Goal: Transaction & Acquisition: Purchase product/service

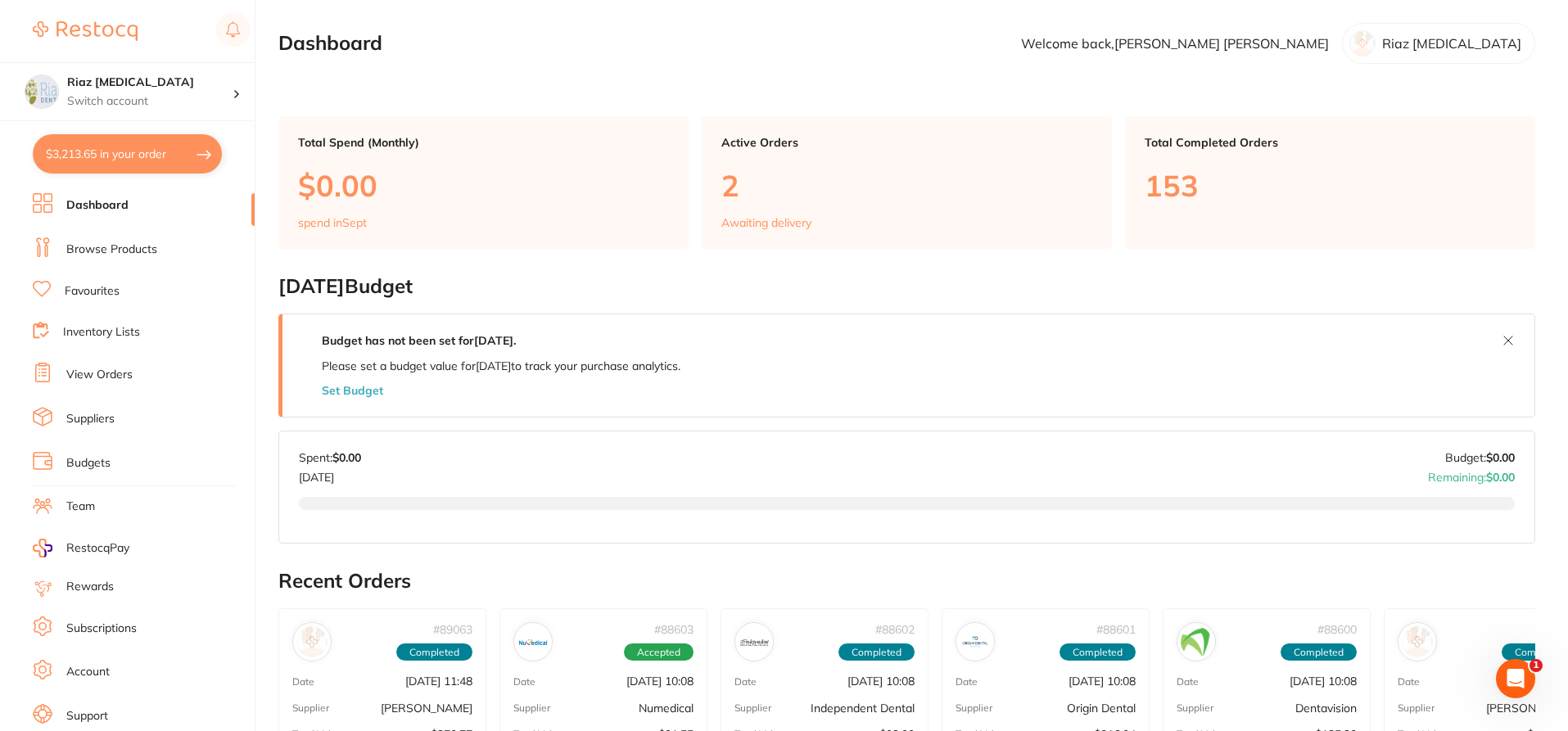
click at [111, 165] on button "$3,213.65 in your order" at bounding box center [127, 153] width 189 height 40
checkbox input "true"
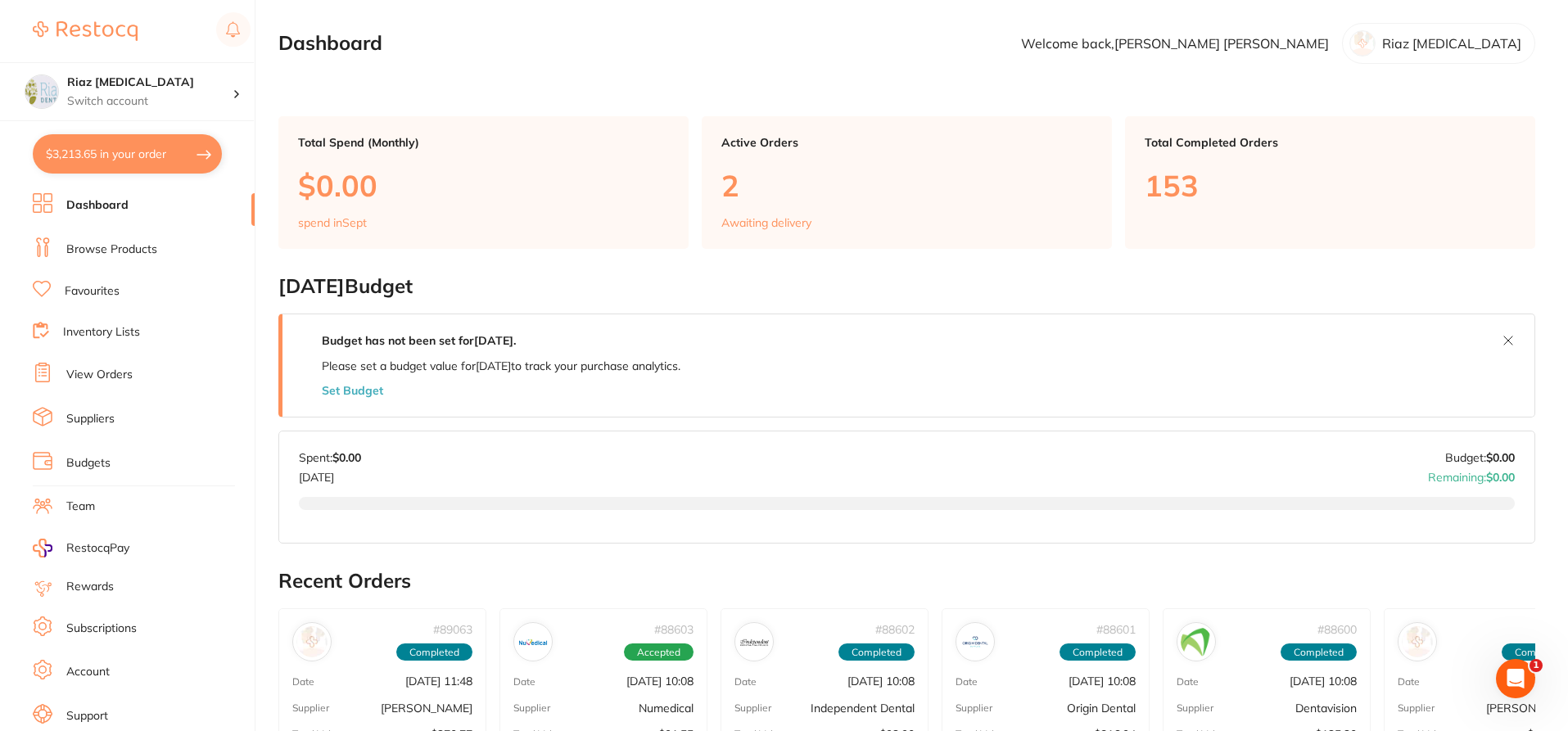
checkbox input "true"
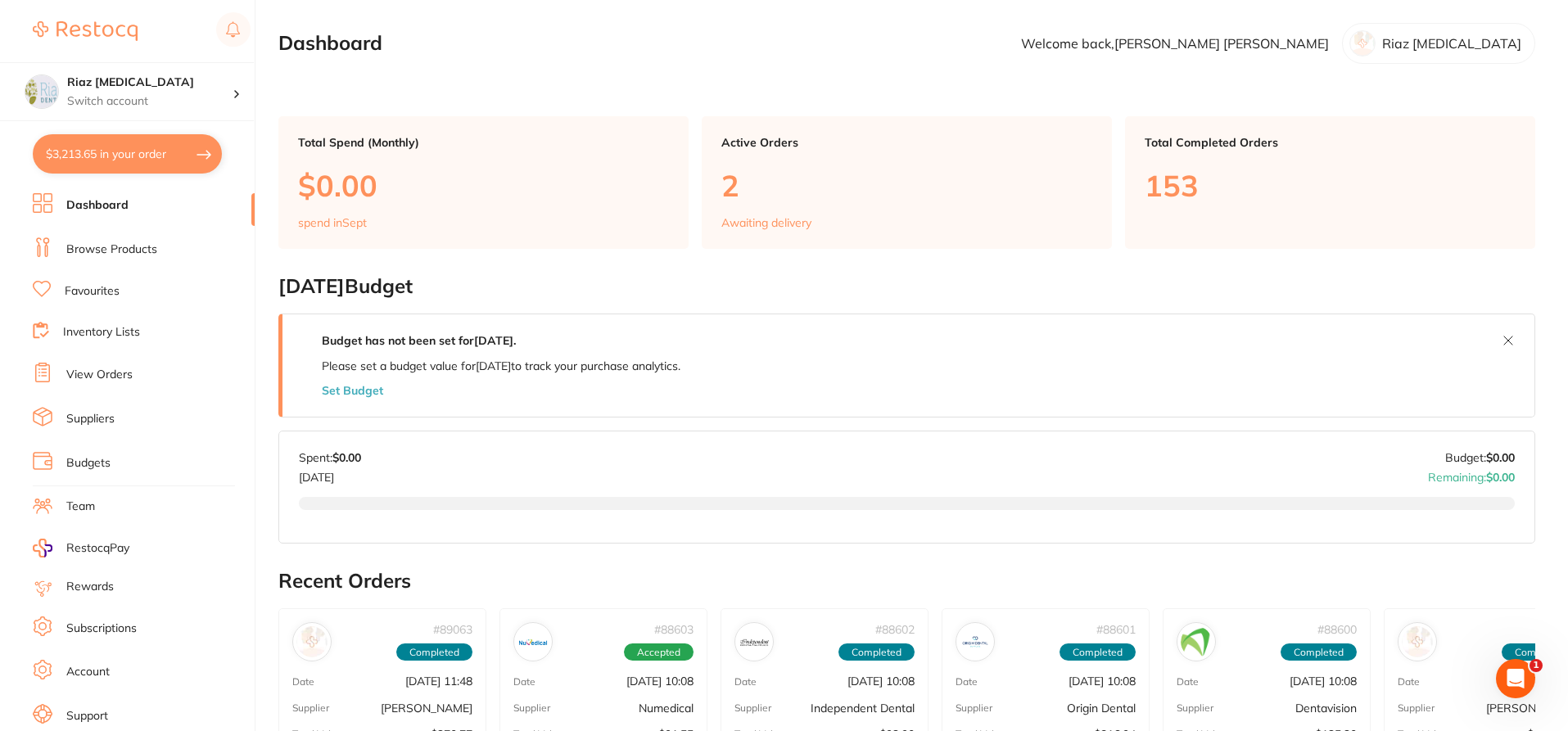
checkbox input "true"
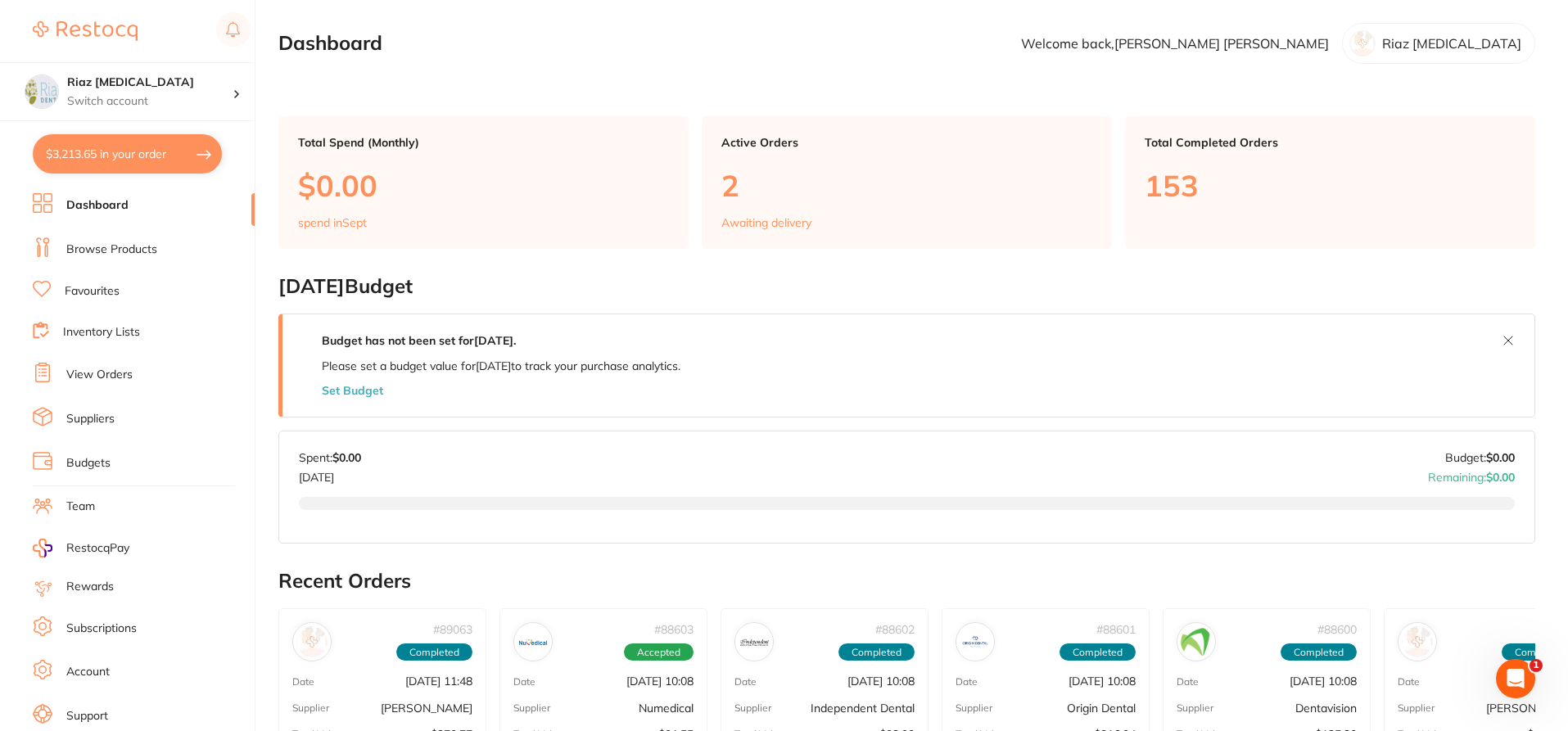
checkbox input "true"
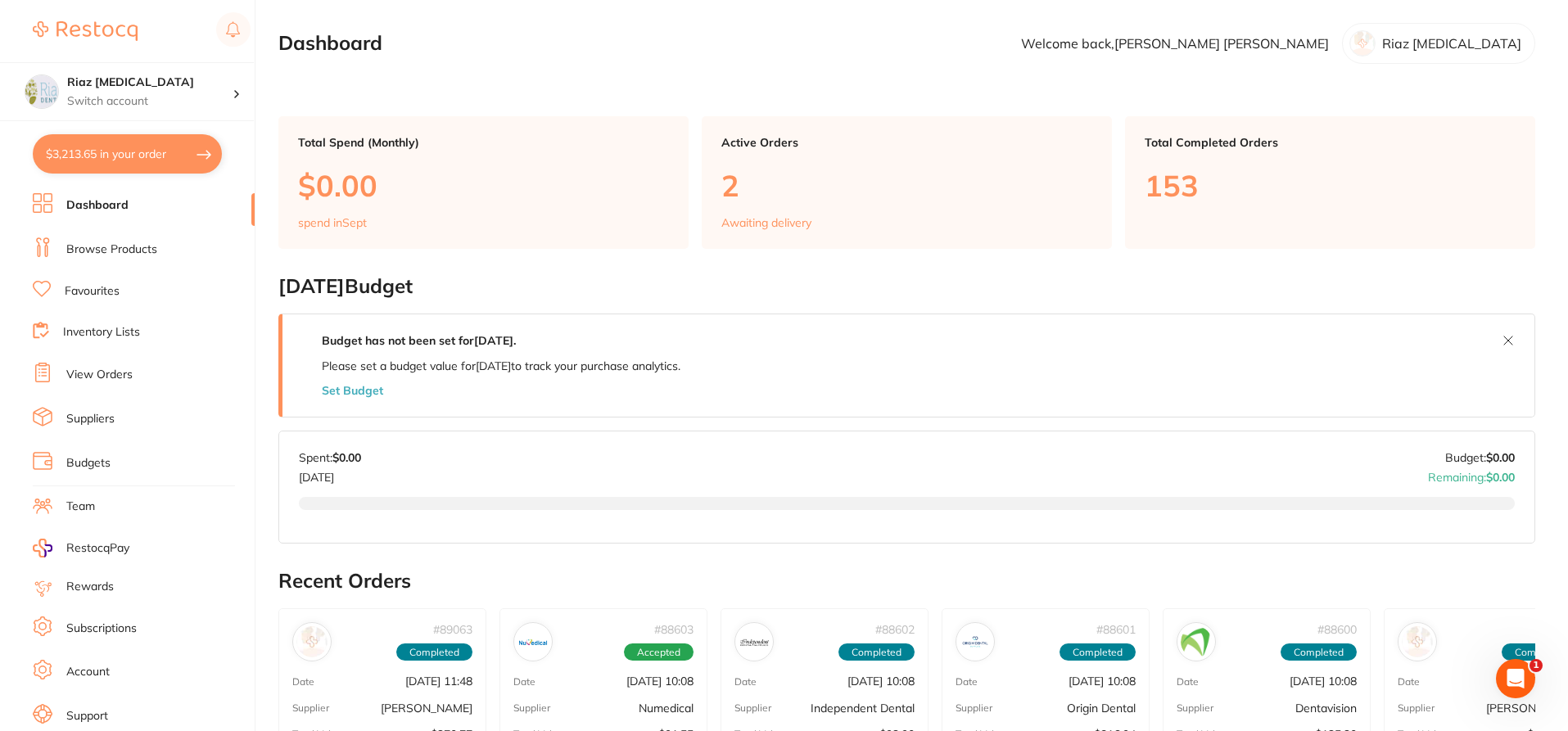
checkbox input "true"
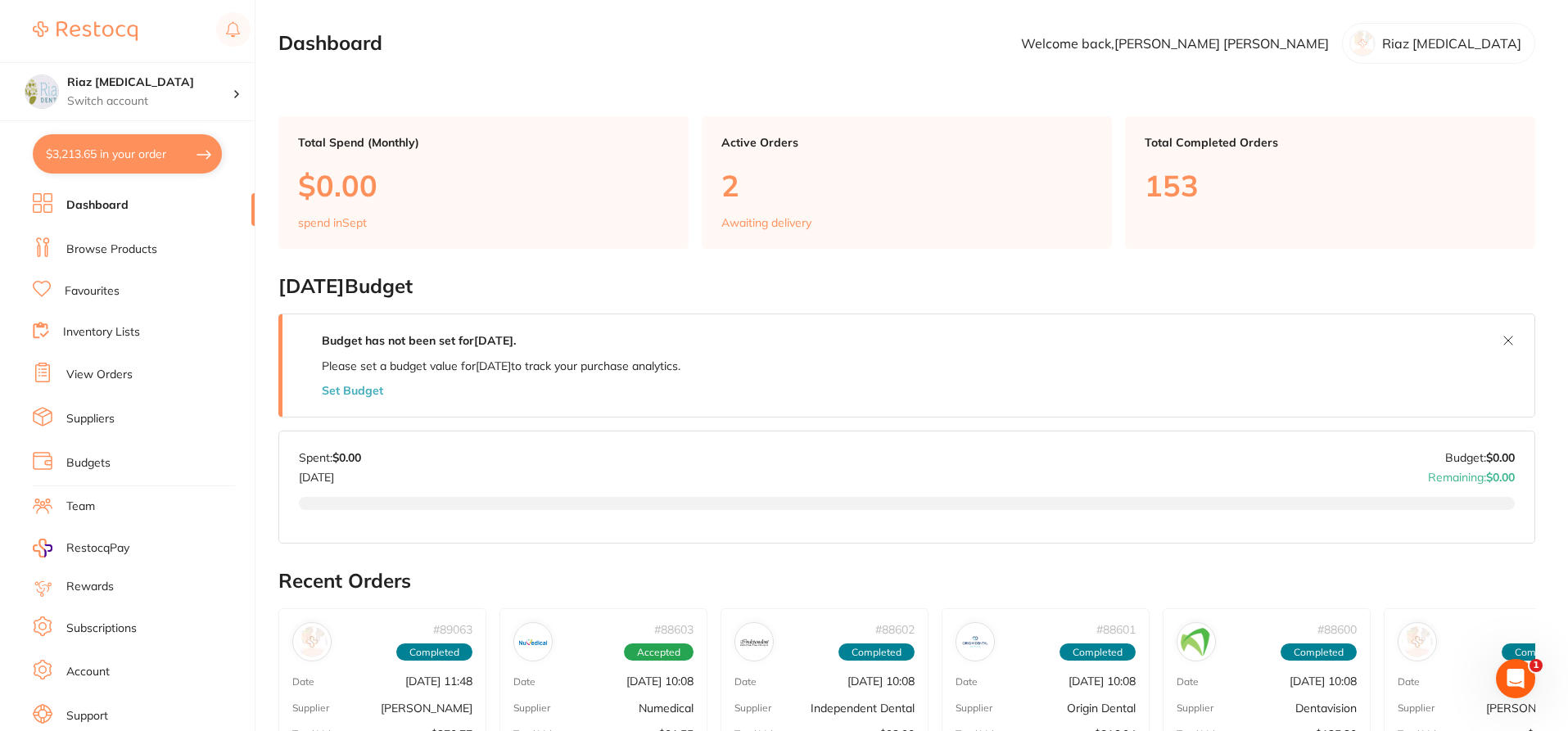
checkbox input "true"
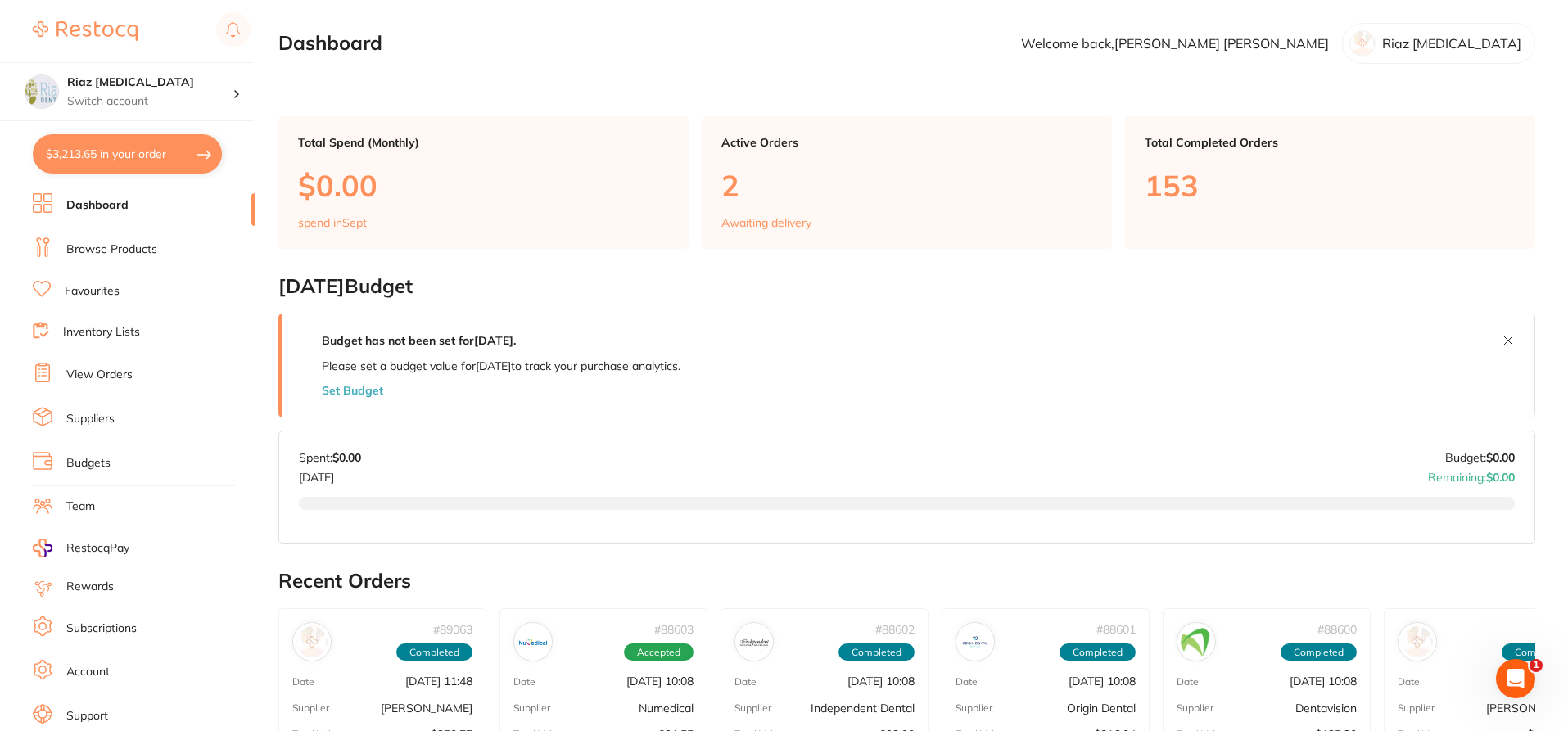
checkbox input "true"
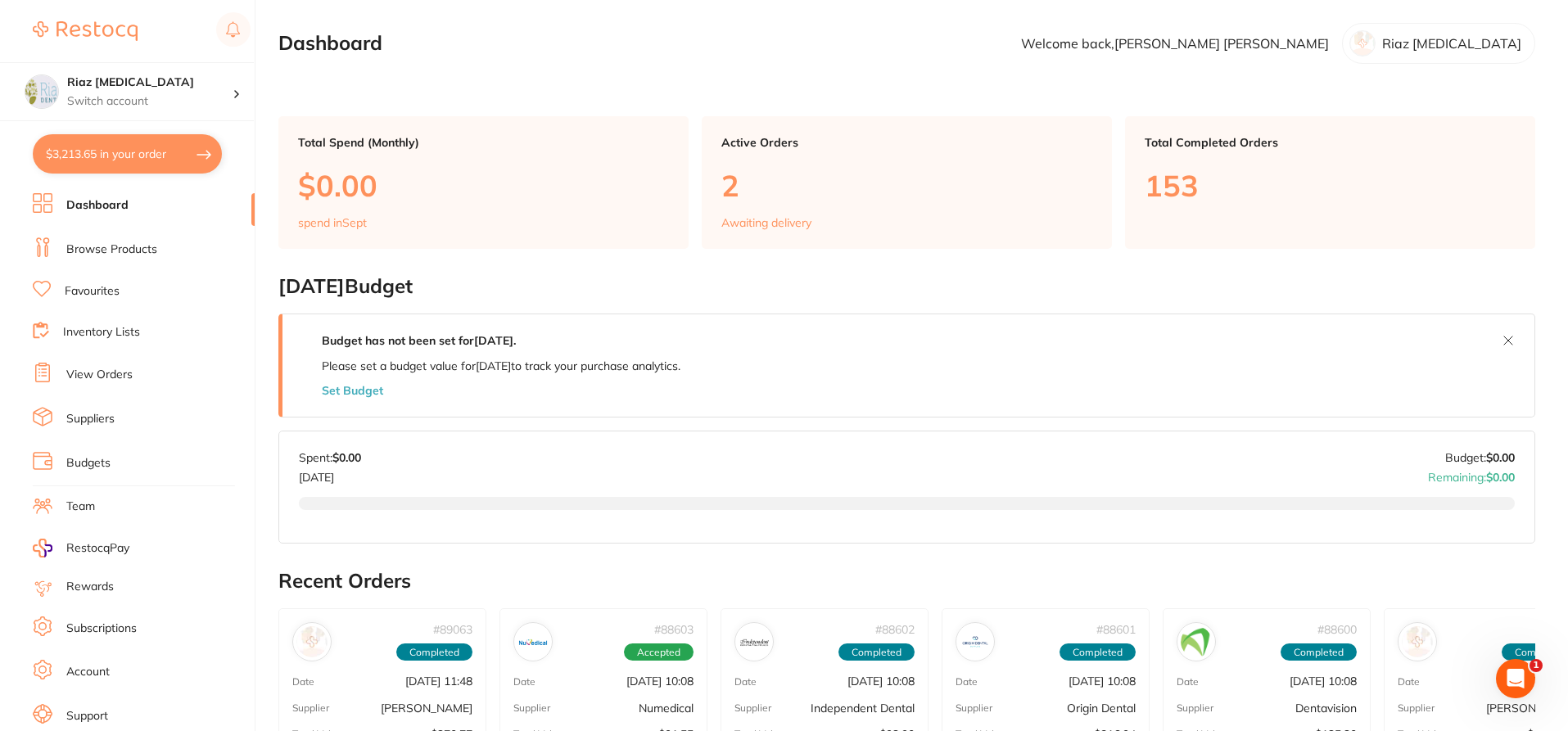
checkbox input "true"
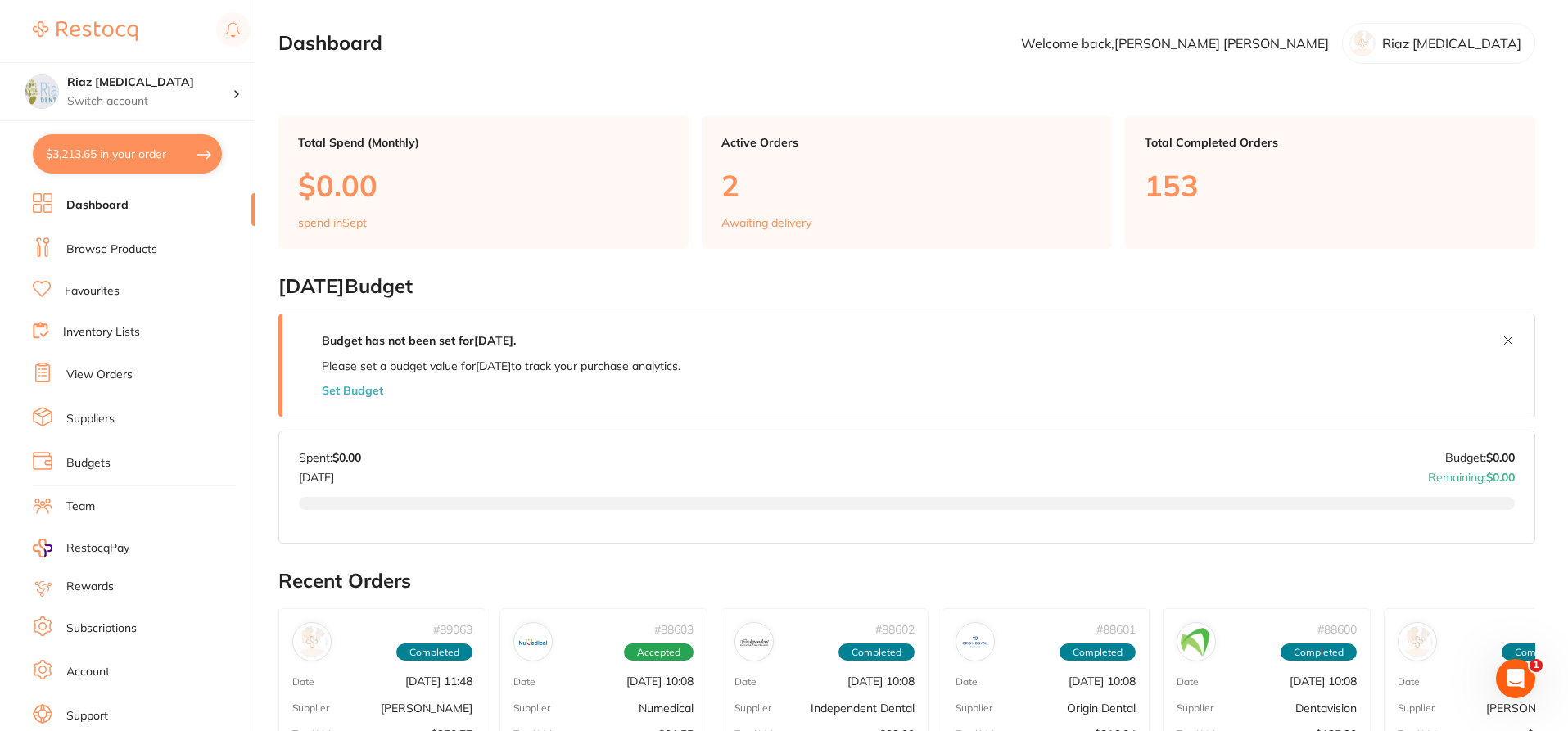
checkbox input "true"
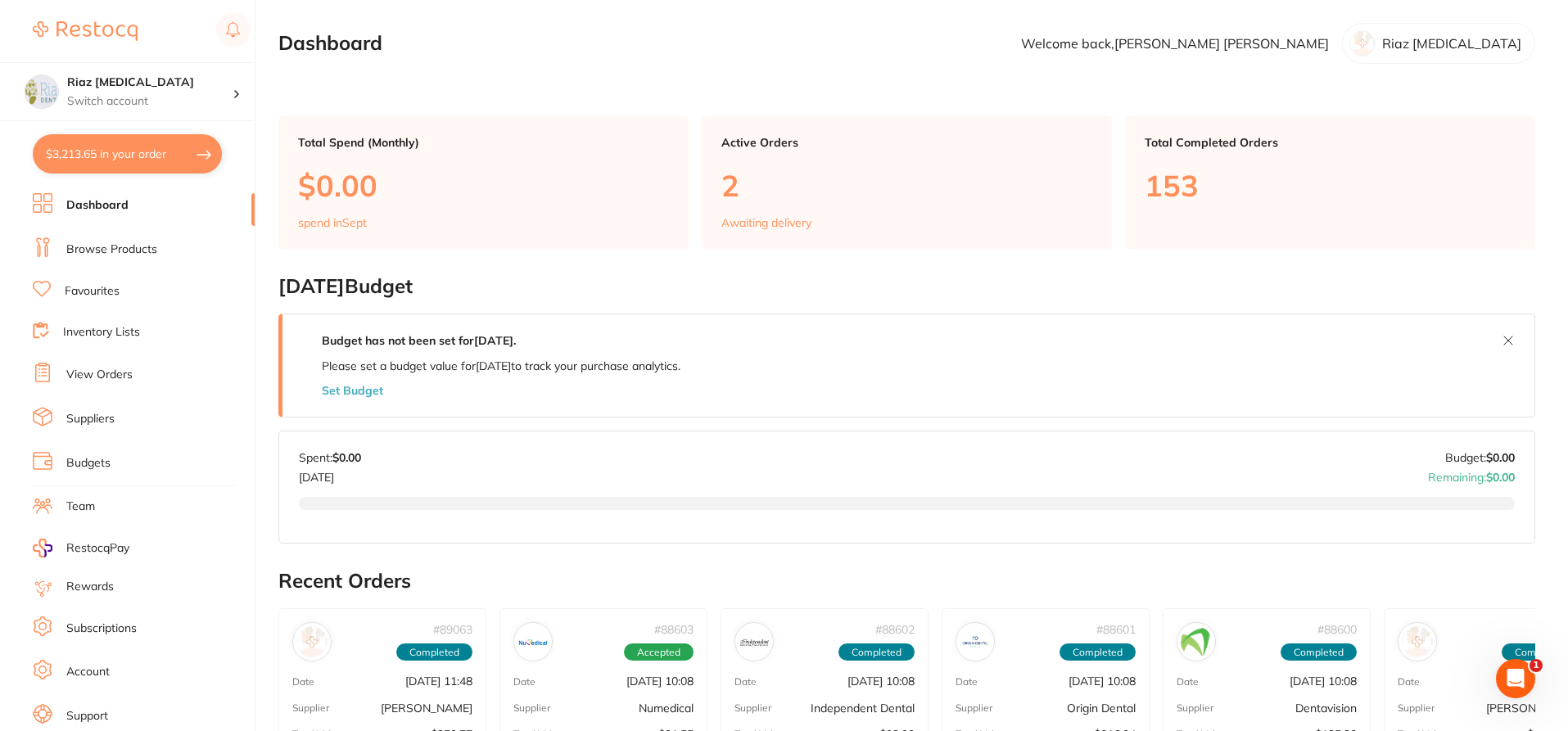
checkbox input "true"
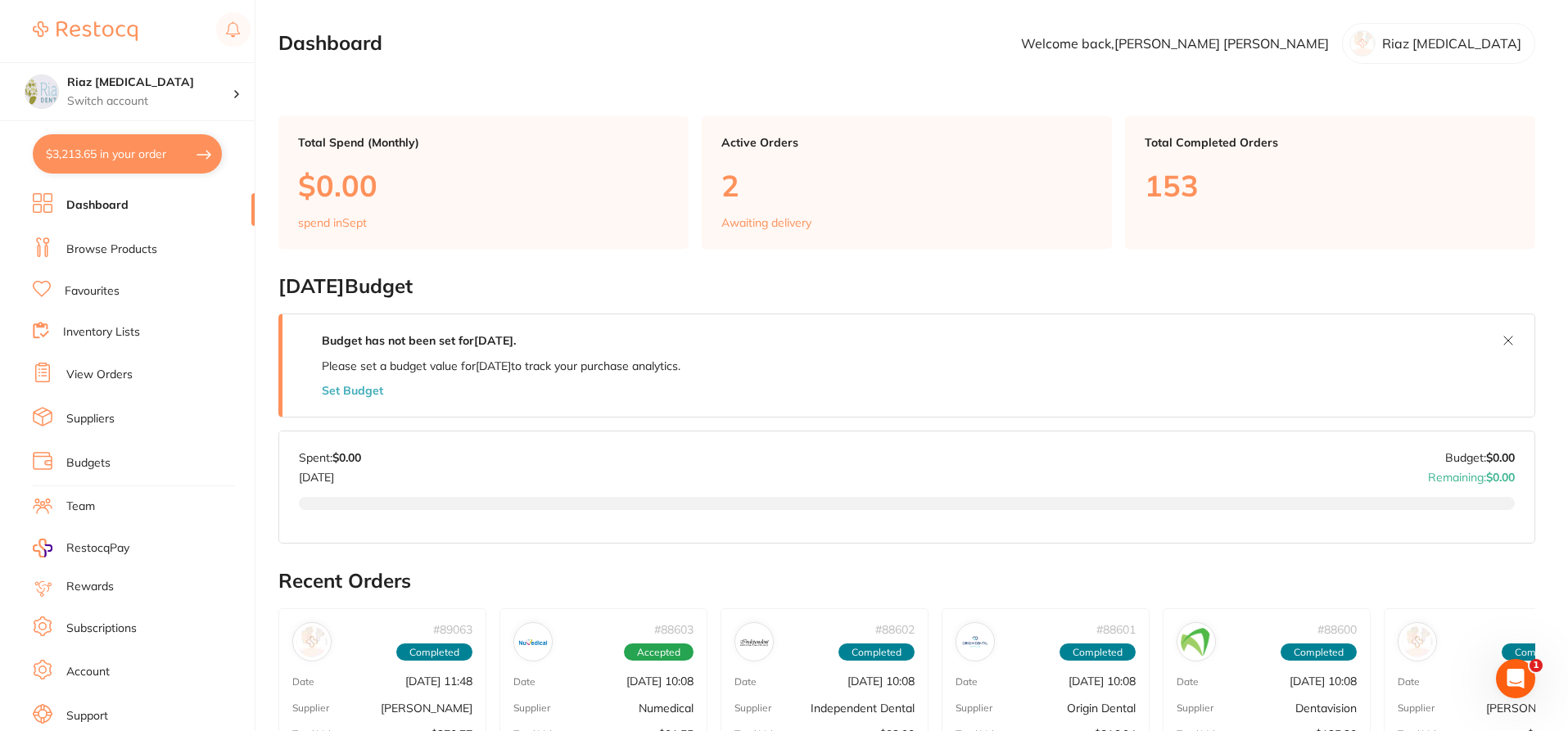
checkbox input "true"
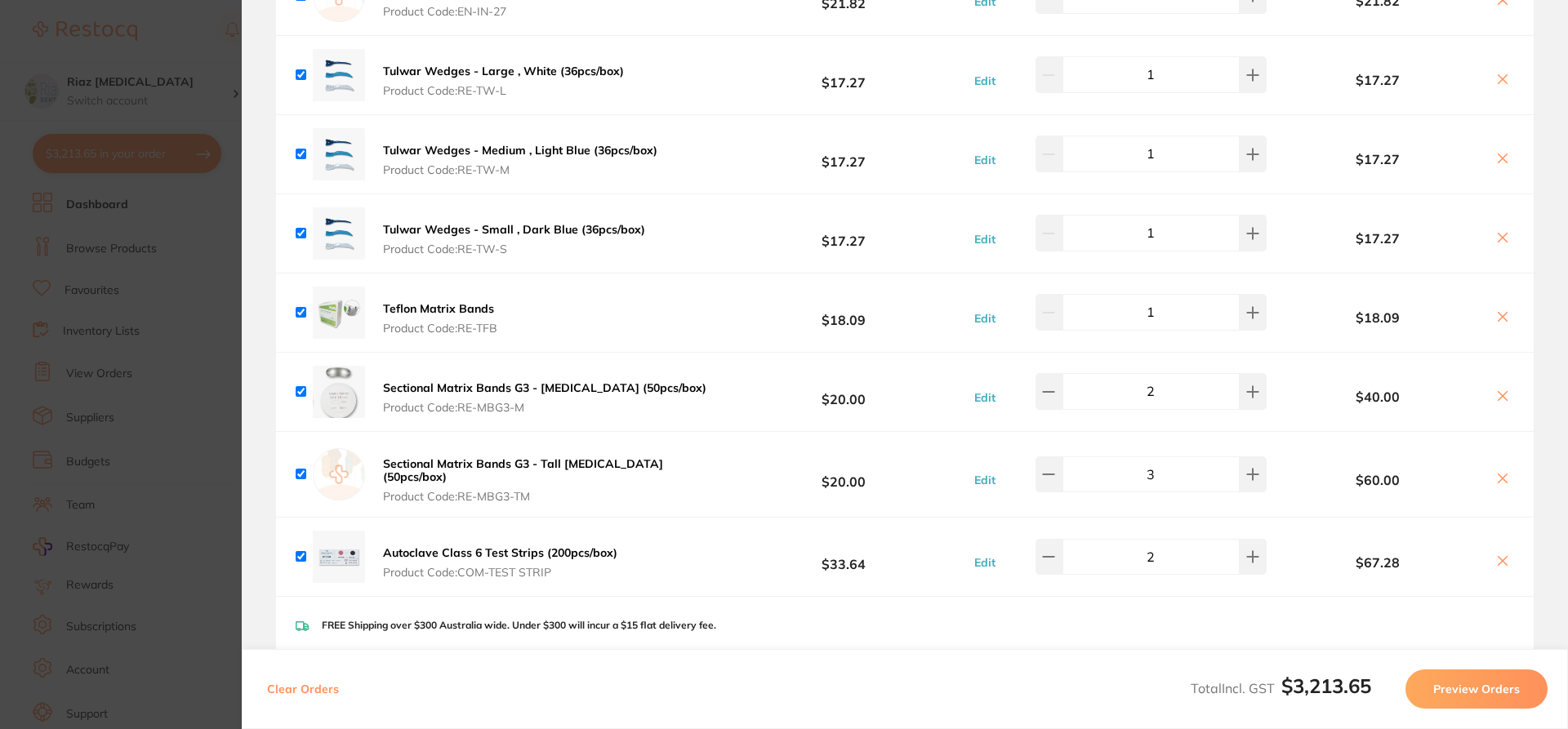
scroll to position [4981, 0]
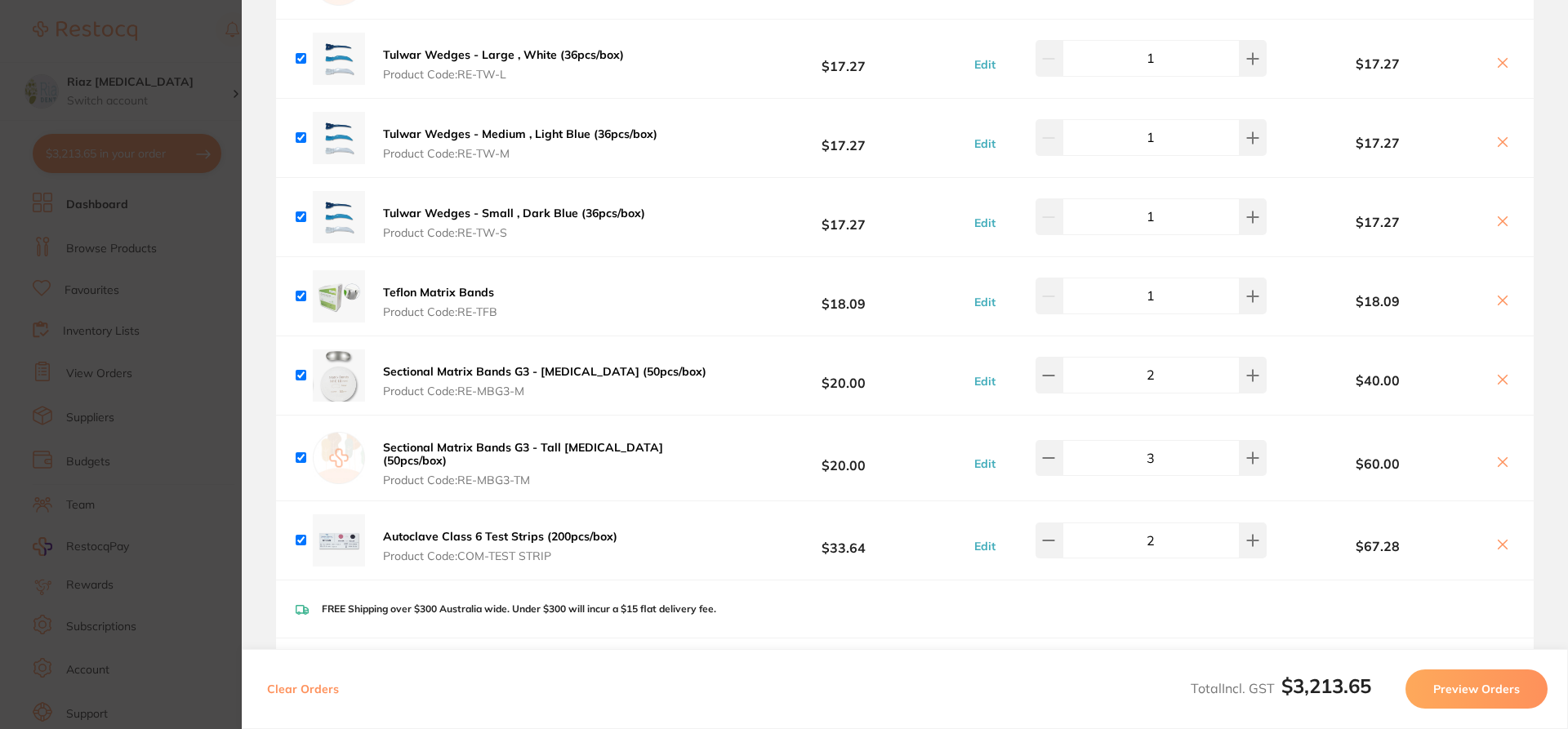
click at [204, 336] on section "Update RRP Set your pre negotiated price for this item. Item Agreed RRP (excl. …" at bounding box center [784, 364] width 1568 height 729
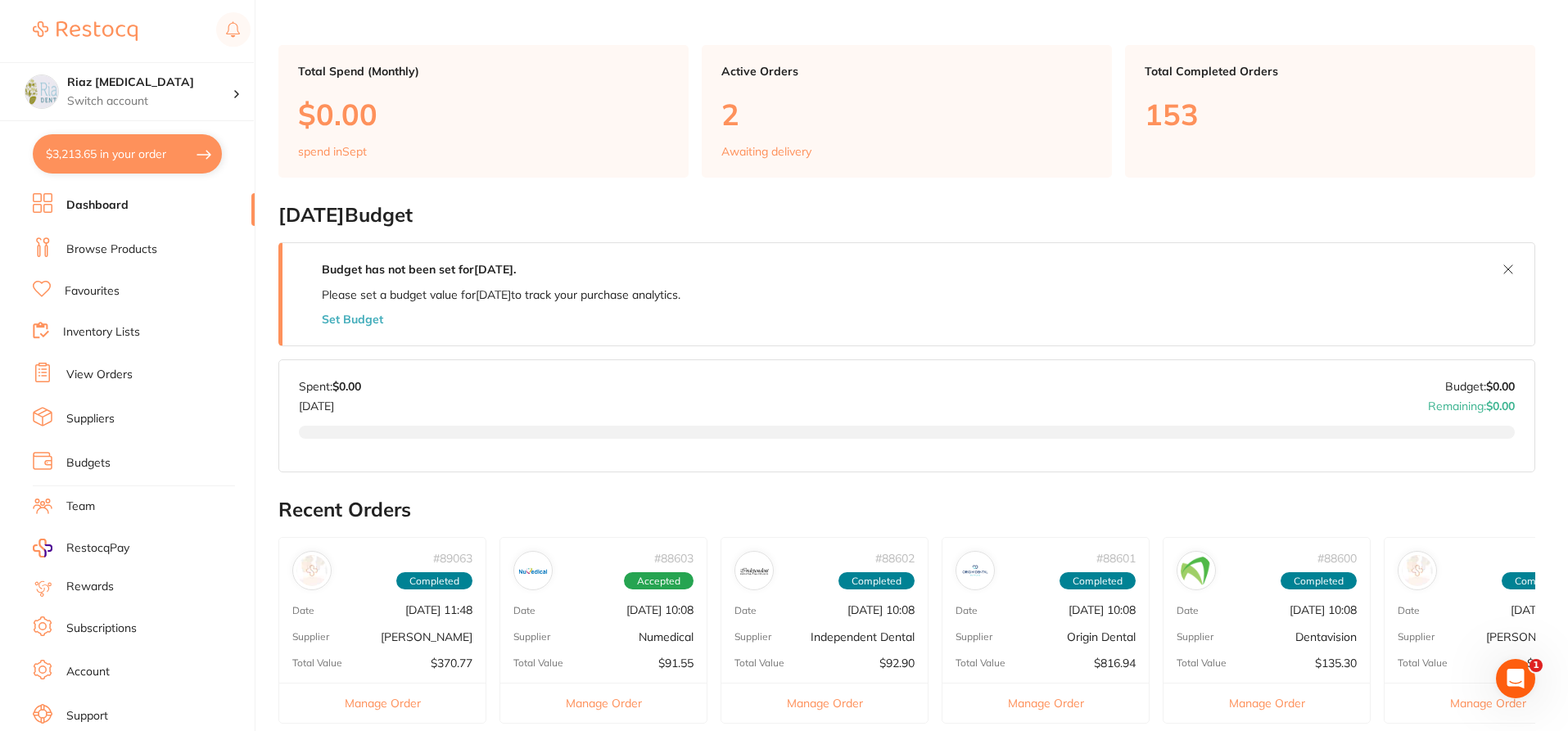
scroll to position [170, 0]
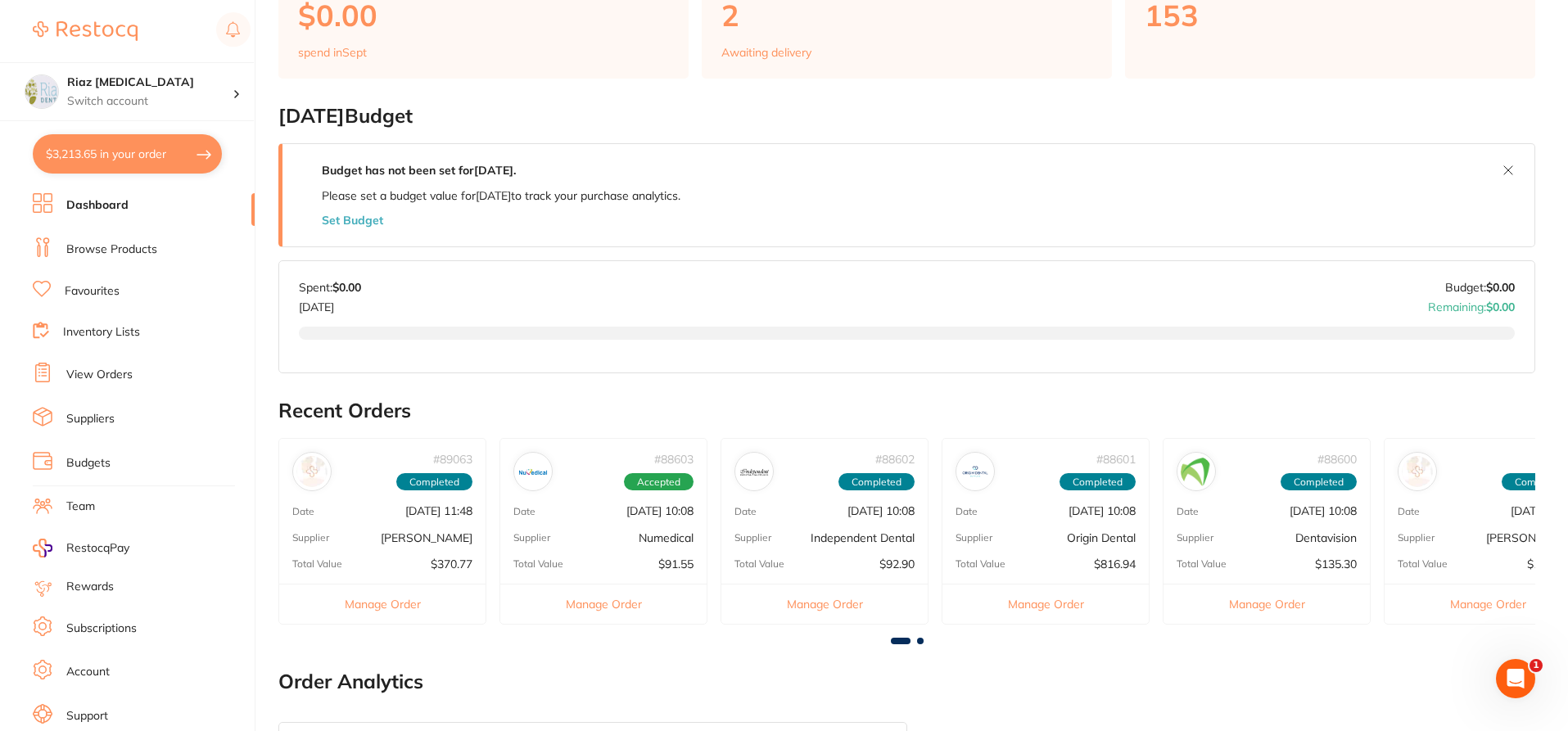
click at [131, 154] on button "$3,213.65 in your order" at bounding box center [127, 153] width 189 height 40
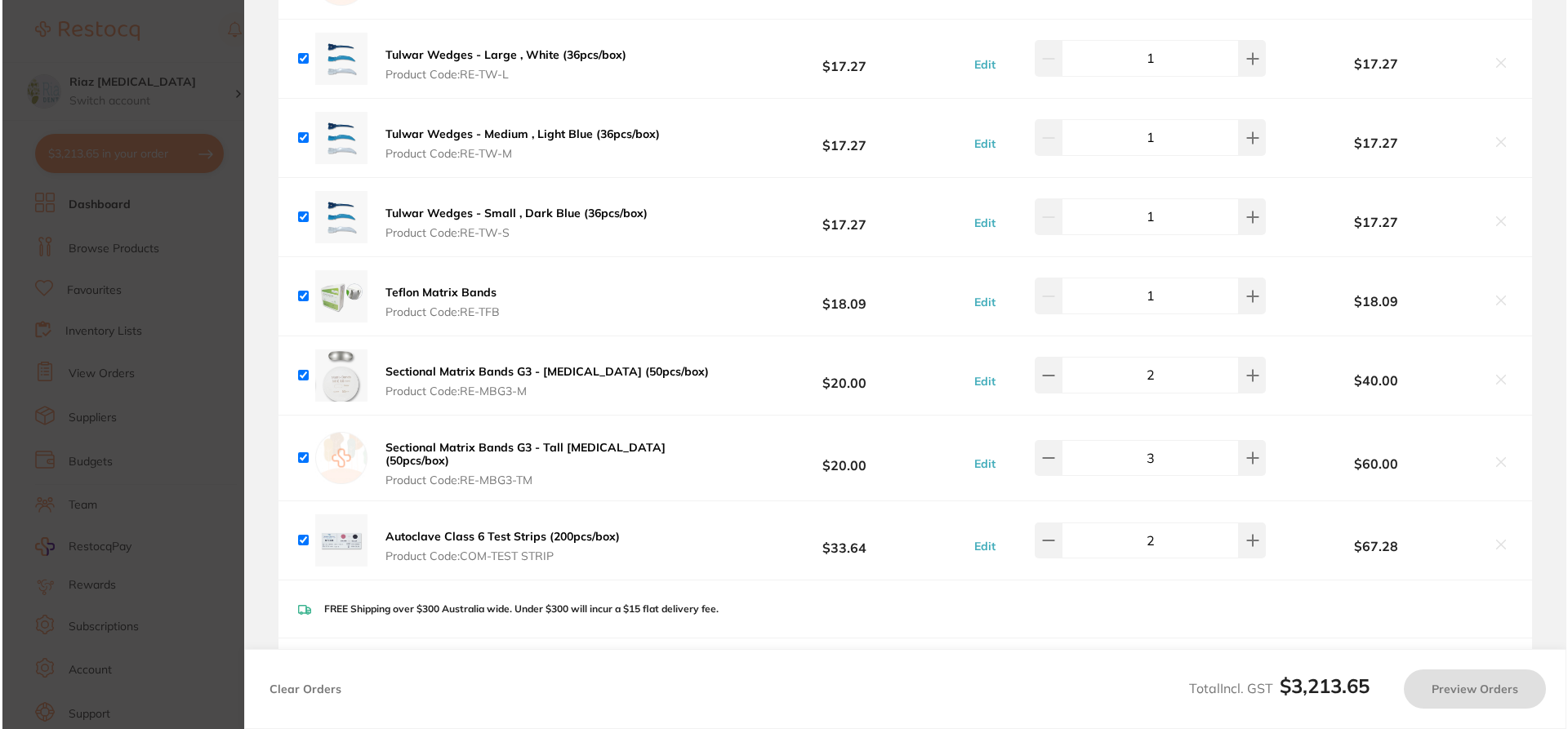
scroll to position [0, 0]
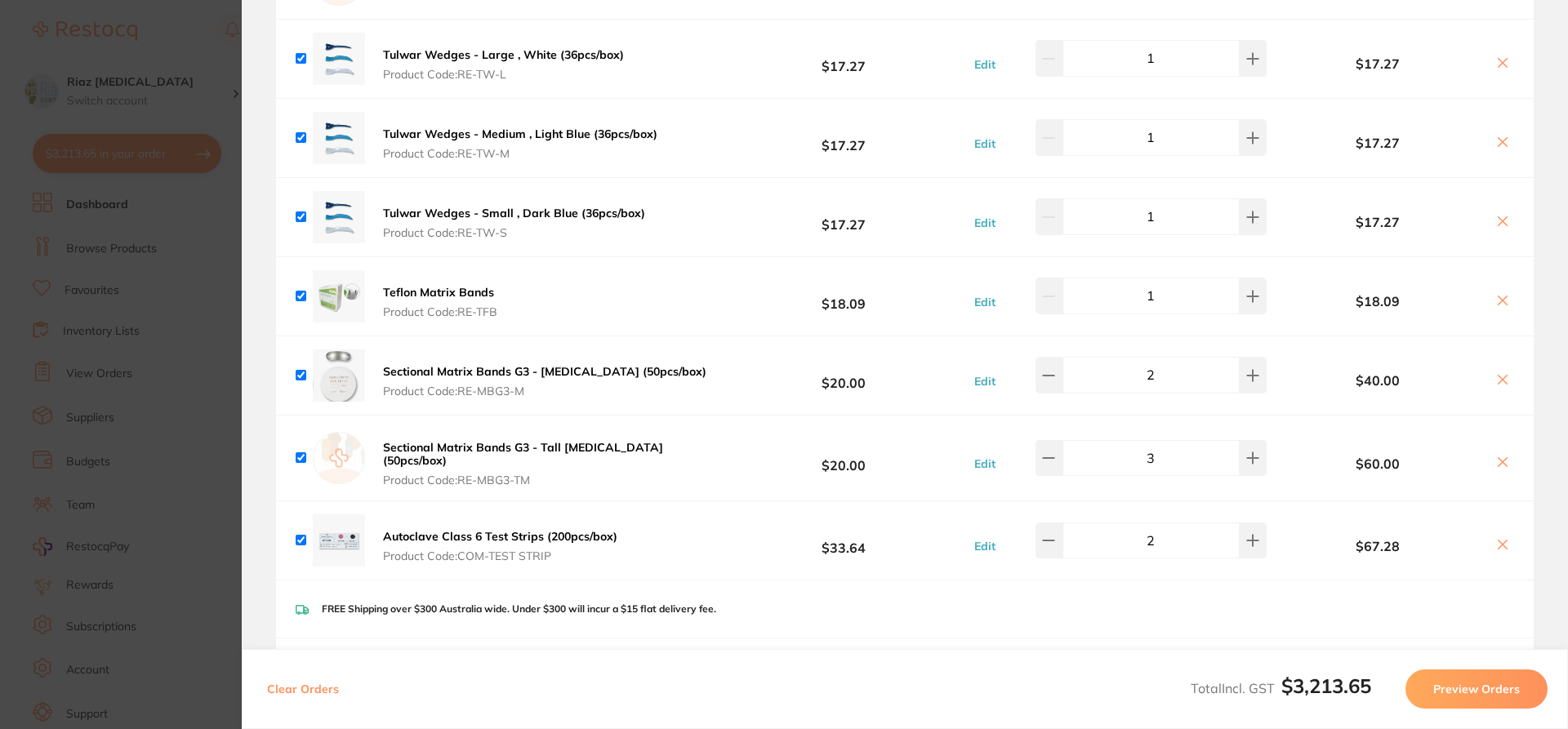
click at [243, 272] on section "Review Orders Your orders are being processed and we will notify you once we ha…" at bounding box center [905, 364] width 1326 height 729
click at [204, 270] on section "Update RRP Set your pre negotiated price for this item. Item Agreed RRP (excl. …" at bounding box center [784, 364] width 1568 height 729
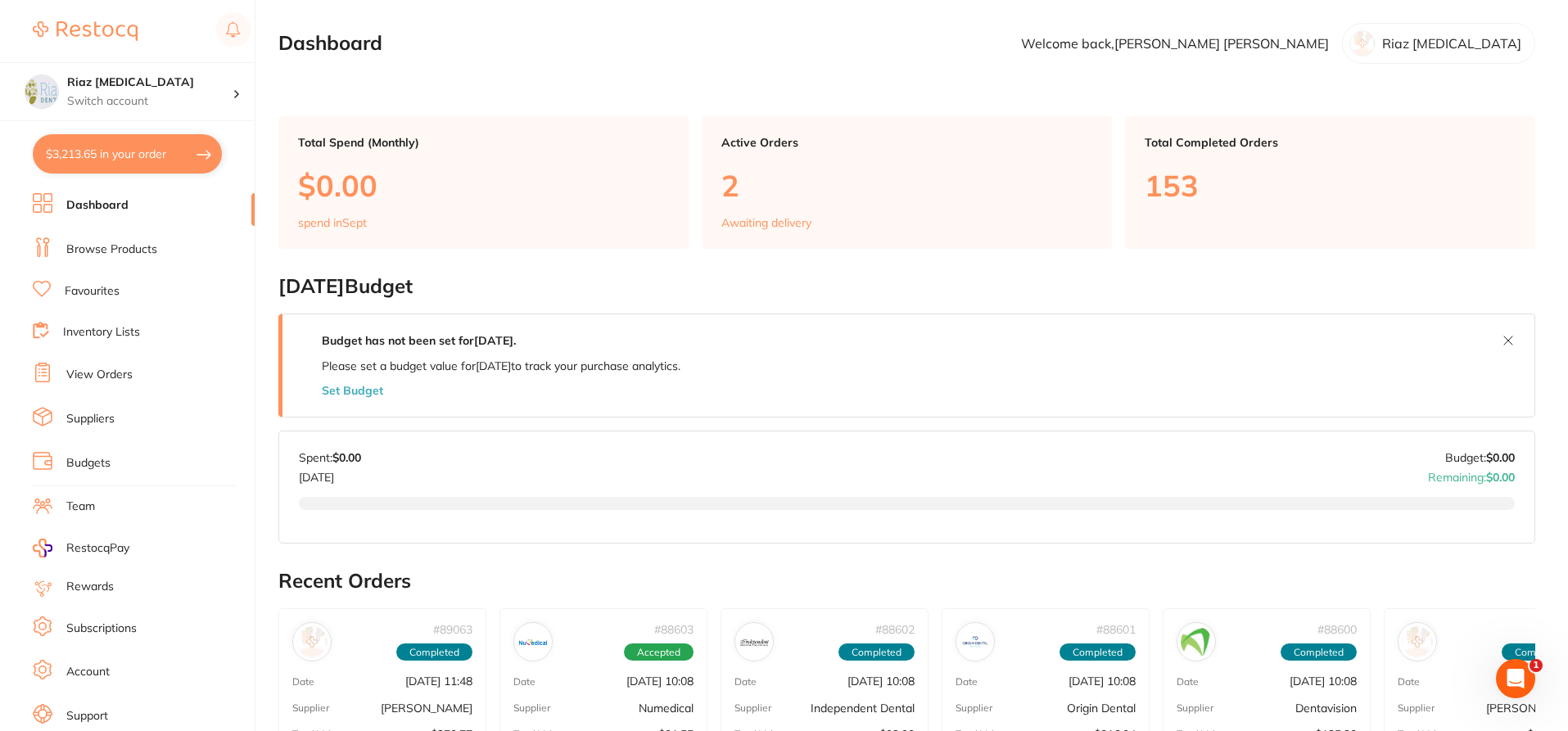
click at [131, 250] on link "Browse Products" at bounding box center [111, 250] width 91 height 17
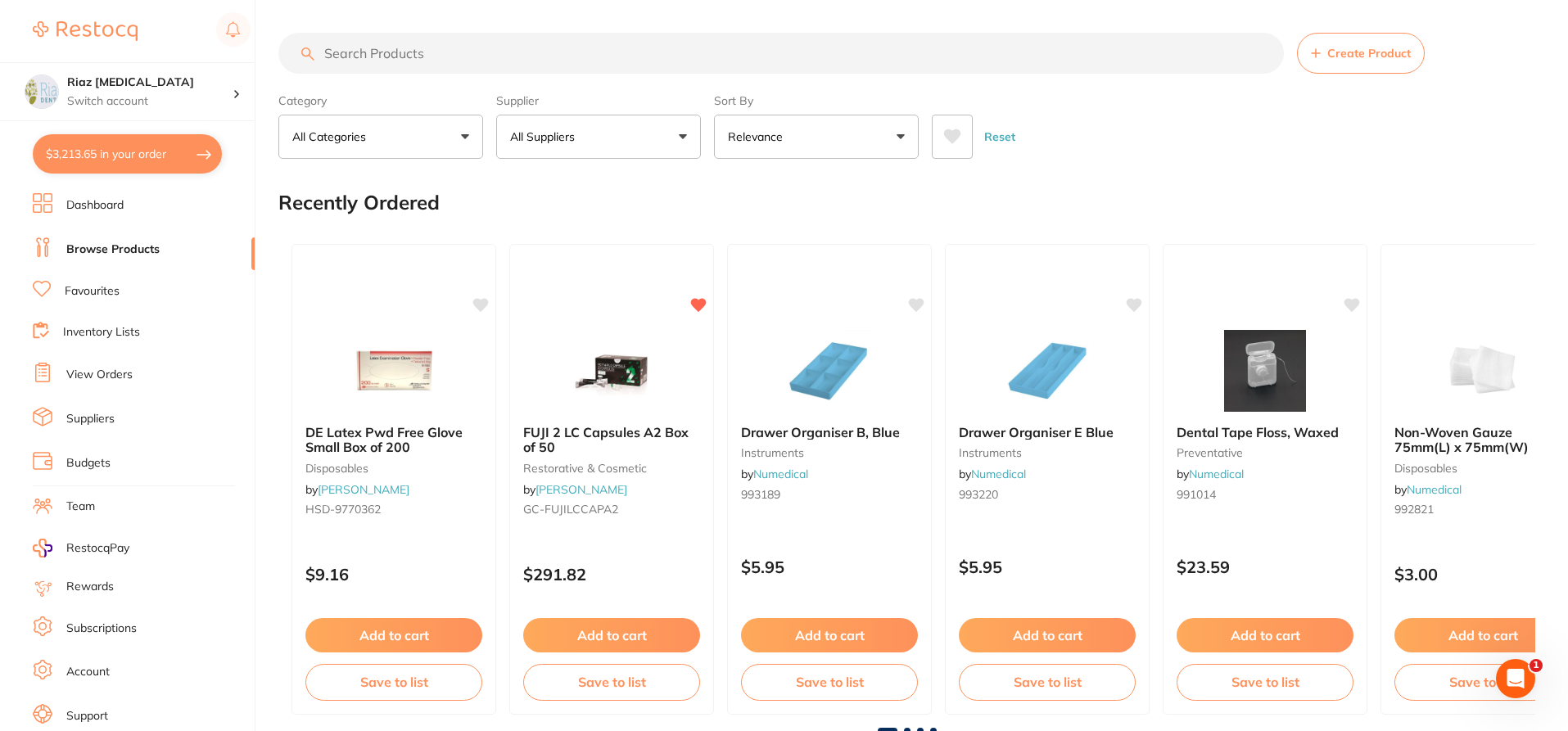
click at [455, 56] on input "search" at bounding box center [781, 53] width 1005 height 41
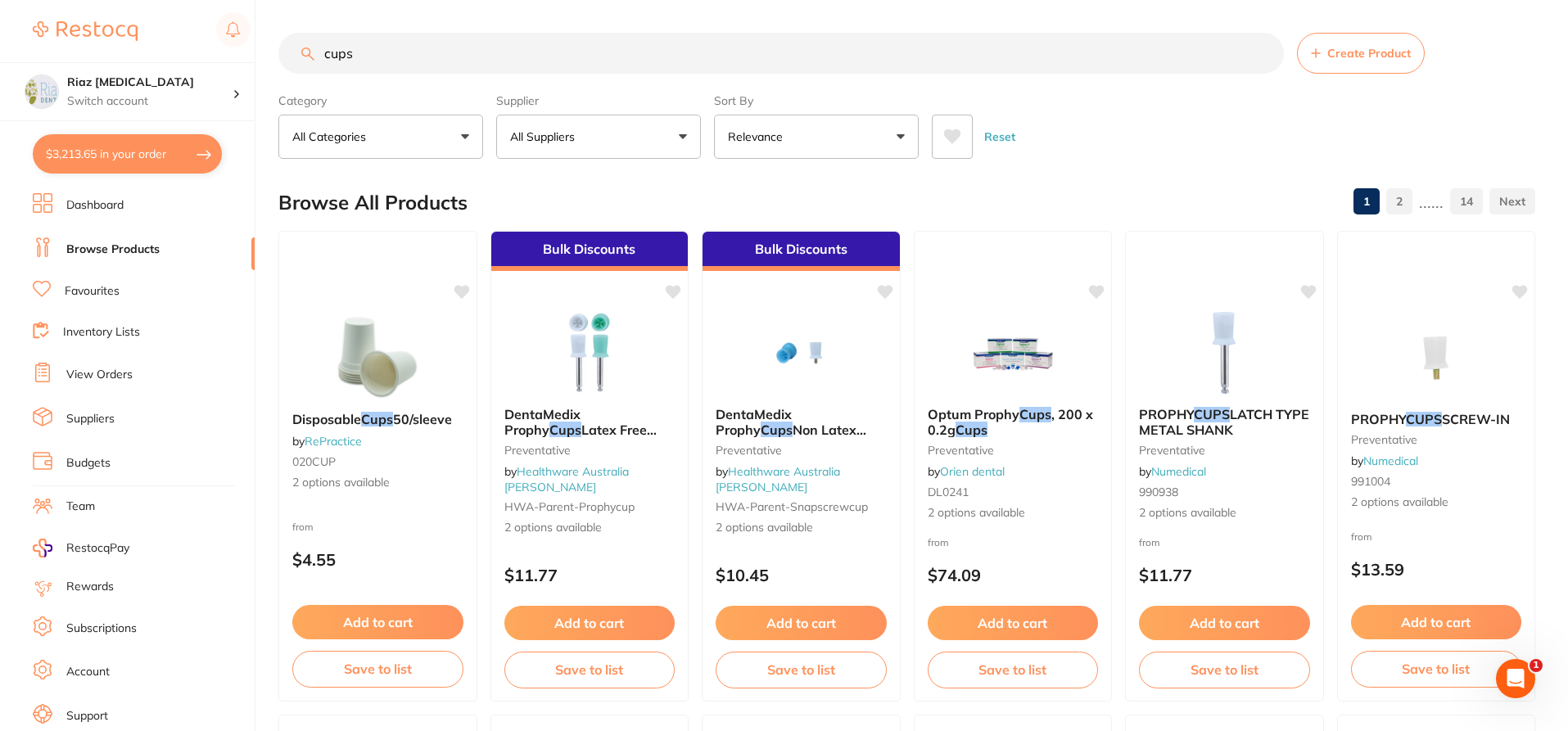
type input "cups"
click at [579, 122] on button "All Suppliers" at bounding box center [599, 137] width 205 height 44
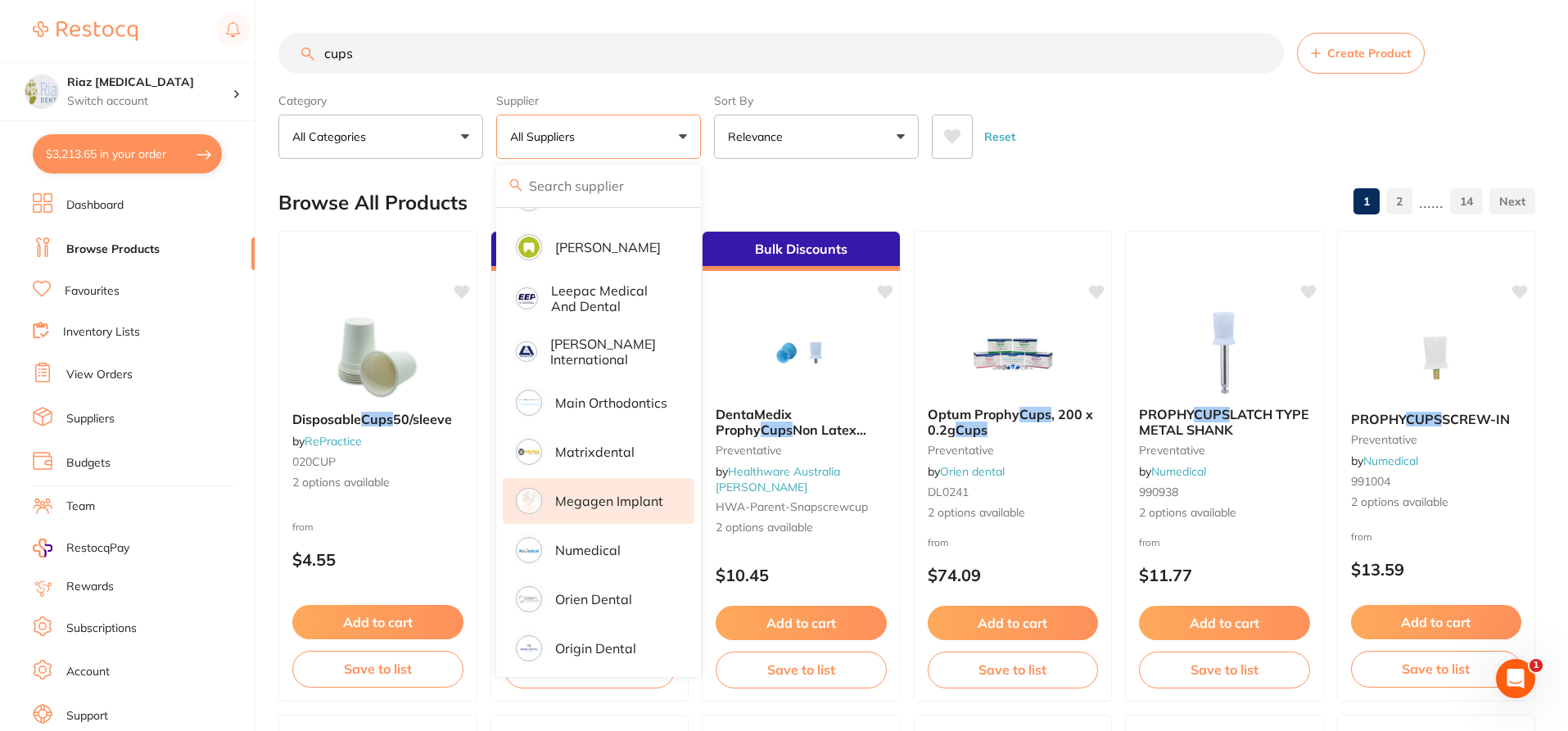
scroll to position [900, 0]
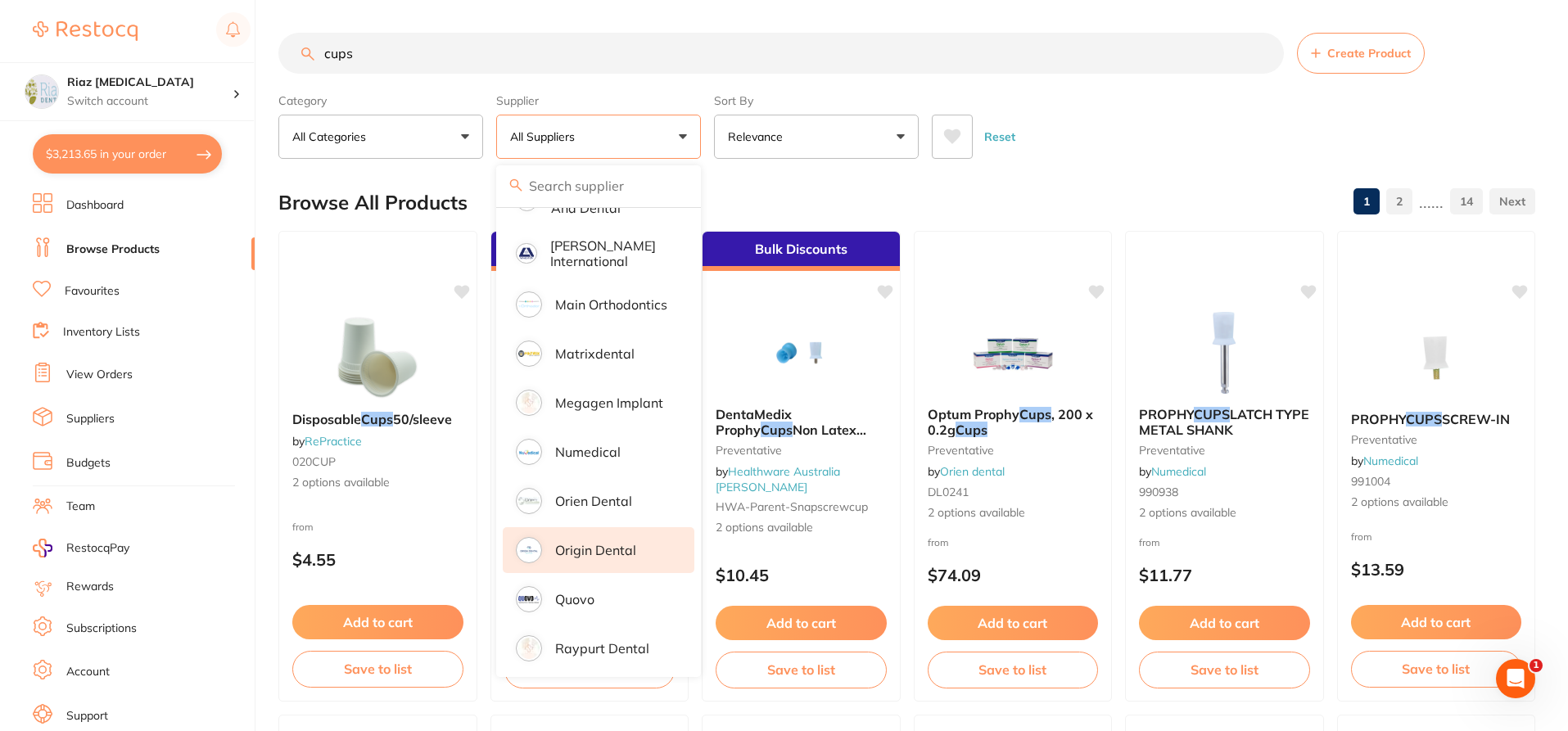
click at [594, 543] on p "Origin Dental" at bounding box center [596, 550] width 81 height 15
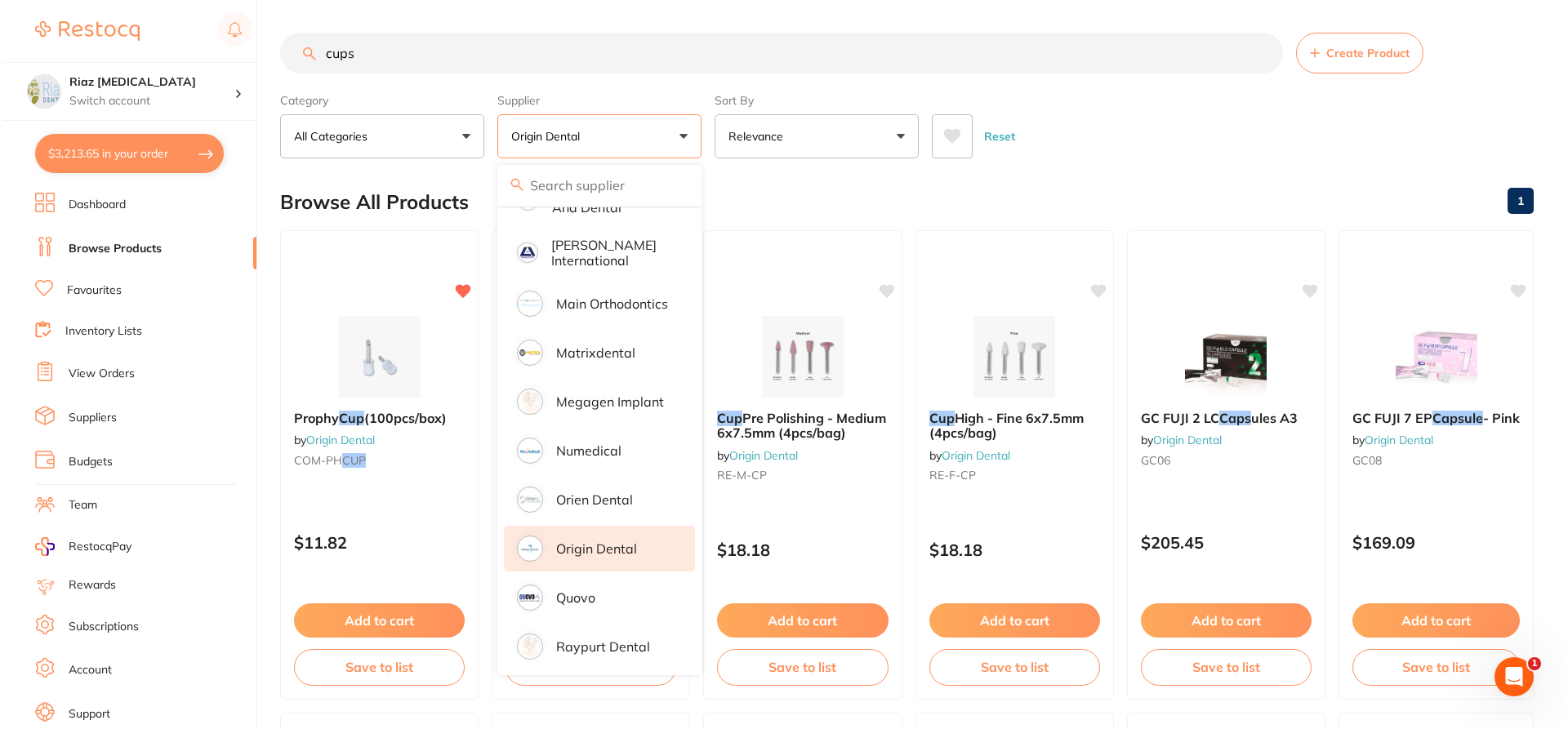
scroll to position [0, 0]
click at [1239, 128] on div "Reset" at bounding box center [1223, 129] width 588 height 57
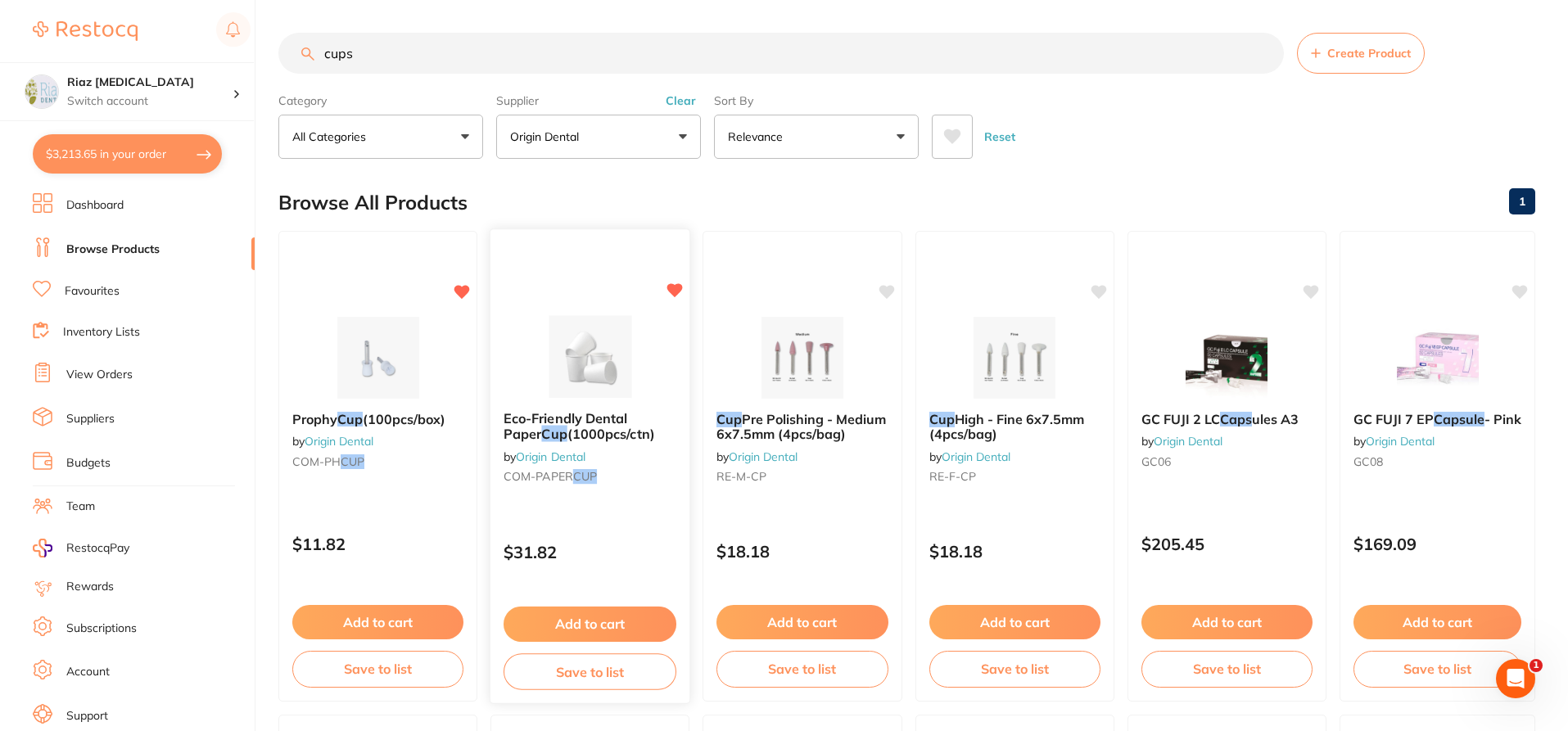
click at [566, 346] on img at bounding box center [590, 356] width 108 height 83
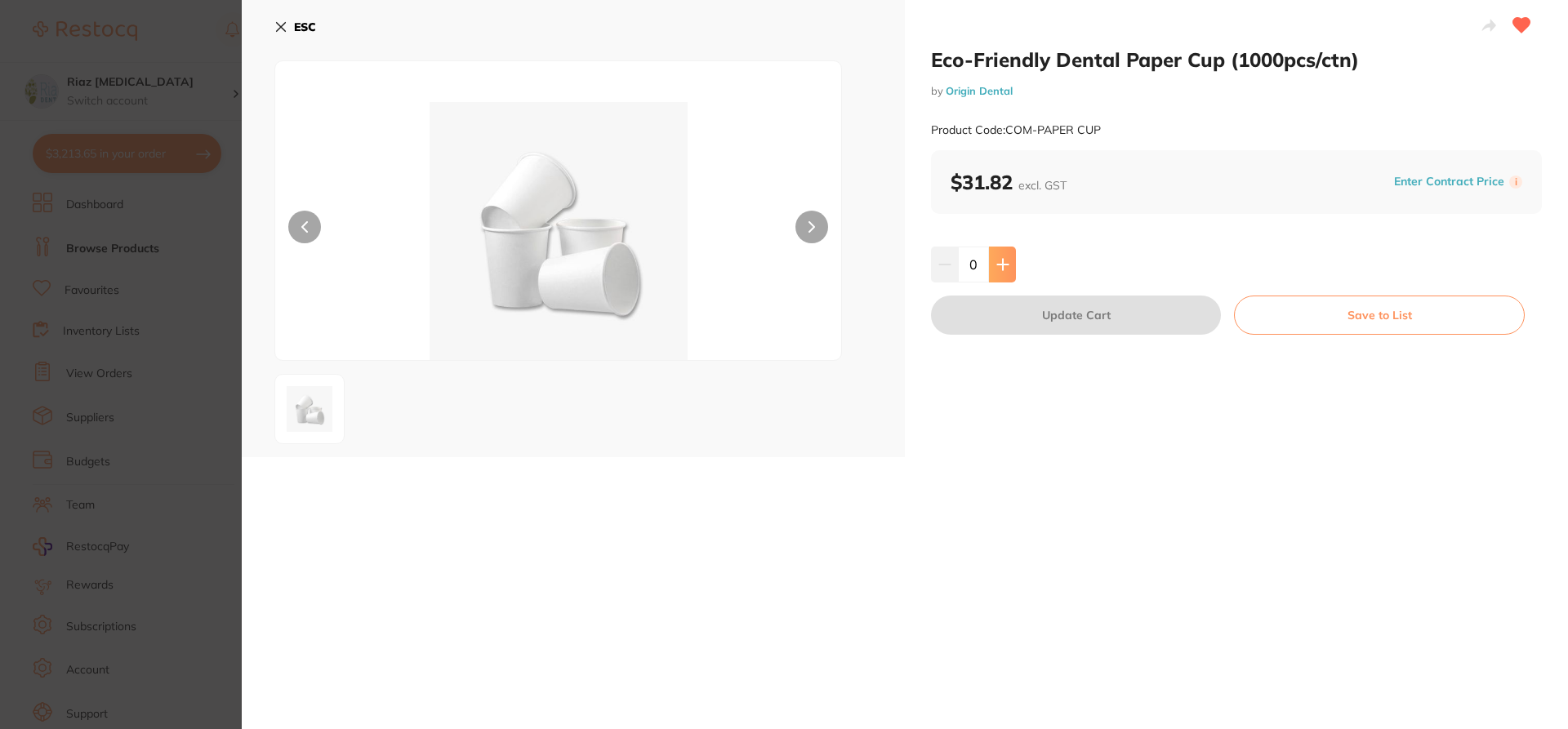
click at [1005, 264] on icon at bounding box center [1003, 264] width 11 height 11
type input "1"
click at [1043, 319] on button "Update Cart" at bounding box center [1076, 315] width 290 height 40
checkbox input "false"
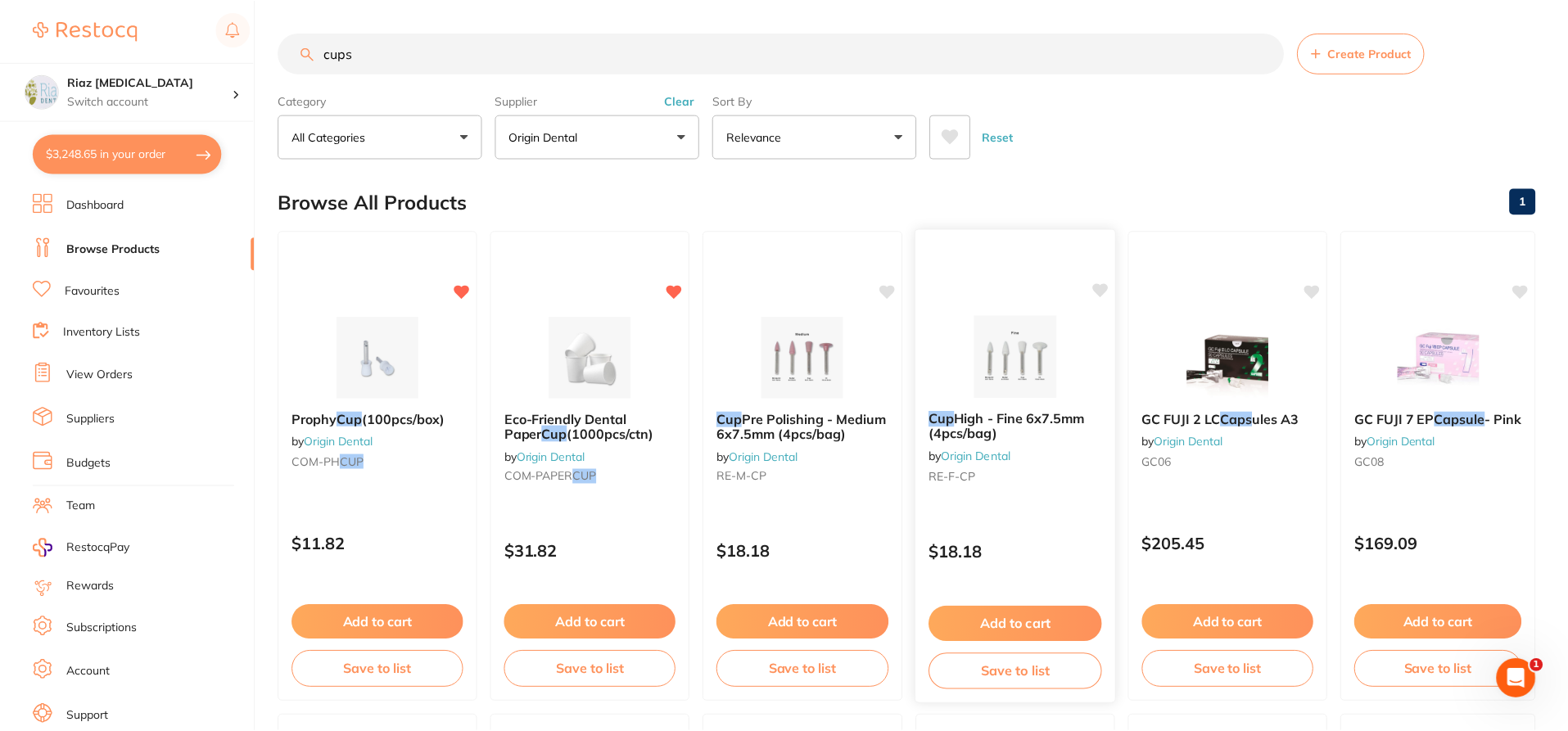
scroll to position [3, 0]
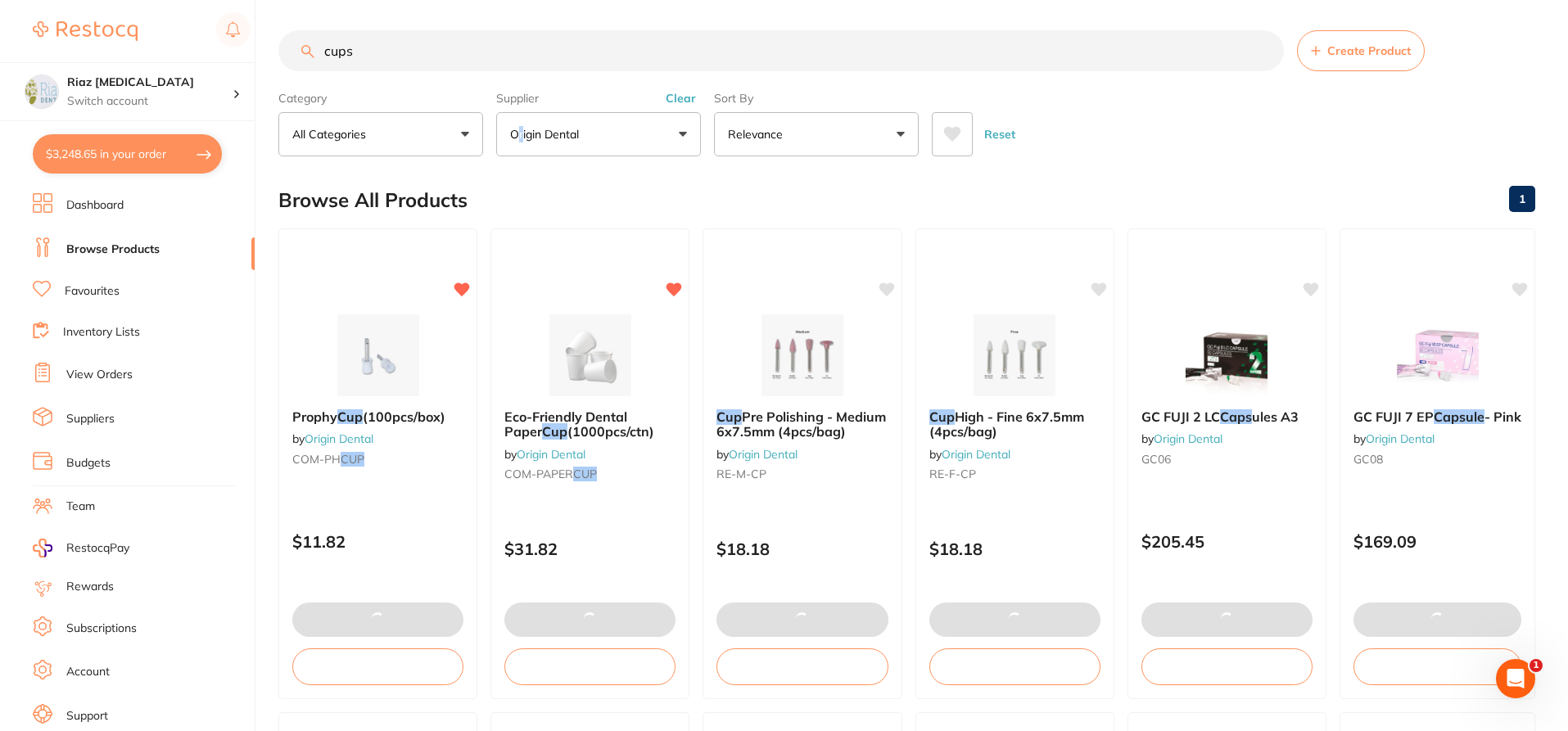
click at [521, 130] on p "Origin Dental" at bounding box center [547, 134] width 75 height 17
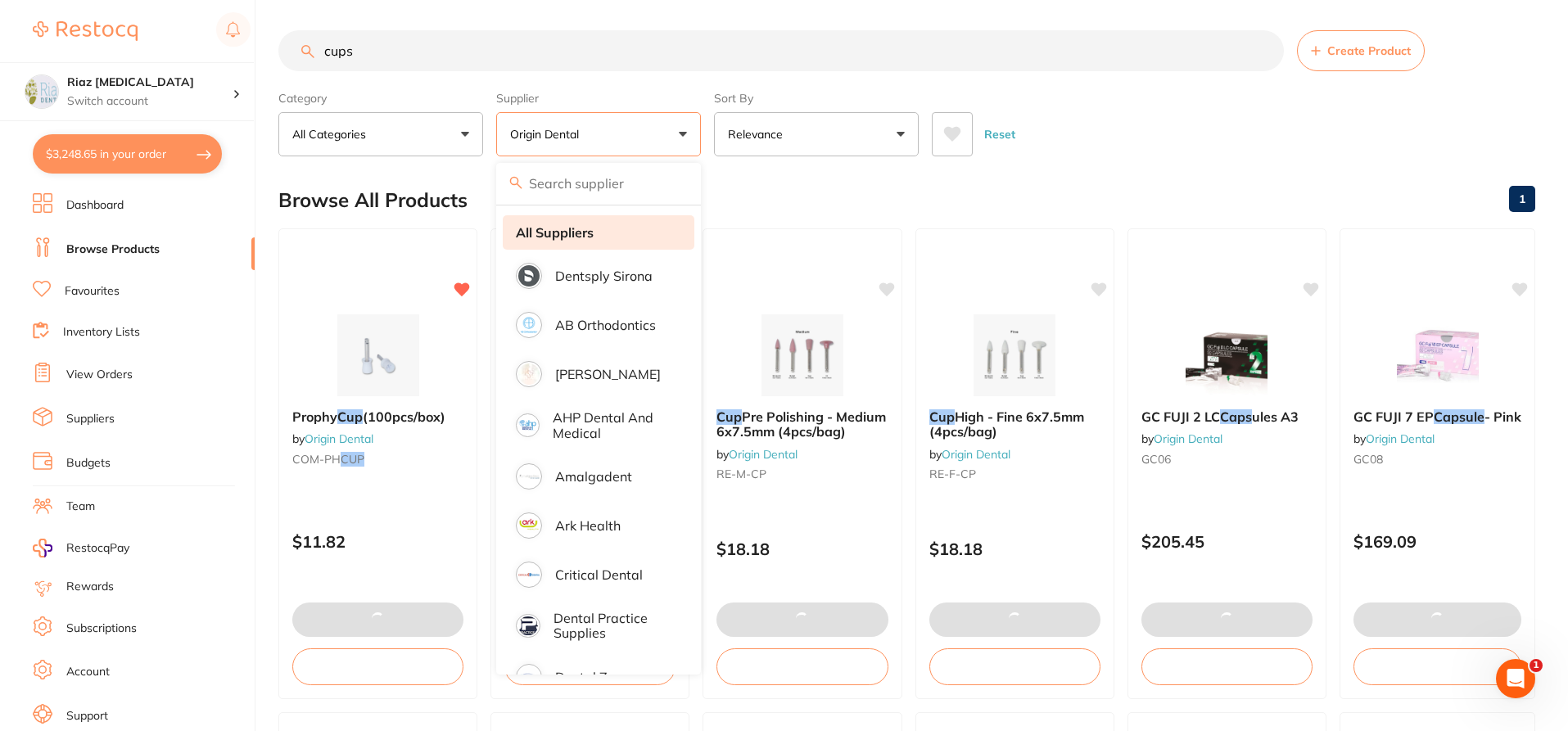
scroll to position [4987, 0]
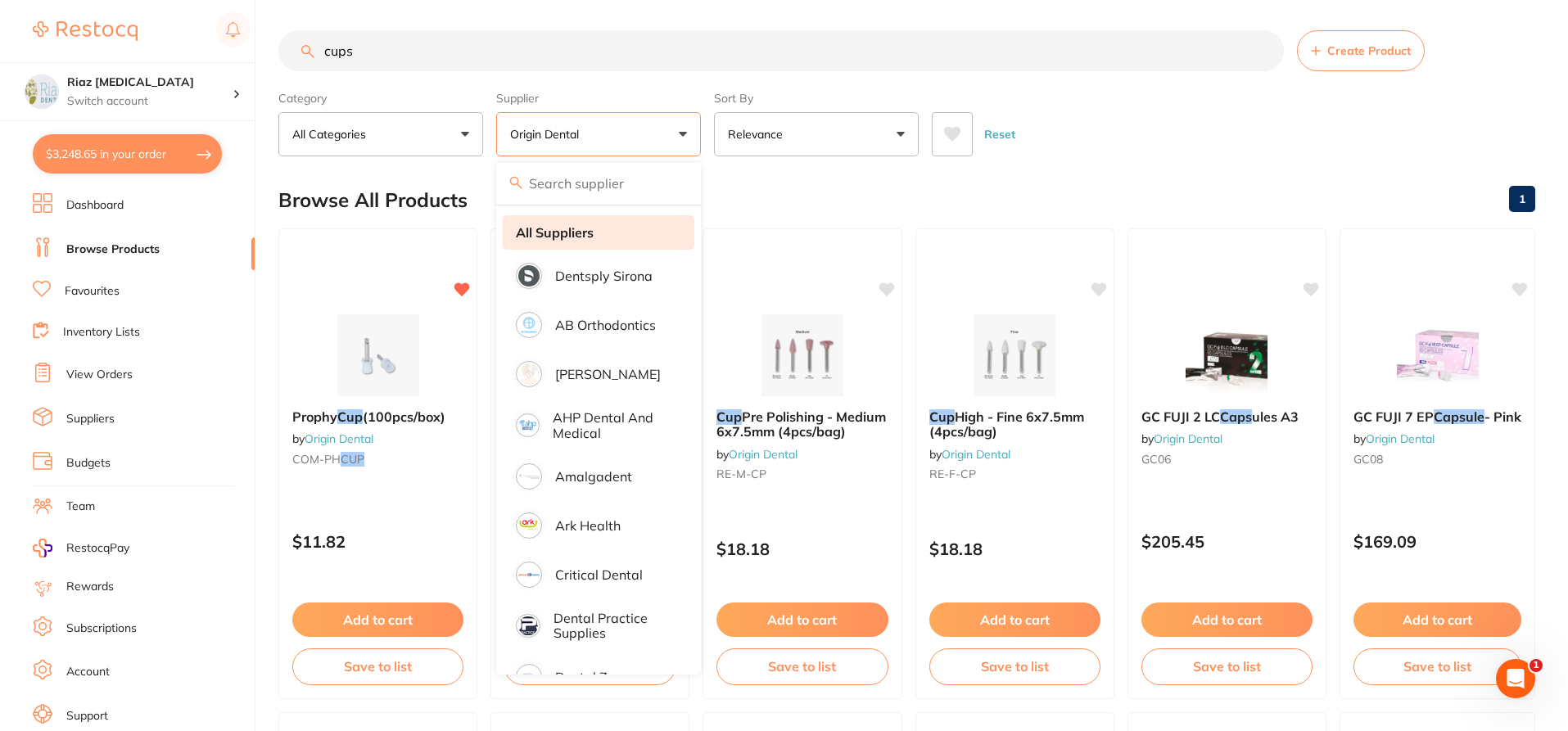
click at [588, 231] on strong "All Suppliers" at bounding box center [555, 232] width 78 height 15
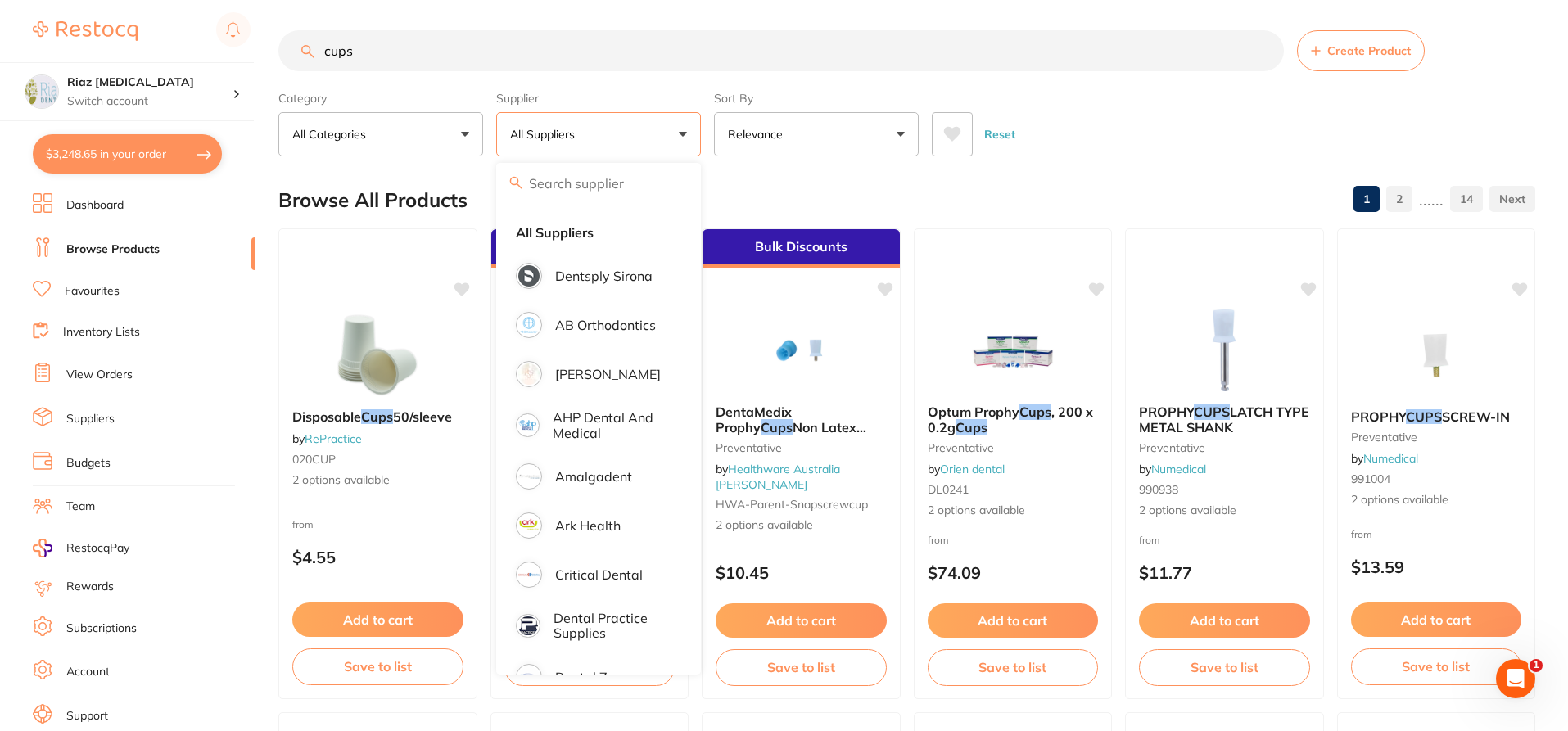
scroll to position [4994, 0]
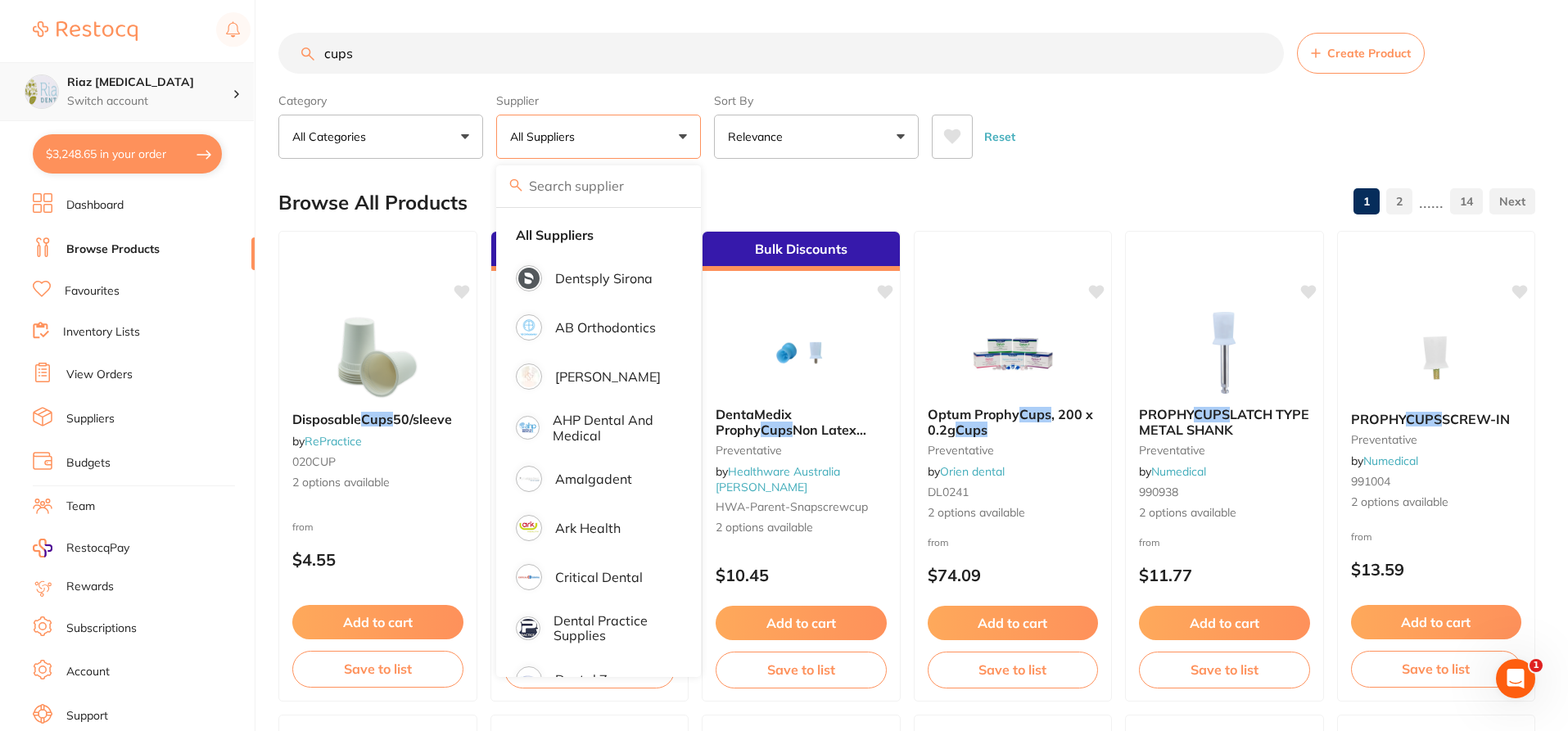
click at [230, 68] on div "$3,248.65 Riaz [MEDICAL_DATA] Switch account Riaz [MEDICAL_DATA] $3,248.65 in y…" at bounding box center [784, 365] width 1568 height 731
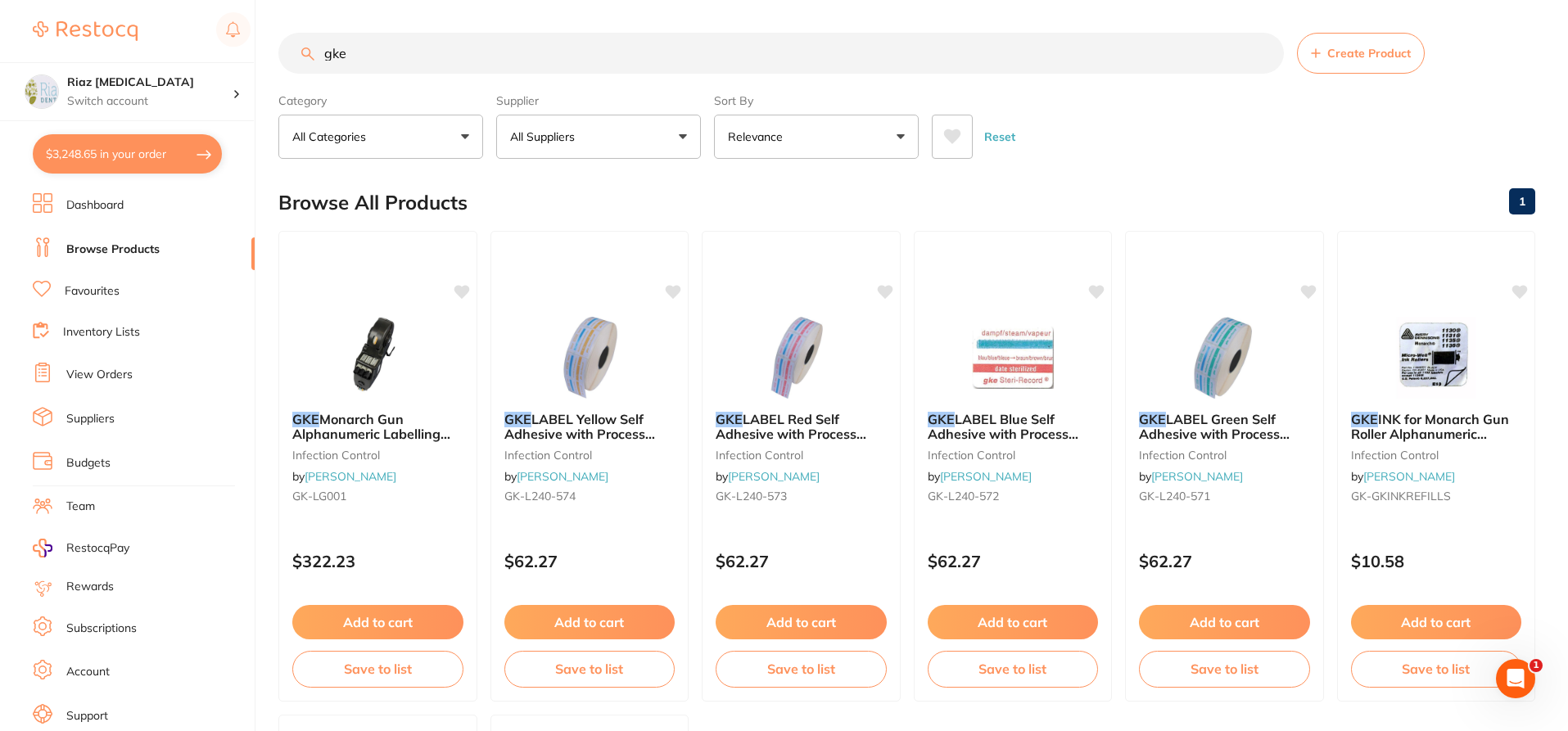
scroll to position [0, 0]
type input "gke"
click at [1222, 622] on button "Add to cart" at bounding box center [1225, 624] width 173 height 35
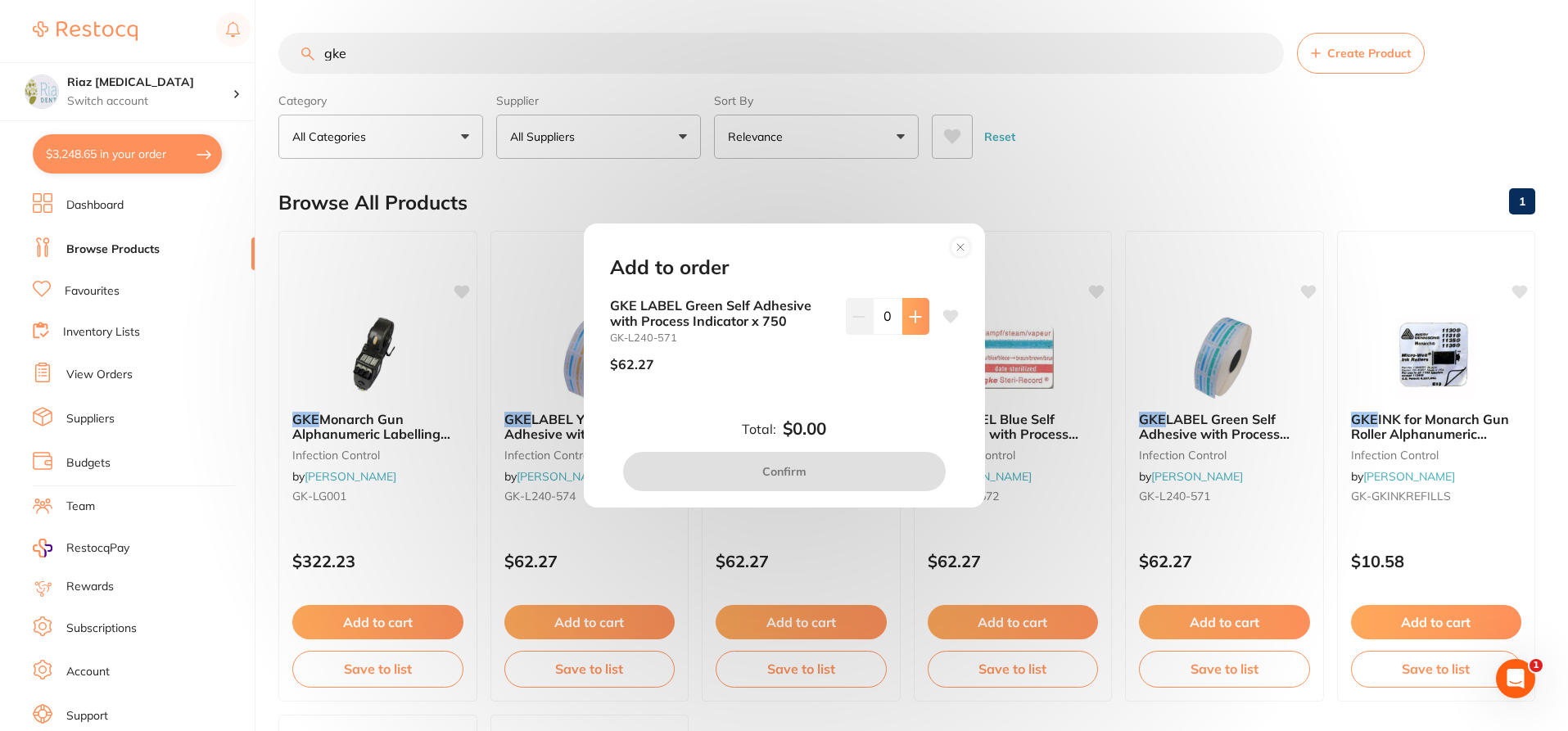
click at [915, 315] on icon at bounding box center [915, 317] width 13 height 13
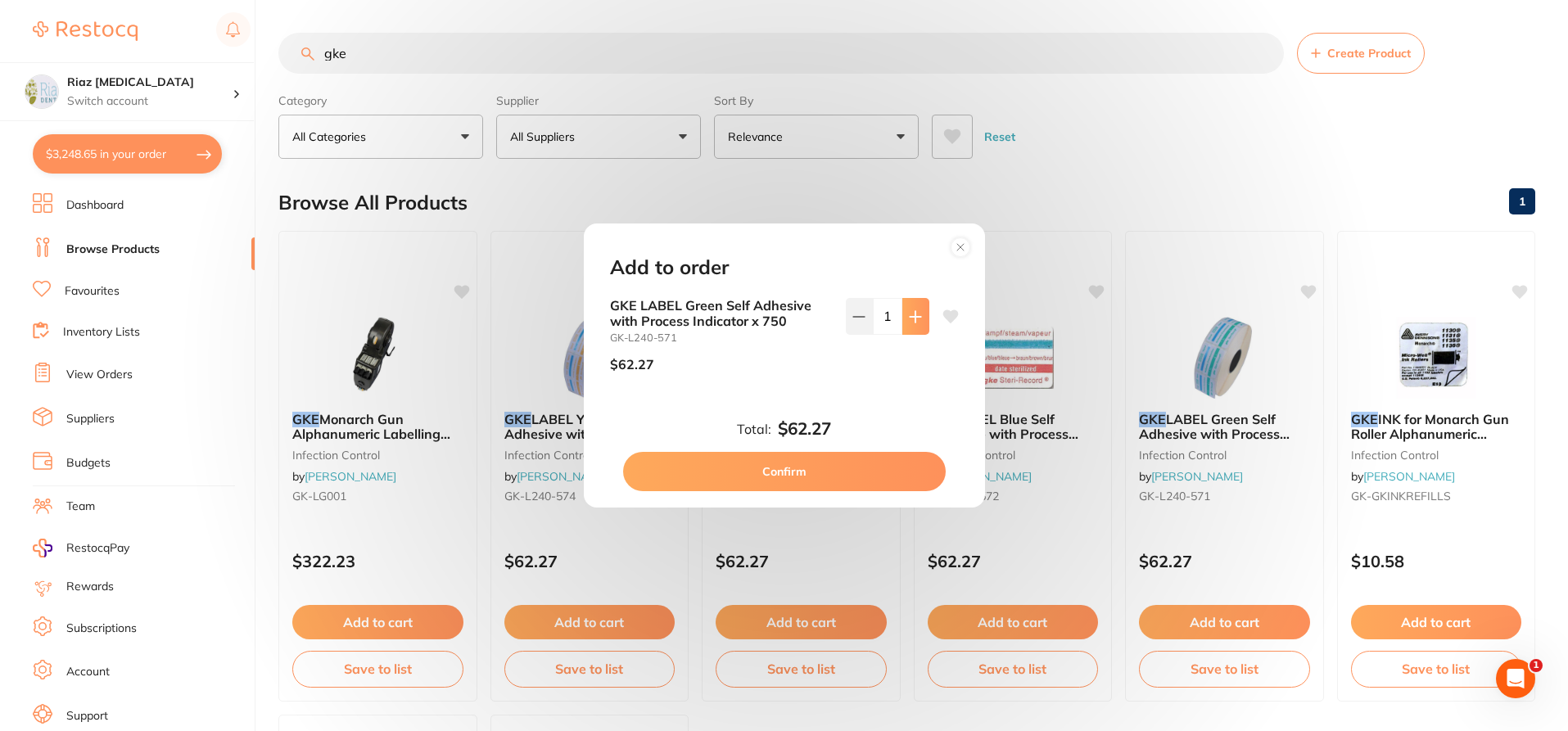
click at [915, 322] on icon at bounding box center [915, 317] width 13 height 13
click at [858, 315] on icon at bounding box center [859, 317] width 13 height 13
type input "1"
click at [817, 475] on button "Confirm" at bounding box center [785, 472] width 323 height 40
checkbox input "false"
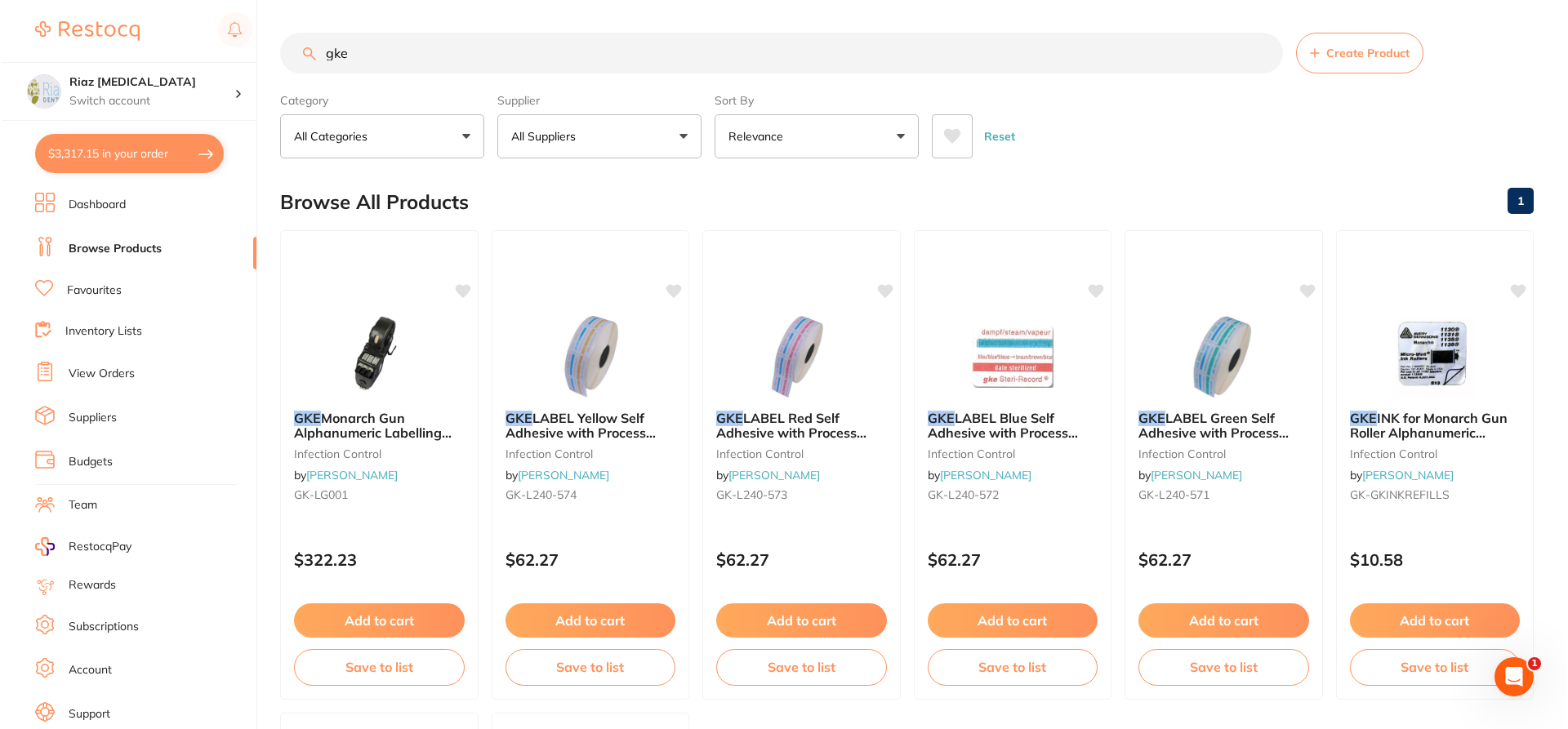
scroll to position [5060, 0]
click at [135, 145] on button "$3,317.15 in your order" at bounding box center [127, 153] width 188 height 40
checkbox input "true"
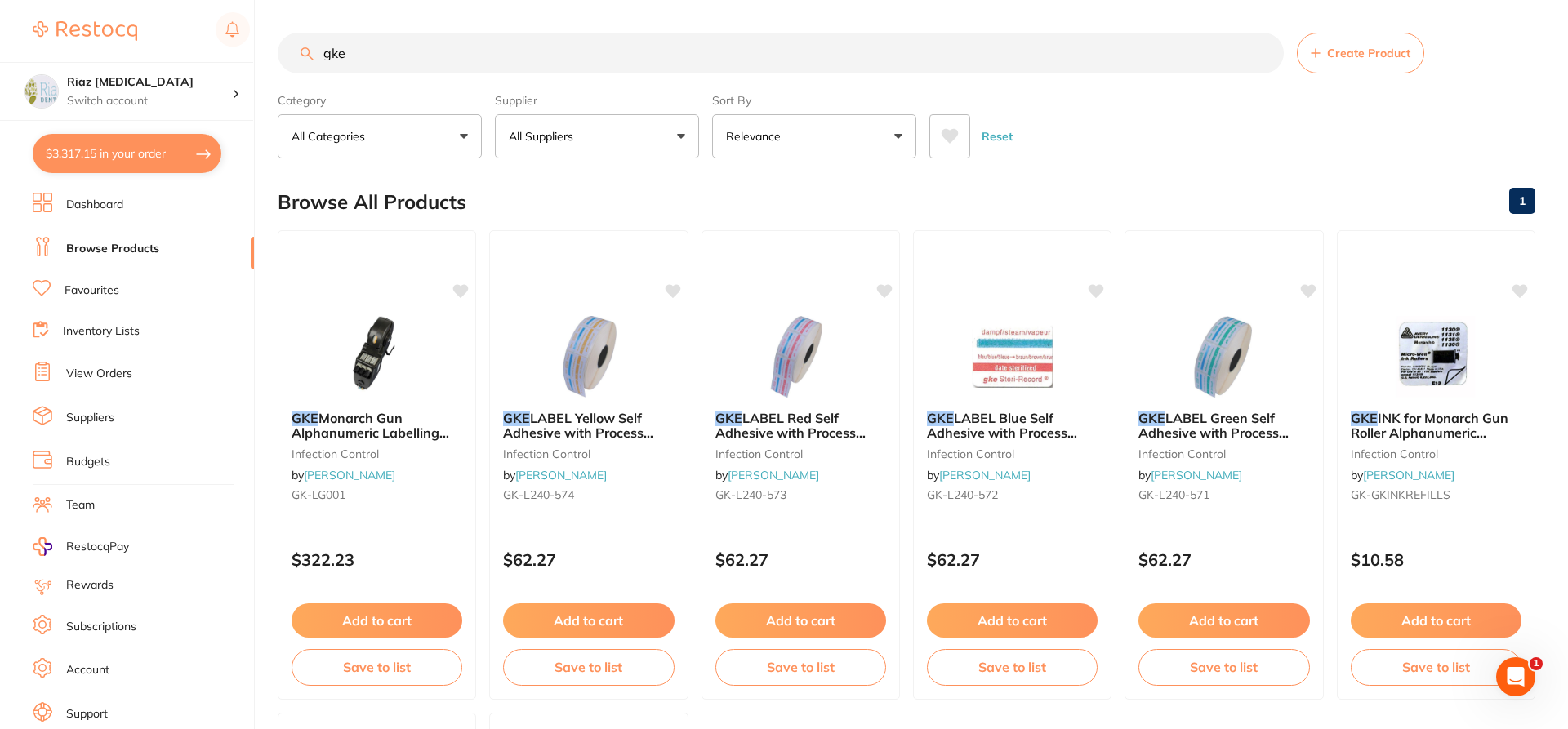
checkbox input "true"
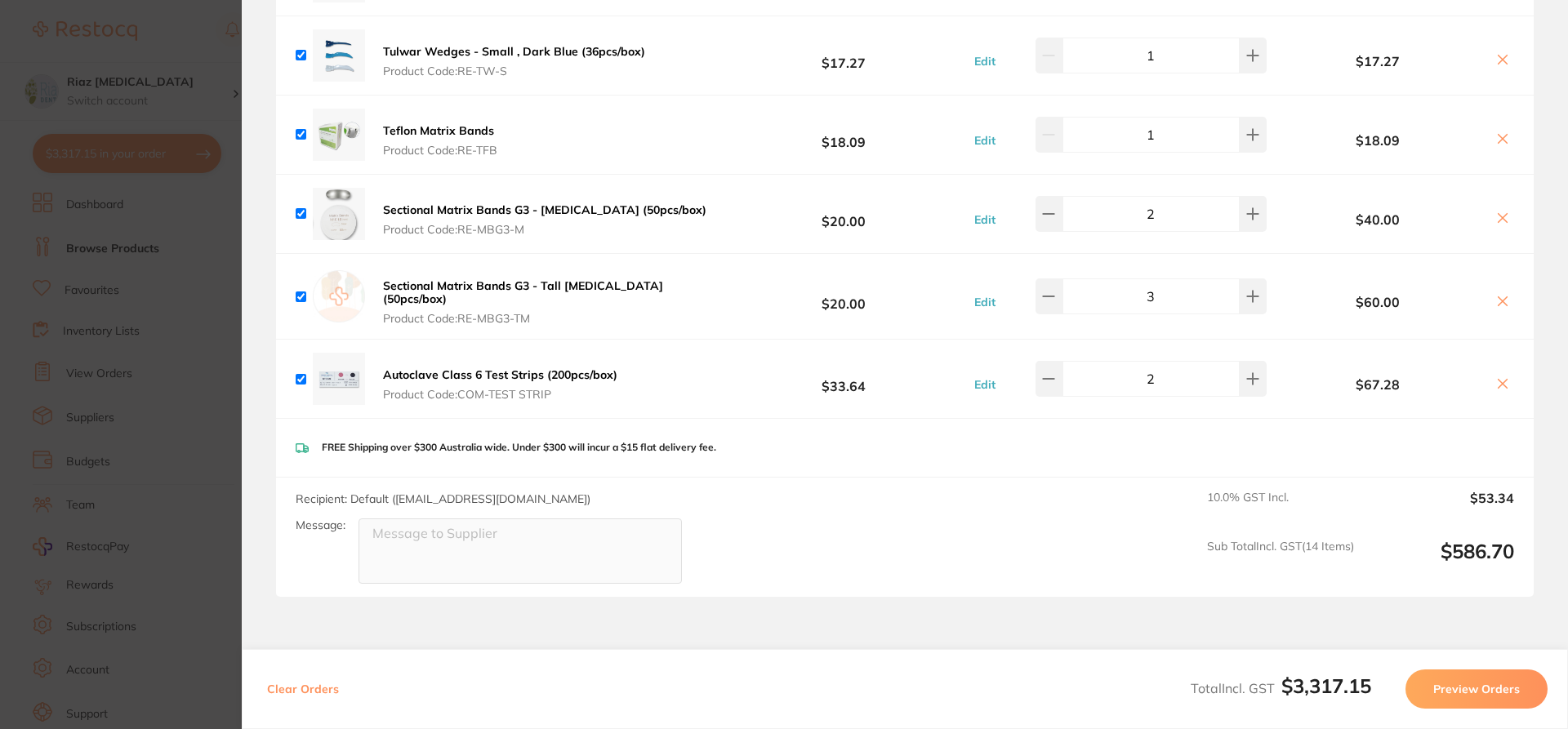
scroll to position [5390, 0]
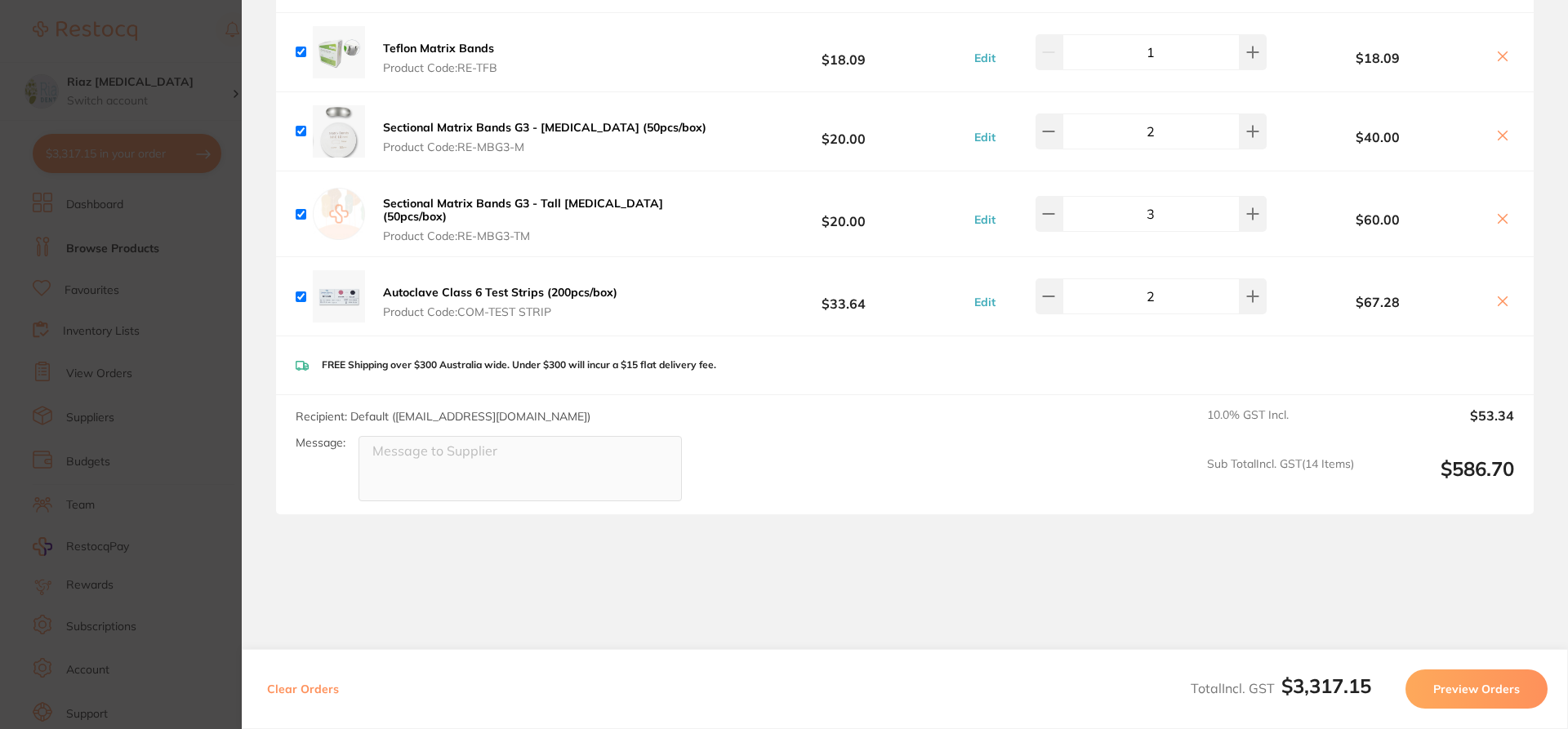
click at [192, 330] on section "Update RRP Set your pre negotiated price for this item. Item Agreed RRP (excl. …" at bounding box center [784, 364] width 1568 height 729
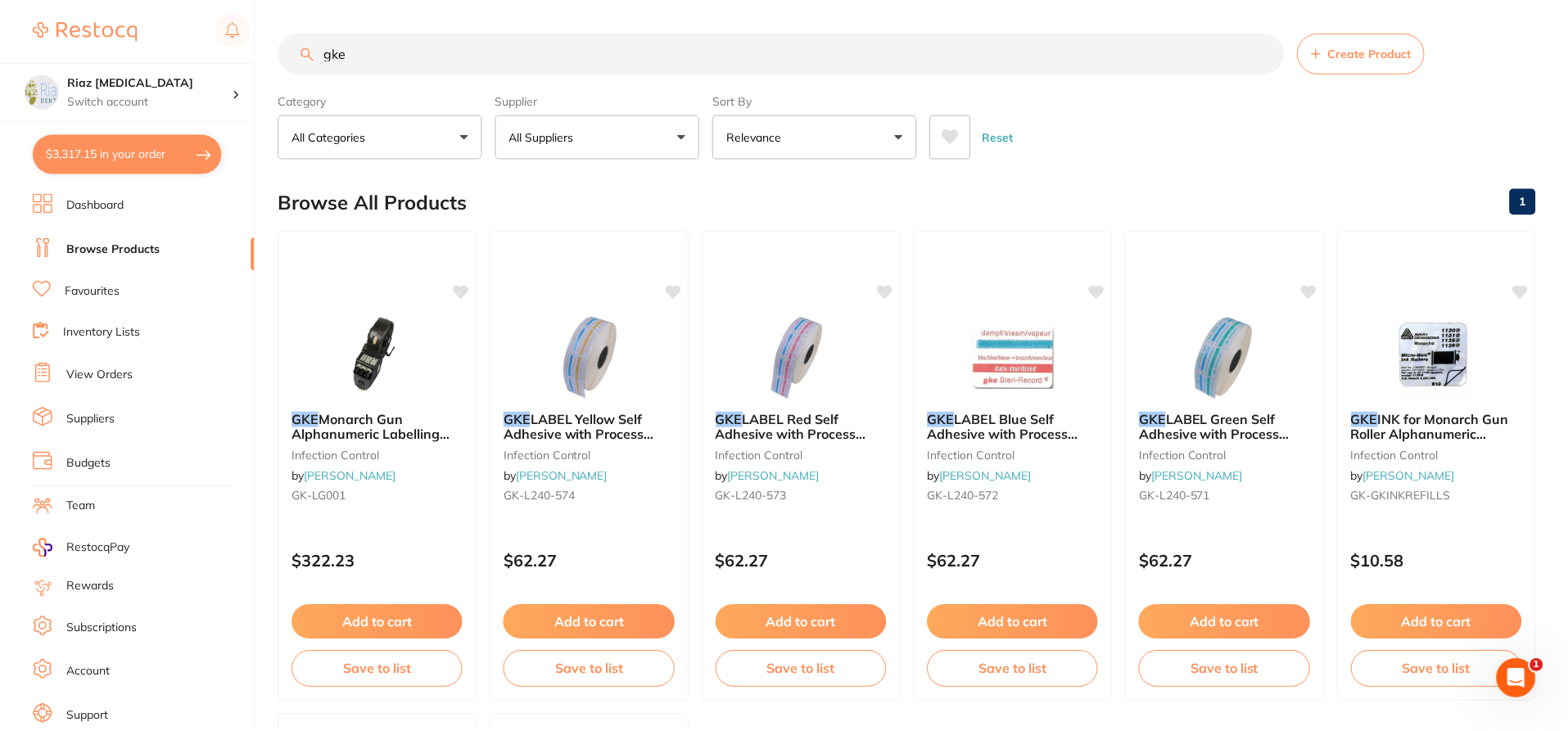
scroll to position [3, 0]
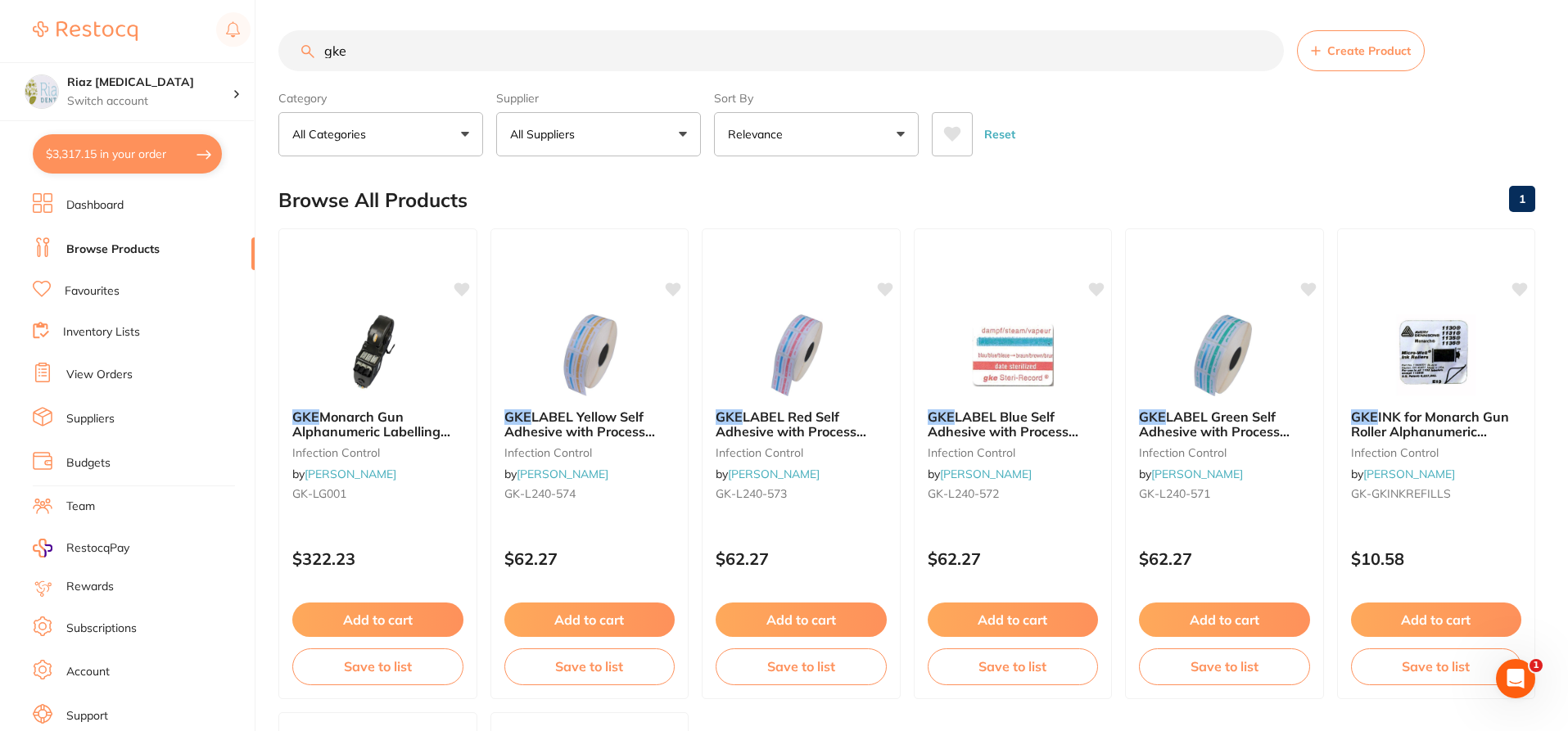
drag, startPoint x: 406, startPoint y: 50, endPoint x: 280, endPoint y: 57, distance: 126.2
click at [280, 57] on input "gke" at bounding box center [781, 50] width 1005 height 41
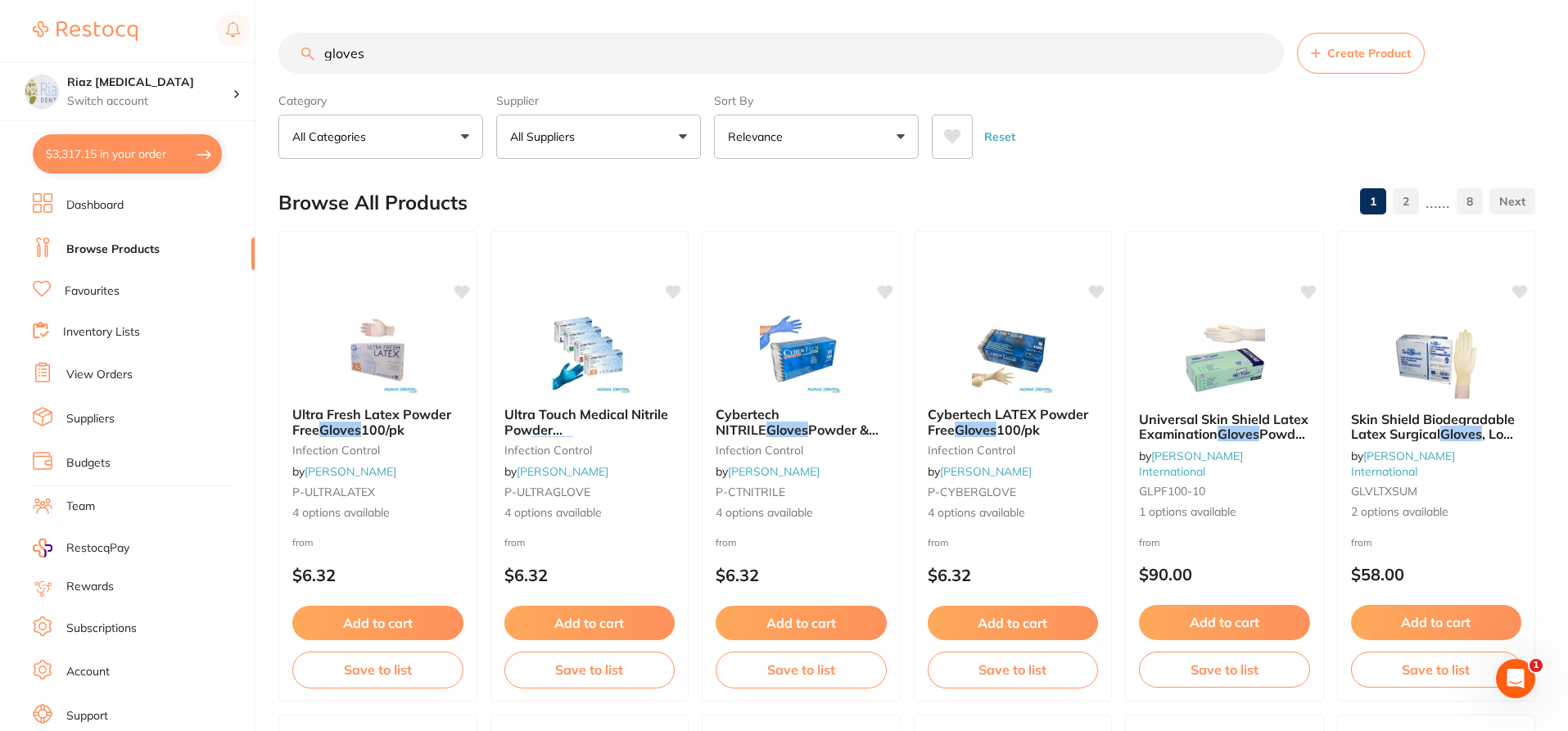
type input "gloves"
click at [543, 138] on p "All Suppliers" at bounding box center [545, 137] width 71 height 17
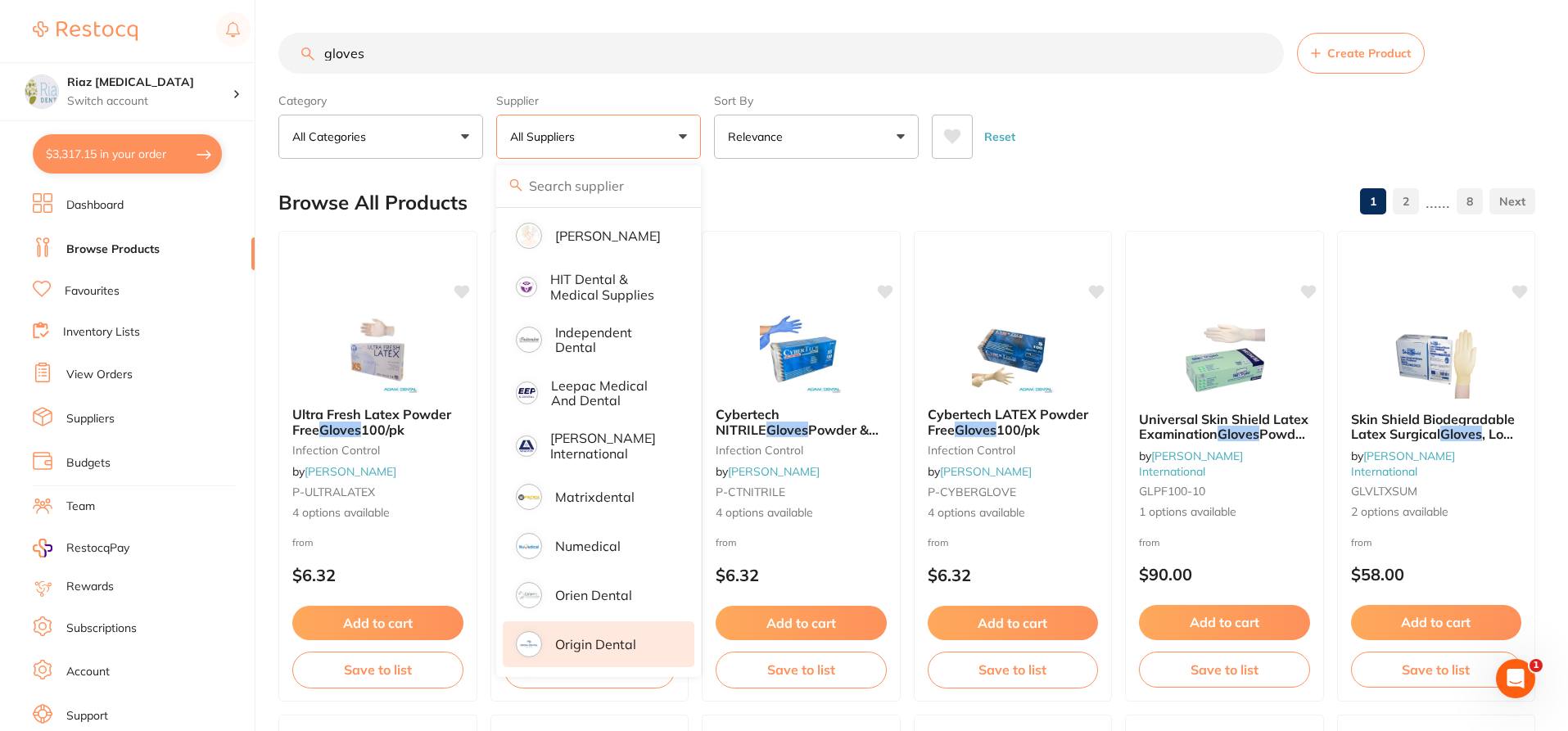
click at [615, 637] on p "Origin Dental" at bounding box center [596, 644] width 81 height 15
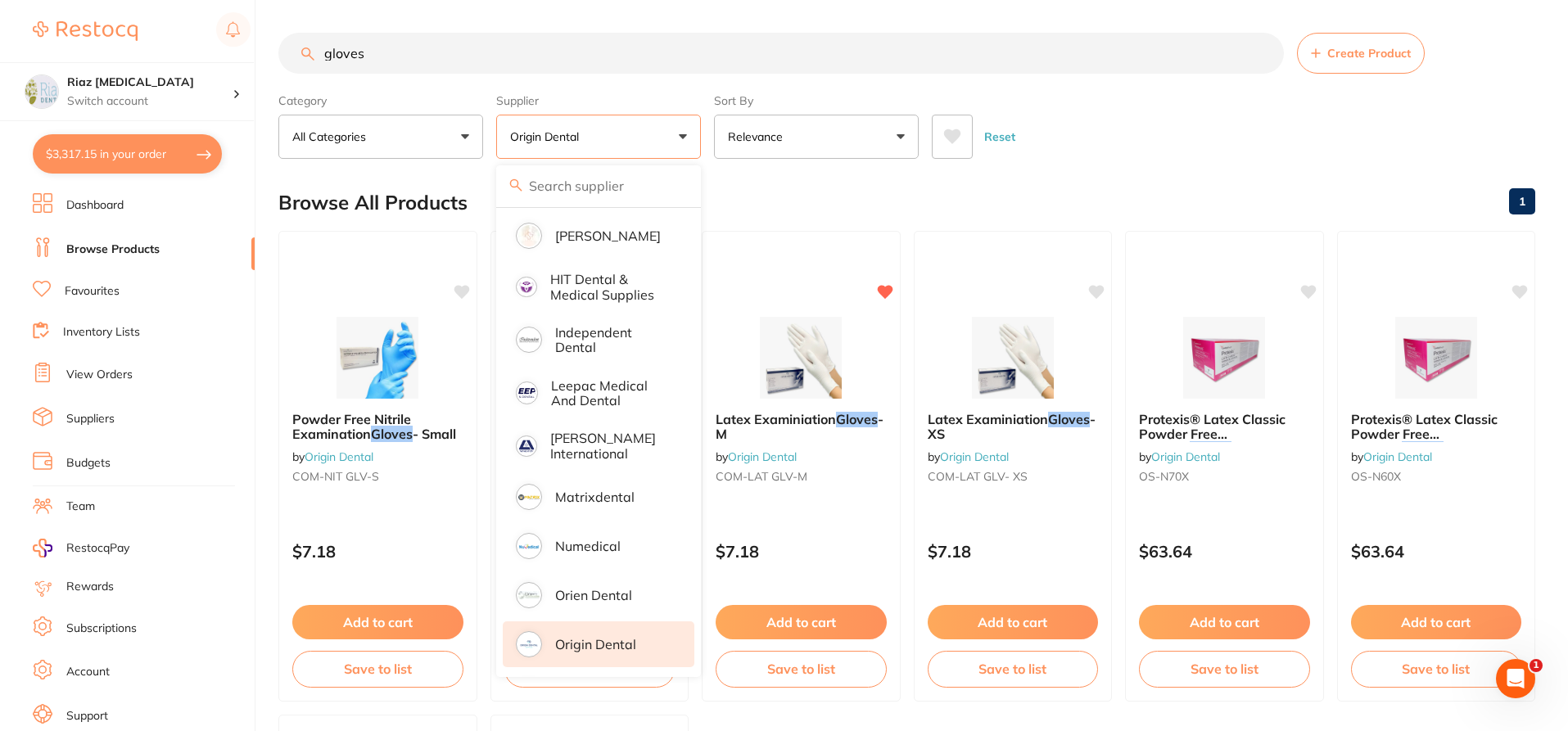
click at [1128, 119] on div "Reset" at bounding box center [1227, 130] width 590 height 57
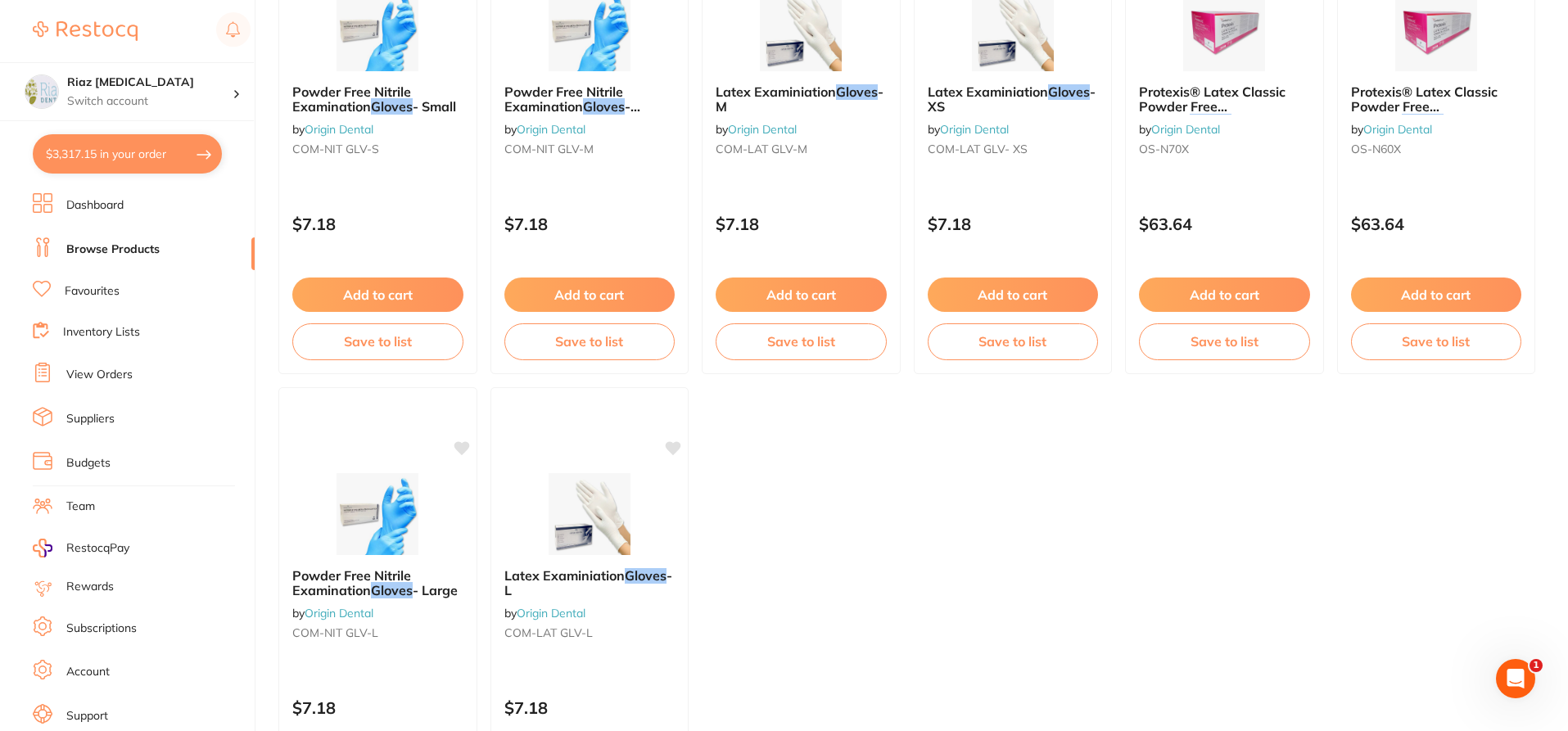
scroll to position [164, 0]
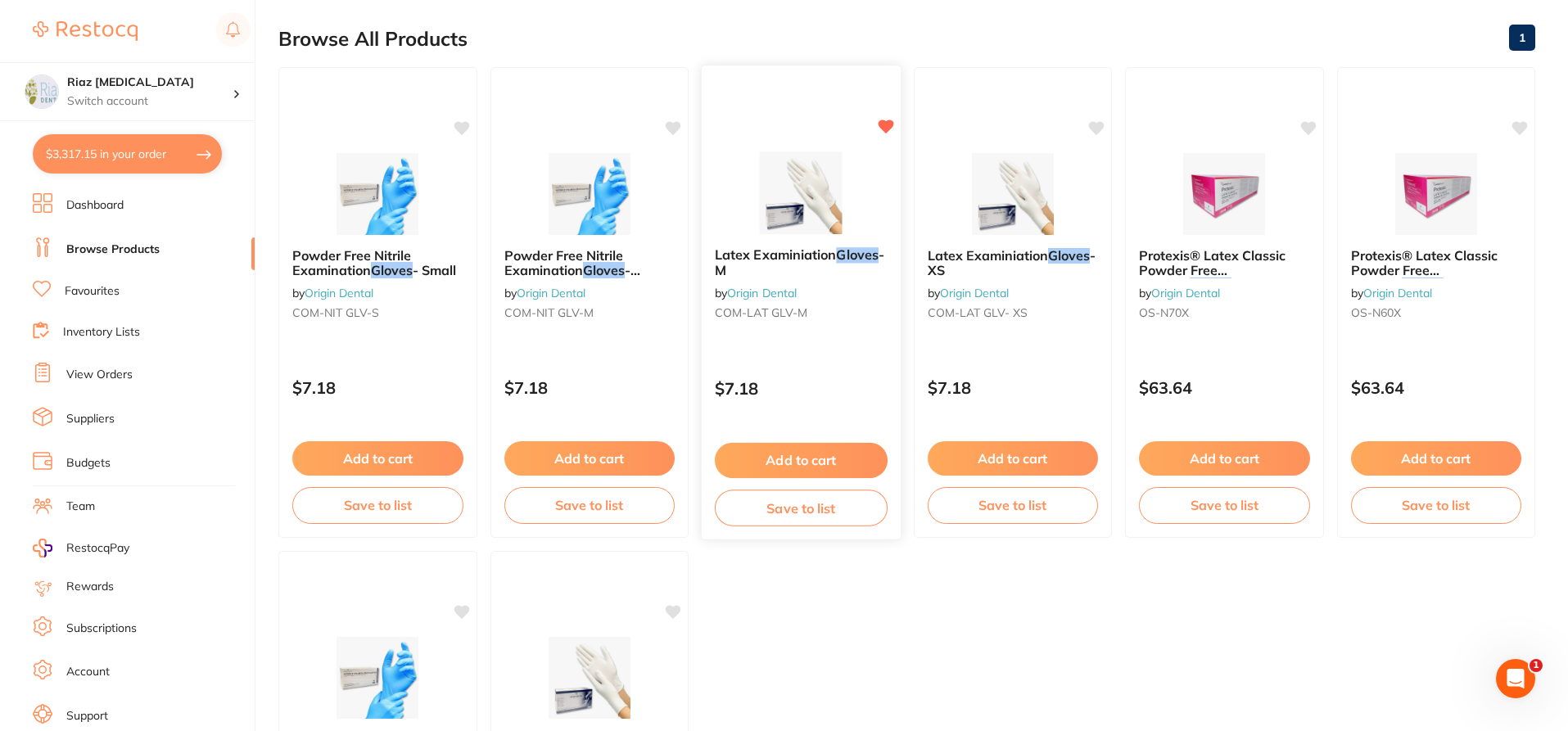
click at [828, 451] on button "Add to cart" at bounding box center [802, 460] width 173 height 35
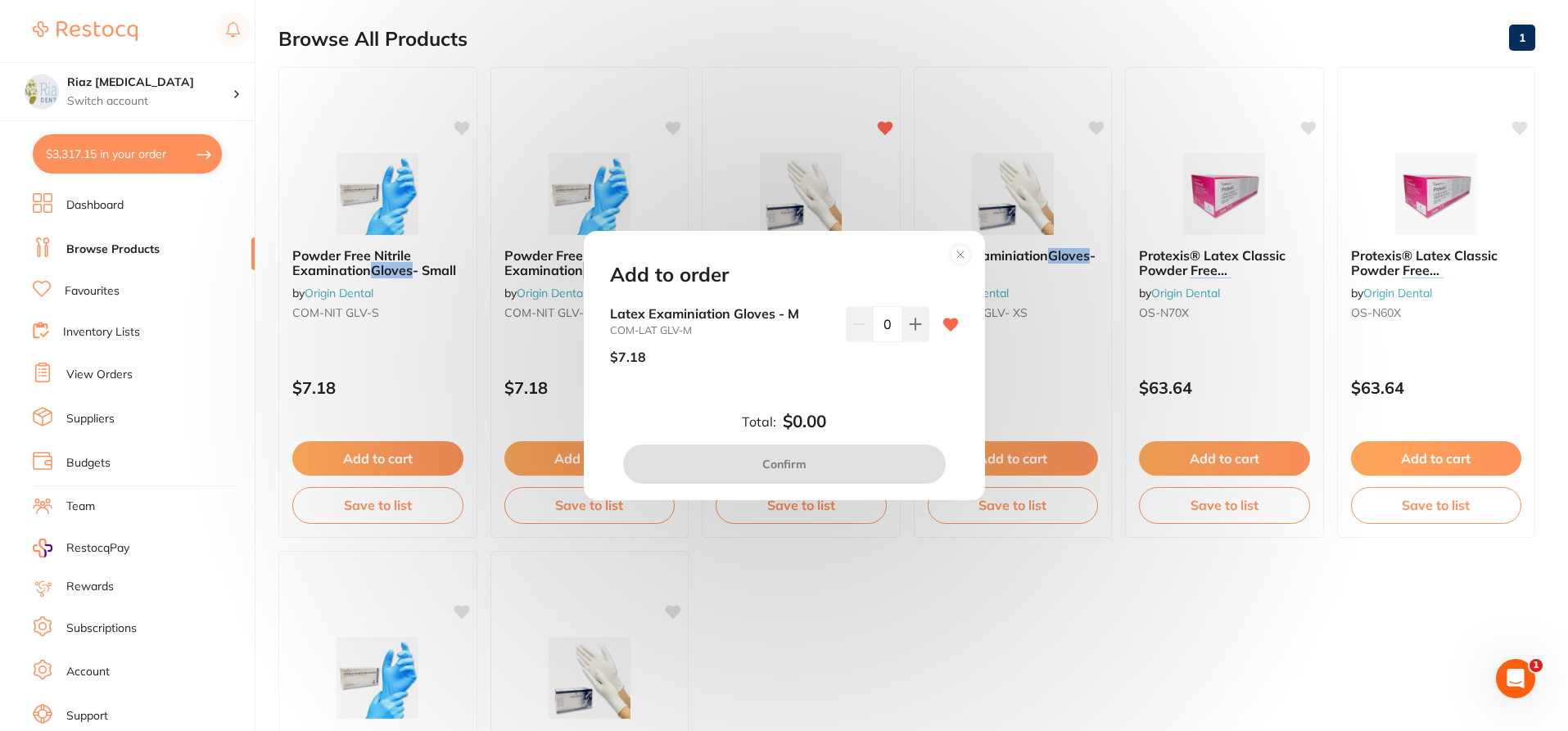
scroll to position [0, 0]
click at [885, 330] on input "0" at bounding box center [887, 324] width 29 height 36
type input "10"
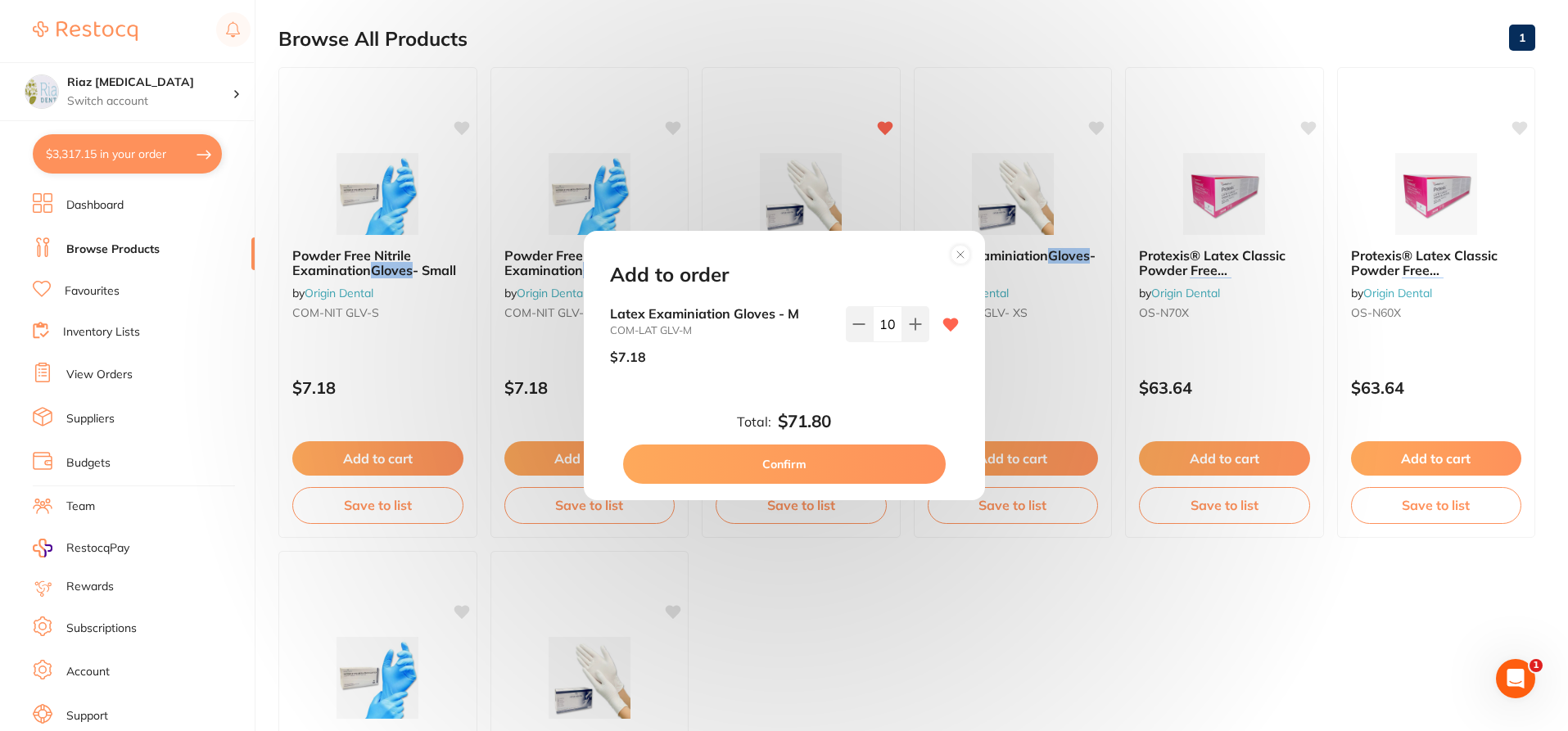
click at [860, 384] on div "Latex Examiniation Gloves - M COM-LAT GLV-M $7.18 10" at bounding box center [784, 354] width 388 height 97
click at [825, 458] on button "Confirm" at bounding box center [785, 464] width 323 height 40
checkbox input "false"
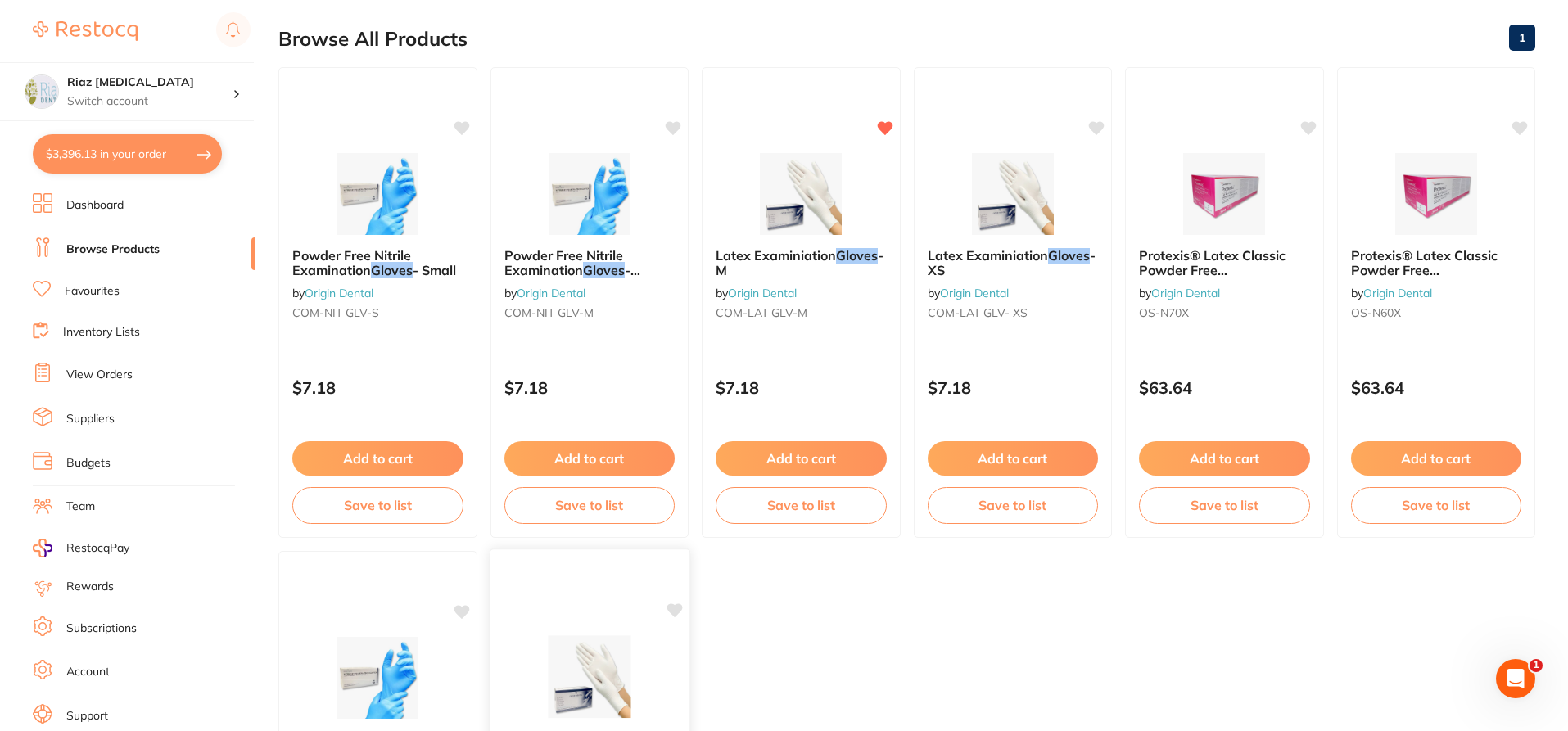
scroll to position [5404, 0]
click at [102, 154] on button "$3,396.13 in your order" at bounding box center [127, 153] width 189 height 40
checkbox input "true"
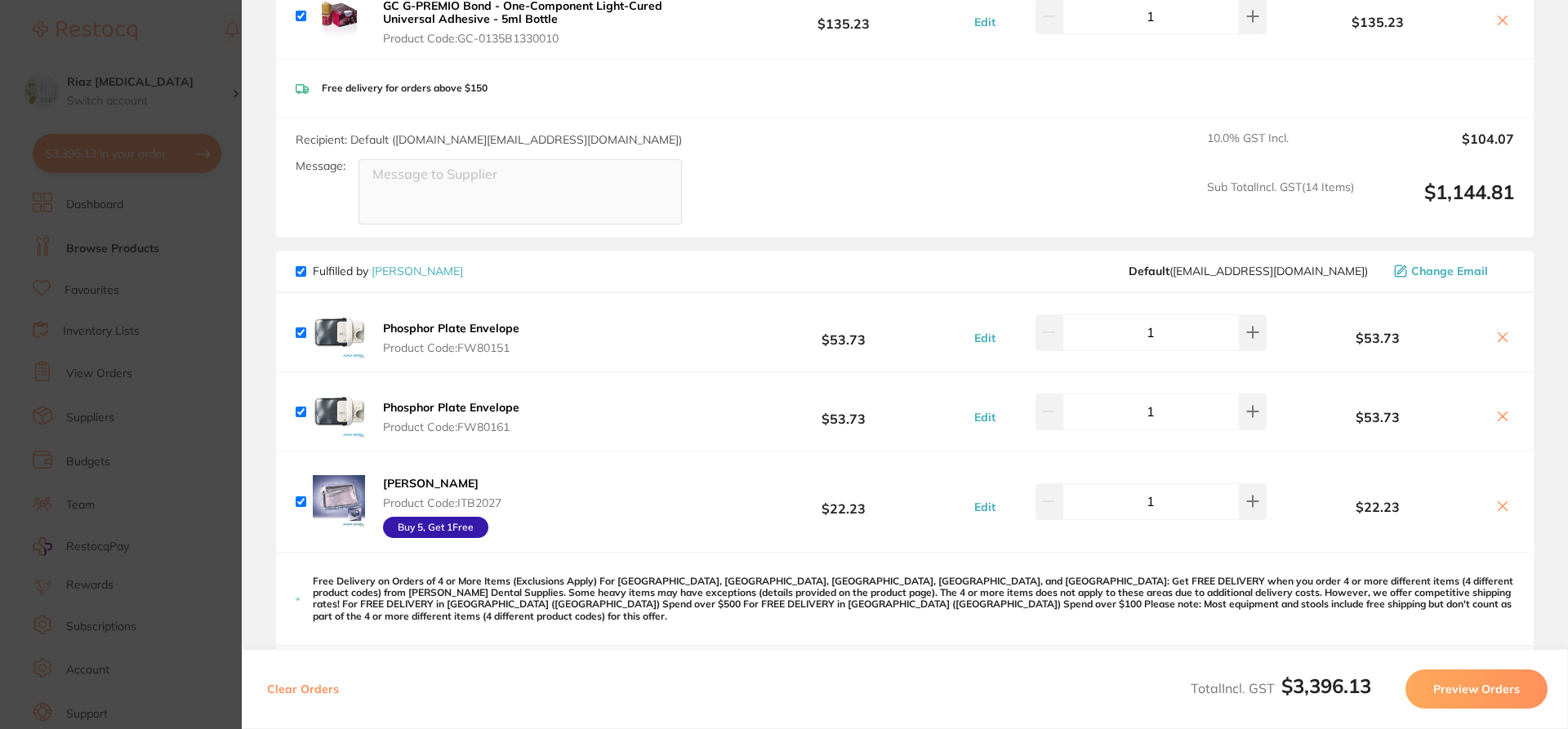
scroll to position [3757, 0]
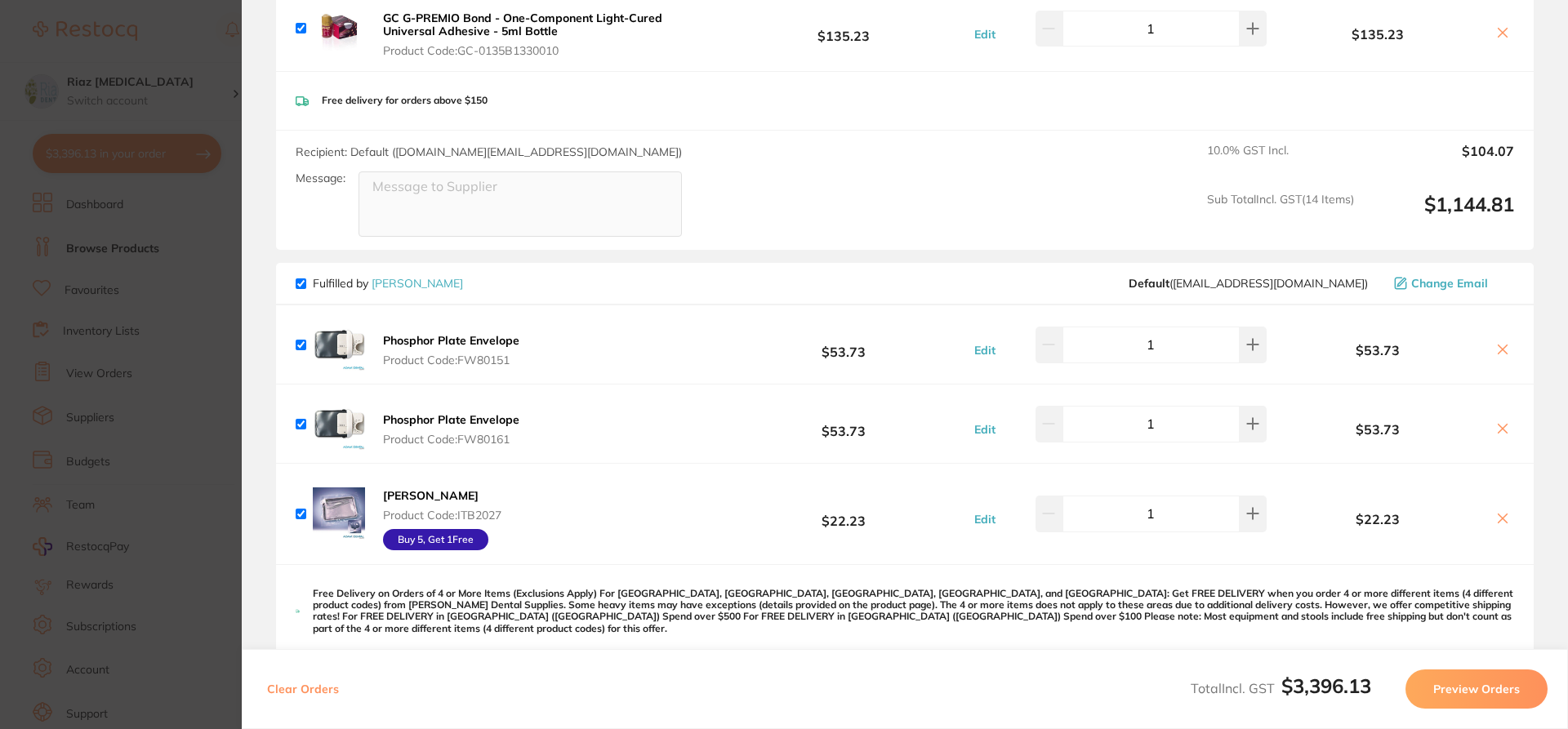
click at [185, 299] on section "Update RRP Set your pre negotiated price for this item. Item Agreed RRP (excl. …" at bounding box center [784, 364] width 1568 height 729
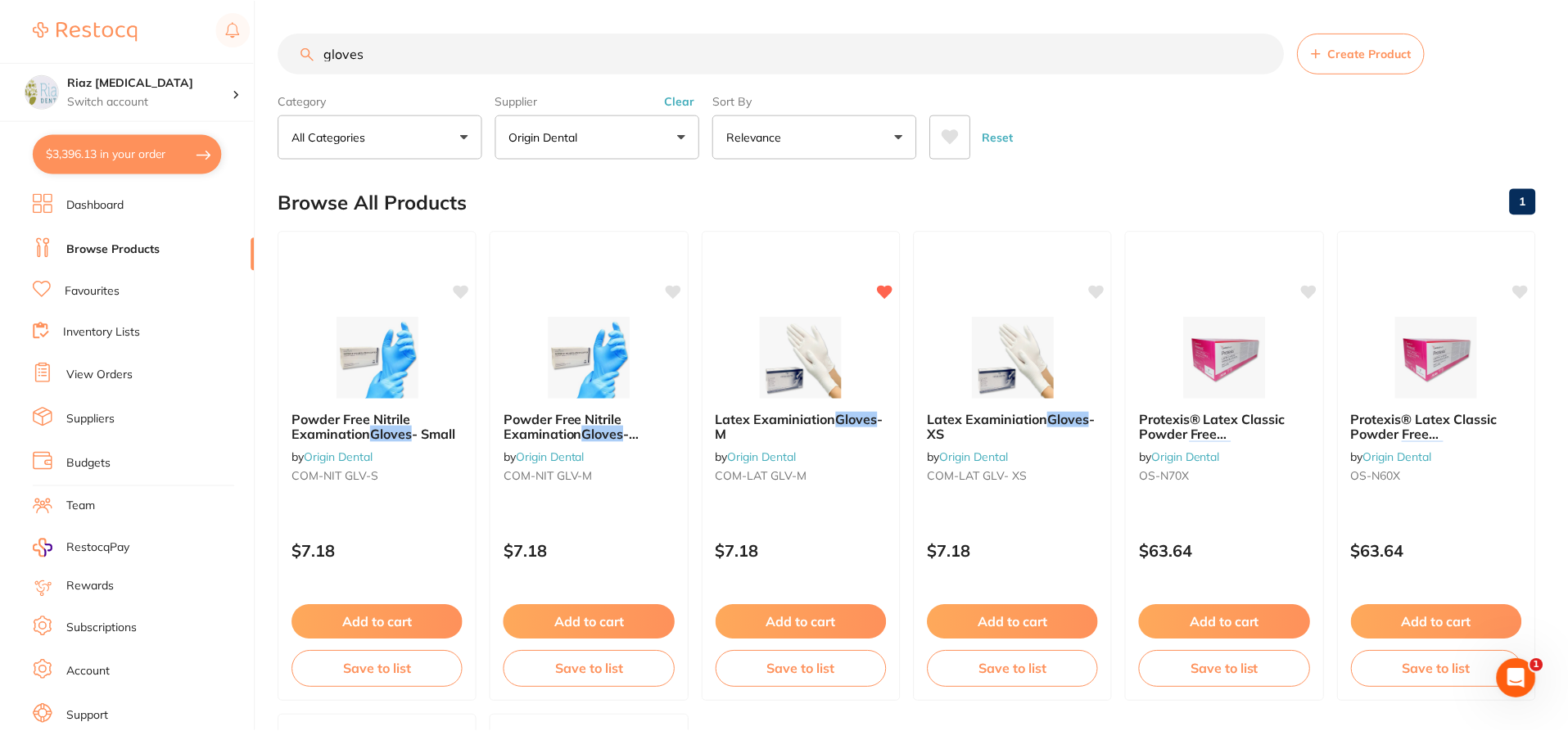
scroll to position [164, 0]
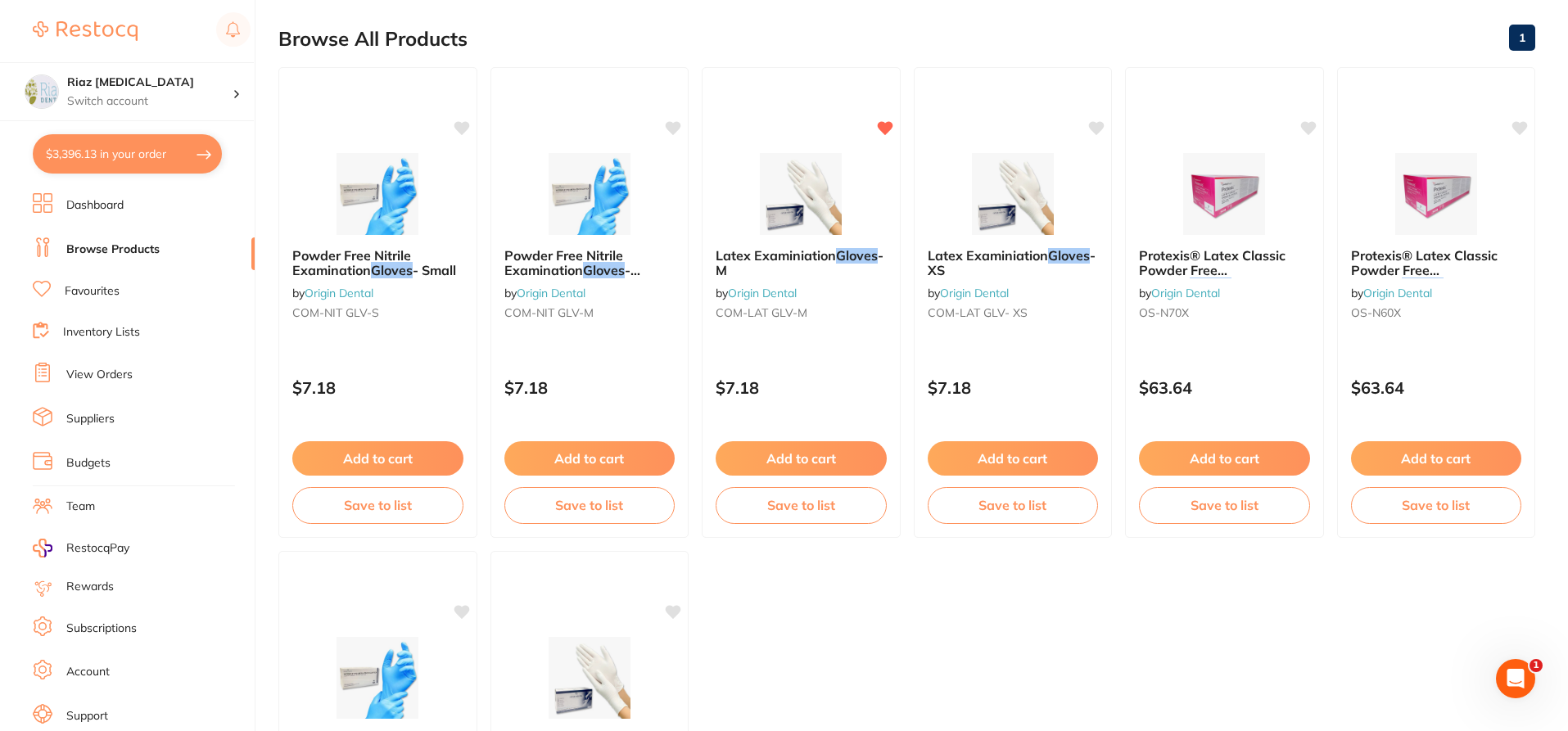
click at [146, 246] on link "Browse Products" at bounding box center [113, 250] width 93 height 17
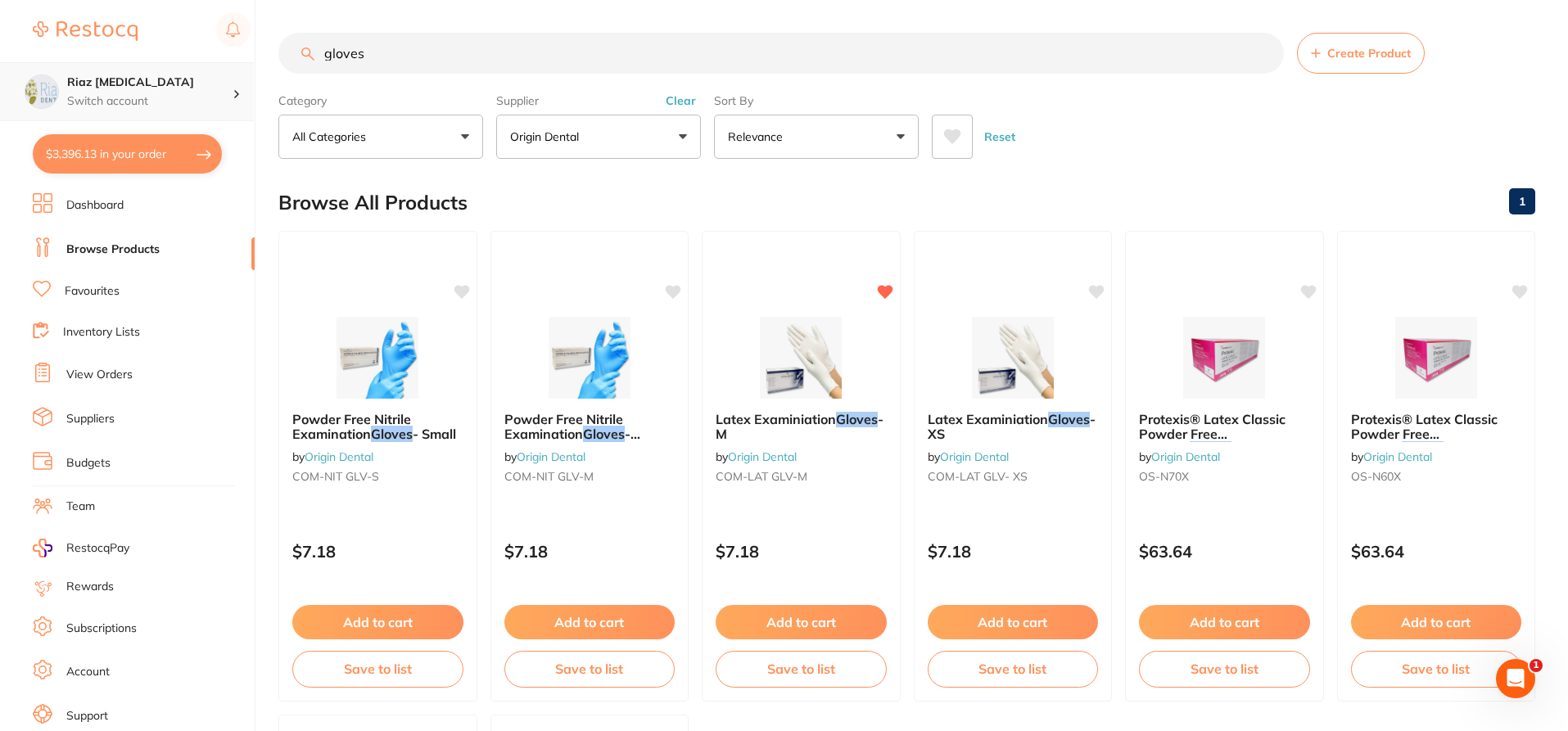
scroll to position [1, 0]
drag, startPoint x: 497, startPoint y: 51, endPoint x: 226, endPoint y: 69, distance: 271.6
click at [243, 63] on div "$3,396.13 Riaz [MEDICAL_DATA] Switch account Riaz [MEDICAL_DATA] $3,396.13 in y…" at bounding box center [784, 365] width 1568 height 731
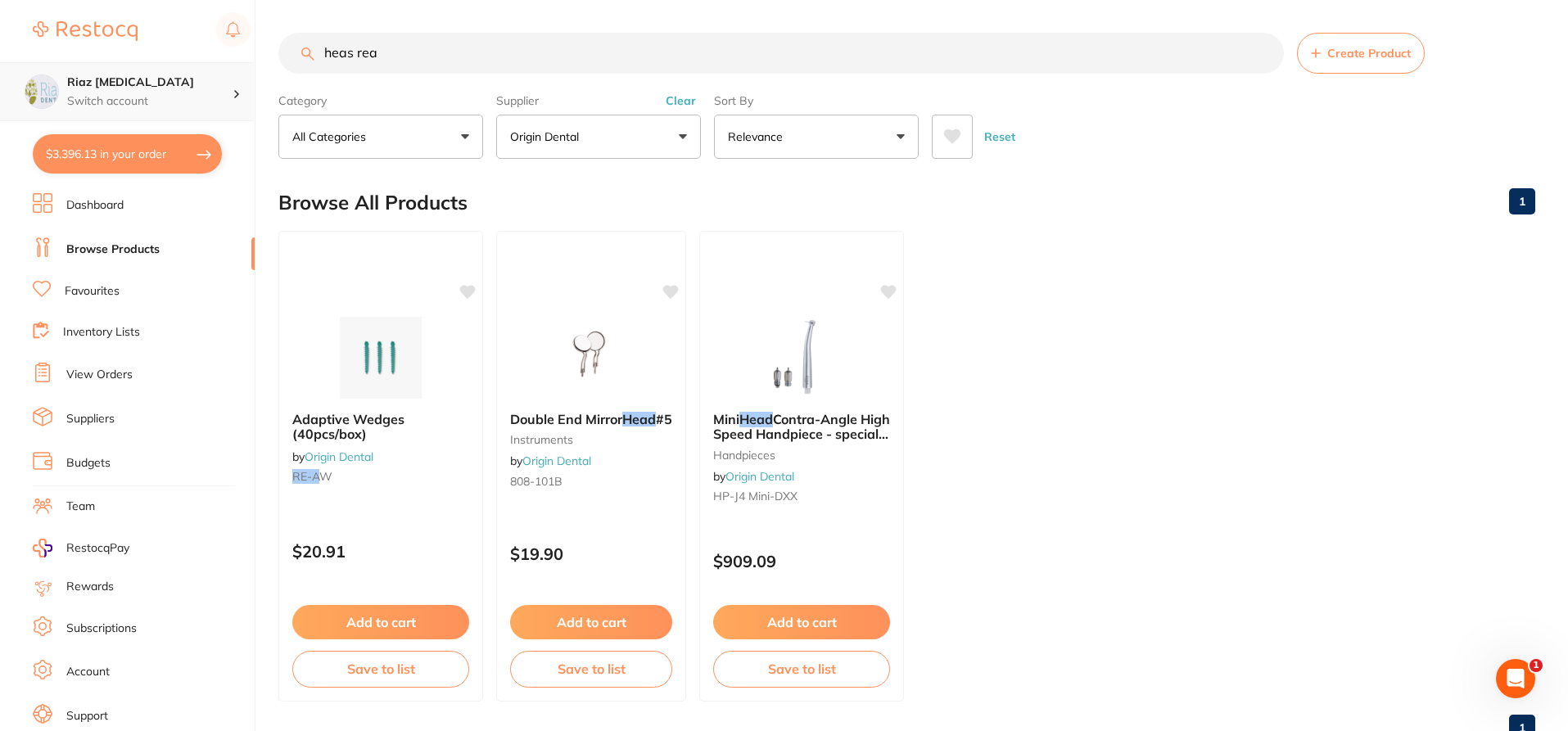
scroll to position [757, 0]
click at [552, 141] on p "Origin Dental" at bounding box center [547, 137] width 75 height 17
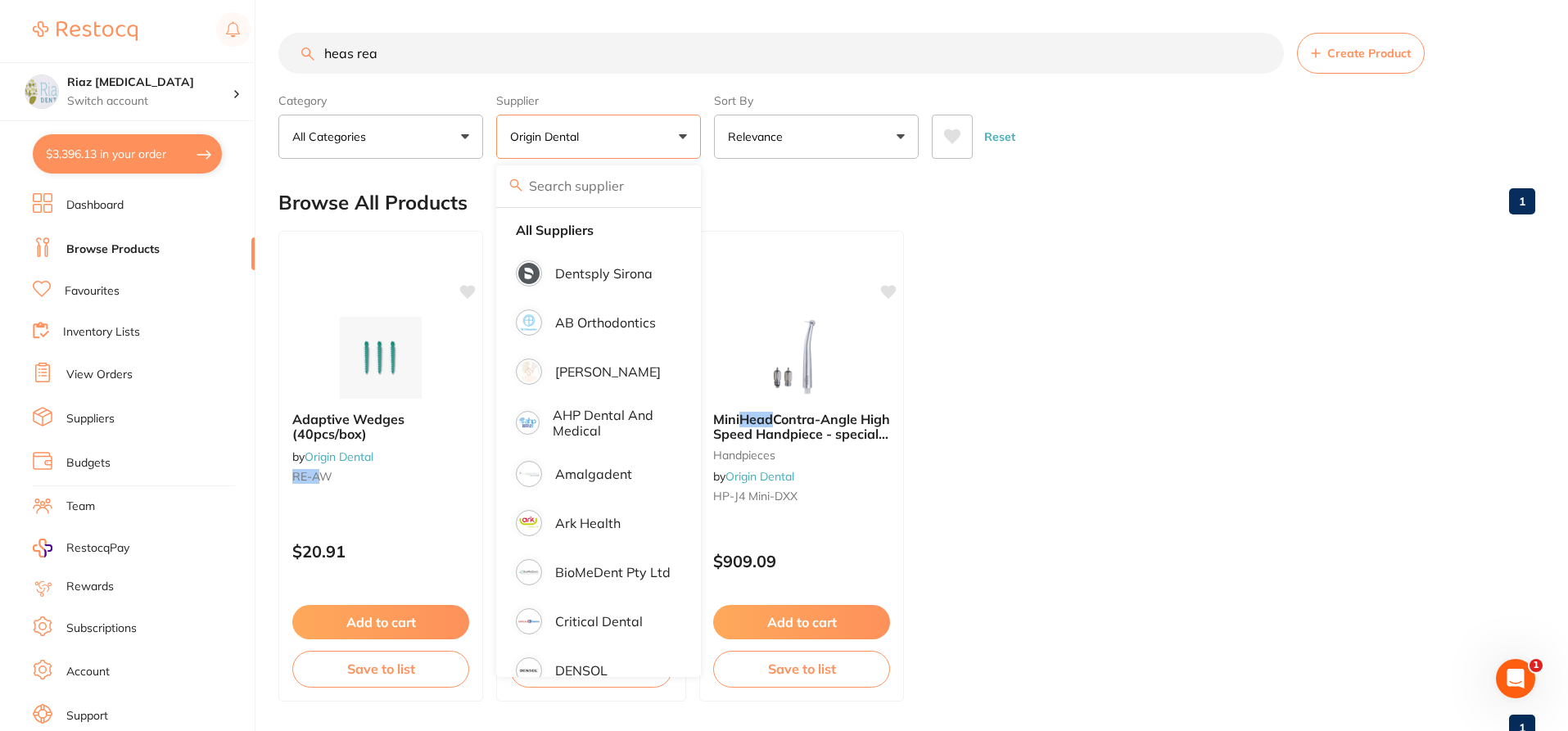
scroll to position [0, 0]
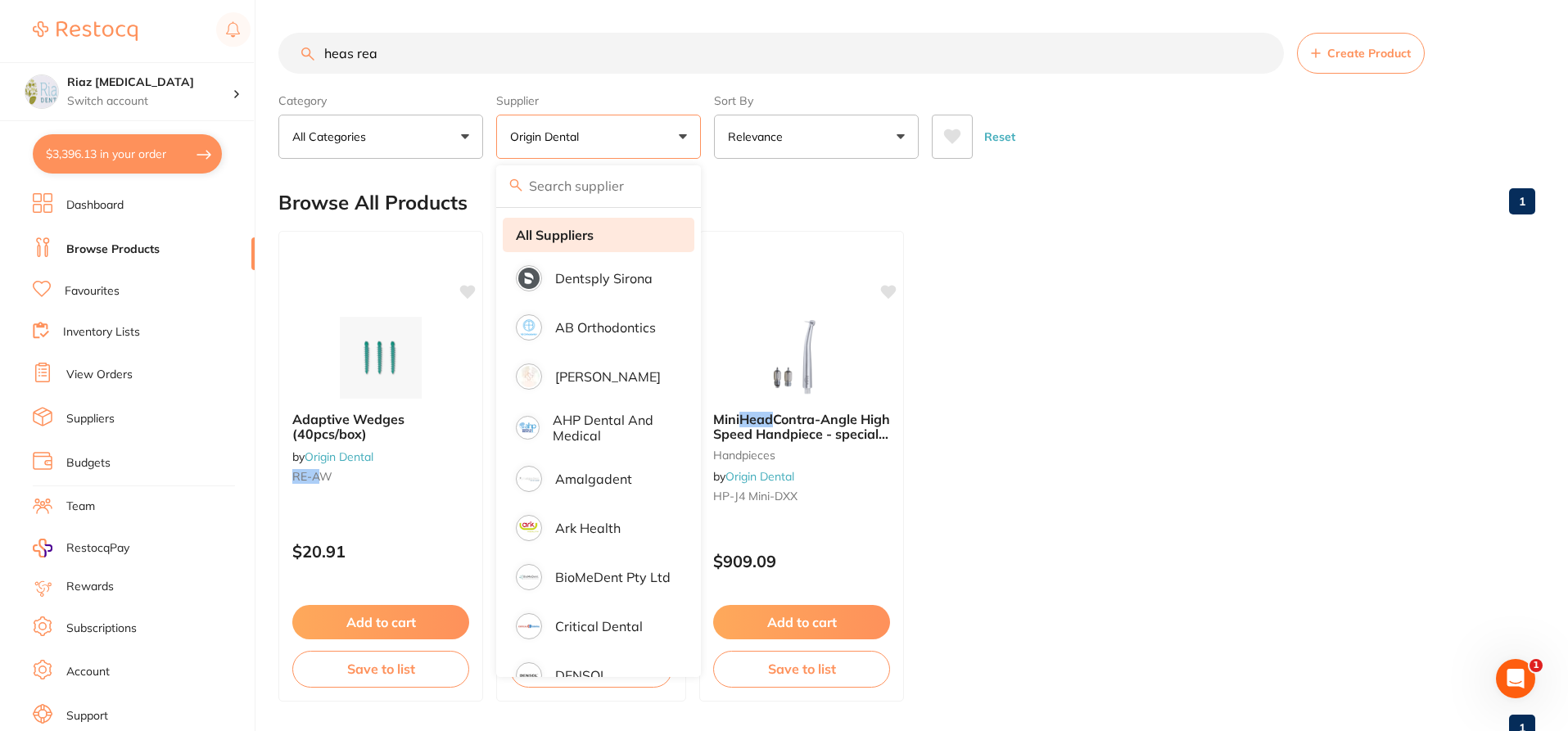
click at [564, 237] on strong "All Suppliers" at bounding box center [555, 235] width 78 height 15
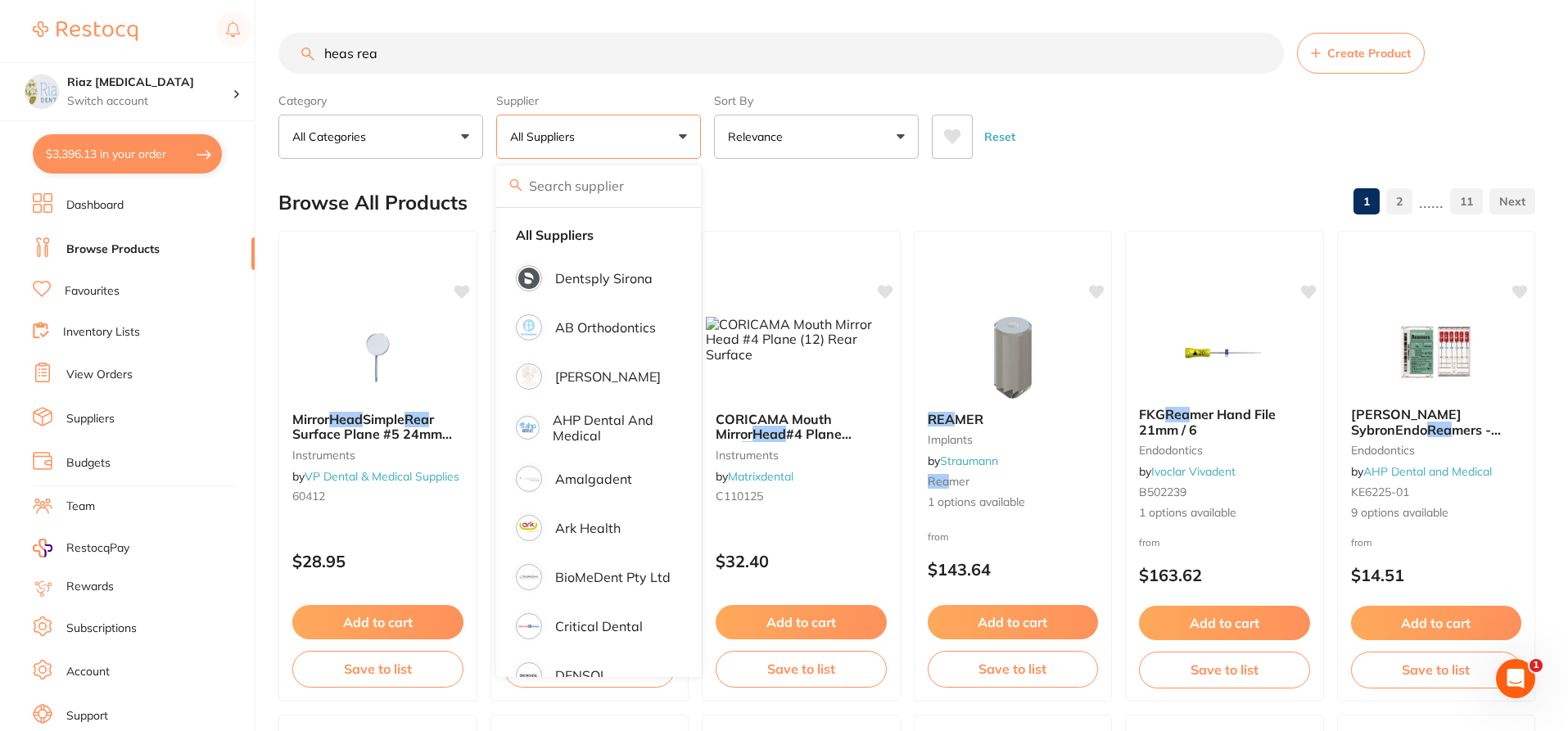
click at [235, 59] on div "$3,396.13 Riaz [MEDICAL_DATA] Switch account Riaz [MEDICAL_DATA] $3,396.13 in y…" at bounding box center [784, 365] width 1568 height 731
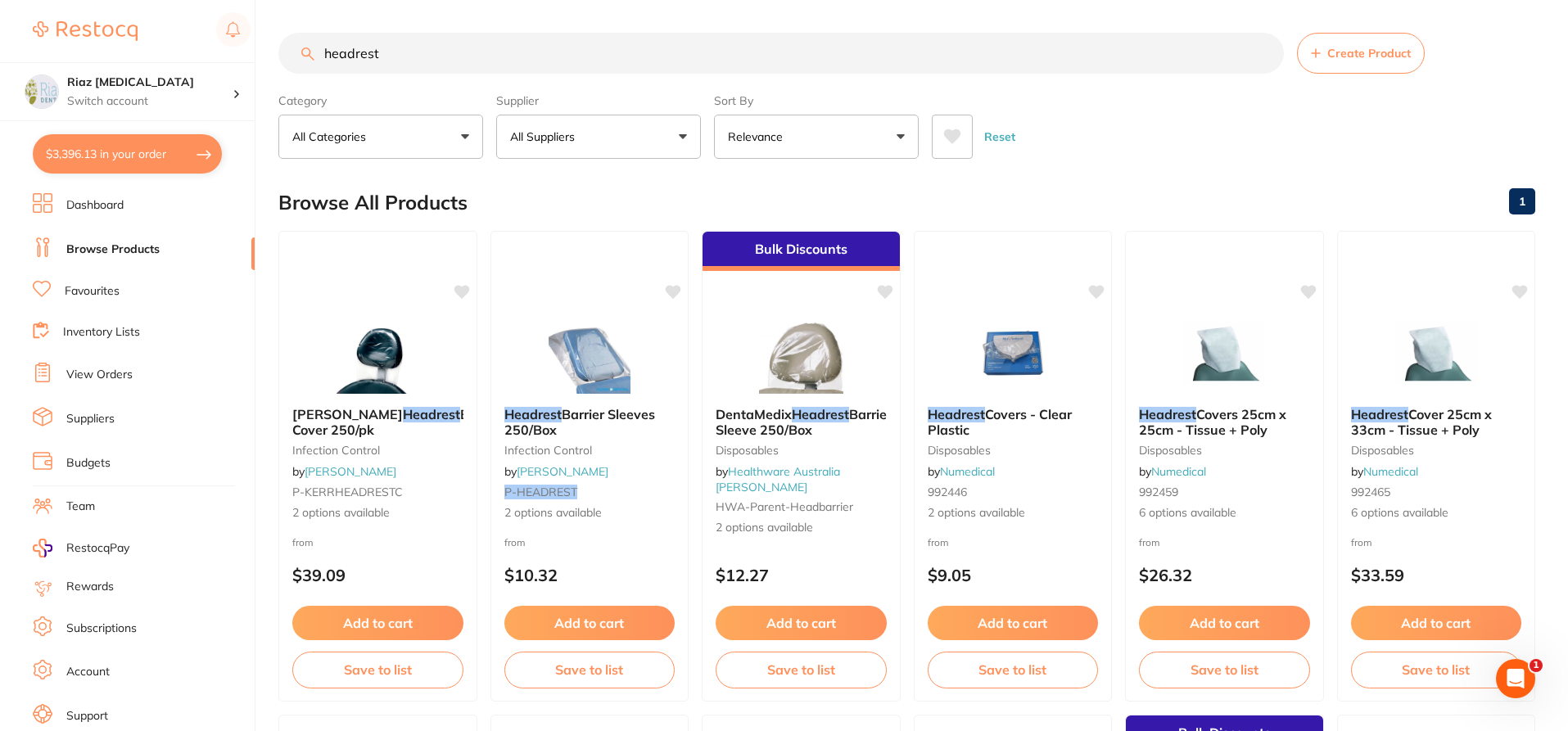
click at [605, 125] on button "All Suppliers" at bounding box center [599, 137] width 205 height 44
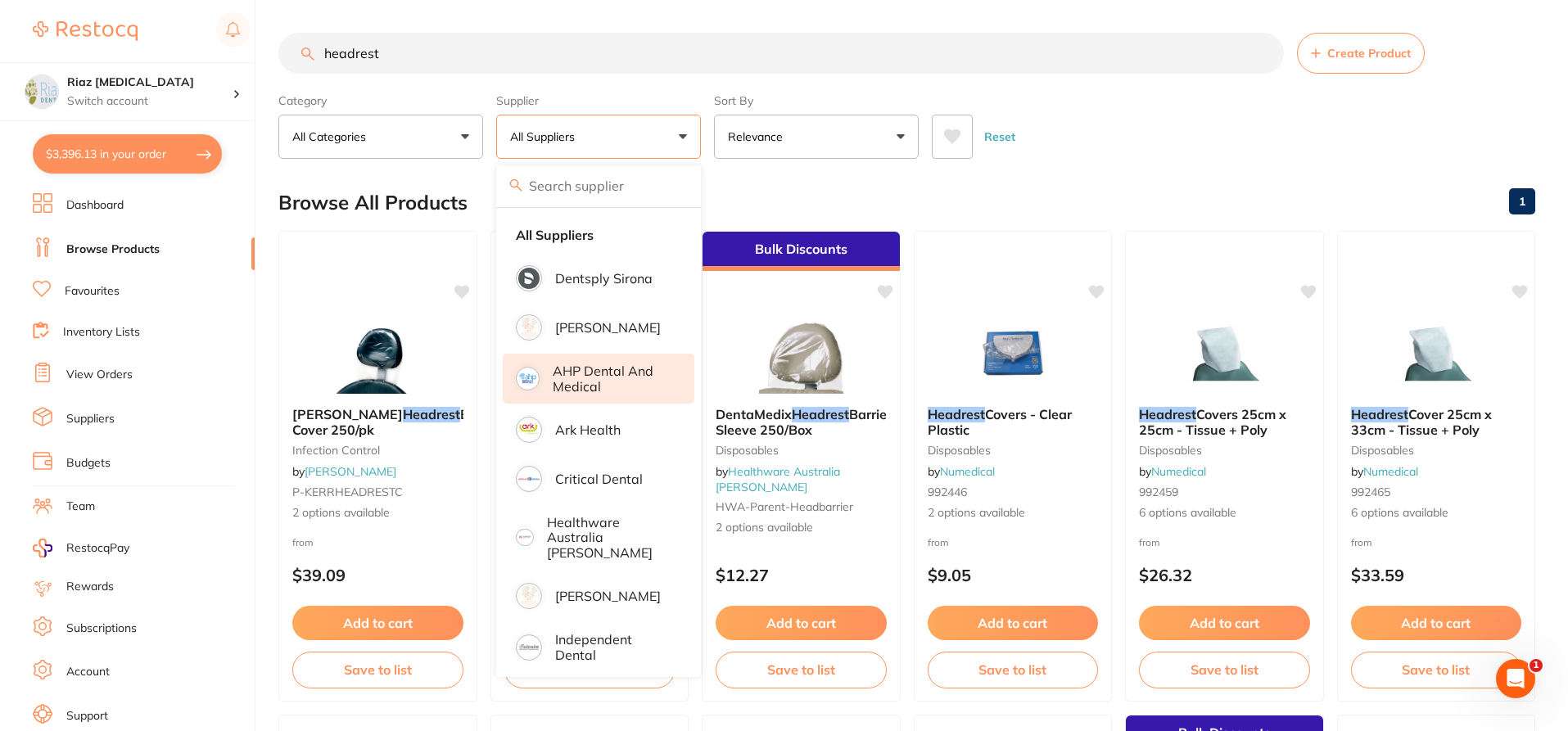
click at [567, 386] on p "AHP Dental and Medical" at bounding box center [612, 378] width 119 height 30
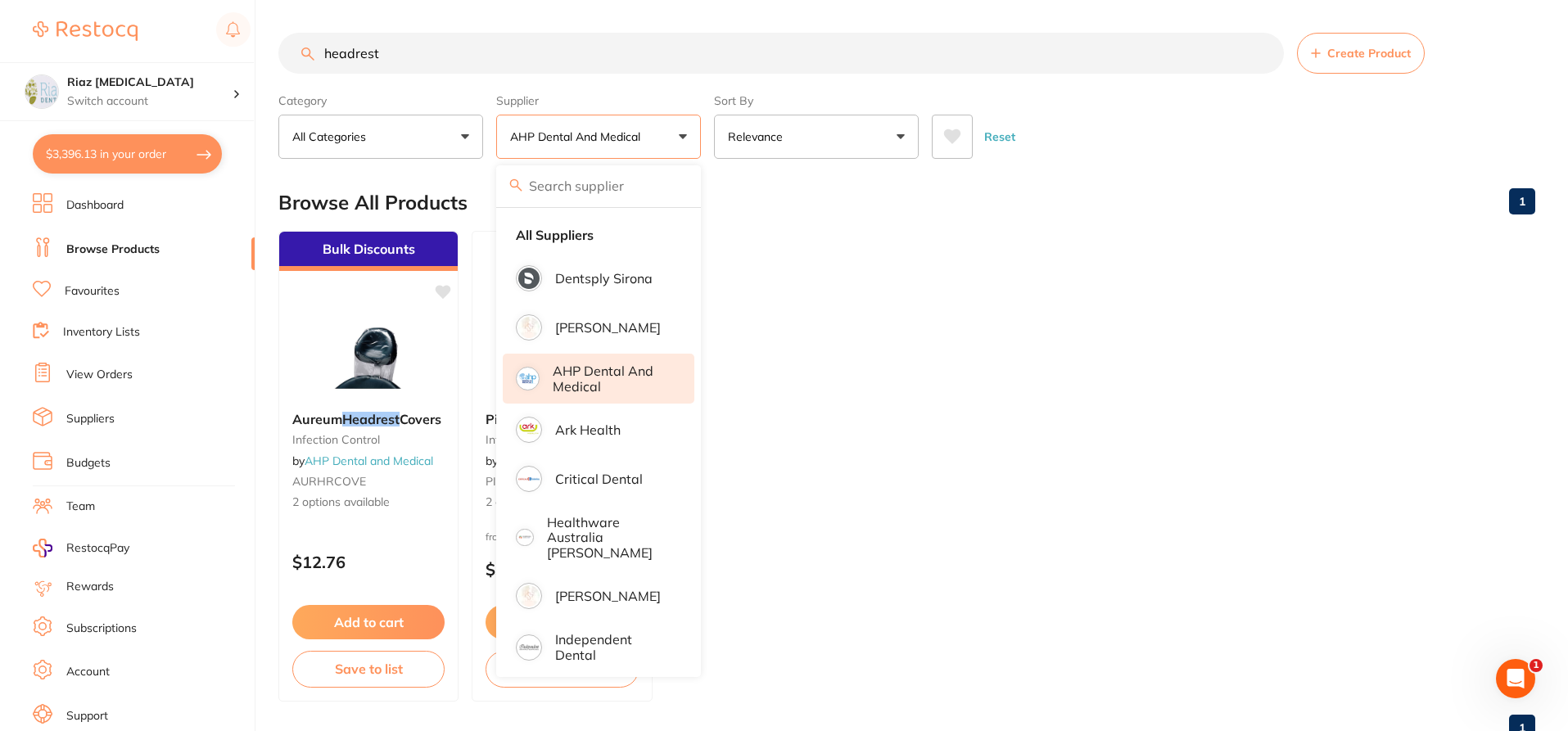
click at [1142, 212] on div "Browse All Products 1" at bounding box center [907, 203] width 1257 height 55
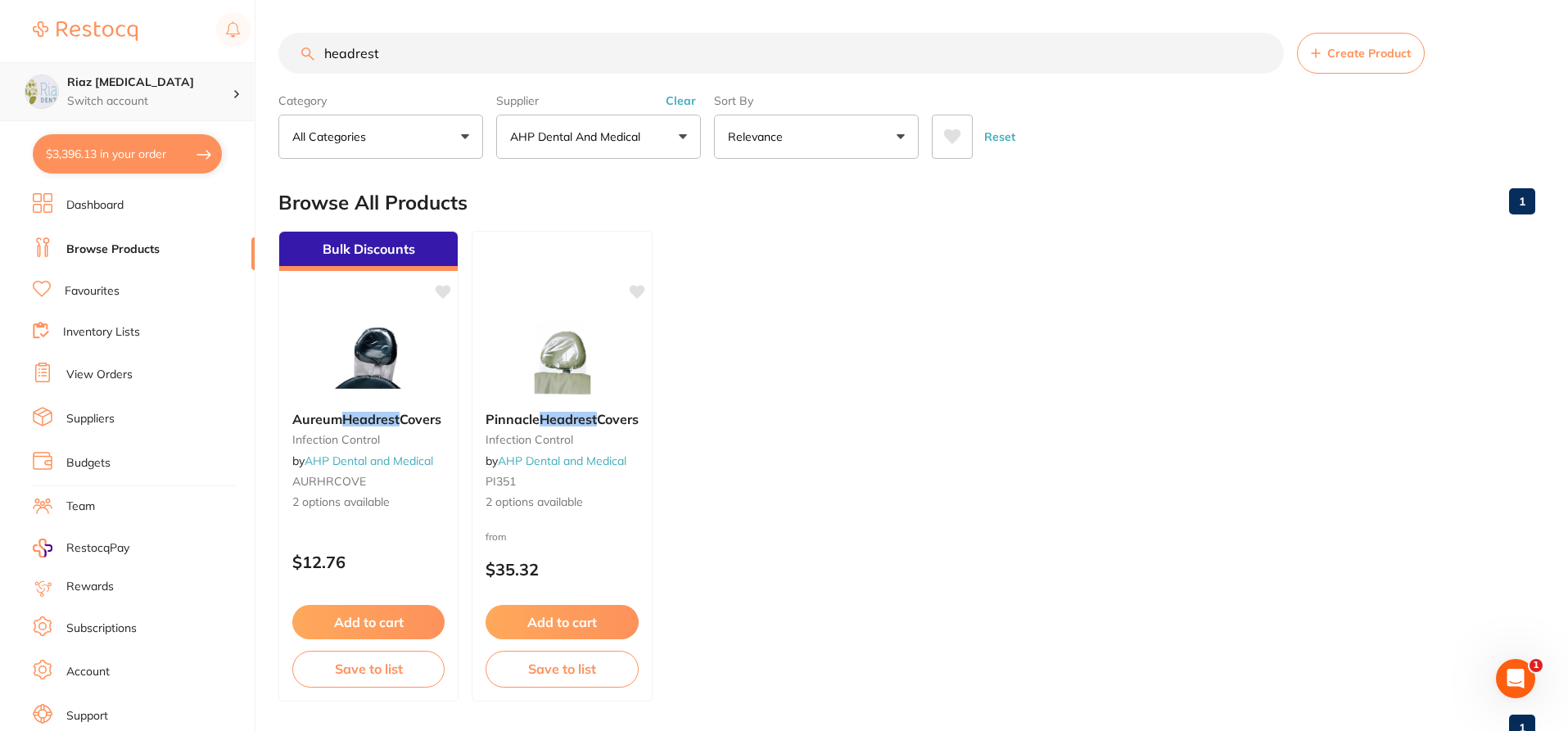
scroll to position [1, 0]
drag, startPoint x: 397, startPoint y: 56, endPoint x: 200, endPoint y: 69, distance: 197.4
click at [200, 69] on div "$3,396.13 Riaz [MEDICAL_DATA] Switch account Riaz [MEDICAL_DATA] $3,396.13 in y…" at bounding box center [784, 365] width 1568 height 731
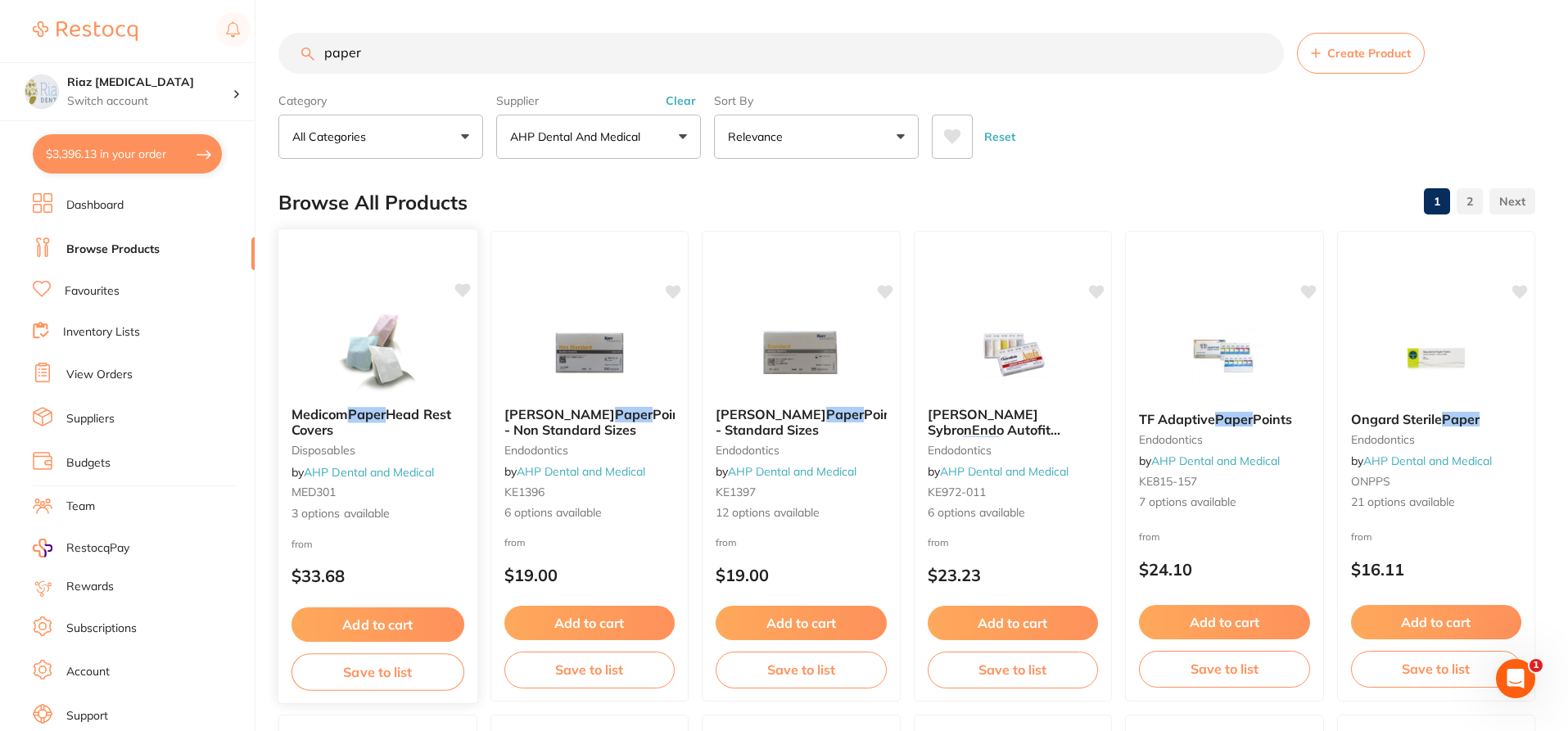
scroll to position [0, 0]
type input "paper"
click at [418, 349] on img at bounding box center [378, 353] width 108 height 83
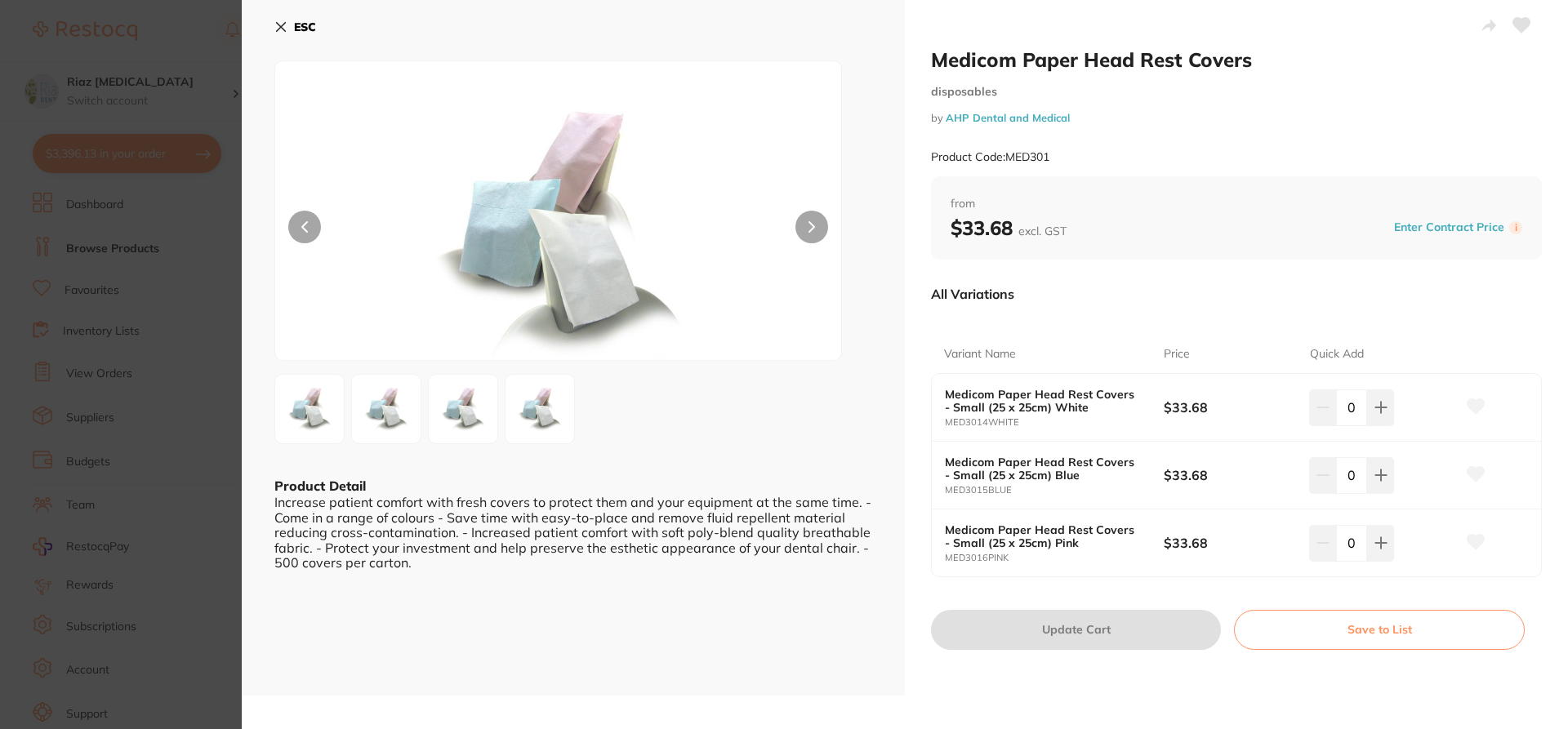
click at [275, 25] on icon at bounding box center [281, 26] width 13 height 13
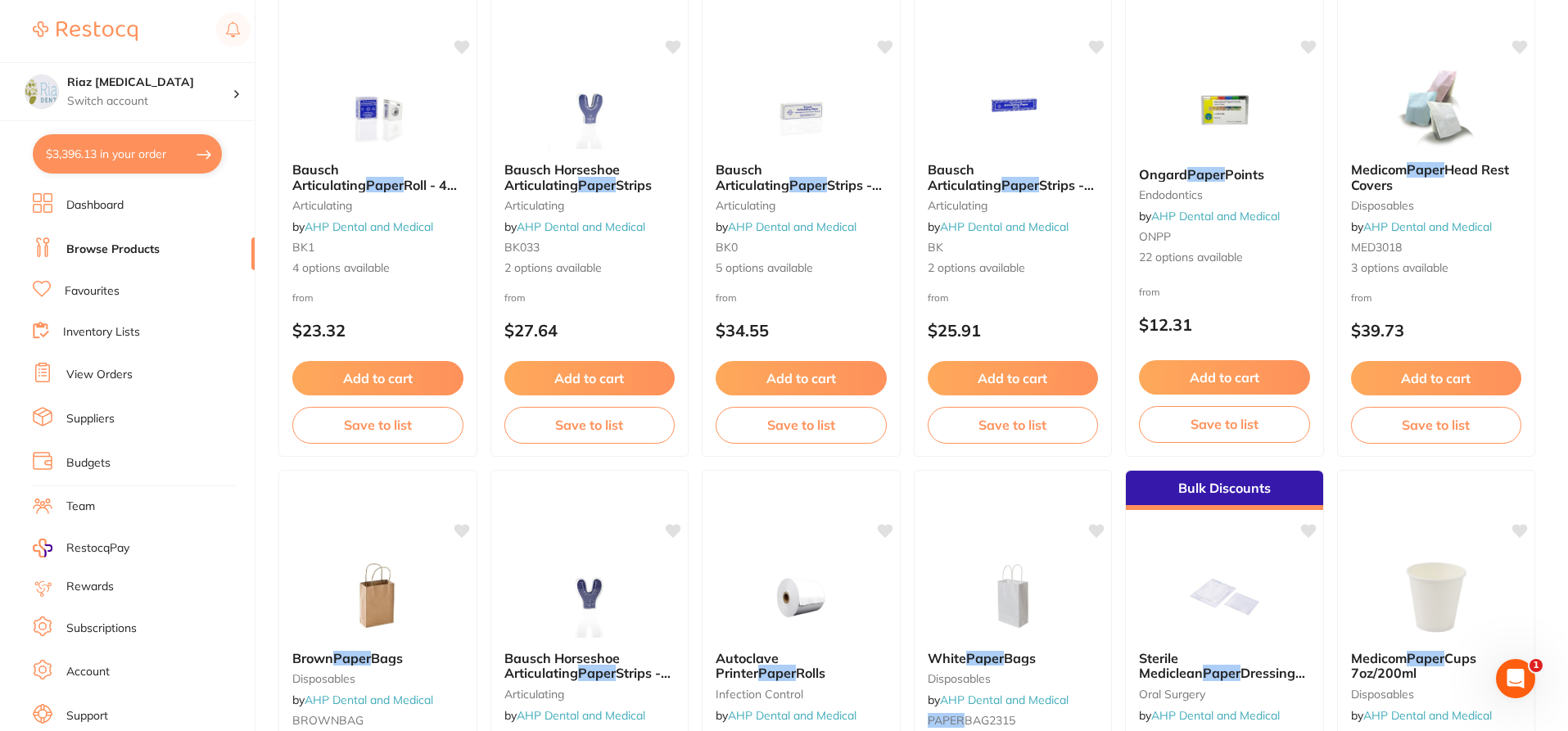
scroll to position [742, 0]
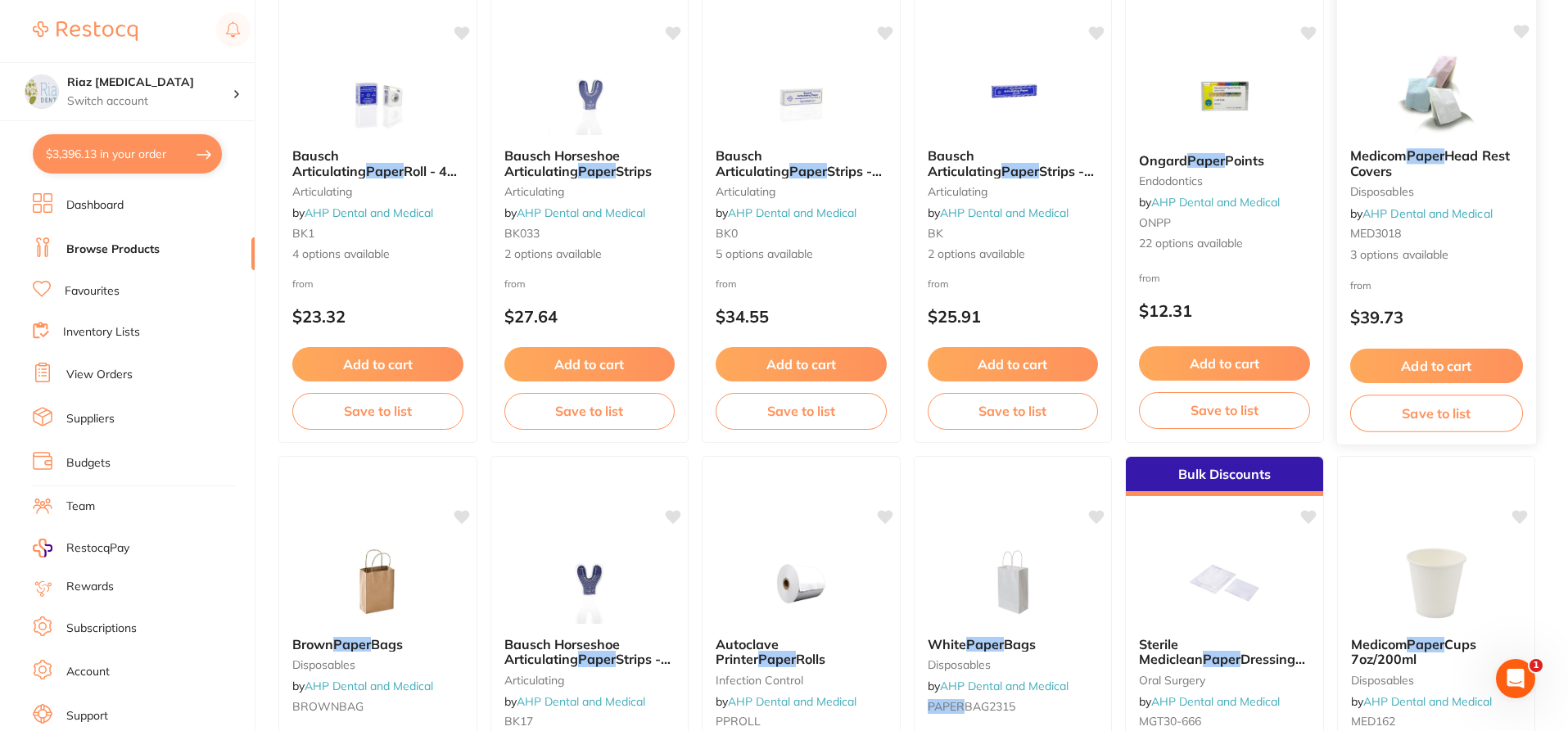
click at [1457, 153] on span "Head Rest Covers" at bounding box center [1429, 163] width 160 height 32
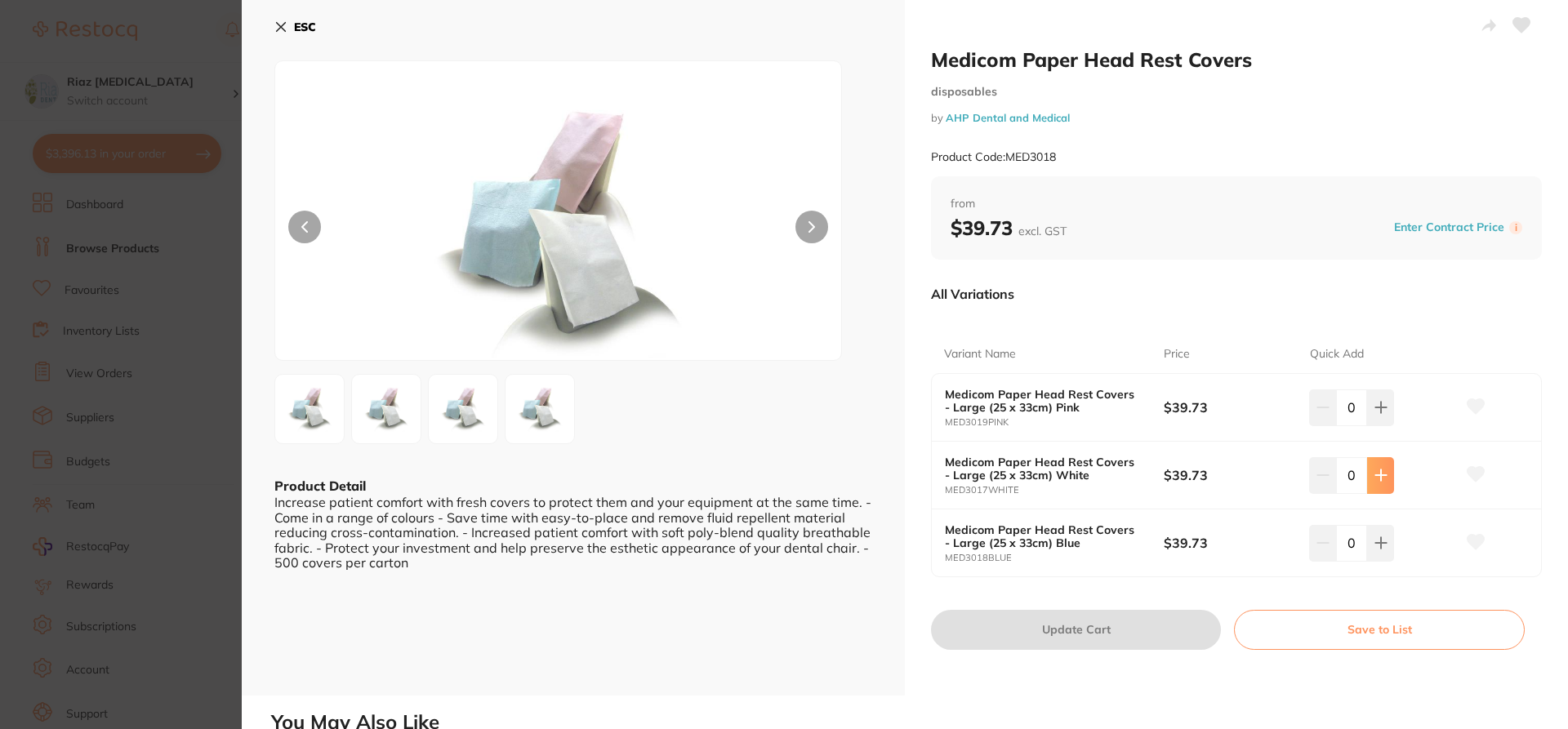
click at [1379, 485] on button at bounding box center [1380, 475] width 27 height 36
type input "1"
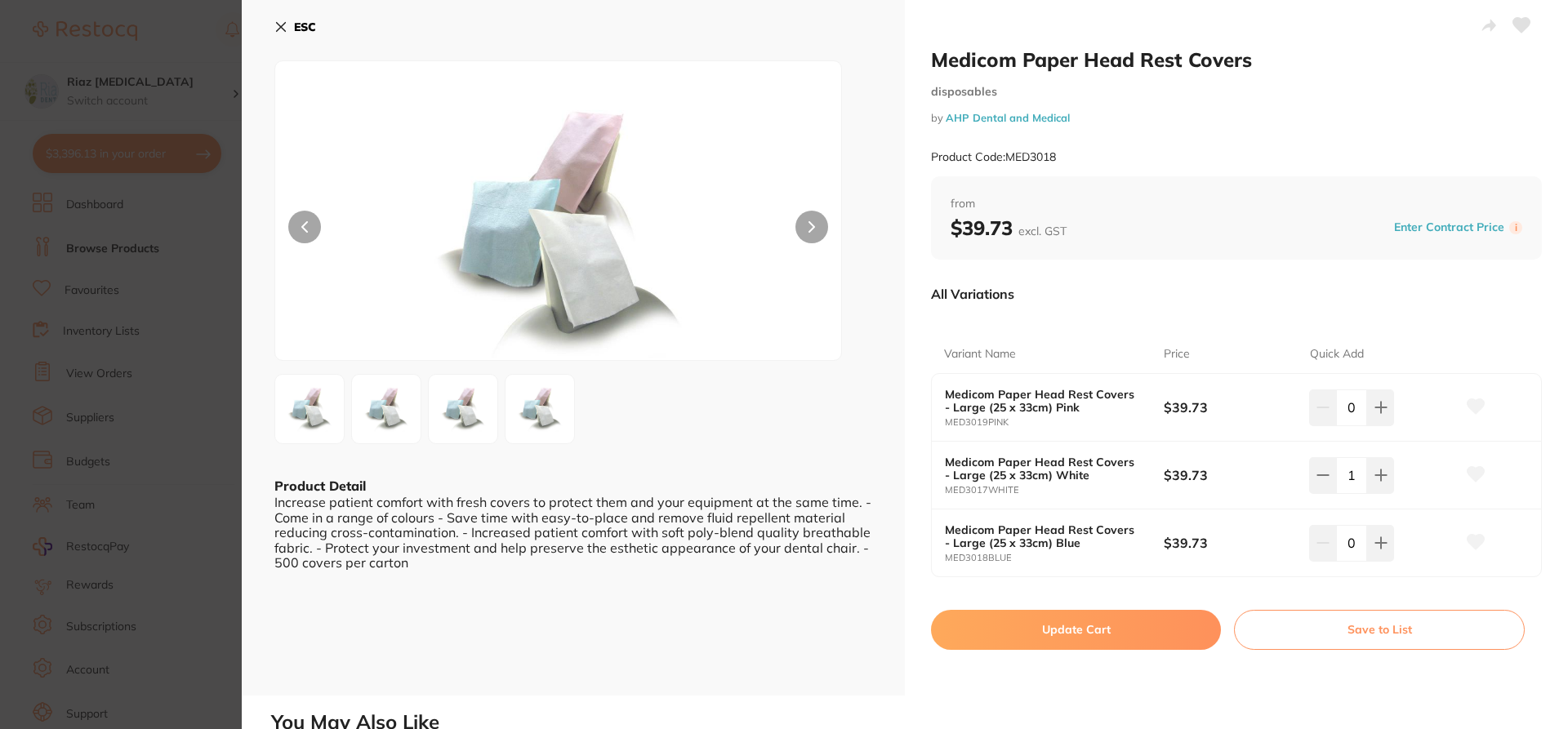
click at [1097, 631] on button "Update Cart" at bounding box center [1076, 630] width 290 height 40
checkbox input "false"
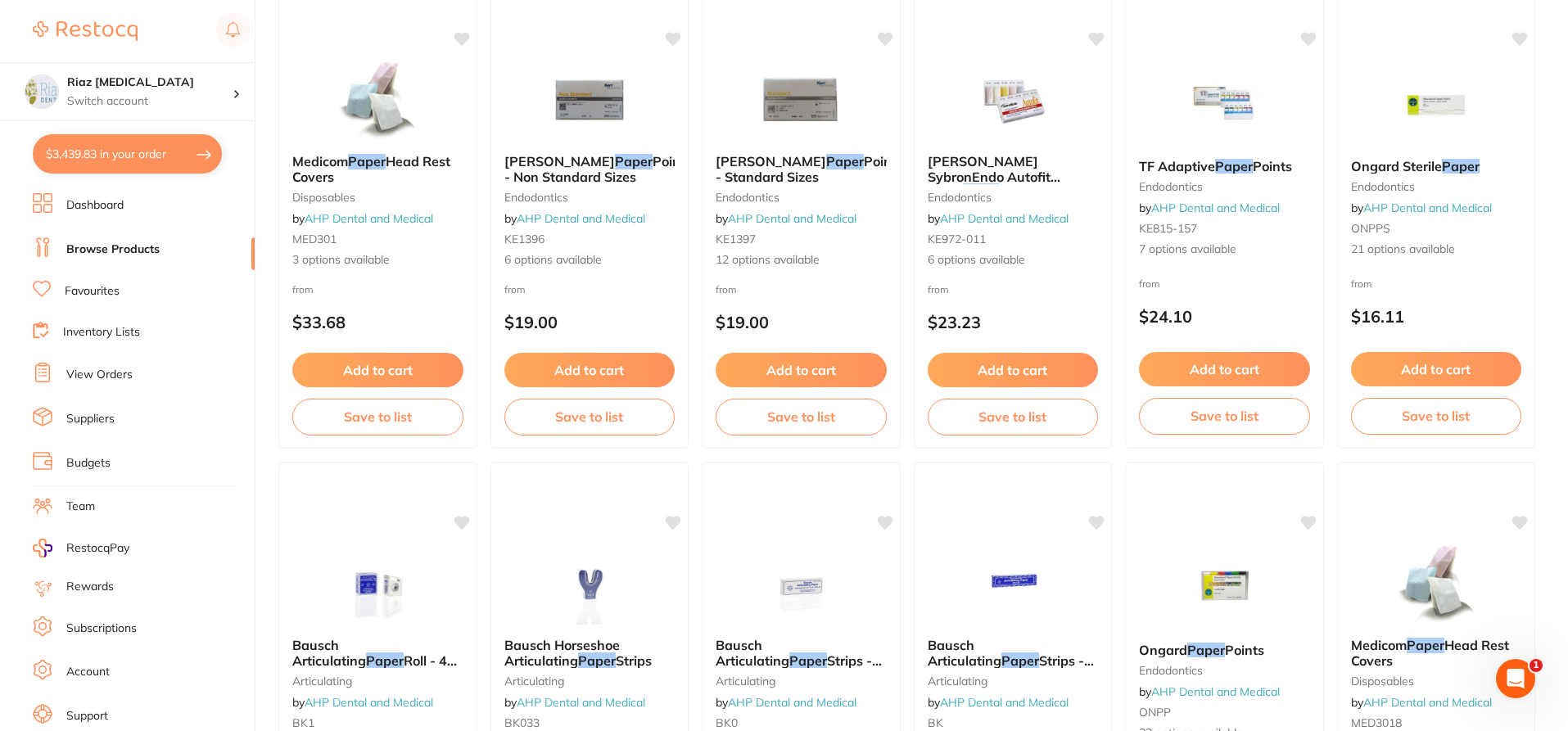
scroll to position [251, 0]
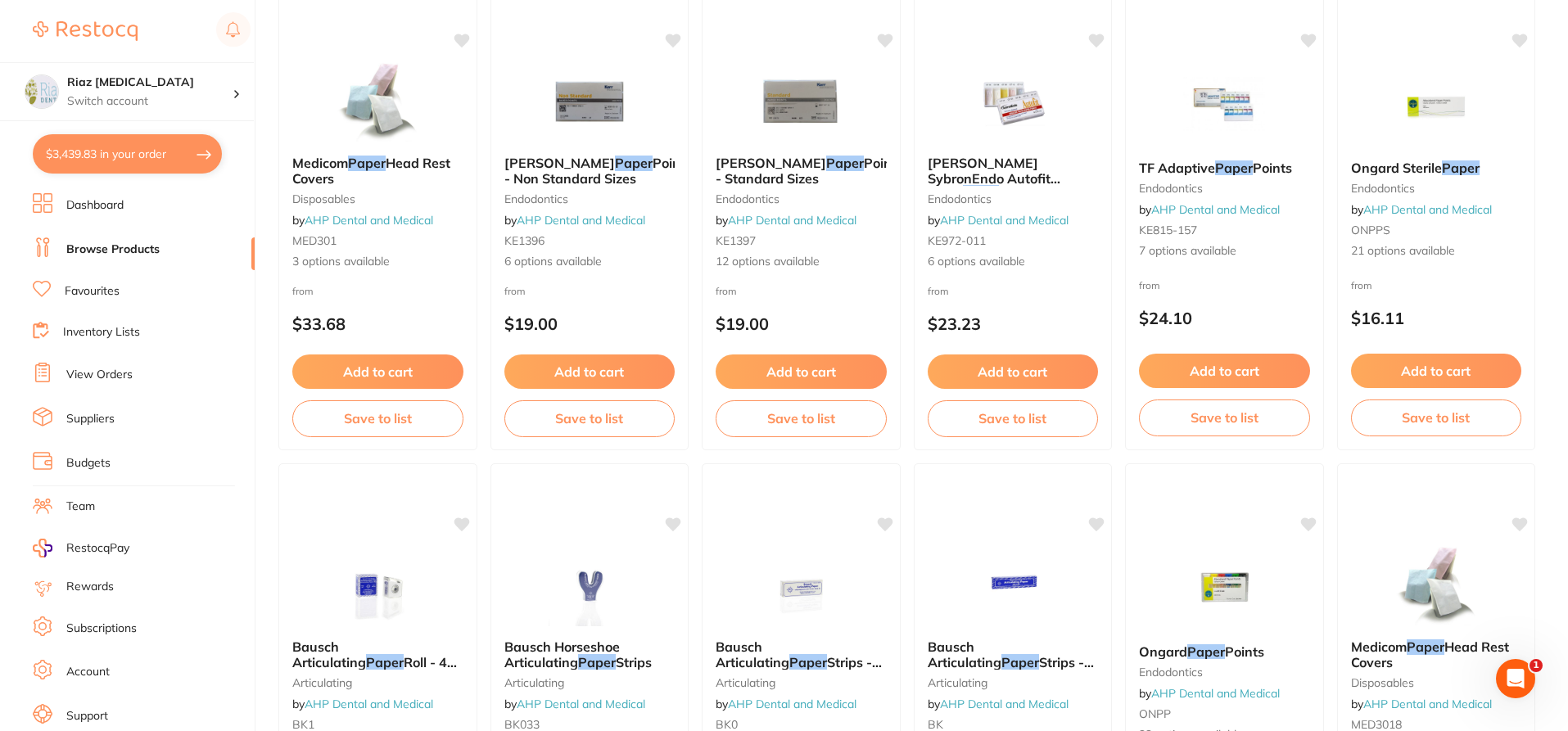
click at [131, 250] on link "Browse Products" at bounding box center [113, 250] width 93 height 17
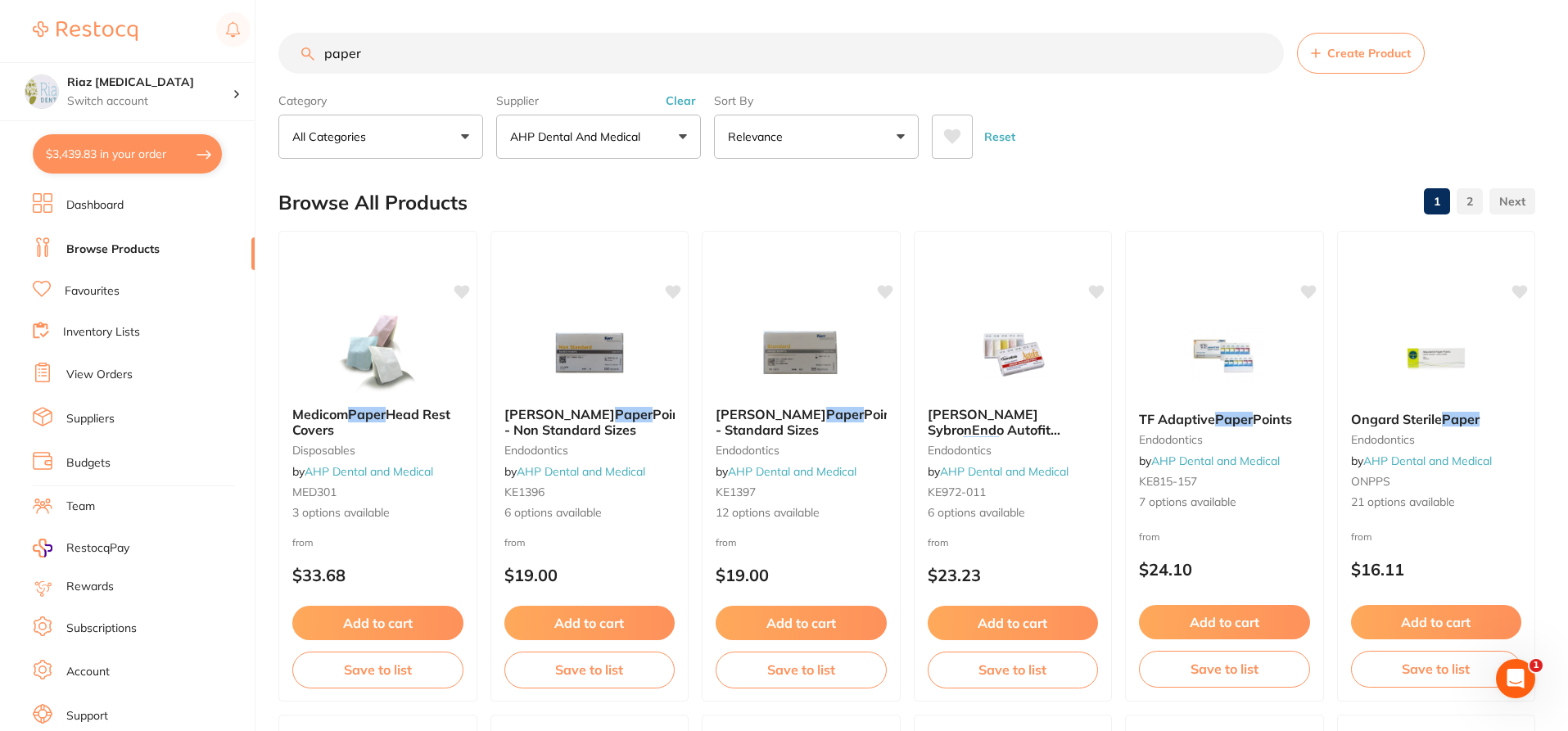
click at [630, 133] on p "AHP Dental and Medical" at bounding box center [578, 137] width 137 height 17
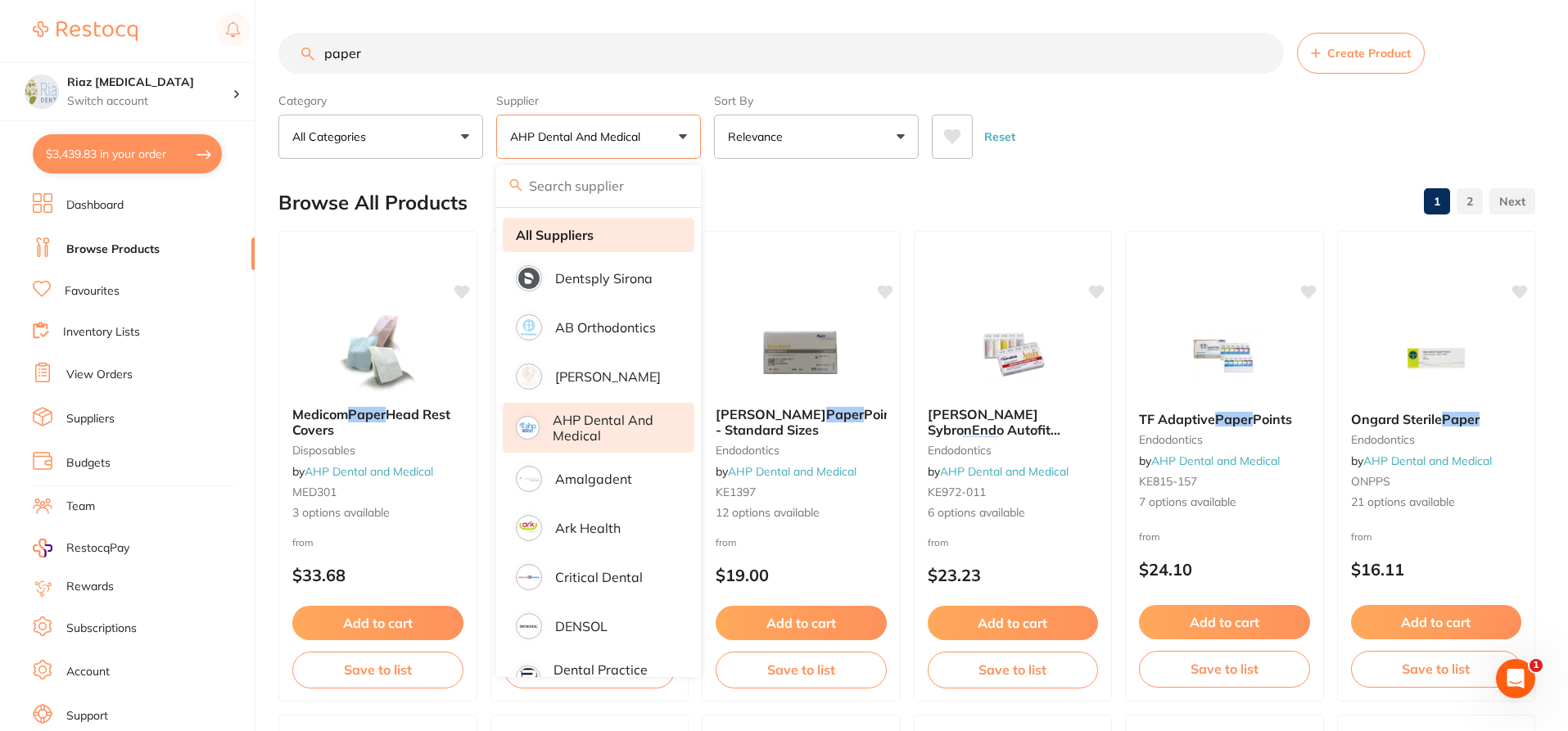
drag, startPoint x: 554, startPoint y: 231, endPoint x: 548, endPoint y: 223, distance: 10.0
click at [554, 232] on strong "All Suppliers" at bounding box center [555, 235] width 78 height 15
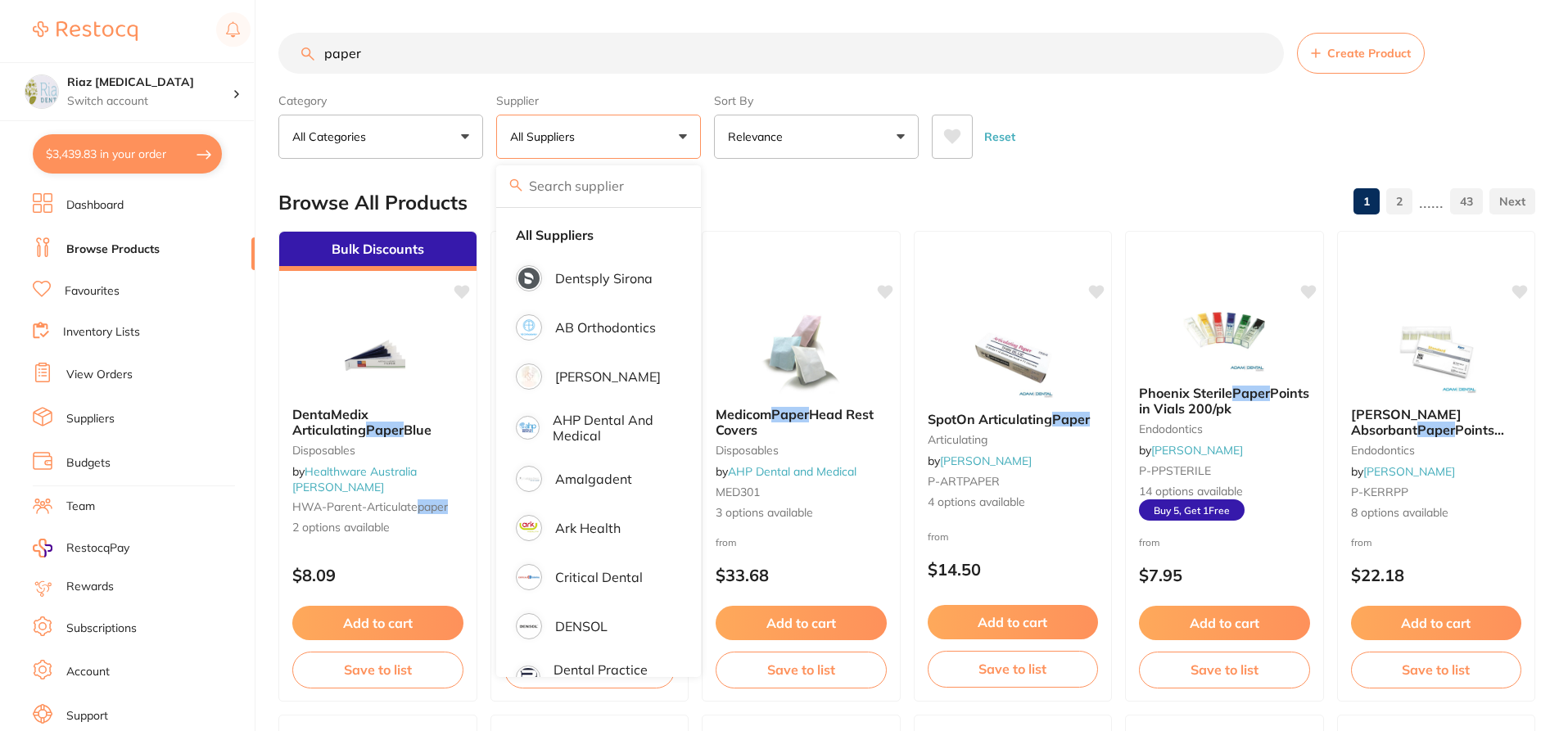
click at [257, 56] on div "$3,439.83 Riaz [MEDICAL_DATA] Switch account Riaz [MEDICAL_DATA] $3,439.83 in y…" at bounding box center [784, 365] width 1568 height 731
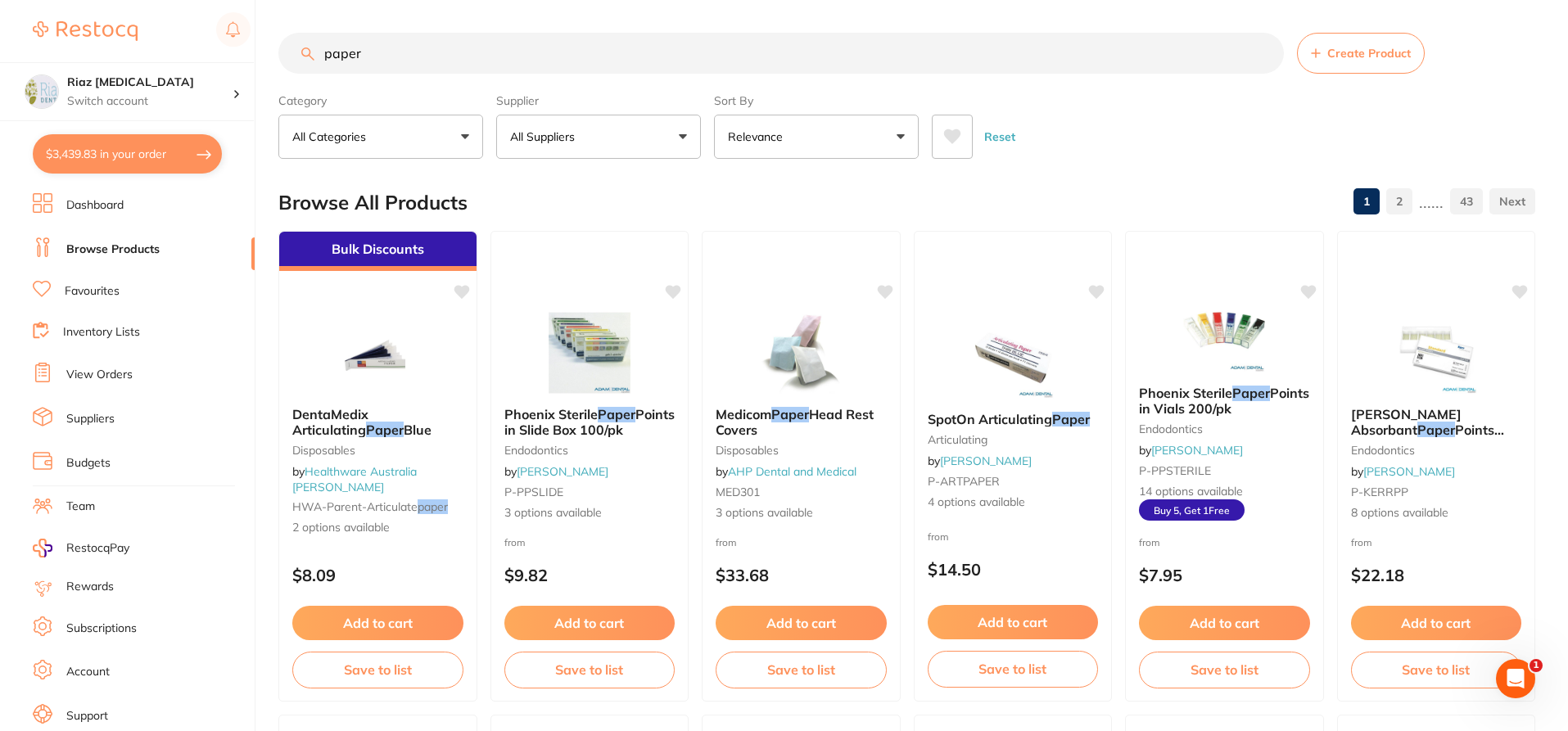
scroll to position [3846, 0]
type input "wipes"
click at [554, 132] on p "All Suppliers" at bounding box center [545, 137] width 71 height 17
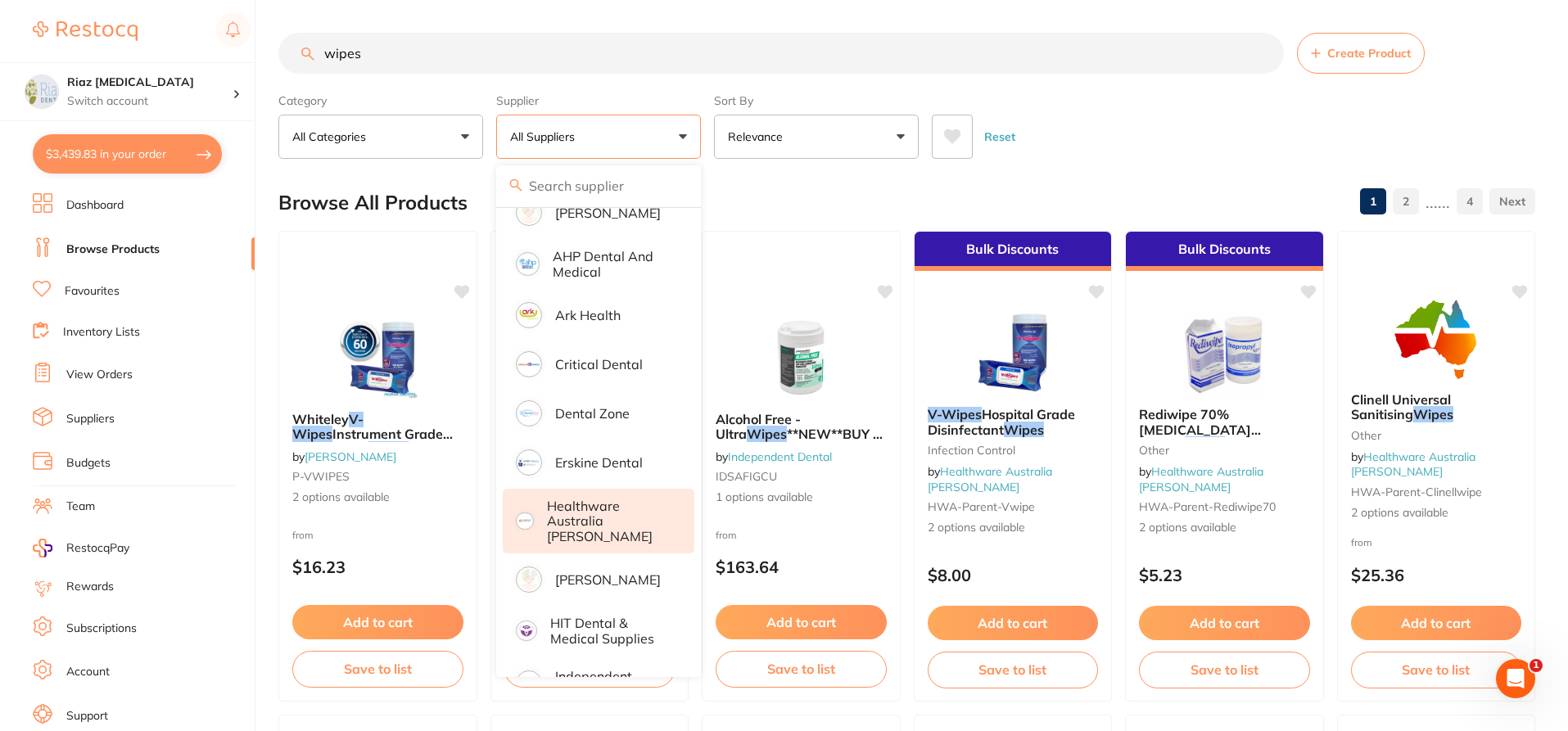
scroll to position [246, 0]
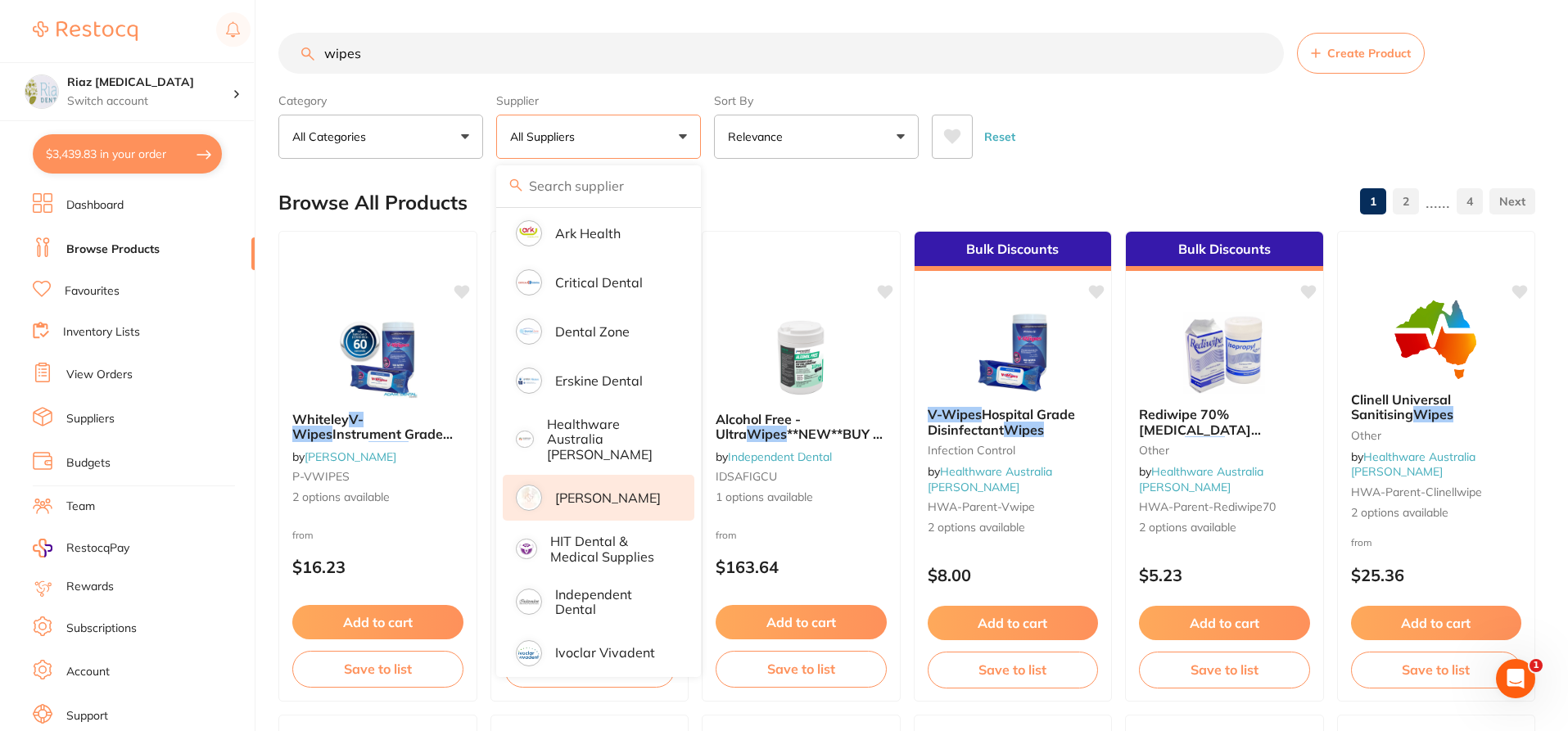
click at [558, 490] on p "[PERSON_NAME]" at bounding box center [609, 497] width 106 height 15
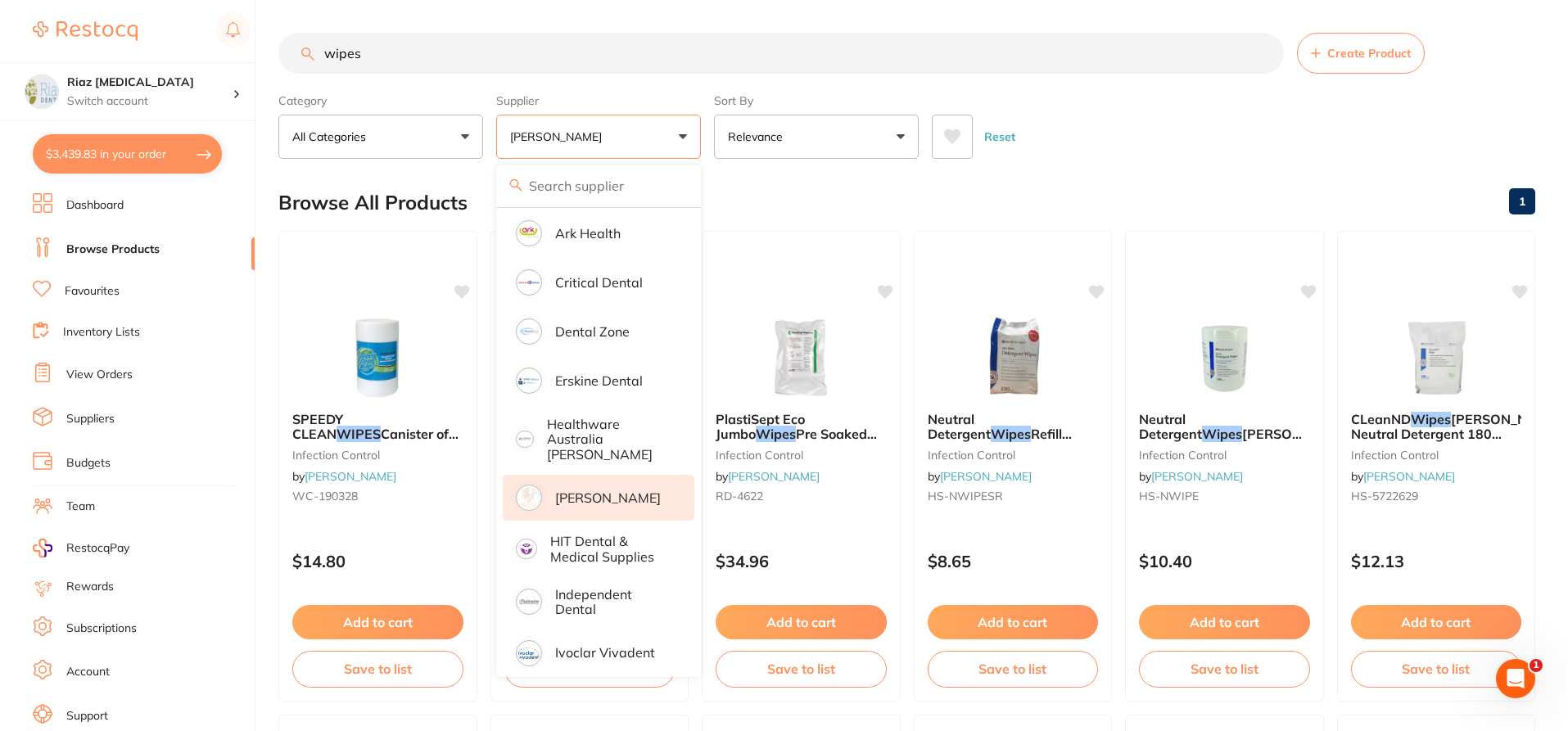
scroll to position [0, 0]
click at [571, 490] on p "[PERSON_NAME]" at bounding box center [609, 497] width 106 height 15
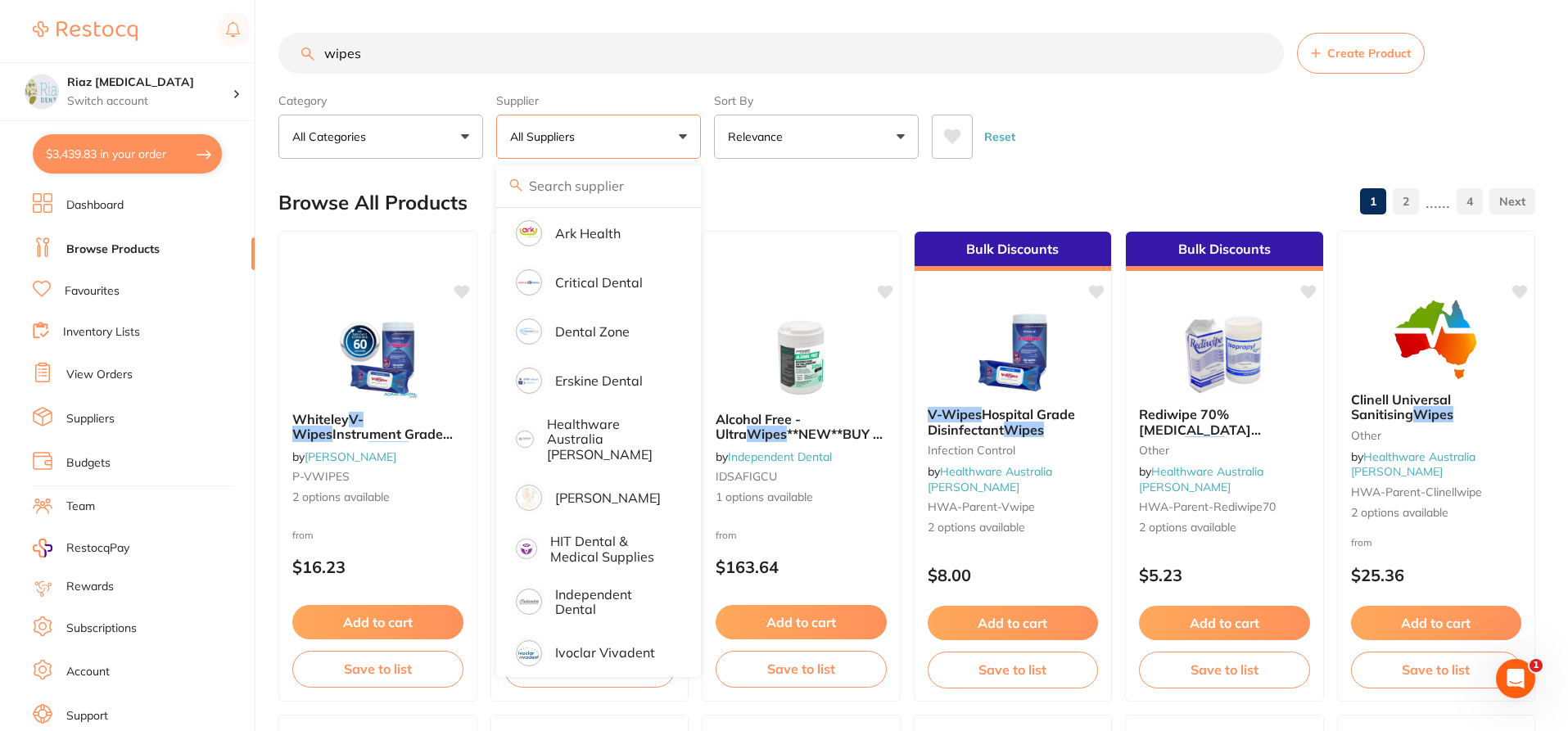
click at [1208, 131] on div "Reset" at bounding box center [1227, 130] width 590 height 57
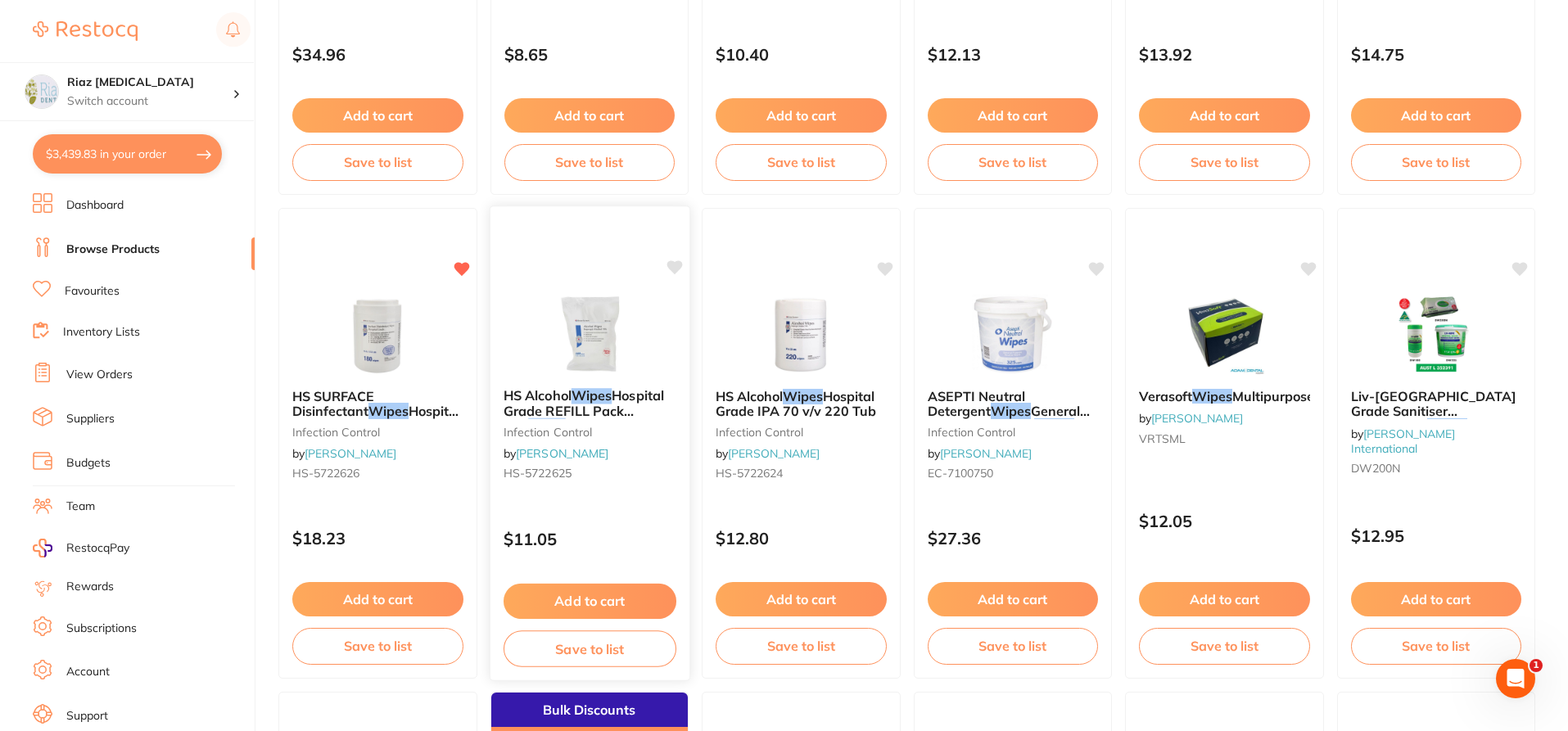
scroll to position [3439, 0]
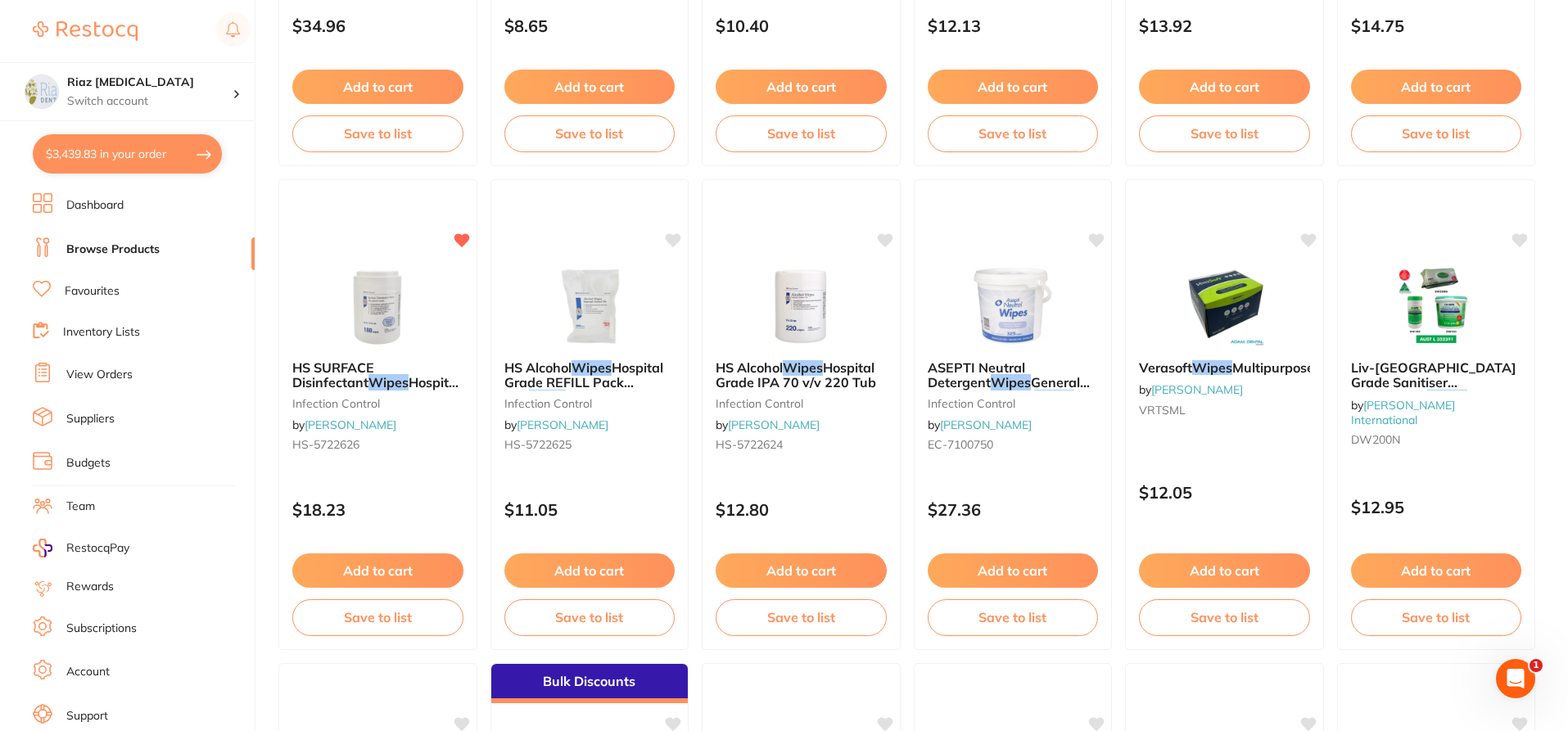
click at [340, 576] on button "Add to cart" at bounding box center [377, 571] width 171 height 34
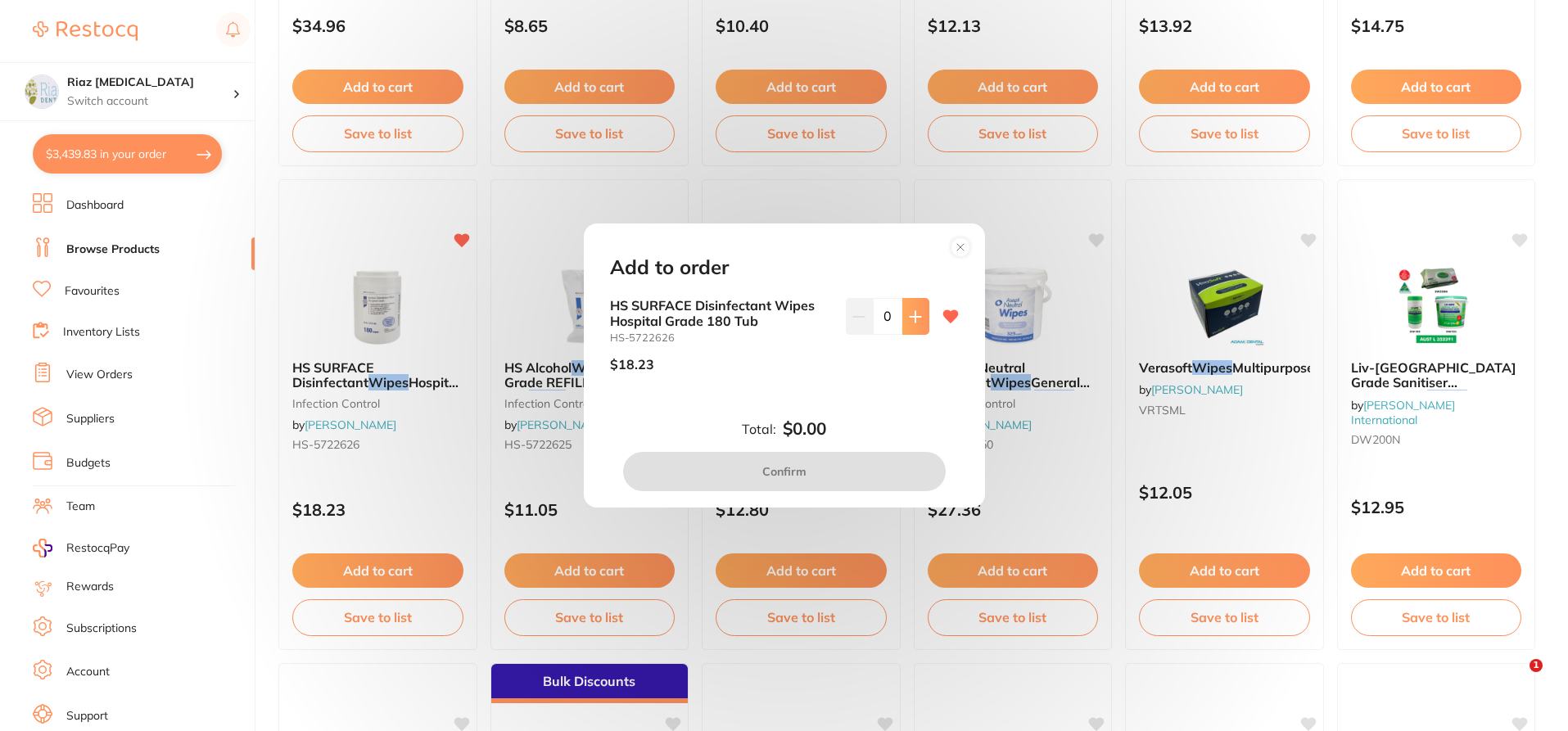
click at [917, 317] on icon at bounding box center [915, 317] width 13 height 13
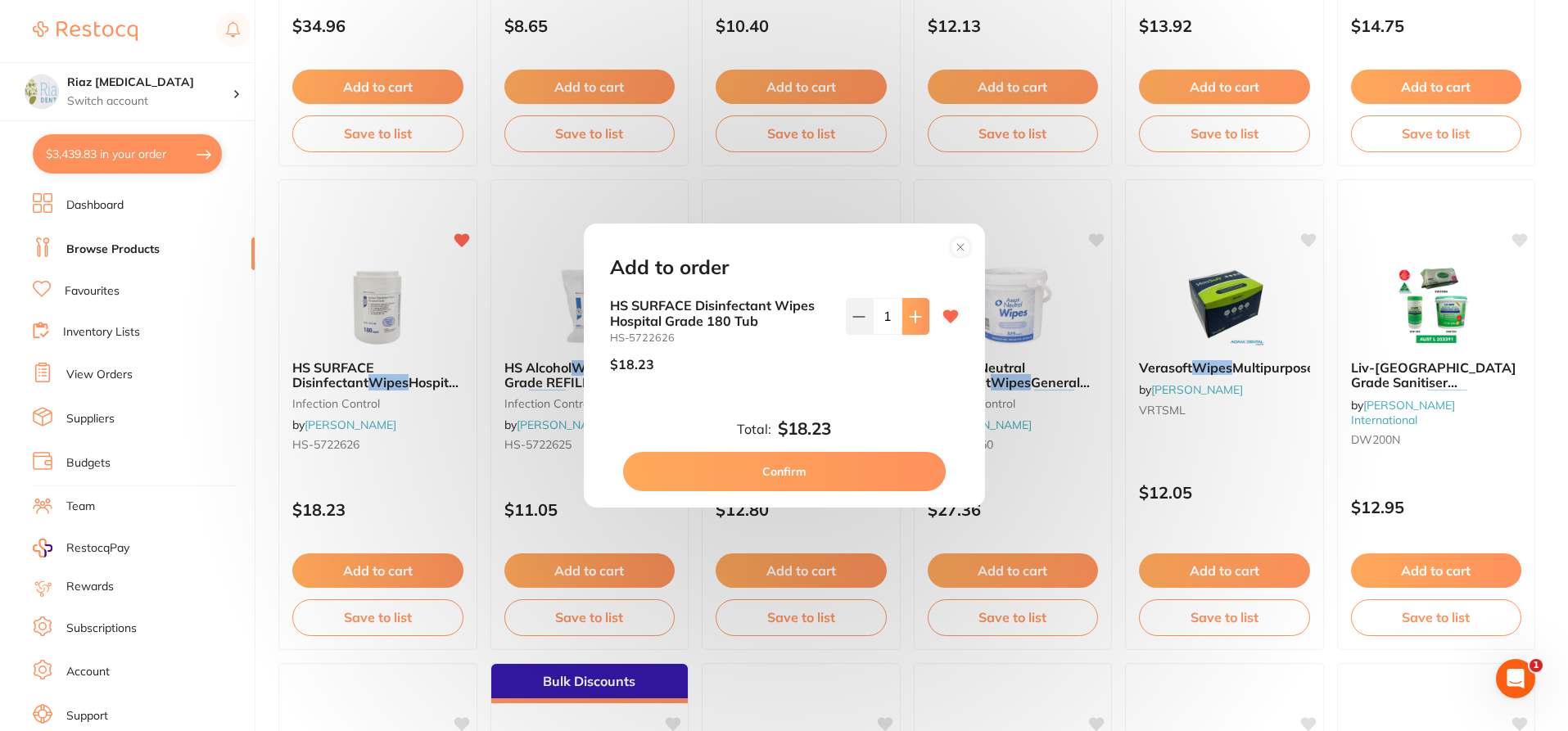
click at [917, 317] on icon at bounding box center [915, 317] width 13 height 13
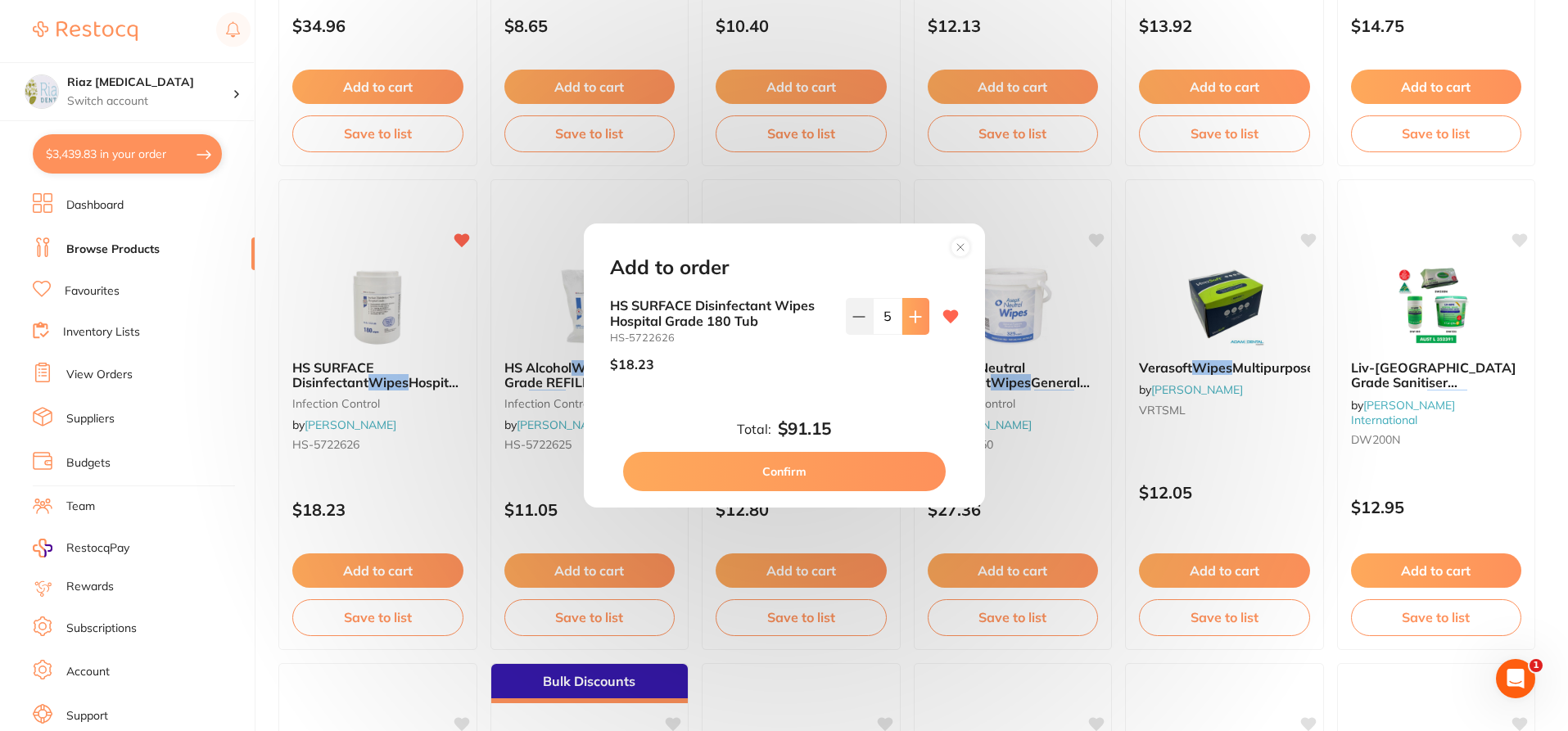
type input "6"
click at [771, 468] on button "Confirm" at bounding box center [785, 472] width 323 height 40
checkbox input "false"
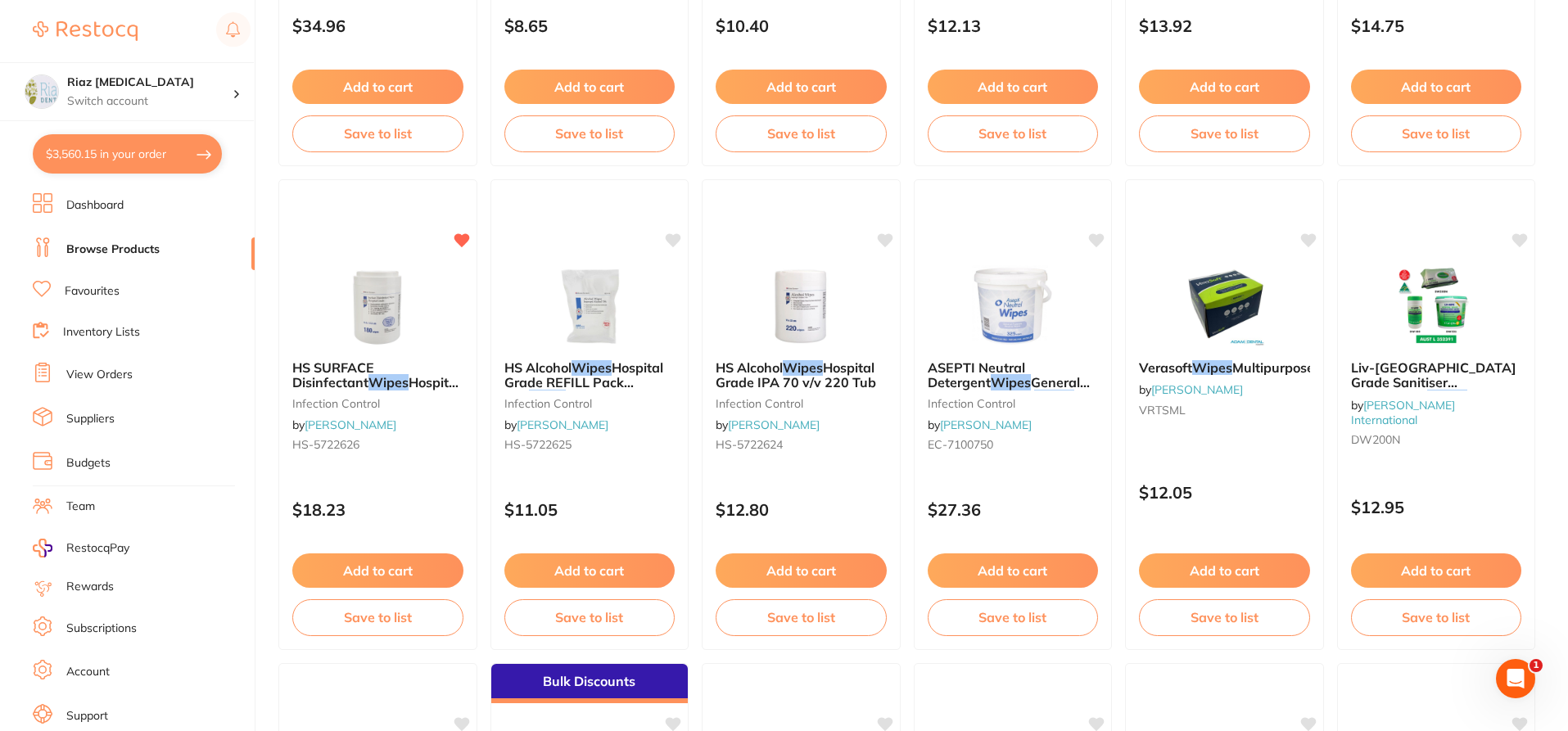
scroll to position [3840, 0]
click at [131, 142] on button "$3,560.15 in your order" at bounding box center [127, 153] width 189 height 40
checkbox input "true"
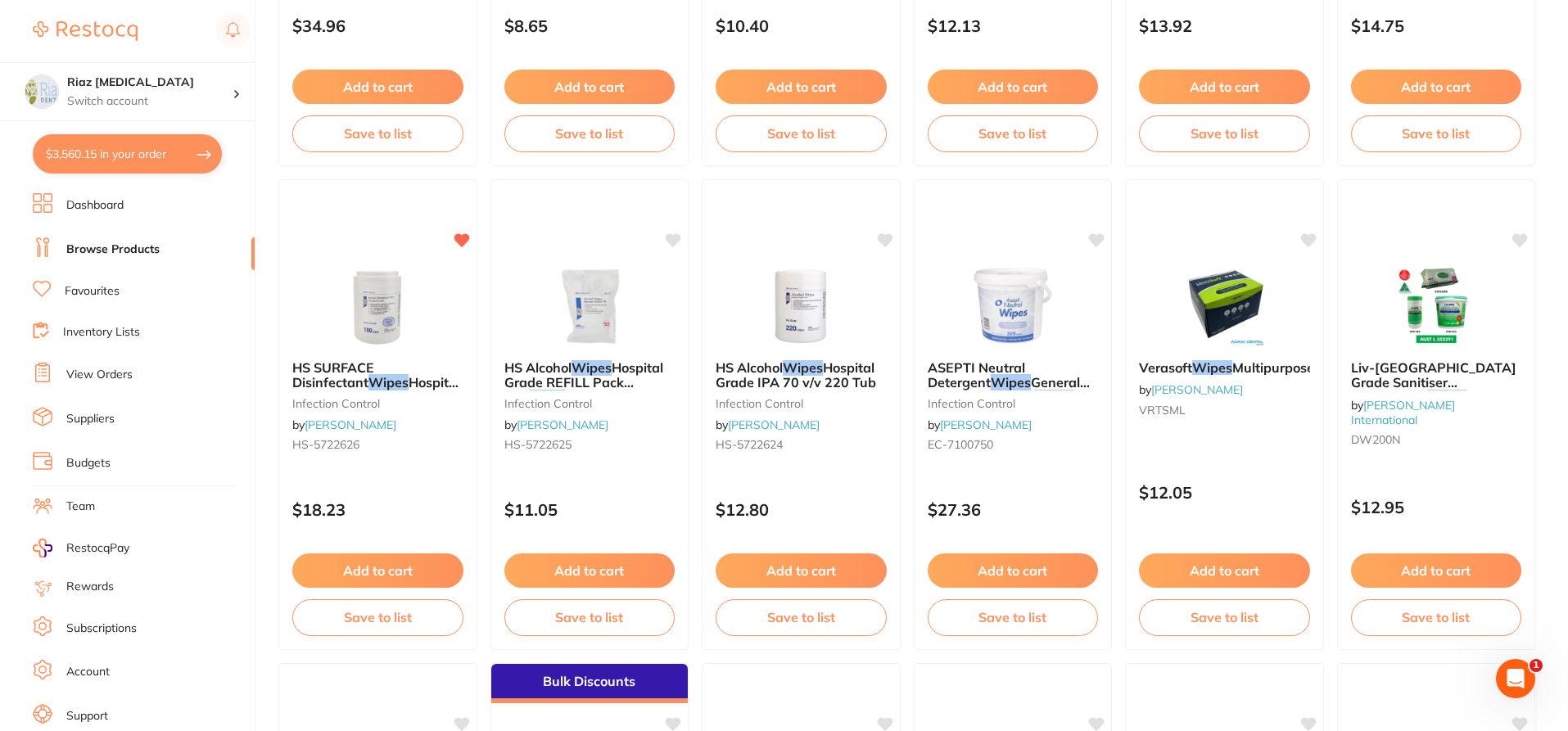
checkbox input "true"
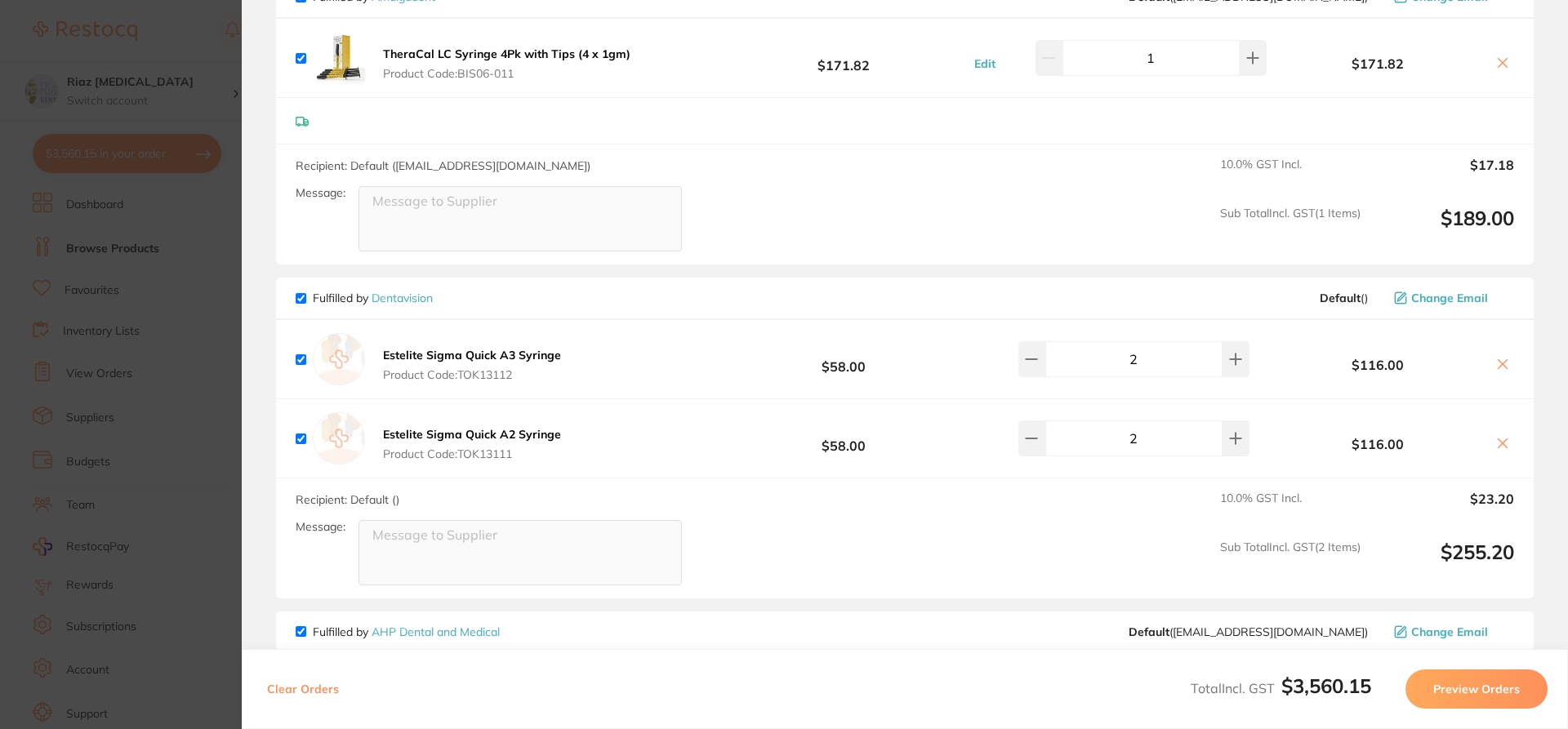
scroll to position [808, 0]
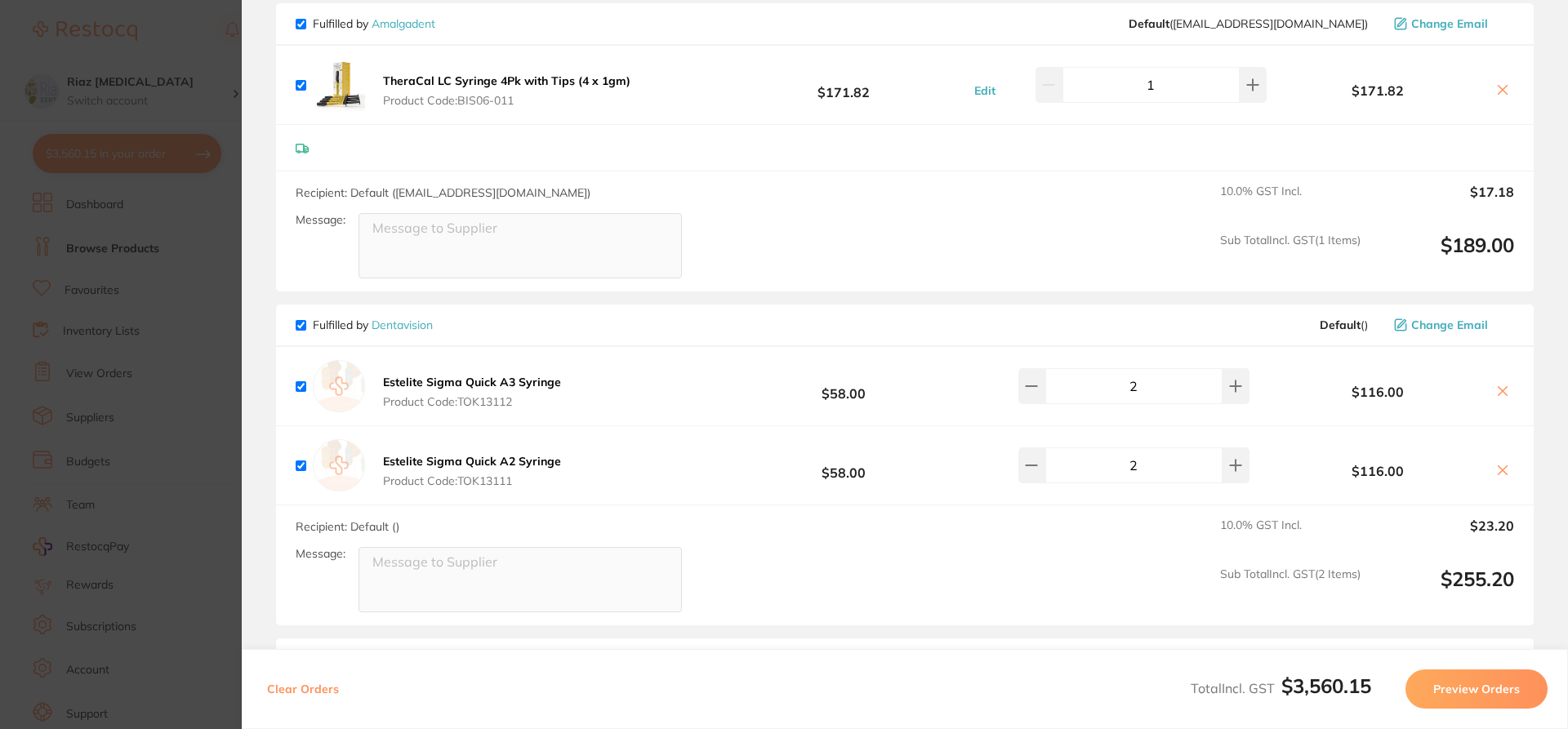
click at [200, 332] on section "Update RRP Set your pre negotiated price for this item. Item Agreed RRP (excl. …" at bounding box center [784, 364] width 1568 height 729
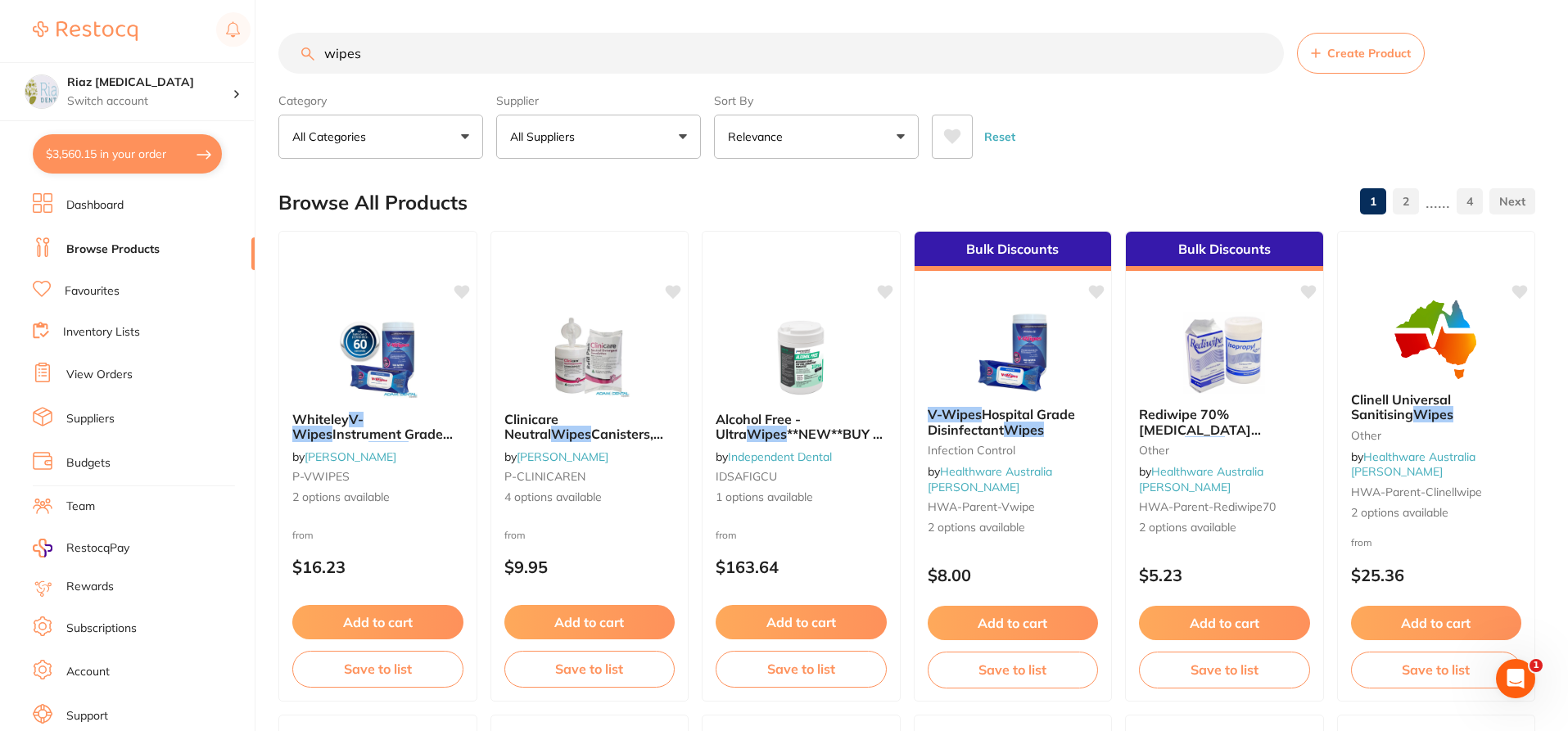
scroll to position [1, 0]
drag, startPoint x: 444, startPoint y: 53, endPoint x: 258, endPoint y: 74, distance: 187.2
click at [258, 74] on div "$3,560.15 Riaz [MEDICAL_DATA] Switch account Riaz [MEDICAL_DATA] $3,560.15 in y…" at bounding box center [784, 365] width 1568 height 731
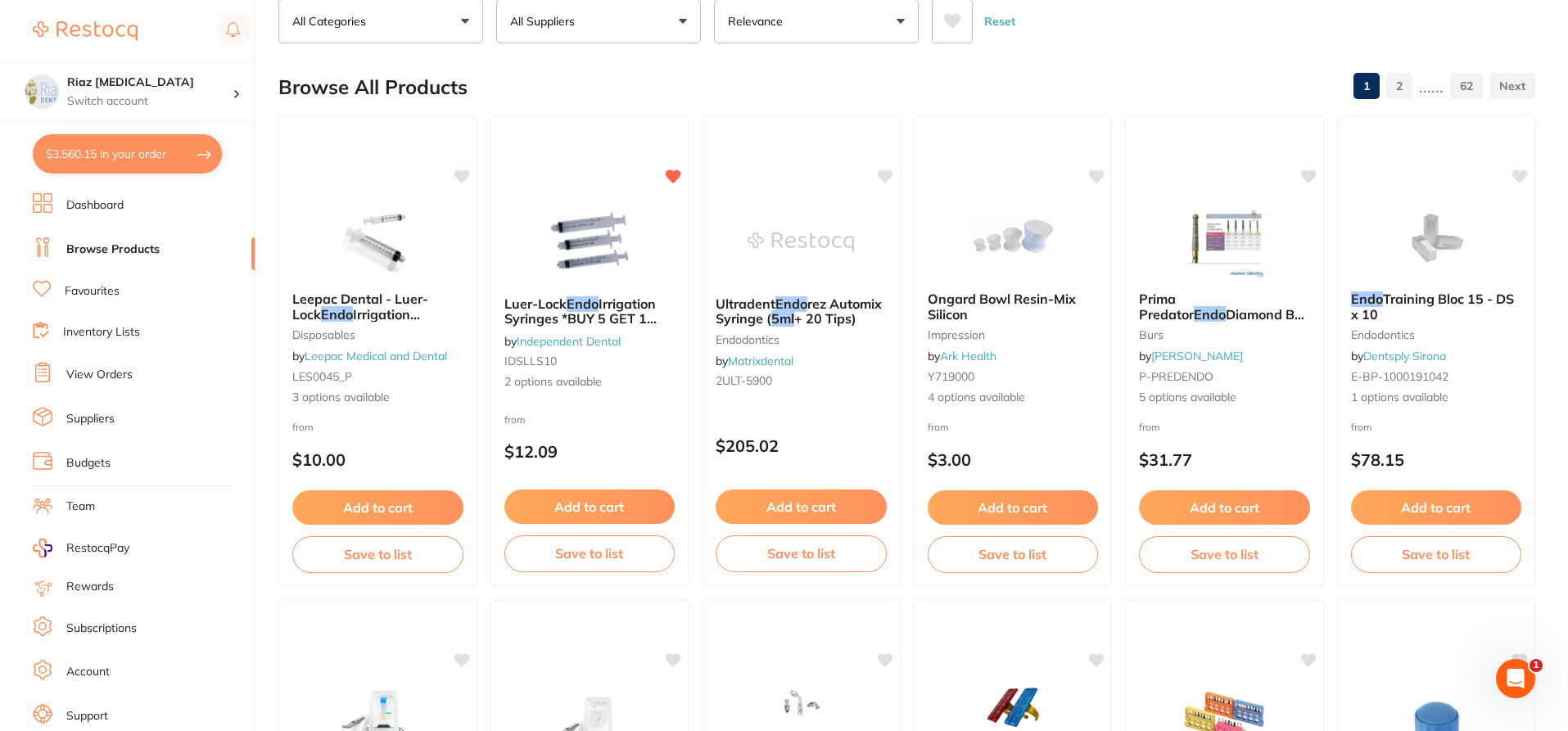
scroll to position [0, 0]
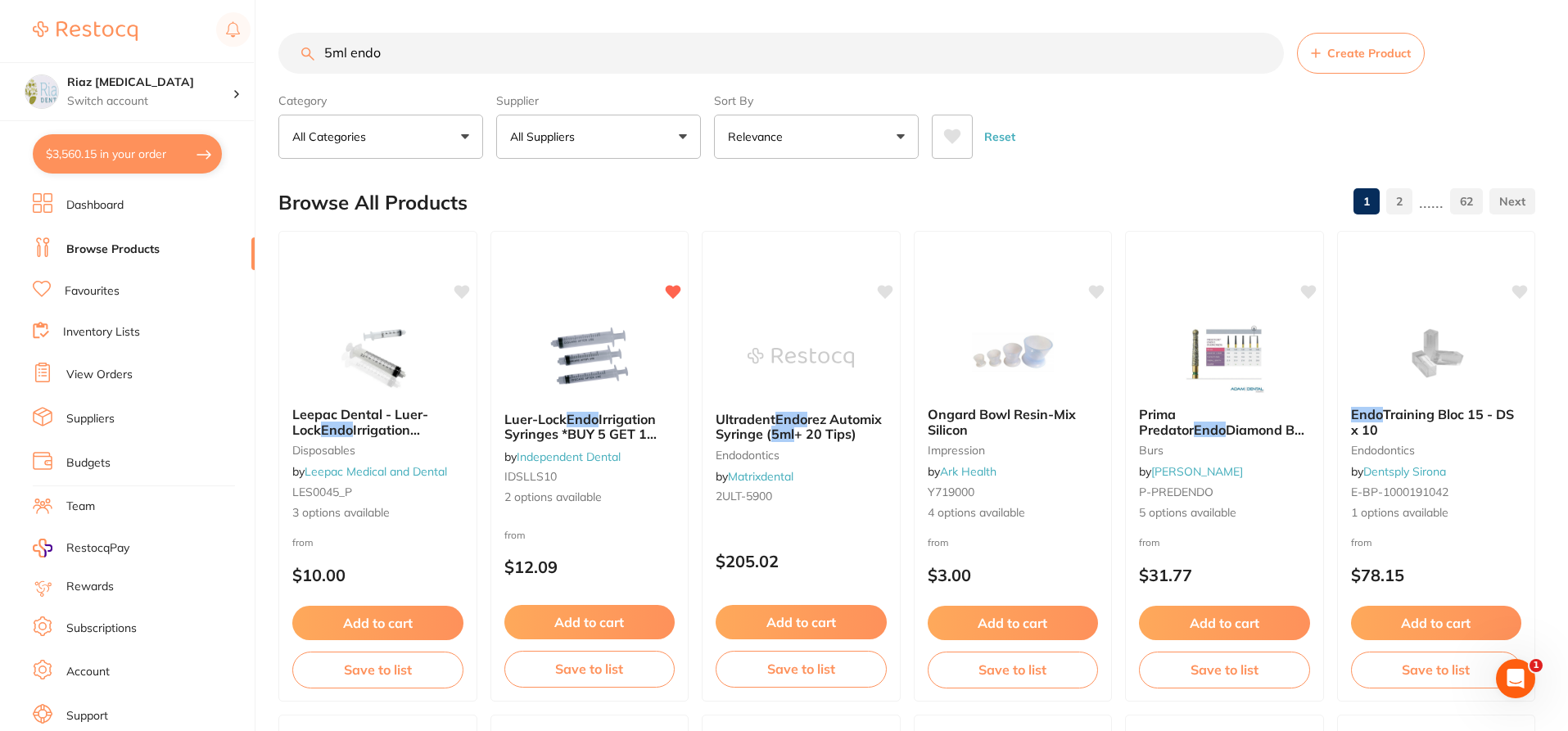
type input "5ml endo"
click at [99, 166] on button "$3,560.15 in your order" at bounding box center [127, 153] width 189 height 40
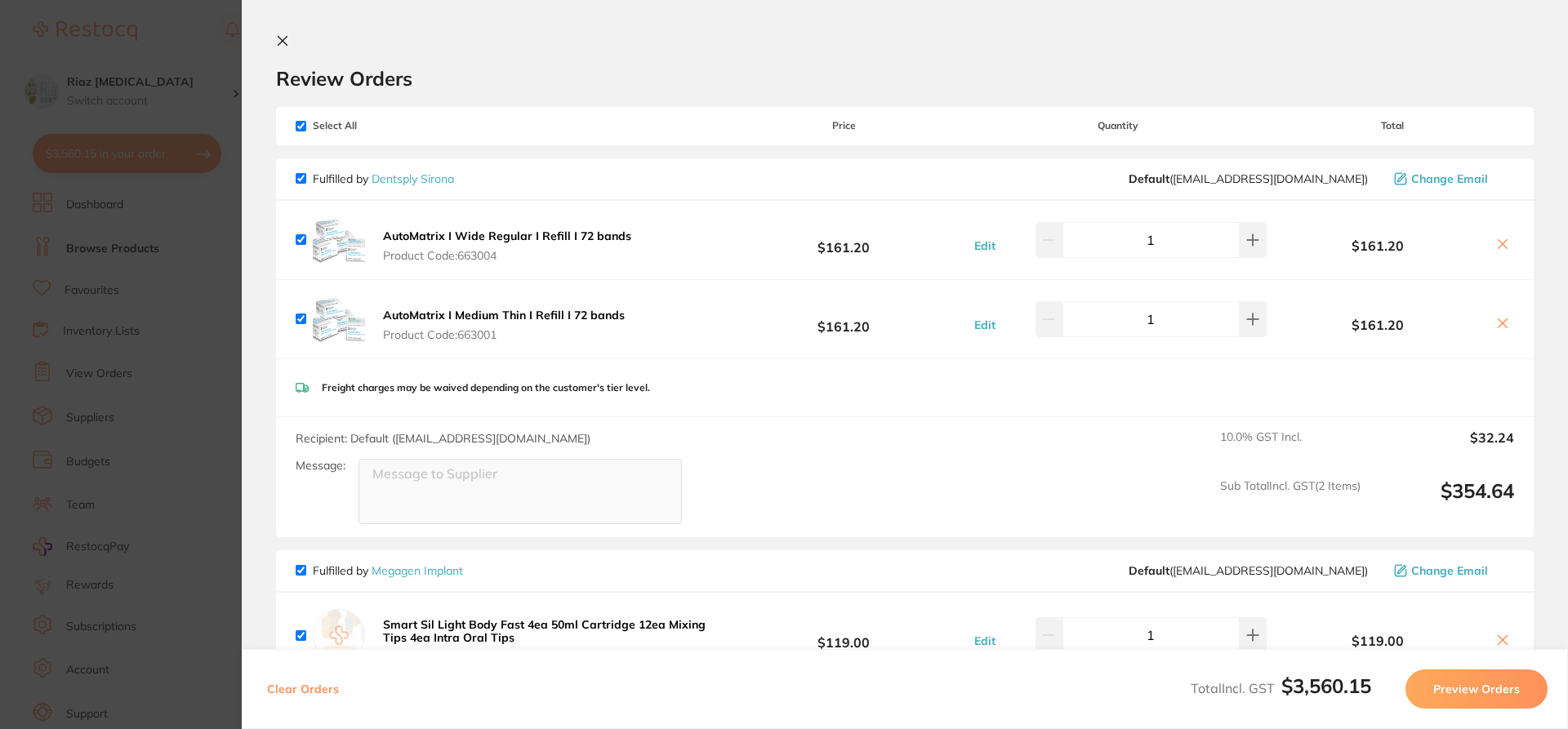
click at [226, 293] on section "Update RRP Set your pre negotiated price for this item. Item Agreed RRP (excl. …" at bounding box center [784, 364] width 1568 height 729
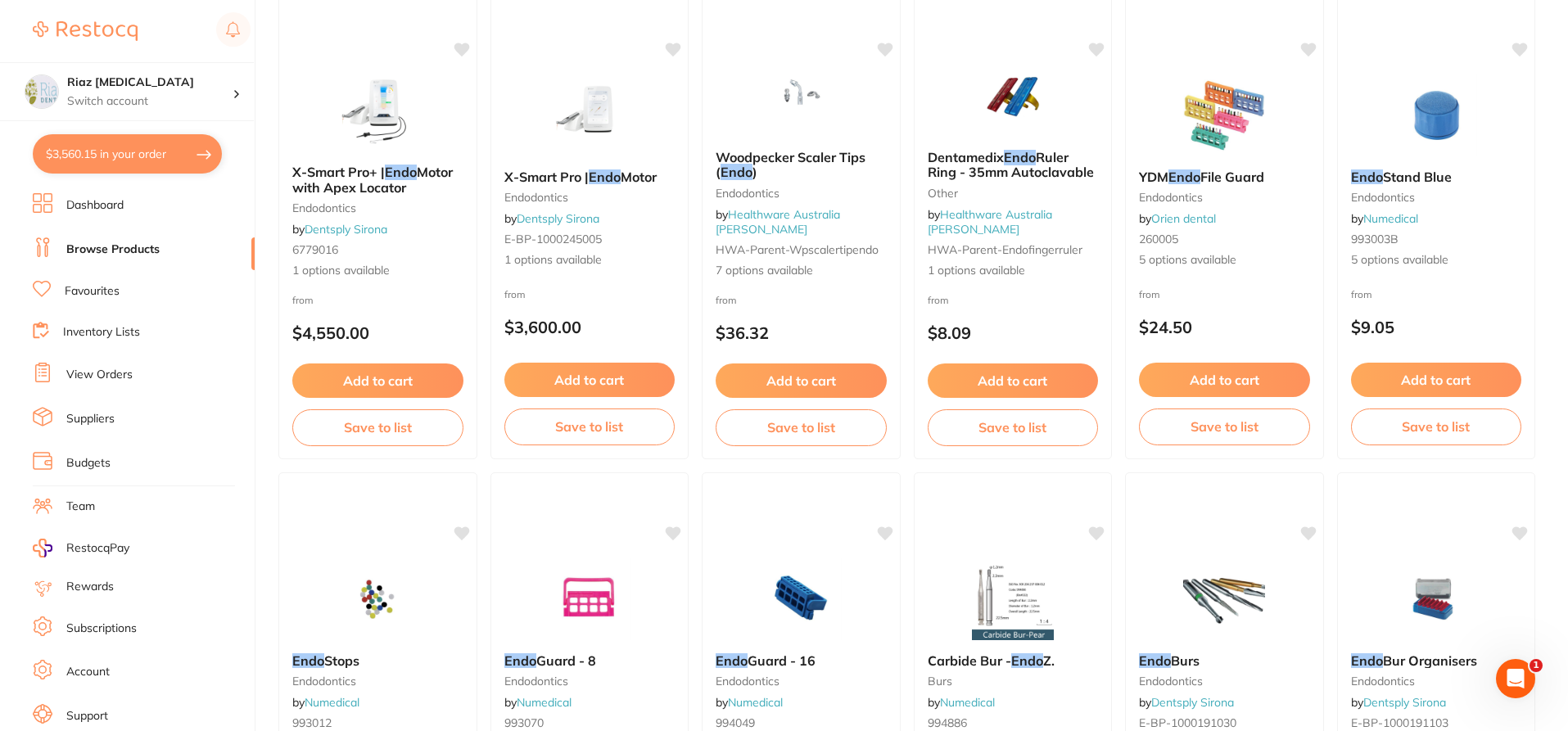
scroll to position [853, 0]
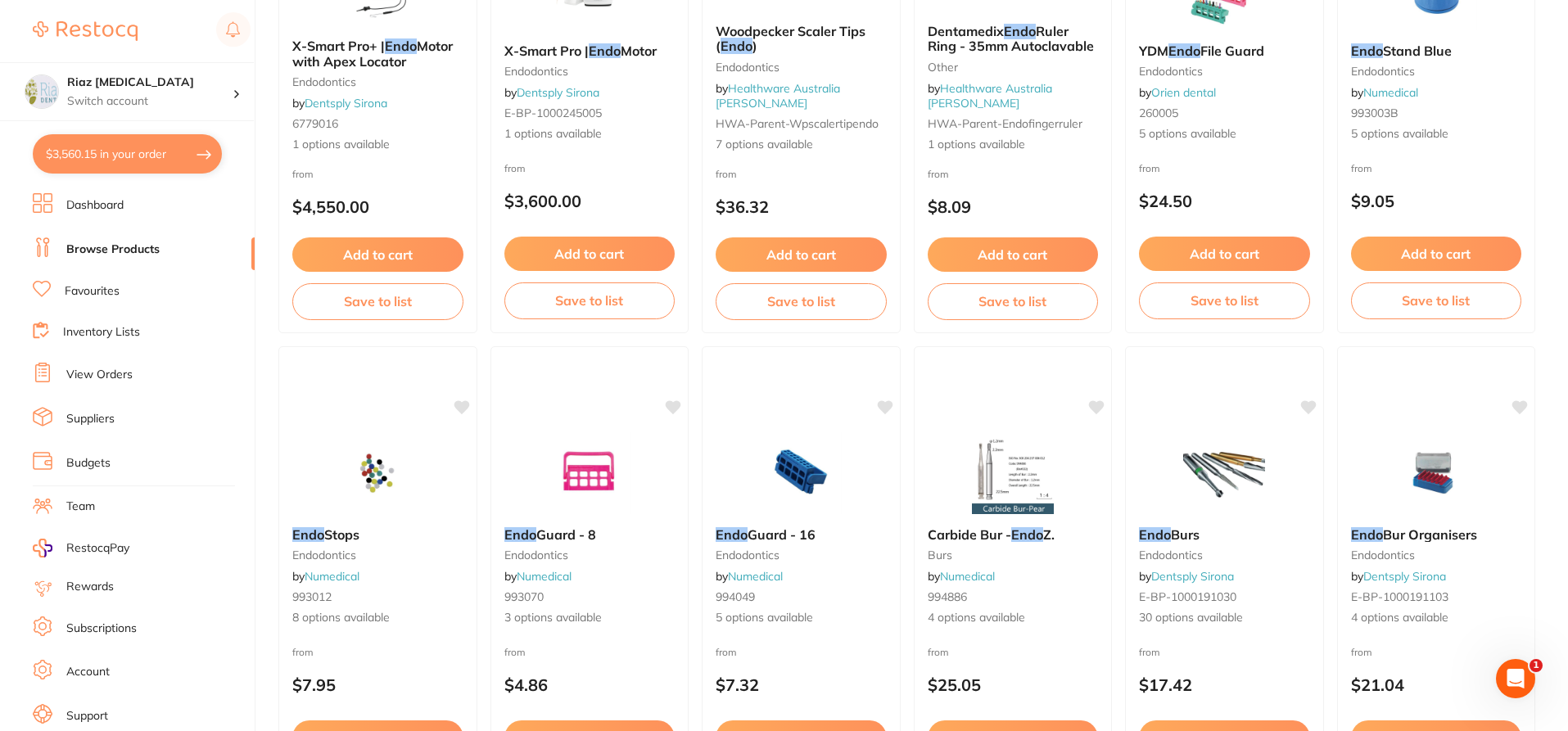
click at [105, 160] on button "$3,560.15 in your order" at bounding box center [127, 153] width 189 height 40
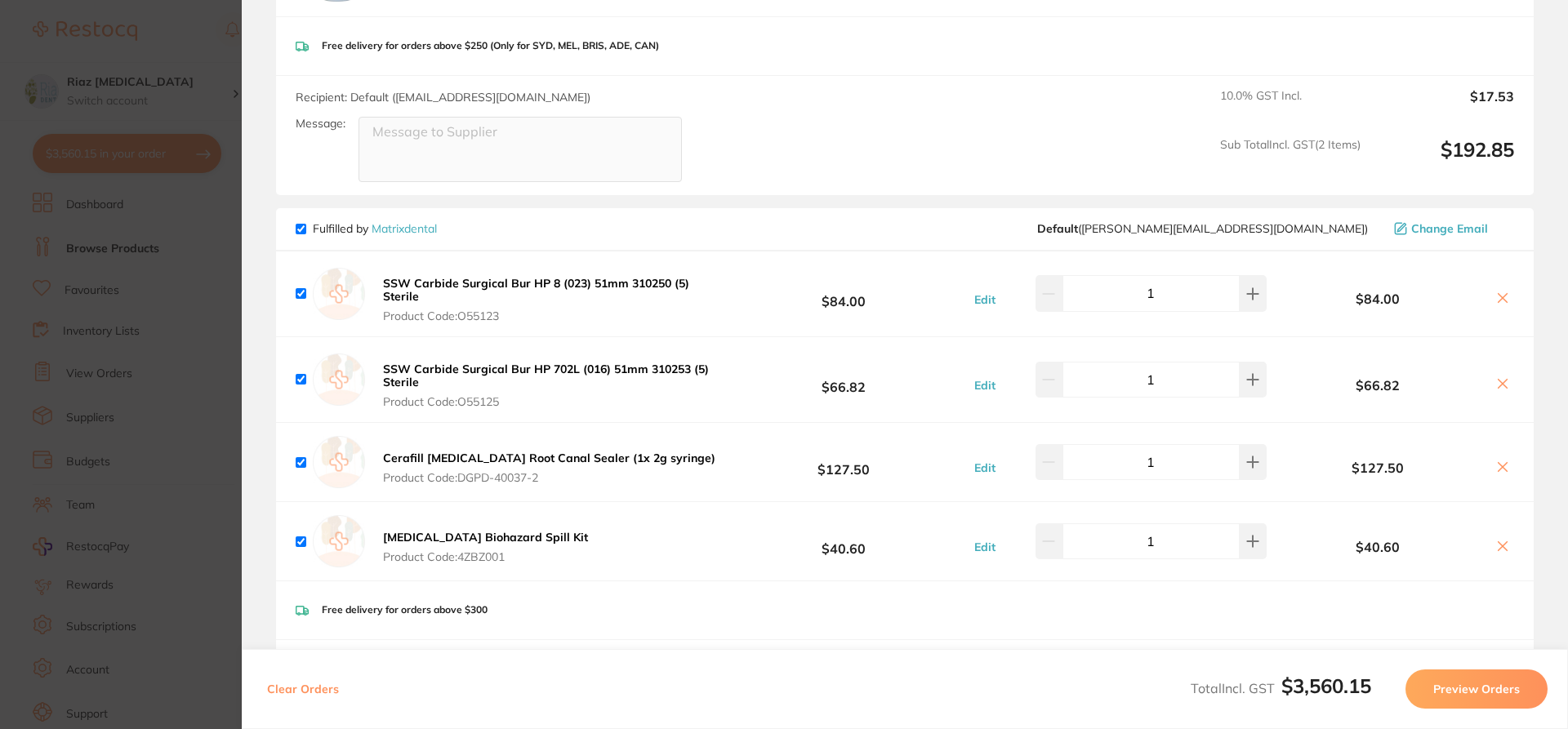
scroll to position [1715, 0]
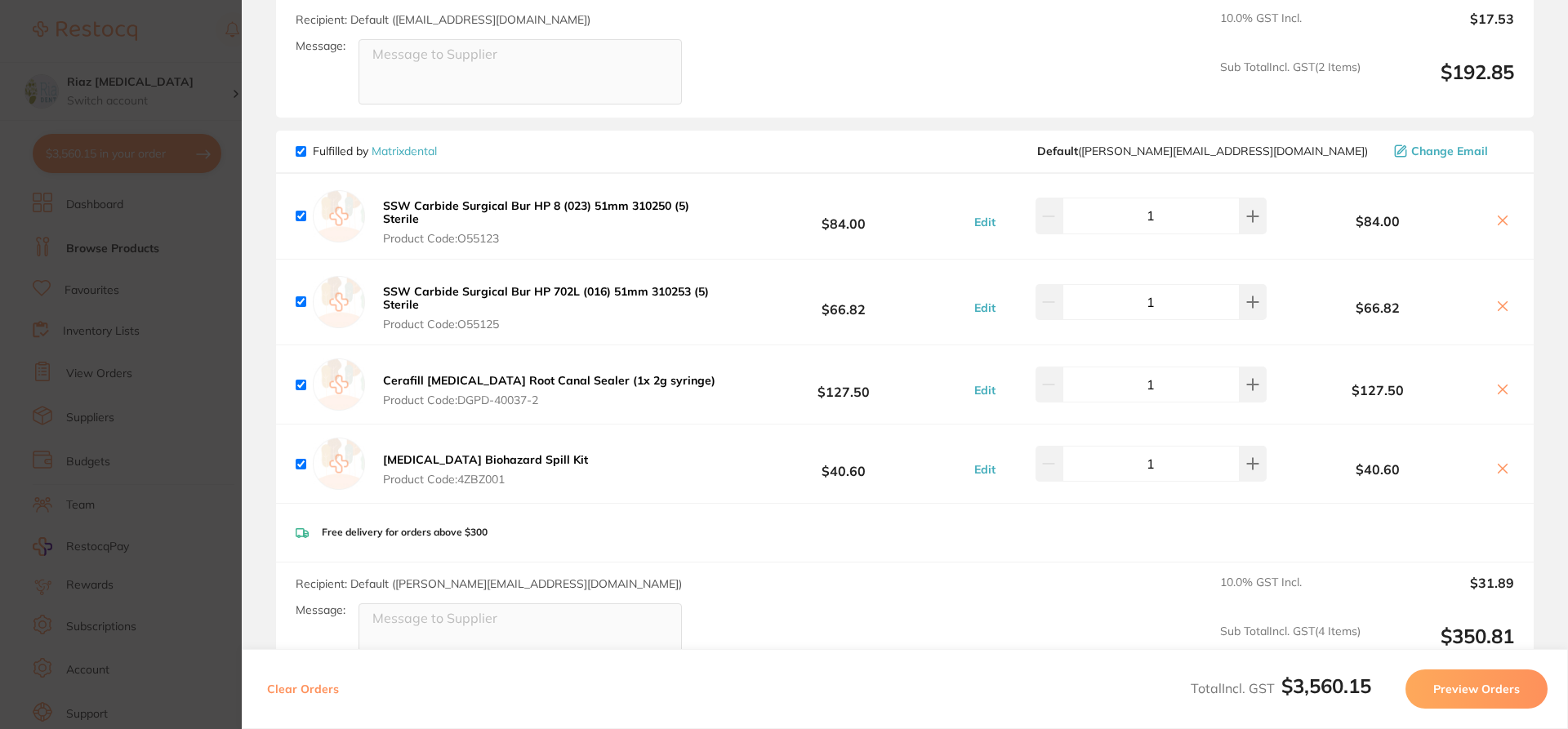
click at [195, 303] on section "Update RRP Set your pre negotiated price for this item. Item Agreed RRP (excl. …" at bounding box center [784, 364] width 1568 height 729
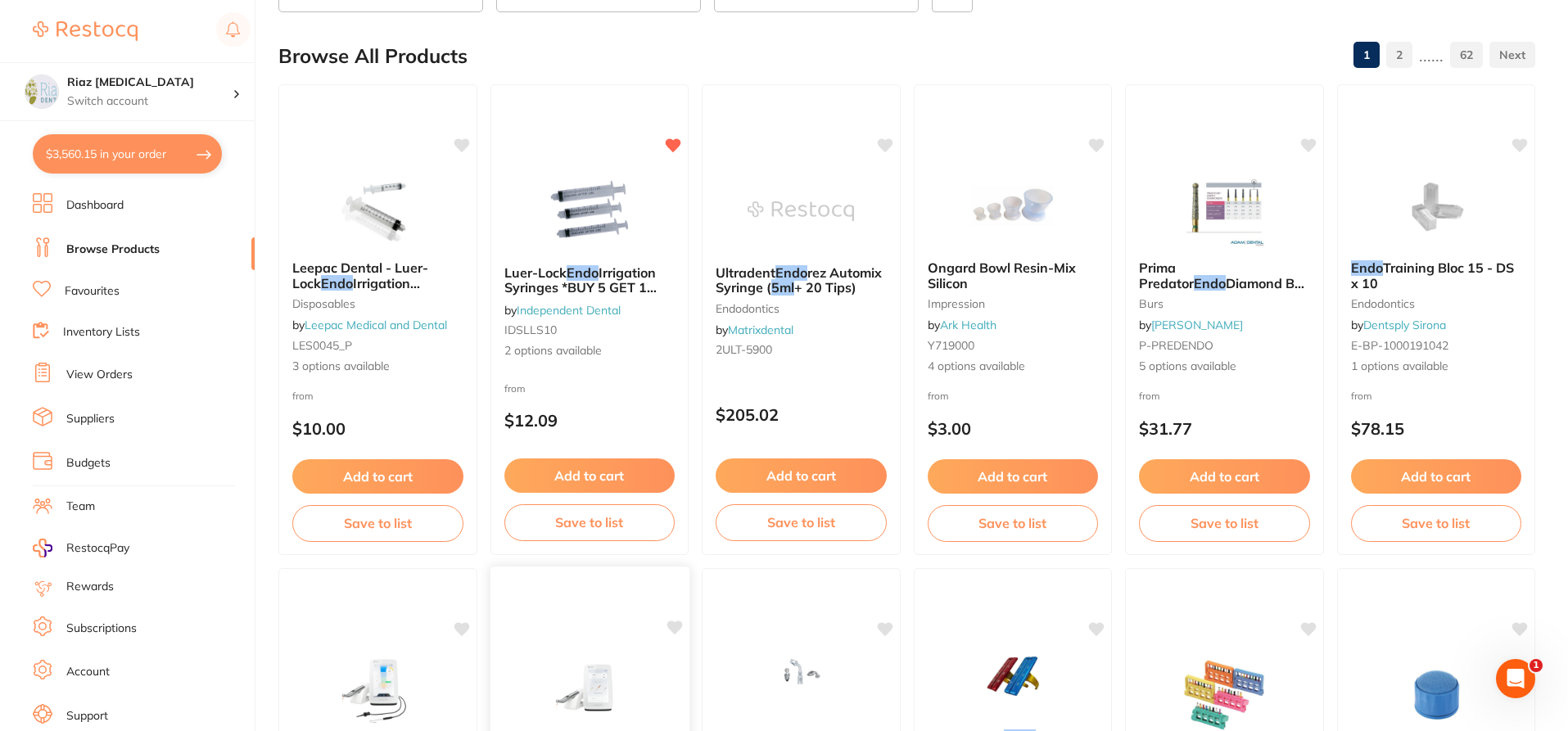
scroll to position [0, 0]
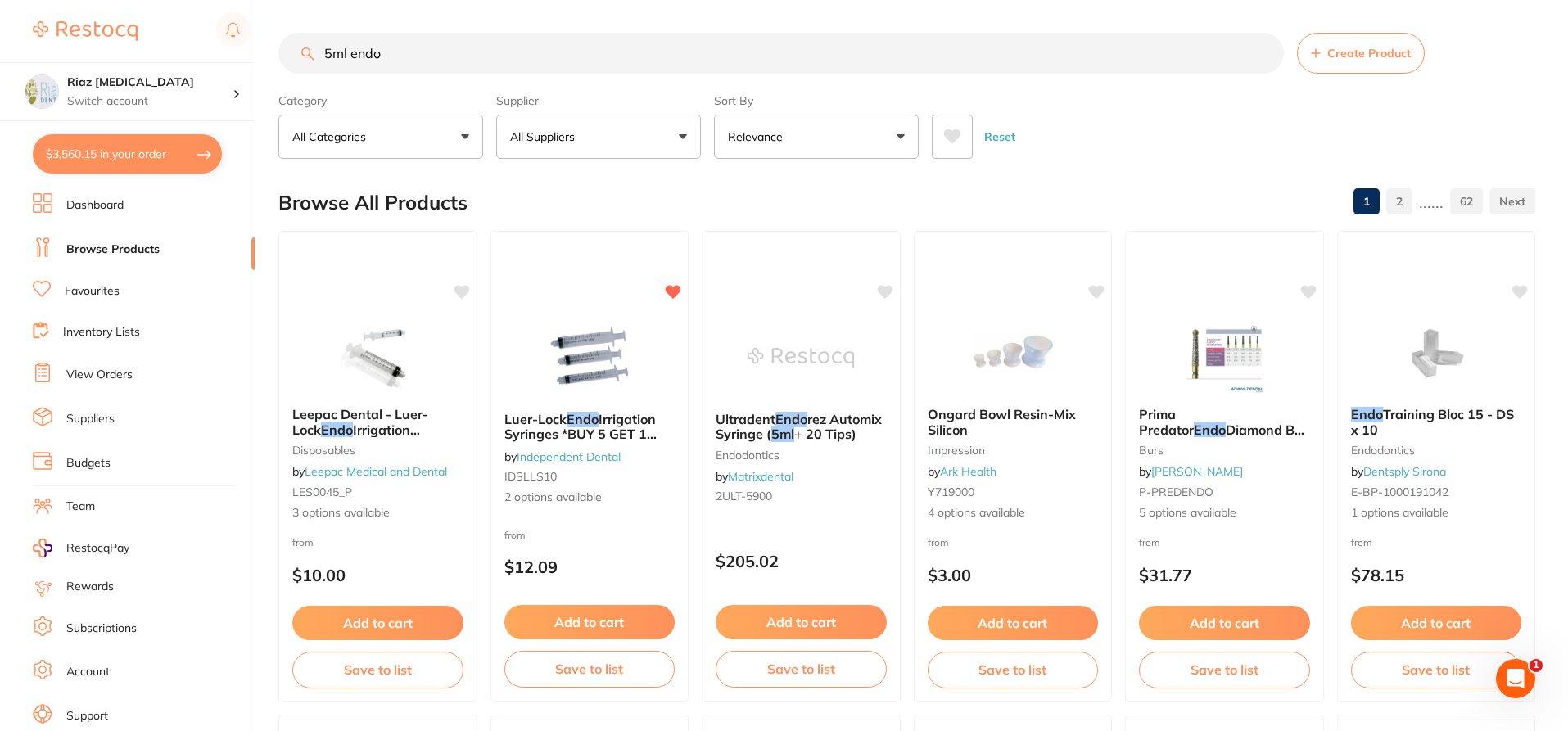
click at [682, 140] on button "All Suppliers" at bounding box center [599, 137] width 205 height 44
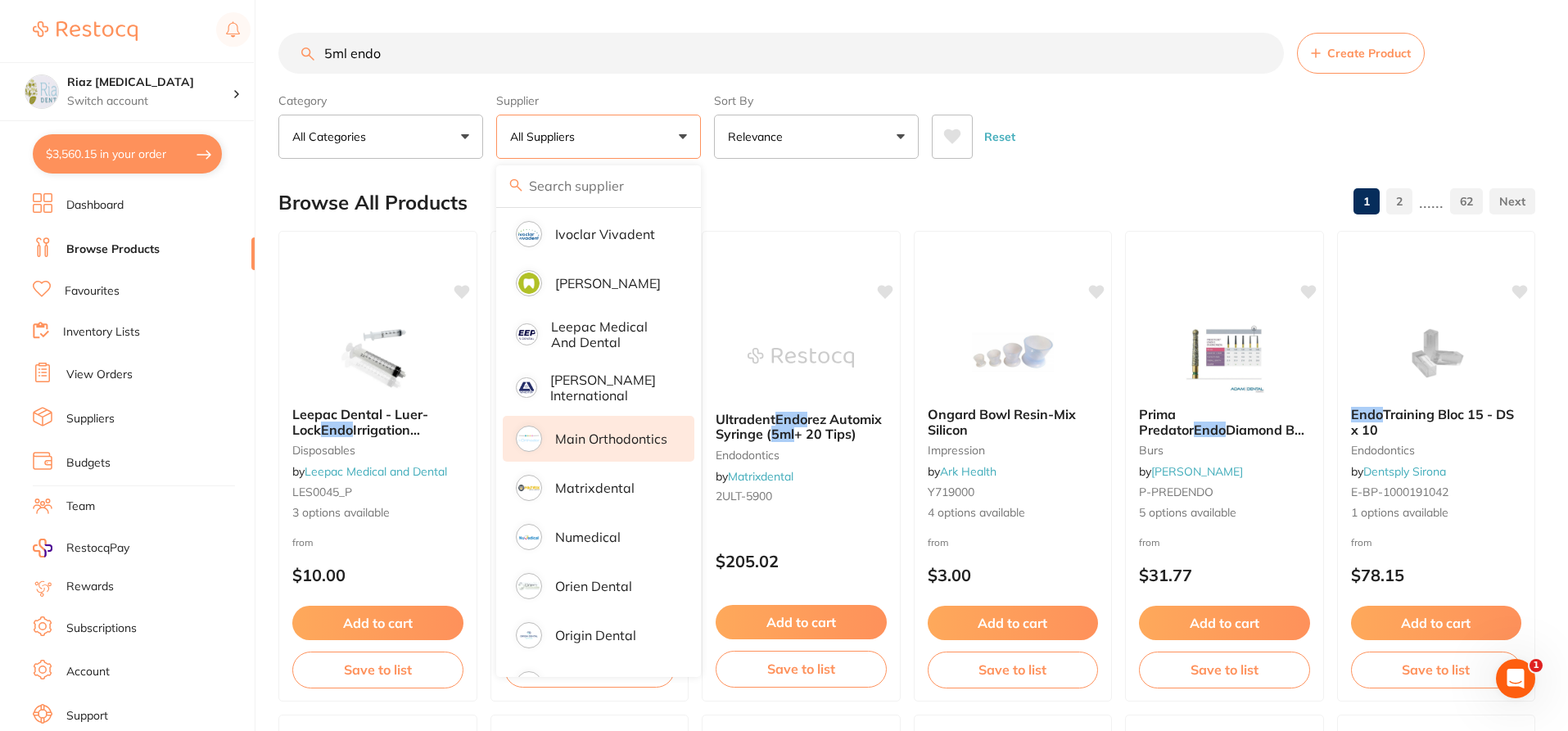
scroll to position [900, 0]
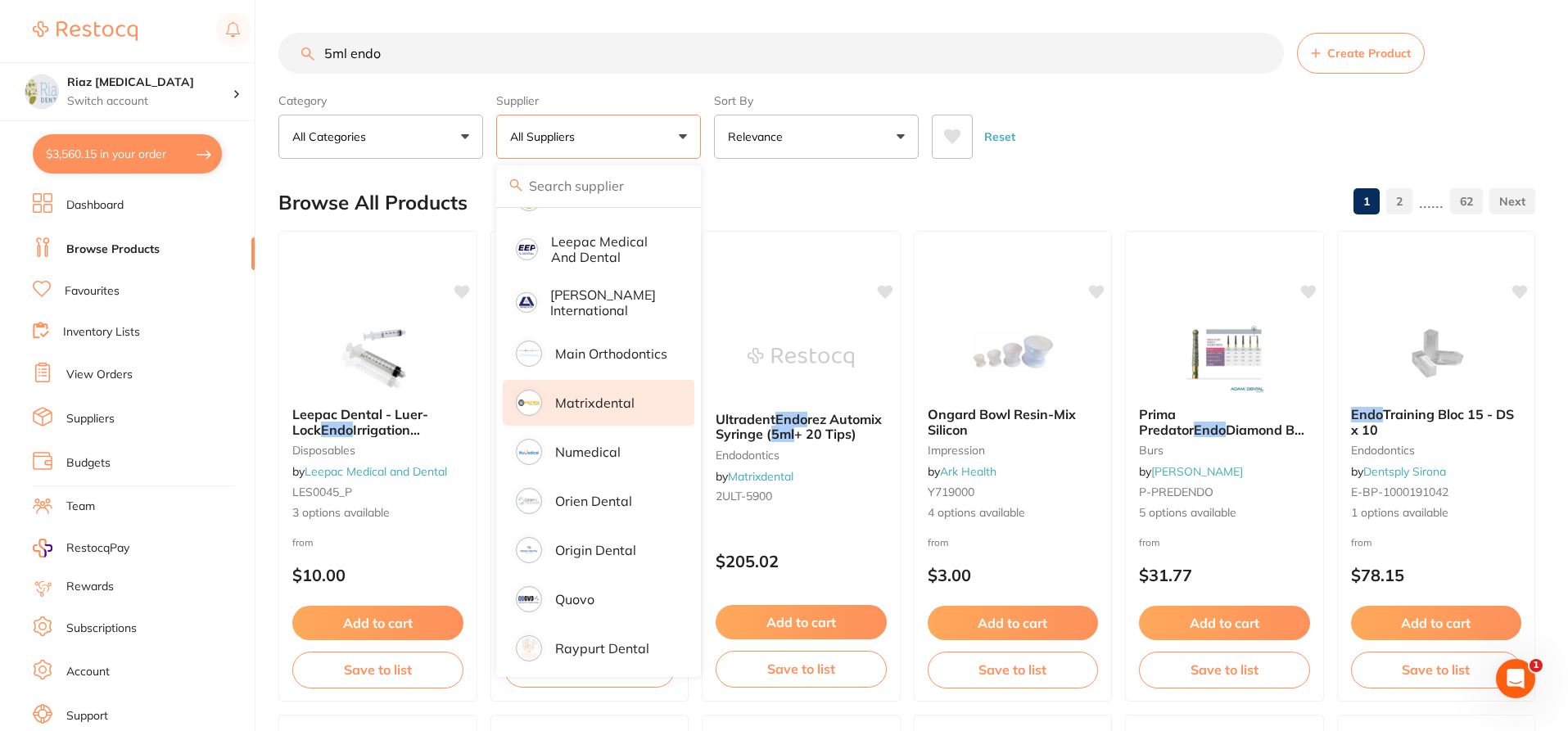
click at [587, 404] on li "Matrixdental" at bounding box center [598, 403] width 191 height 46
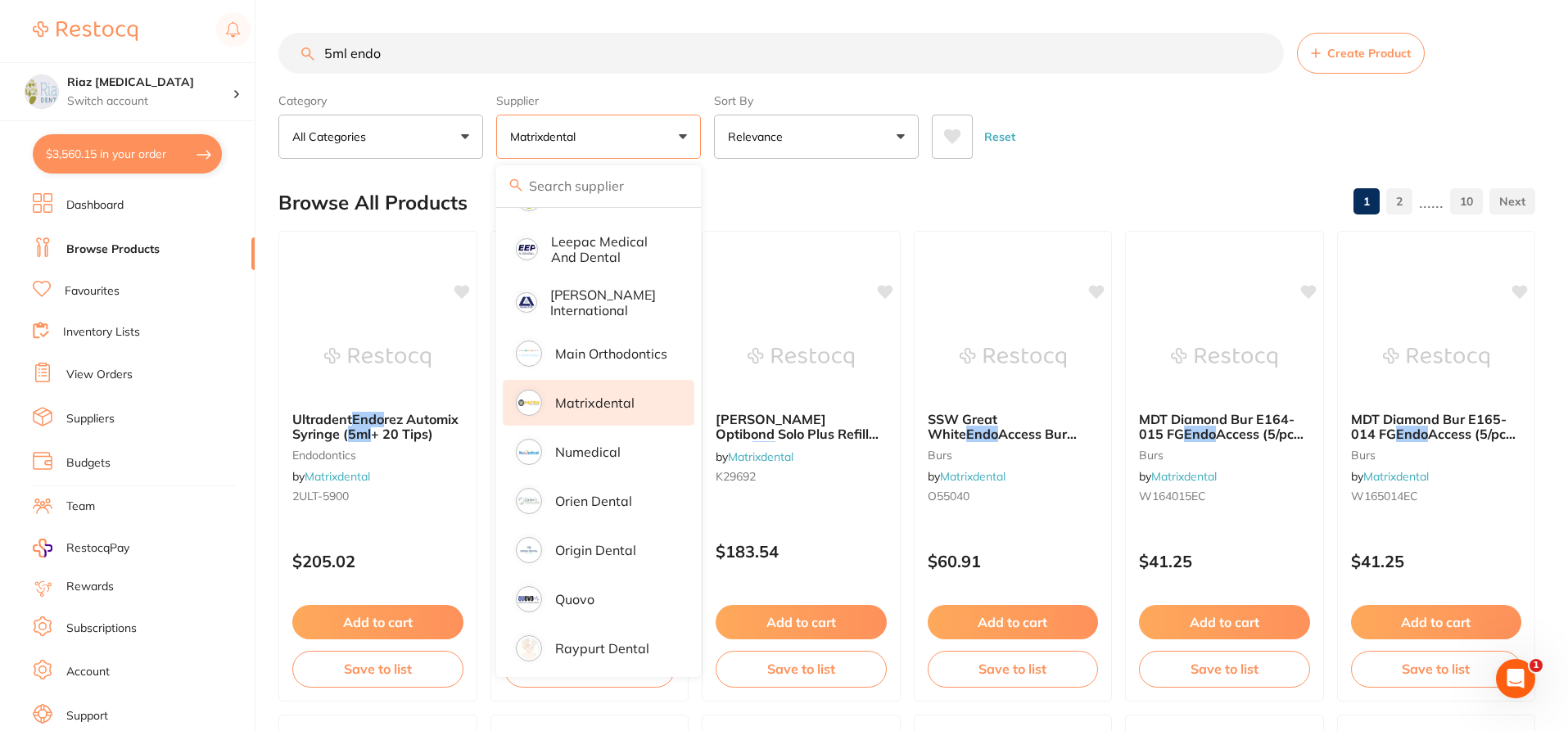
scroll to position [0, 0]
click at [1243, 143] on div "Reset" at bounding box center [1227, 130] width 590 height 57
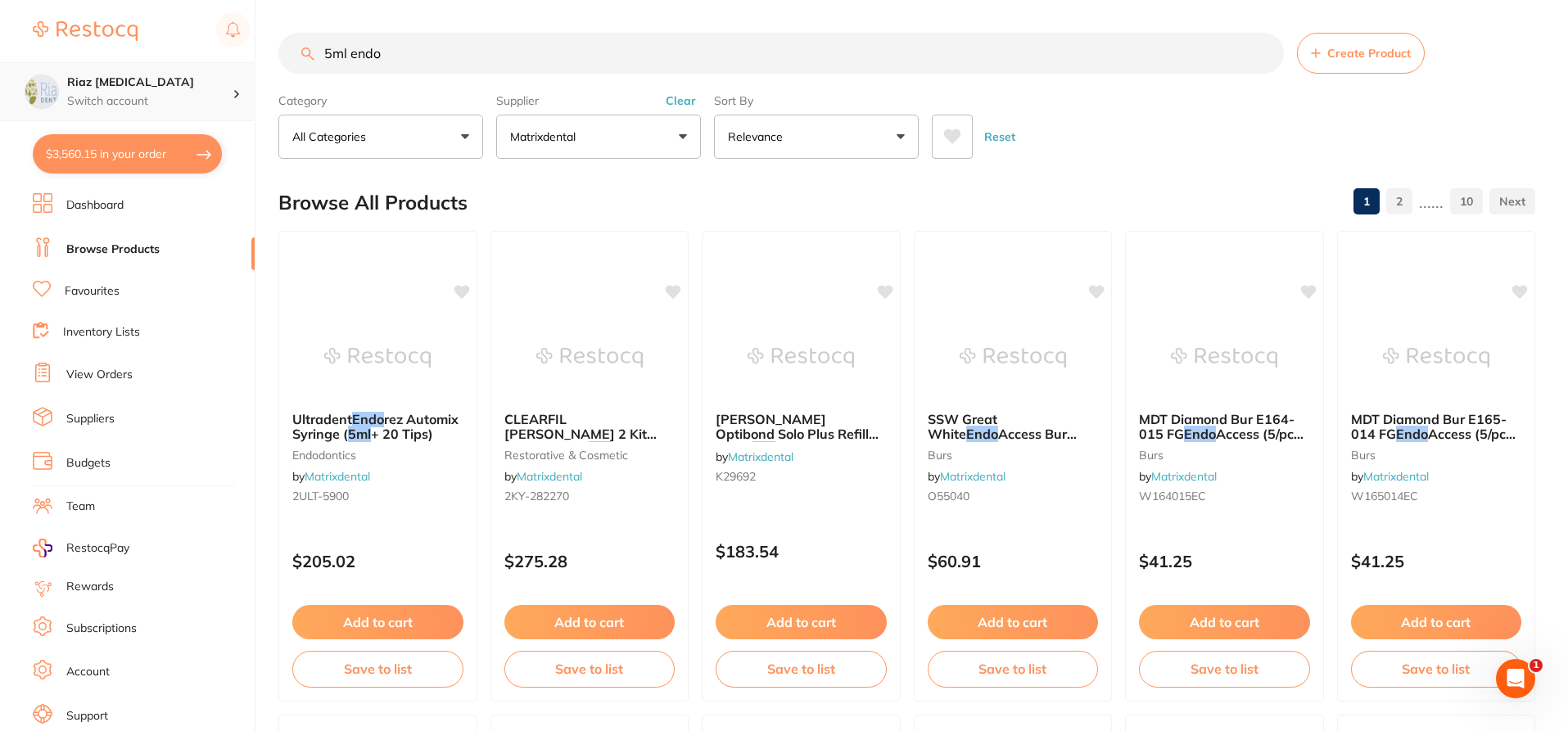
scroll to position [1, 0]
drag, startPoint x: 401, startPoint y: 46, endPoint x: 235, endPoint y: 64, distance: 167.0
click at [235, 64] on div "$3,560.15 Riaz Dental Surgery Switch account Riaz Dental Surgery $3,560.15 in y…" at bounding box center [784, 365] width 1568 height 731
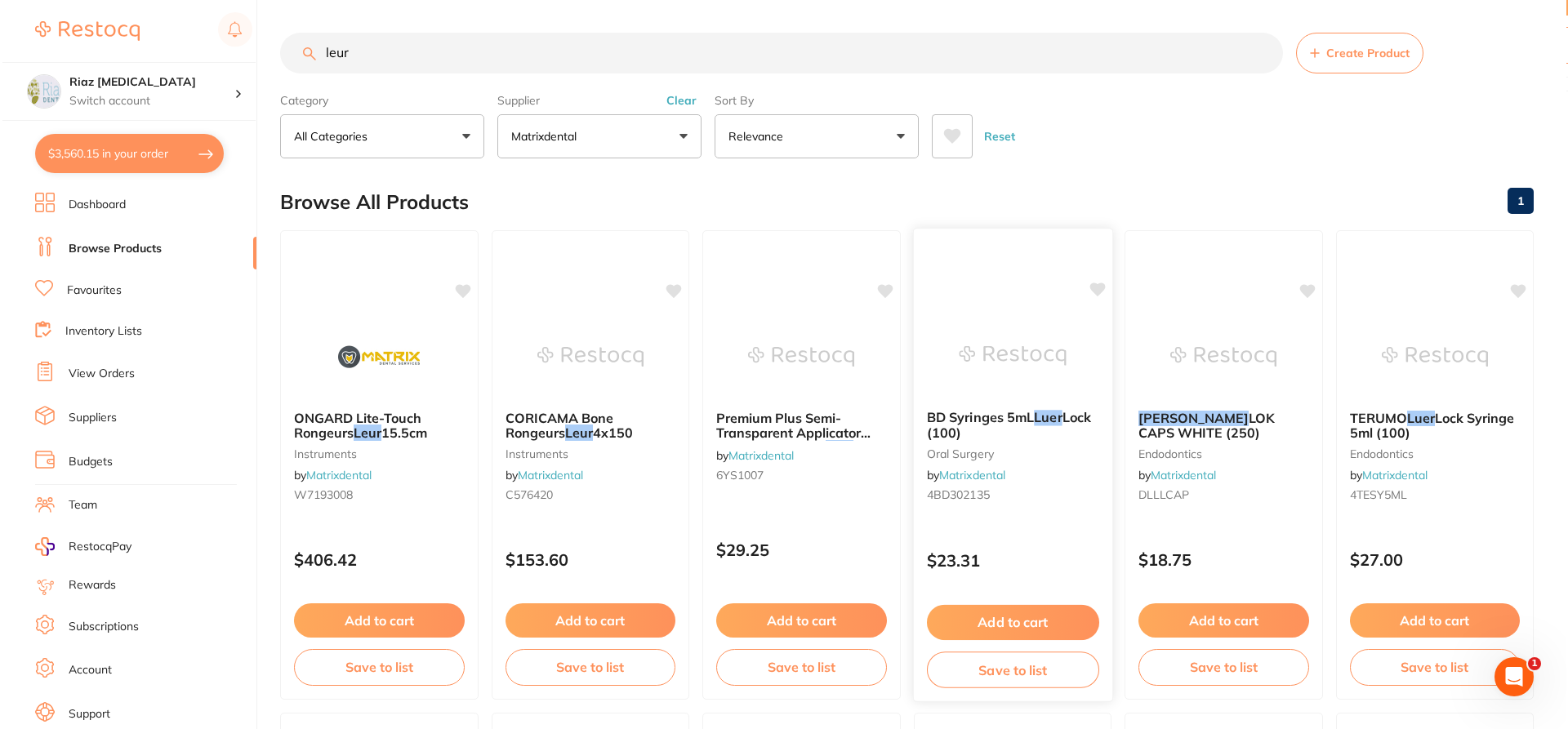
scroll to position [0, 0]
click at [1049, 391] on img at bounding box center [1010, 355] width 107 height 83
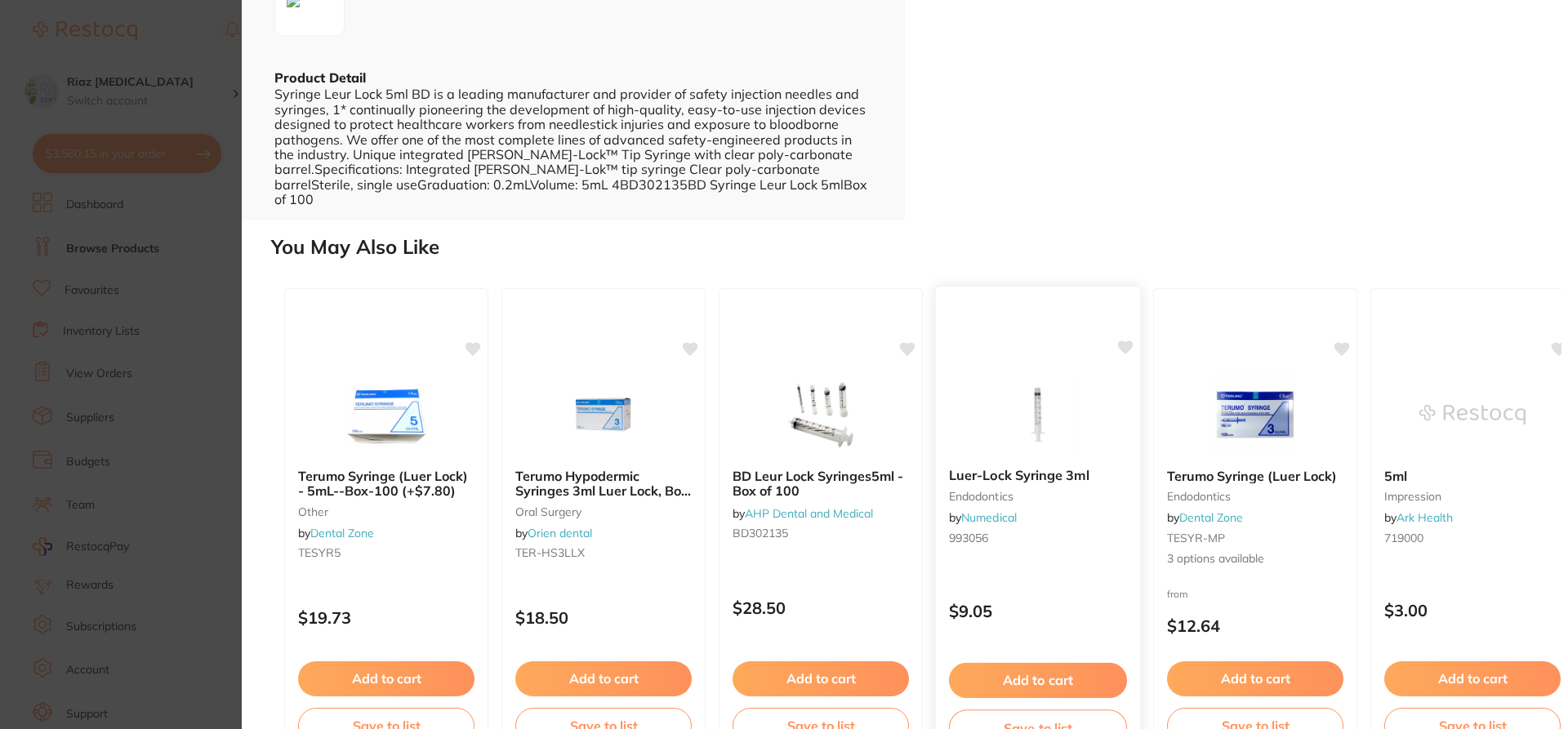
scroll to position [441, 0]
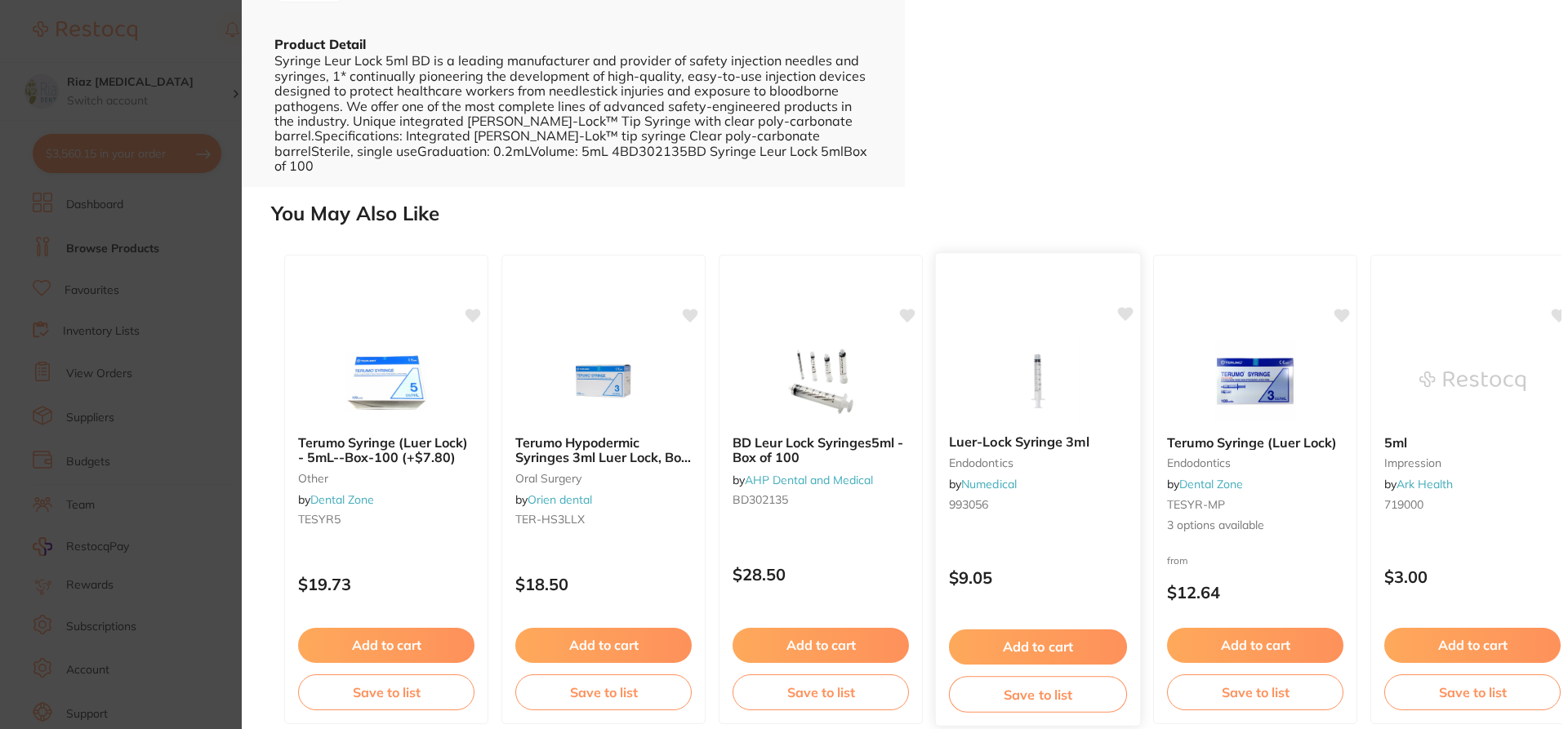
click at [1005, 354] on img at bounding box center [1038, 380] width 107 height 83
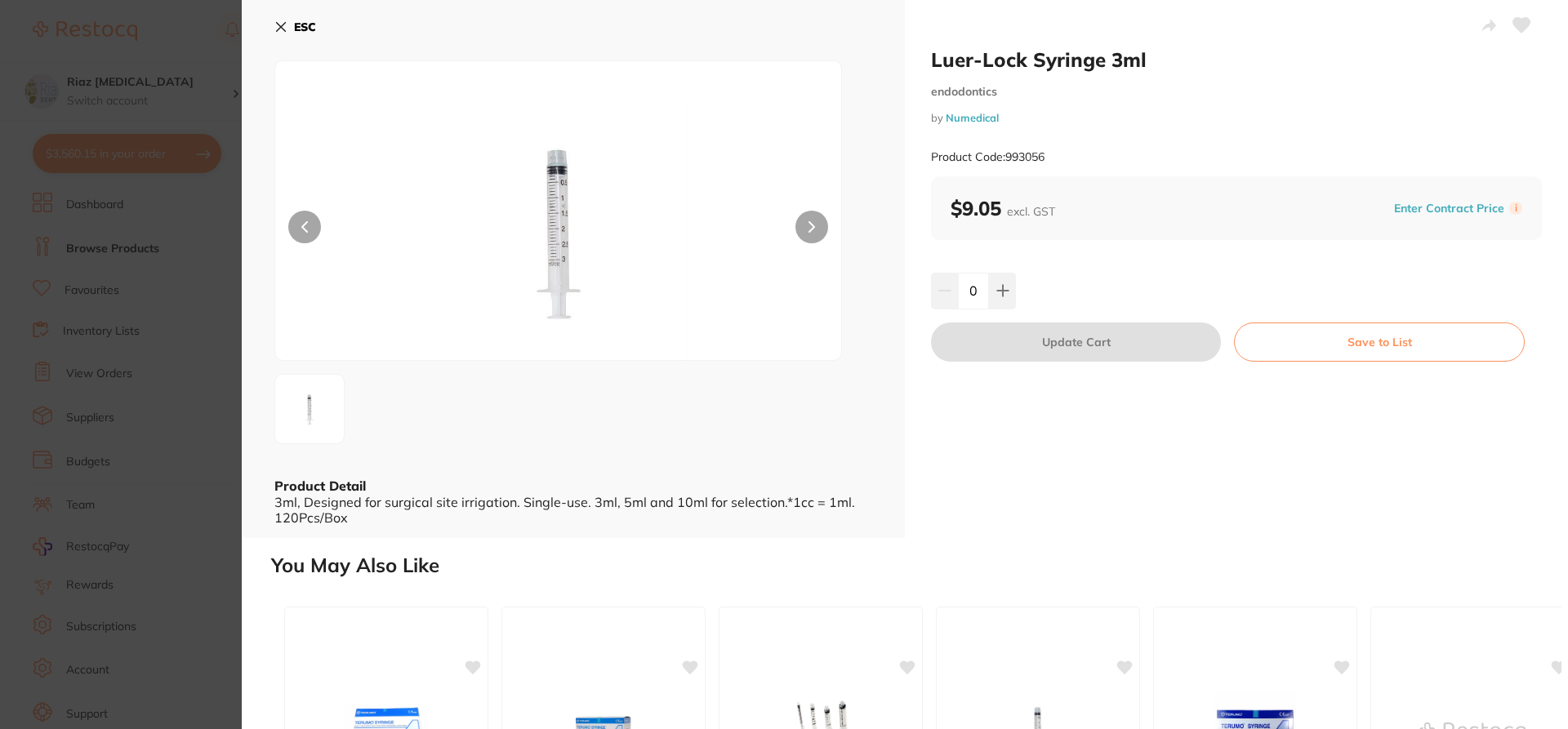
click at [280, 25] on icon at bounding box center [281, 27] width 9 height 9
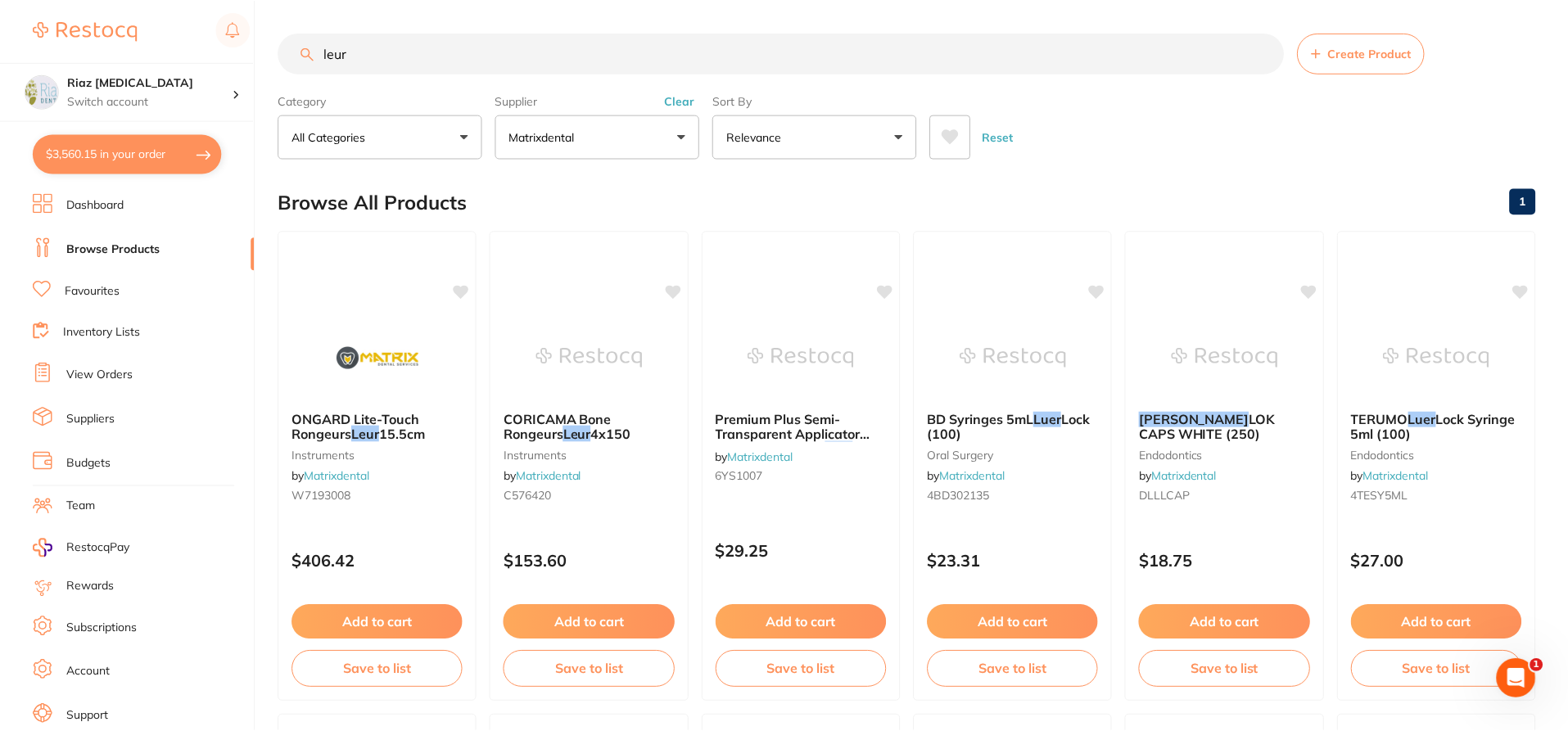
scroll to position [7, 0]
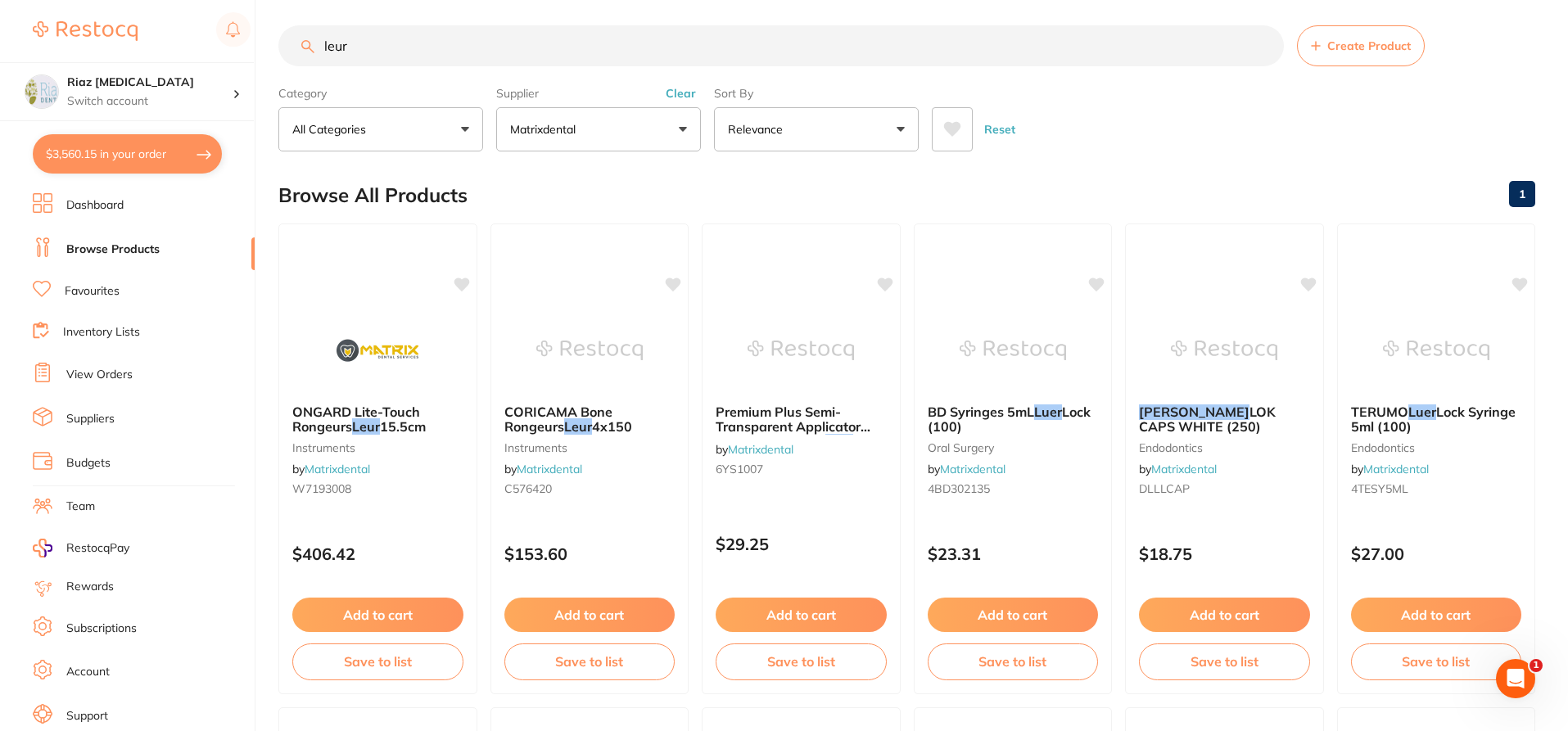
click at [538, 130] on p "Matrixdental" at bounding box center [546, 129] width 72 height 17
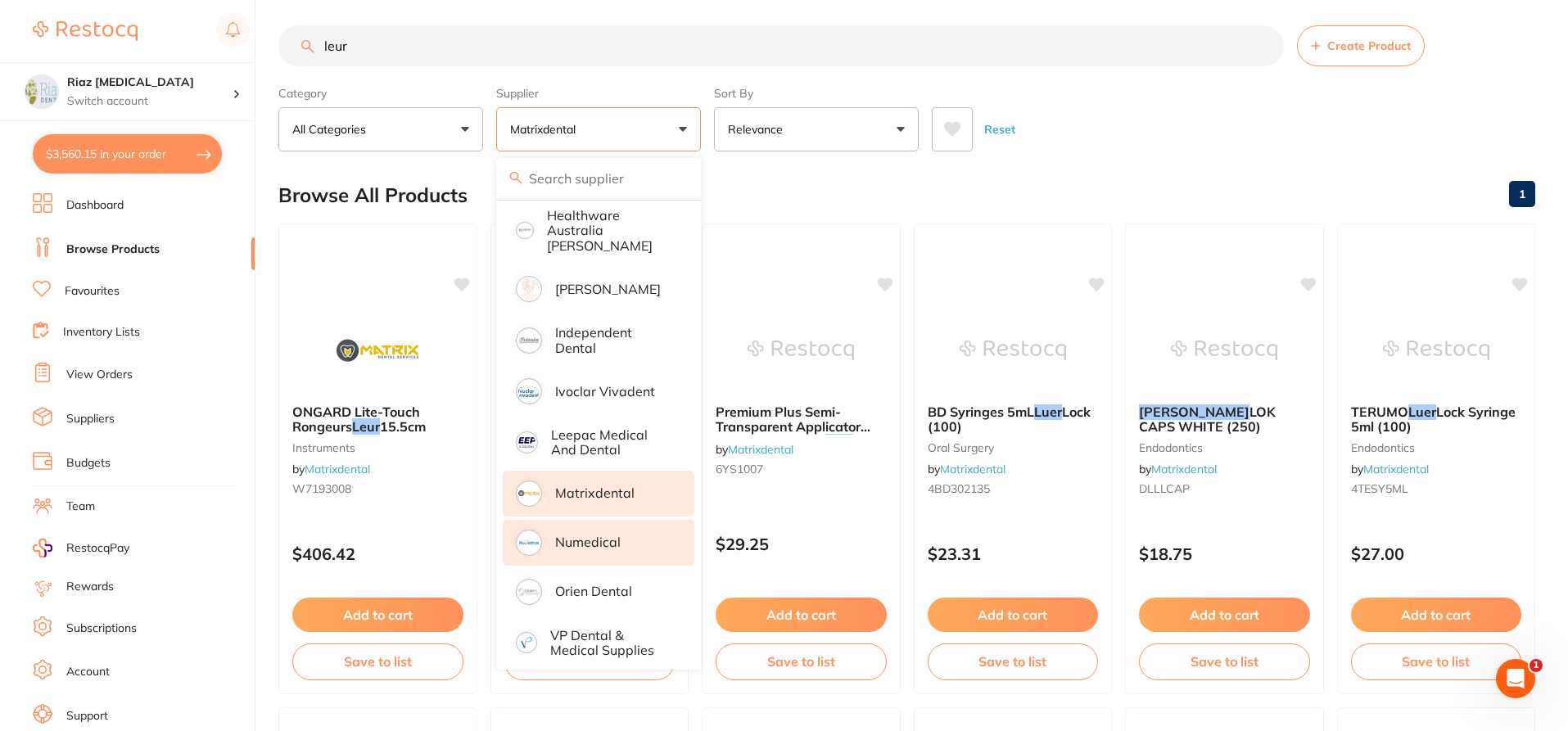
click at [587, 536] on p "Numedical" at bounding box center [588, 541] width 65 height 15
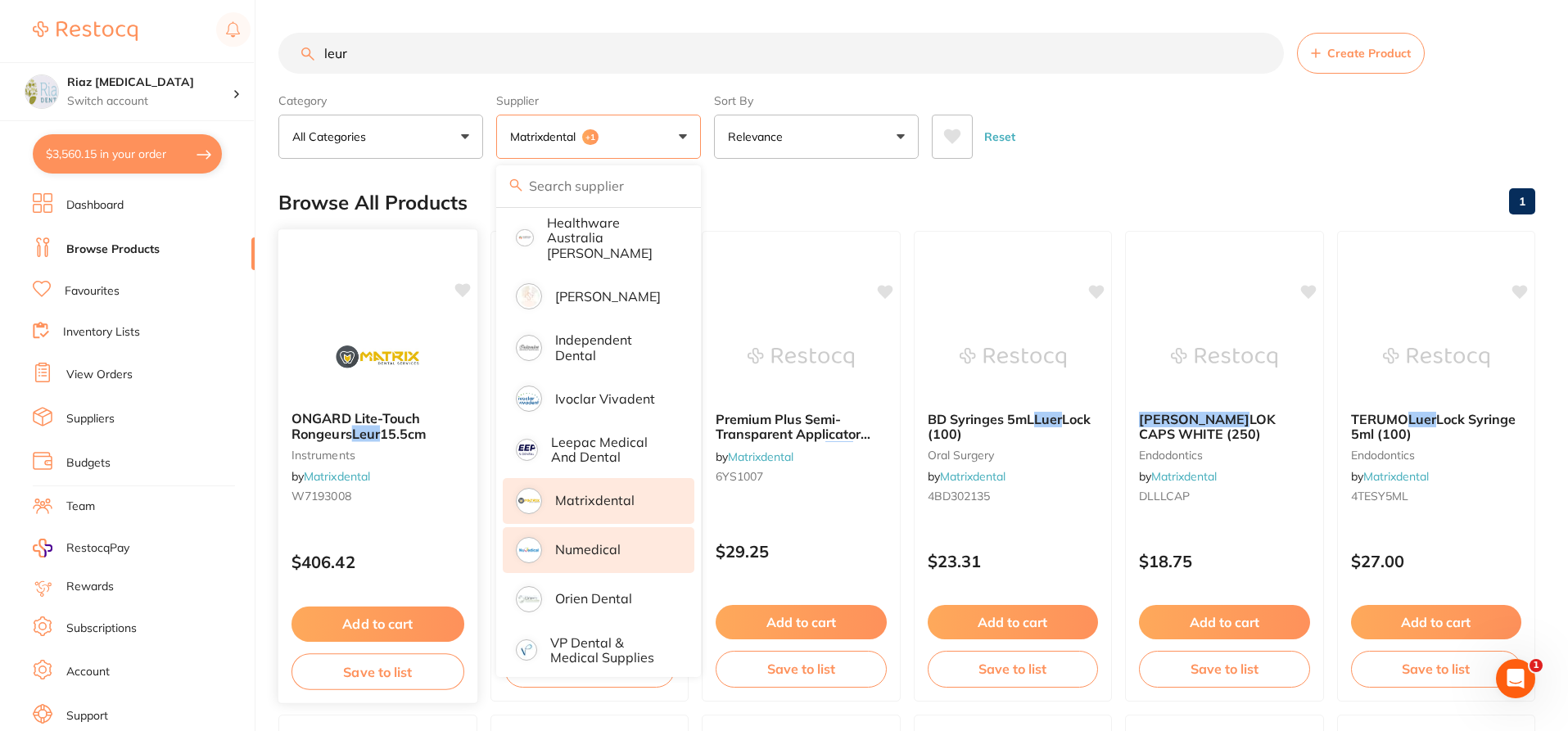
scroll to position [0, 0]
click at [1186, 157] on div "Reset" at bounding box center [1227, 130] width 590 height 57
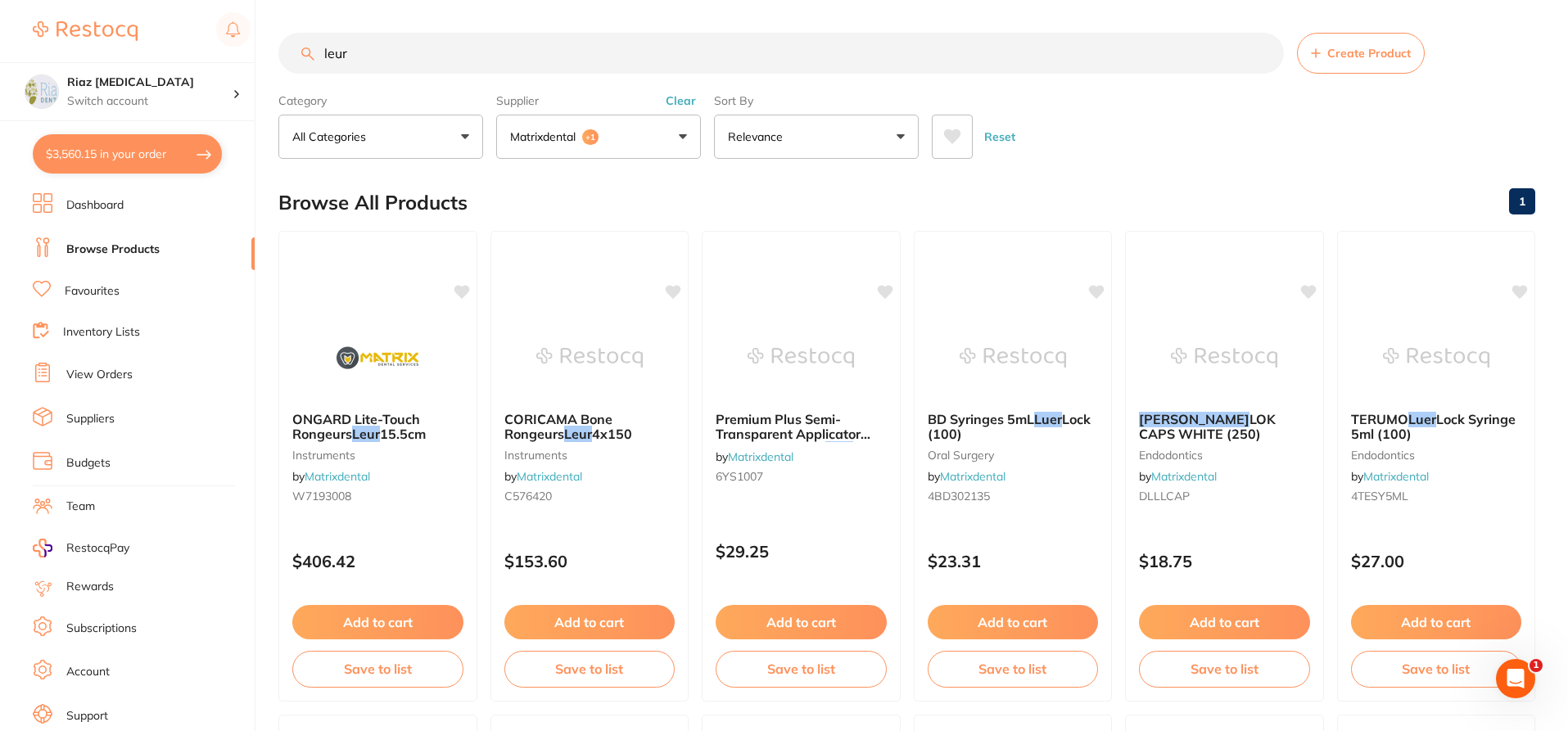
drag, startPoint x: 384, startPoint y: 58, endPoint x: 247, endPoint y: 62, distance: 137.1
click at [247, 62] on div "$3,560.15 Riaz Dental Surgery Switch account Riaz Dental Surgery $3,560.15 in y…" at bounding box center [784, 365] width 1568 height 731
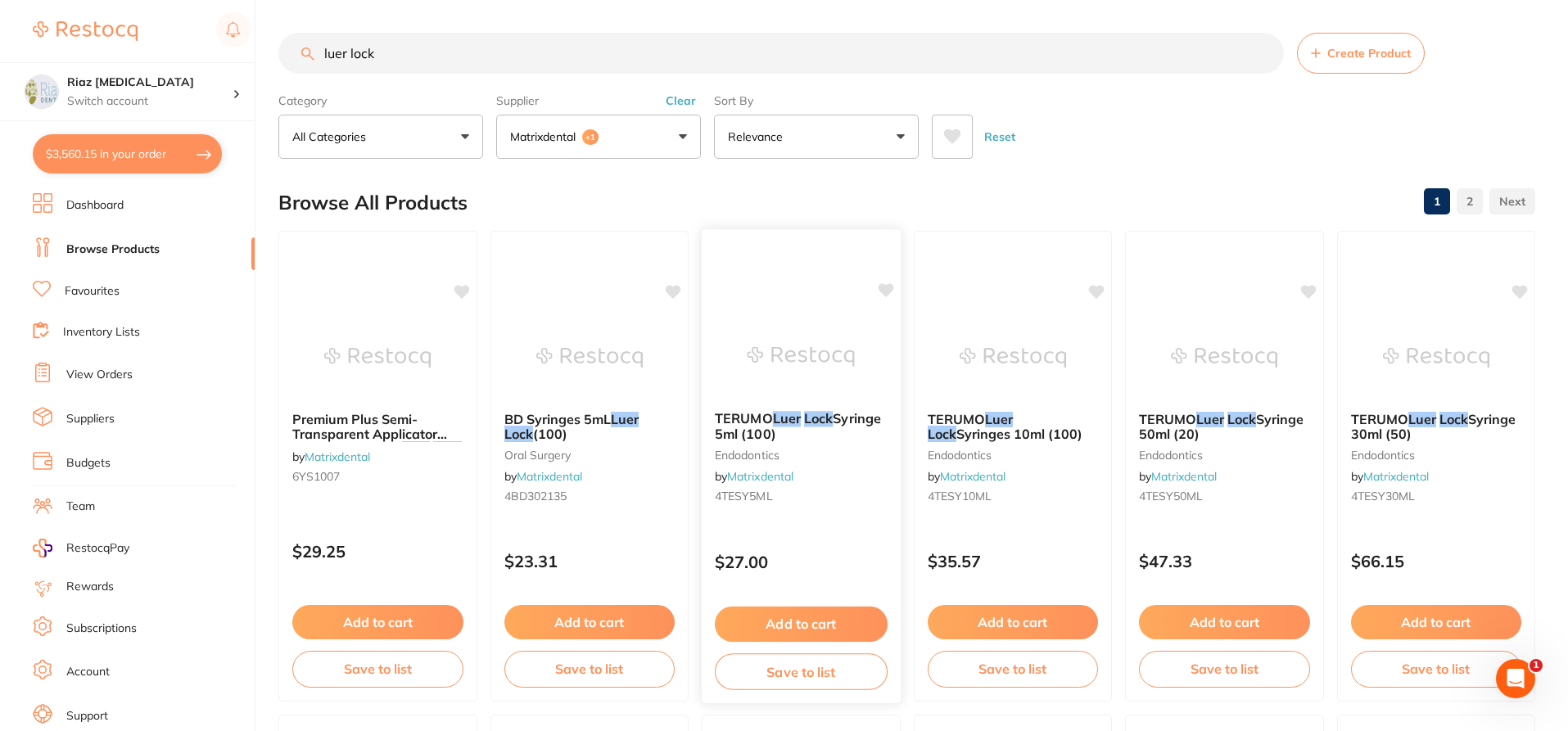
type input "luer lock"
click at [801, 623] on button "Add to cart" at bounding box center [802, 624] width 173 height 35
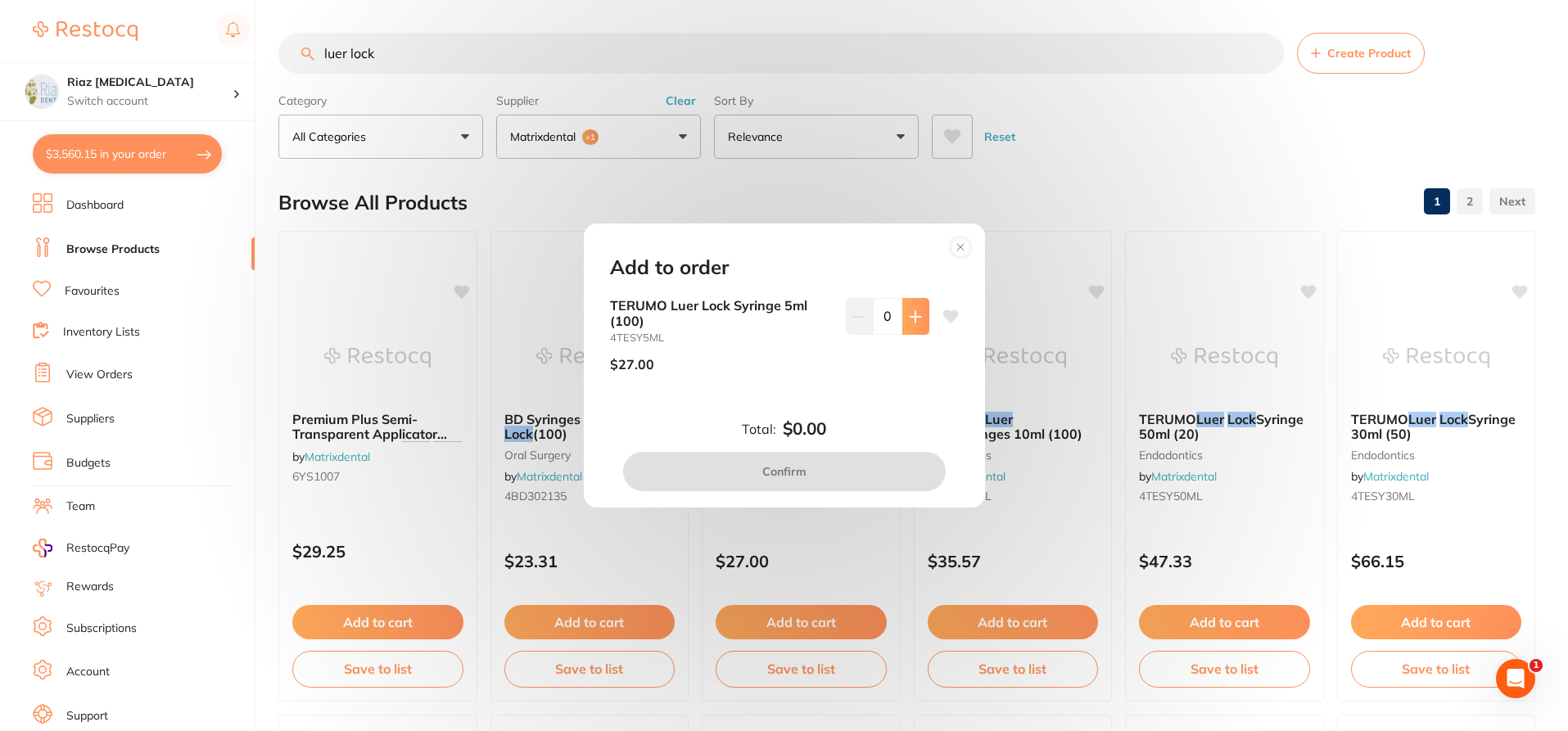
click at [909, 318] on icon at bounding box center [915, 317] width 13 height 13
type input "1"
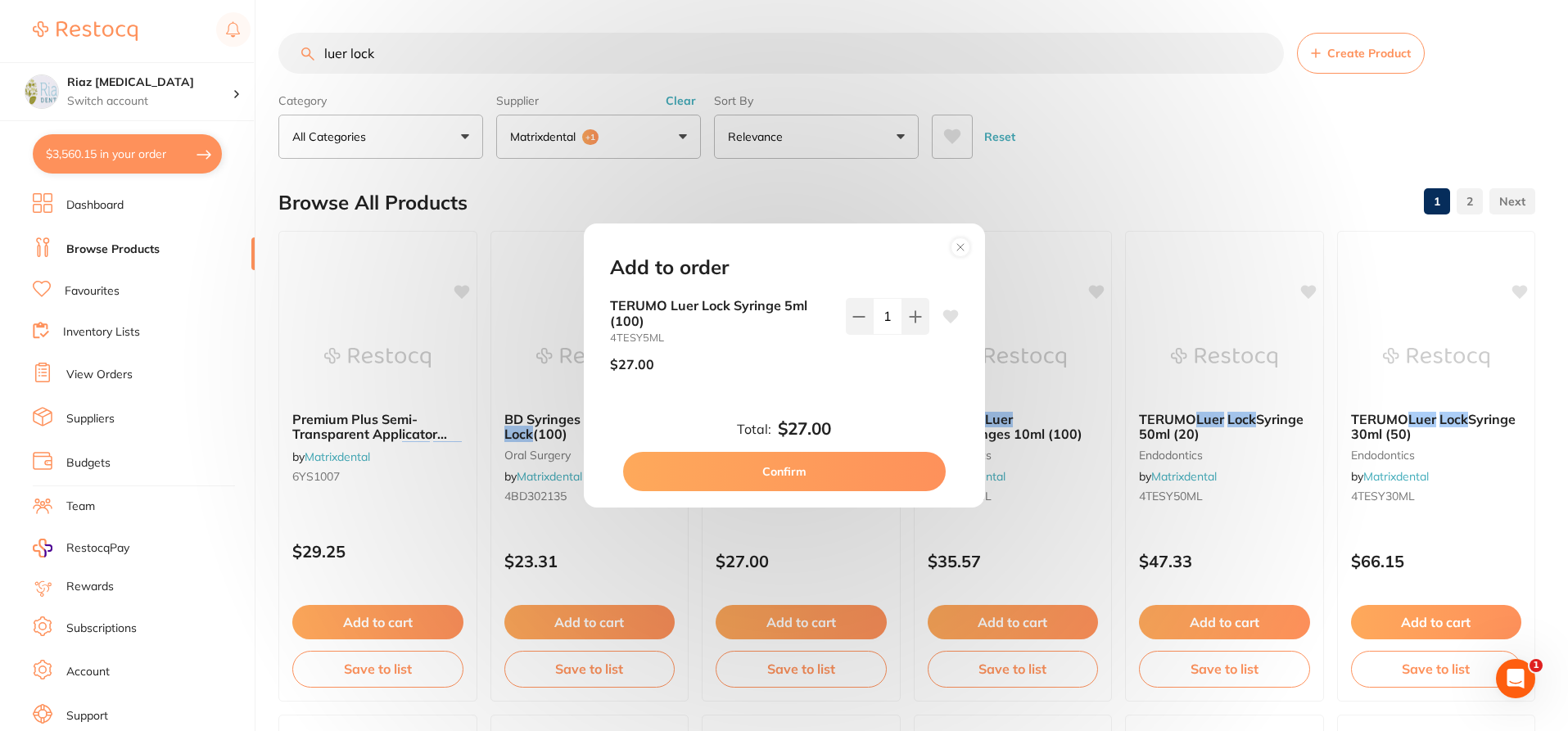
click at [818, 459] on button "Confirm" at bounding box center [785, 472] width 323 height 40
checkbox input "false"
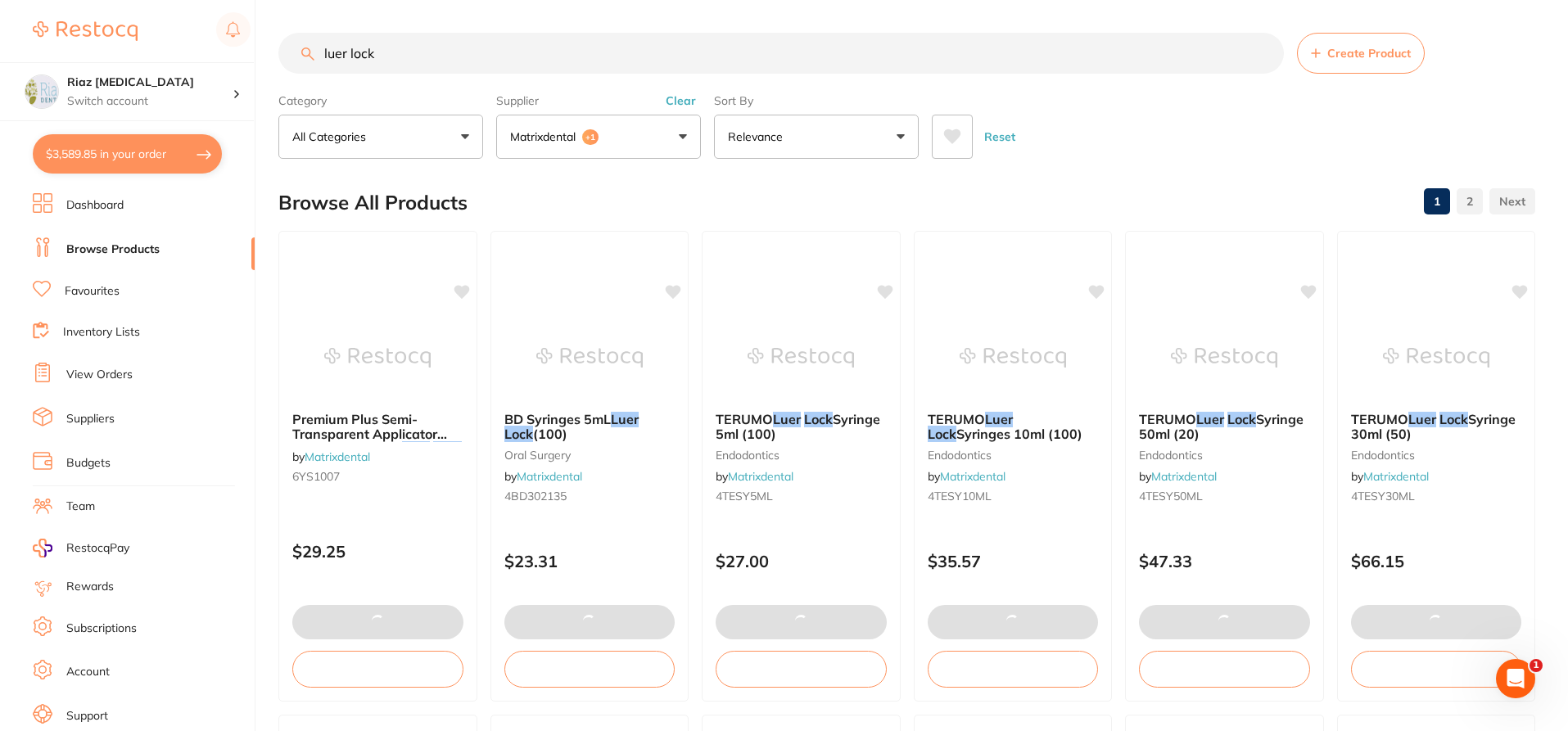
click at [108, 158] on button "$3,589.85 in your order" at bounding box center [127, 153] width 189 height 40
checkbox input "true"
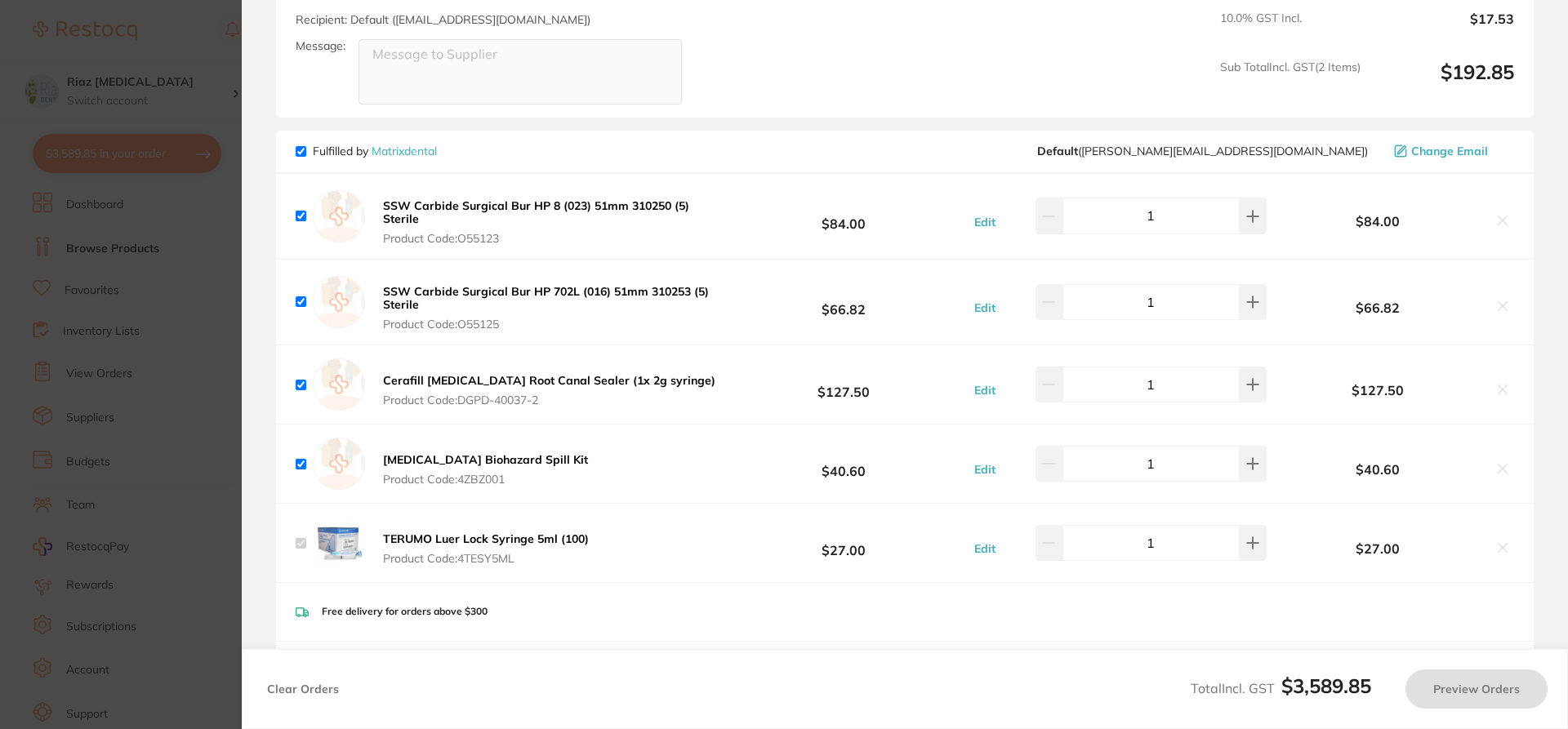
checkbox input "true"
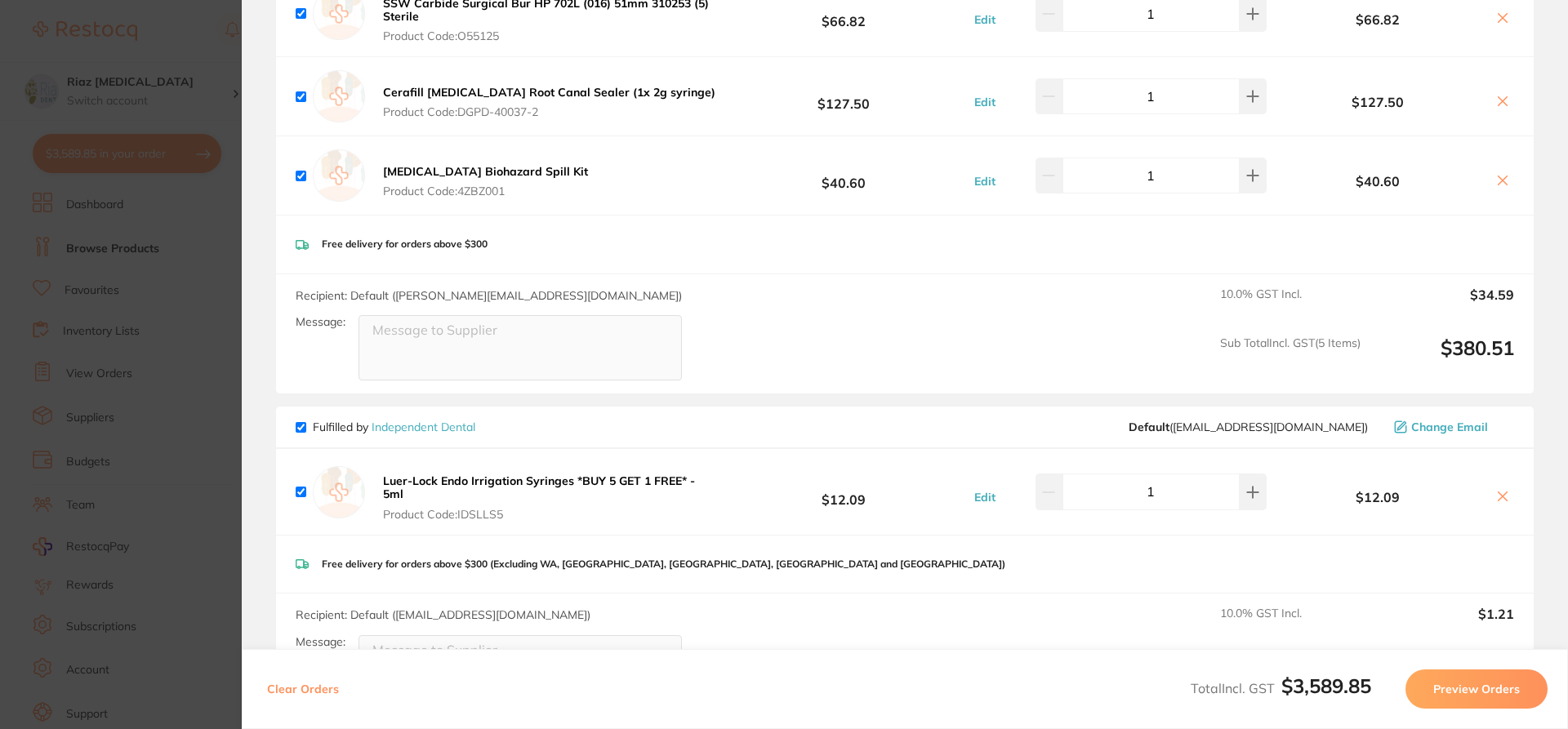
scroll to position [2286, 0]
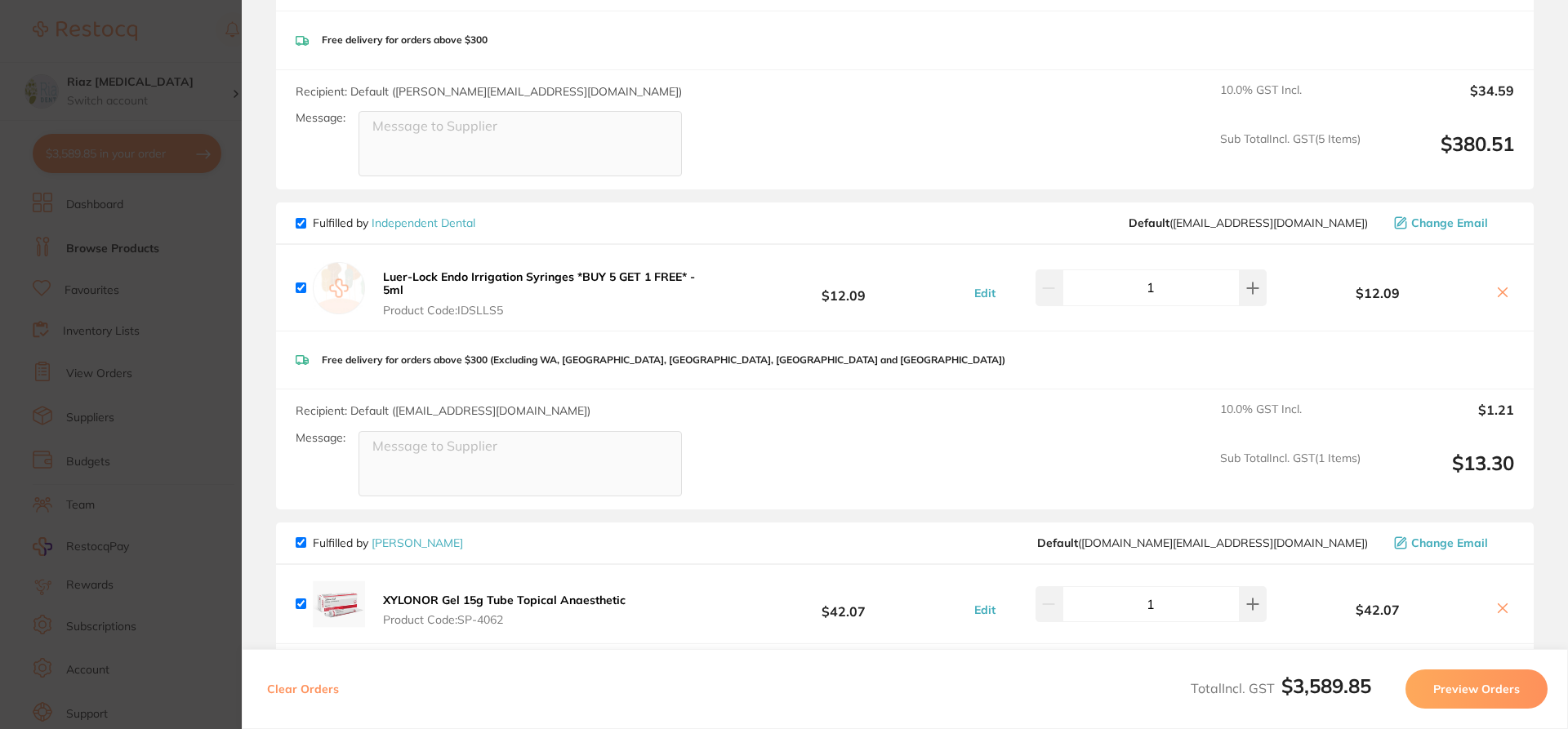
click at [1499, 288] on icon at bounding box center [1503, 293] width 9 height 9
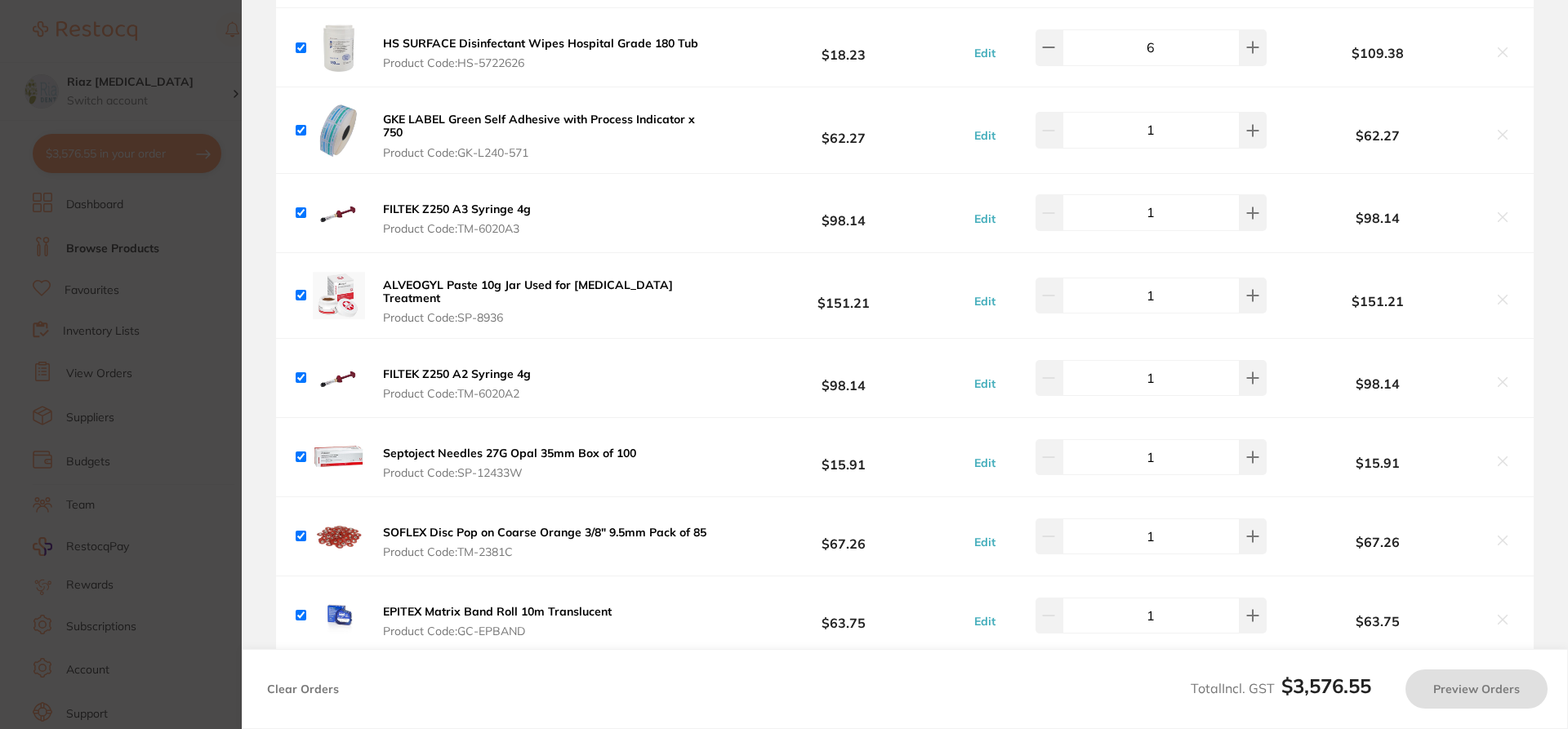
scroll to position [2613, 0]
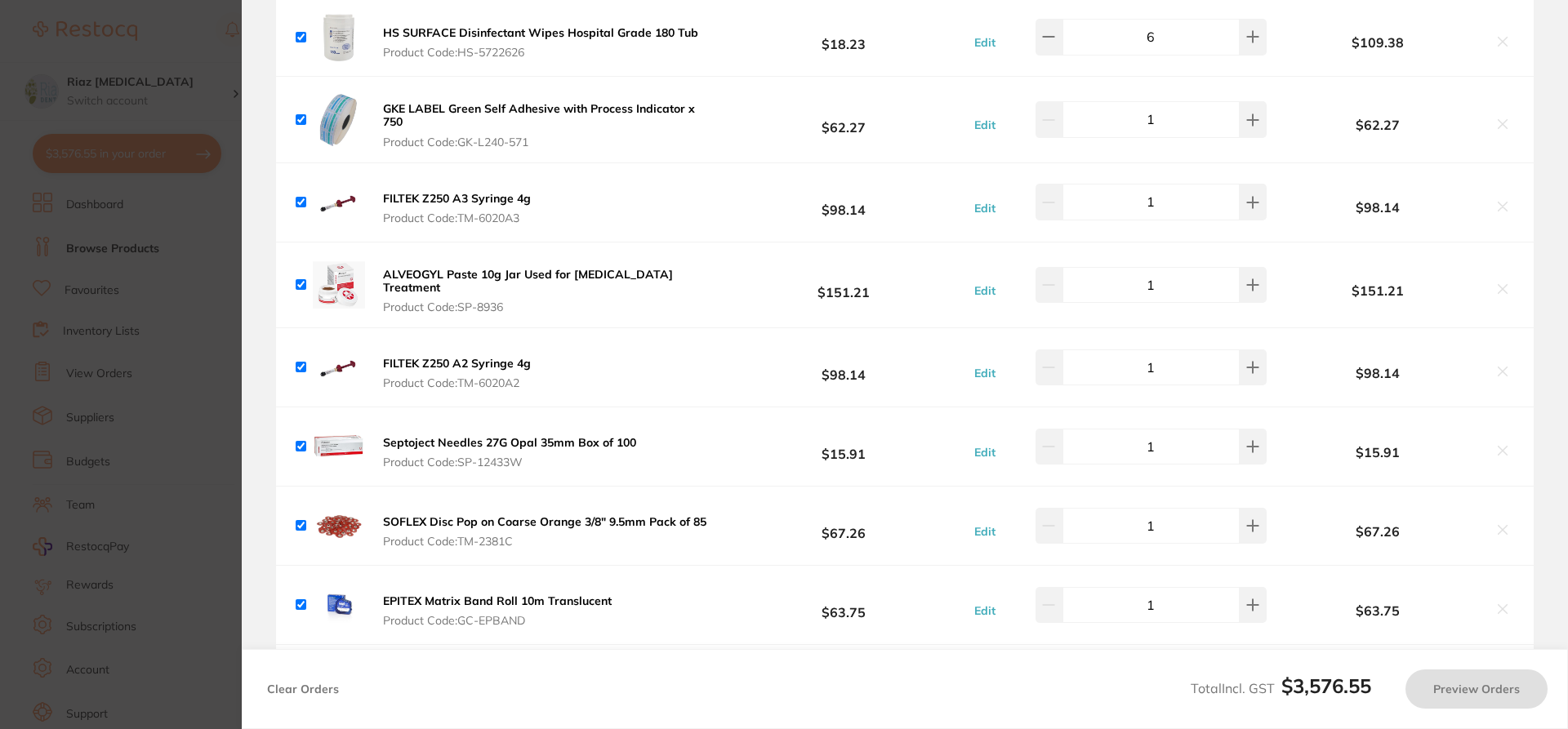
checkbox input "true"
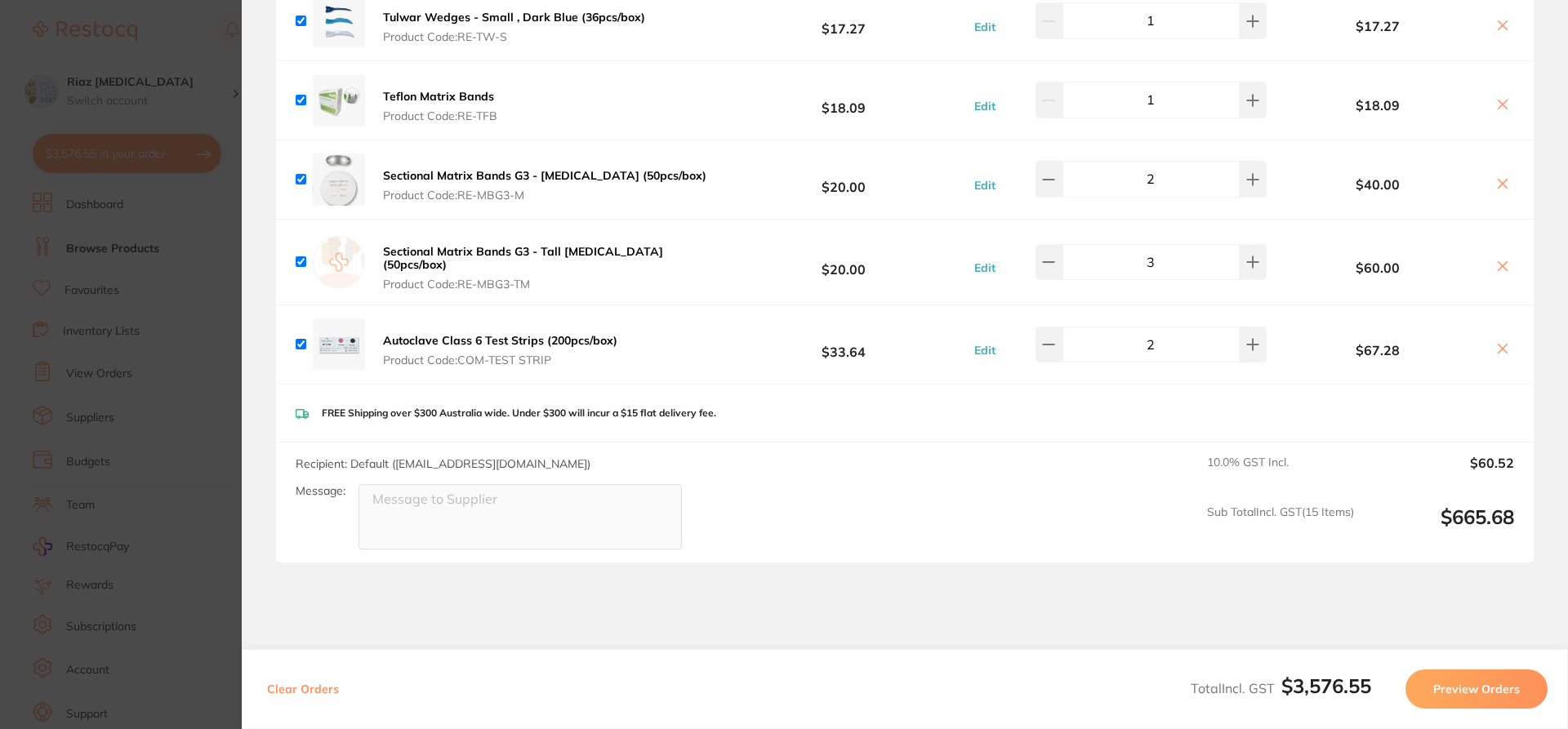
scroll to position [5386, 0]
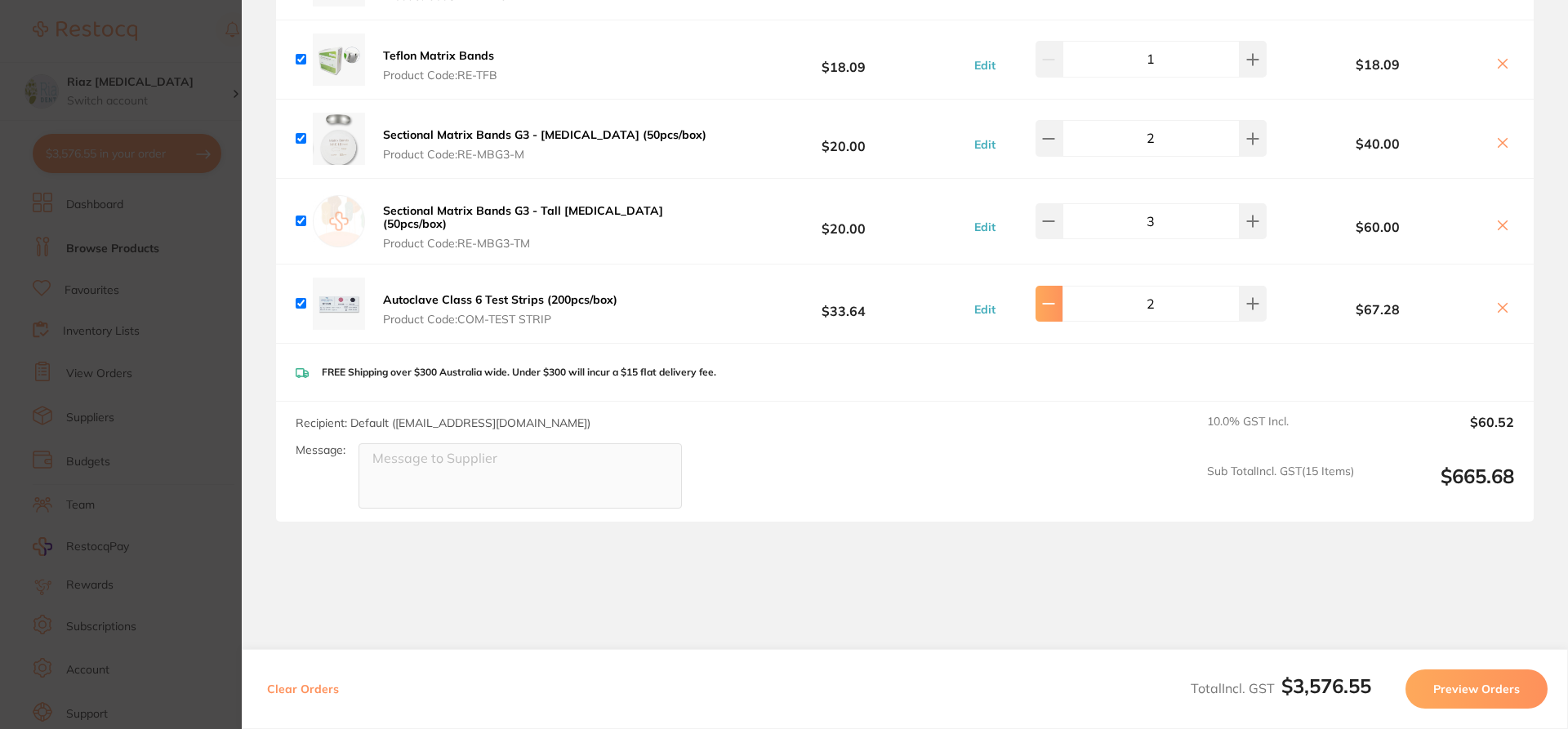
click at [1055, 297] on icon at bounding box center [1048, 303] width 13 height 13
type input "1"
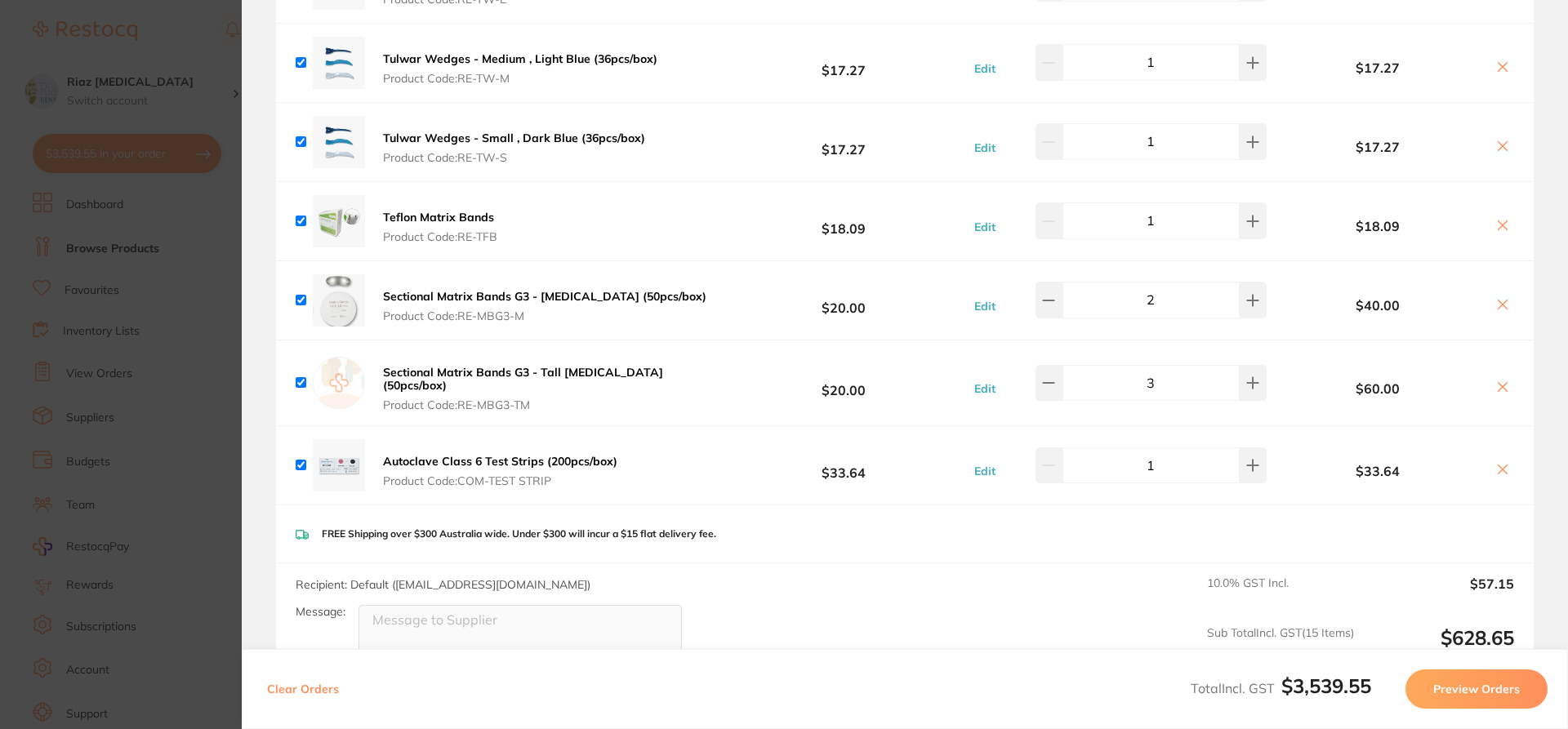
scroll to position [5223, 0]
click at [1044, 367] on button at bounding box center [1048, 384] width 27 height 36
type input "3"
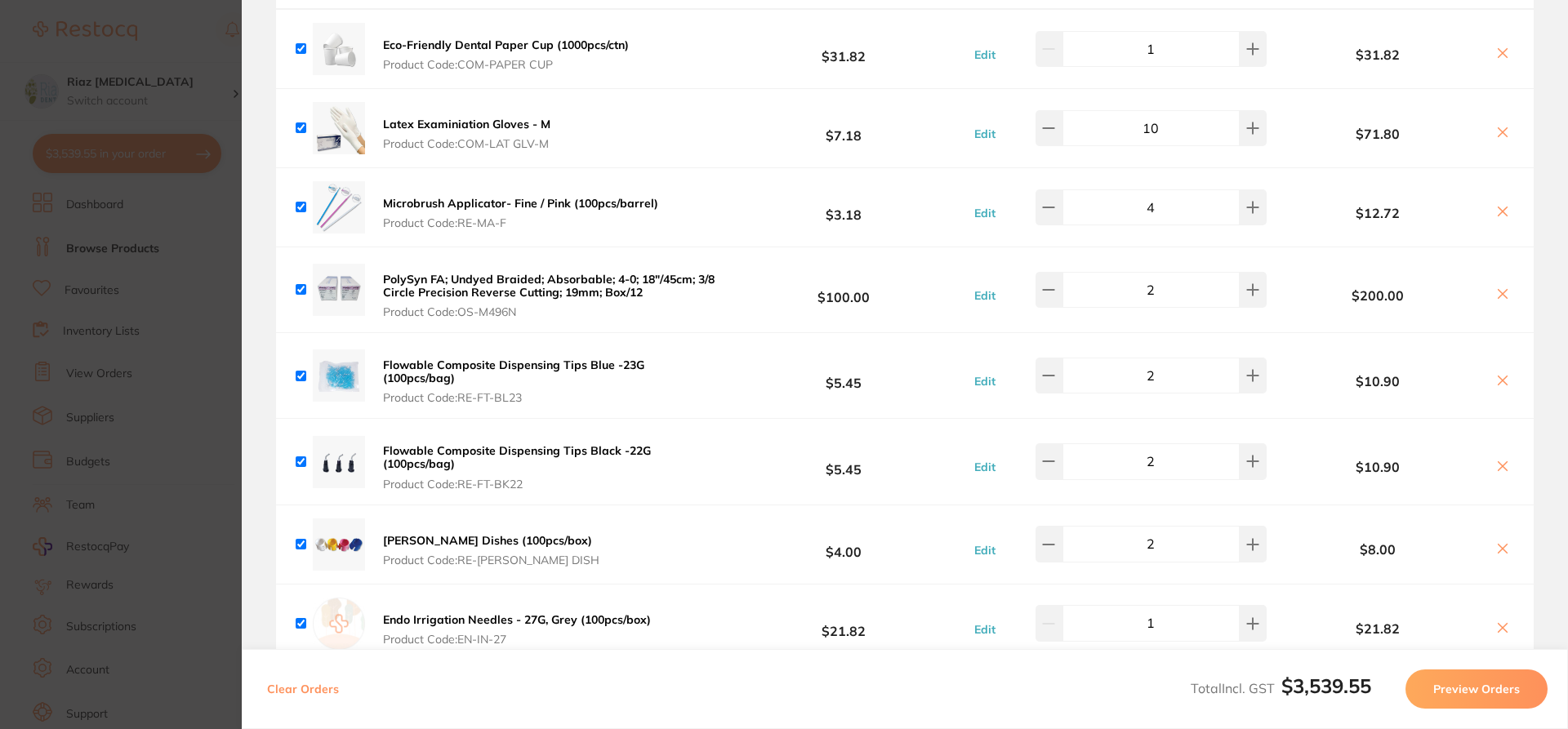
scroll to position [4407, 0]
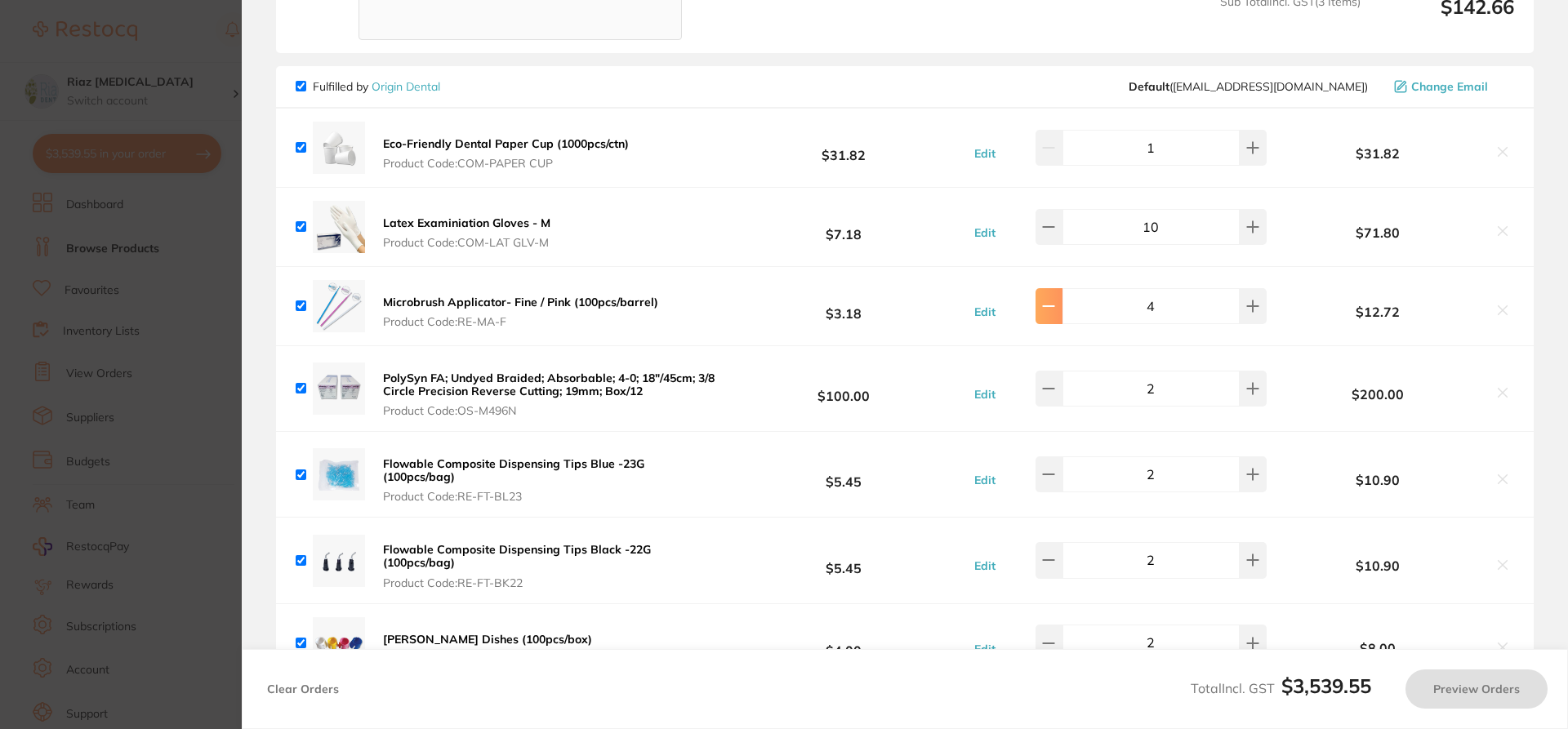
click at [1062, 288] on button at bounding box center [1048, 306] width 27 height 36
type input "4"
type input "2"
type input "3"
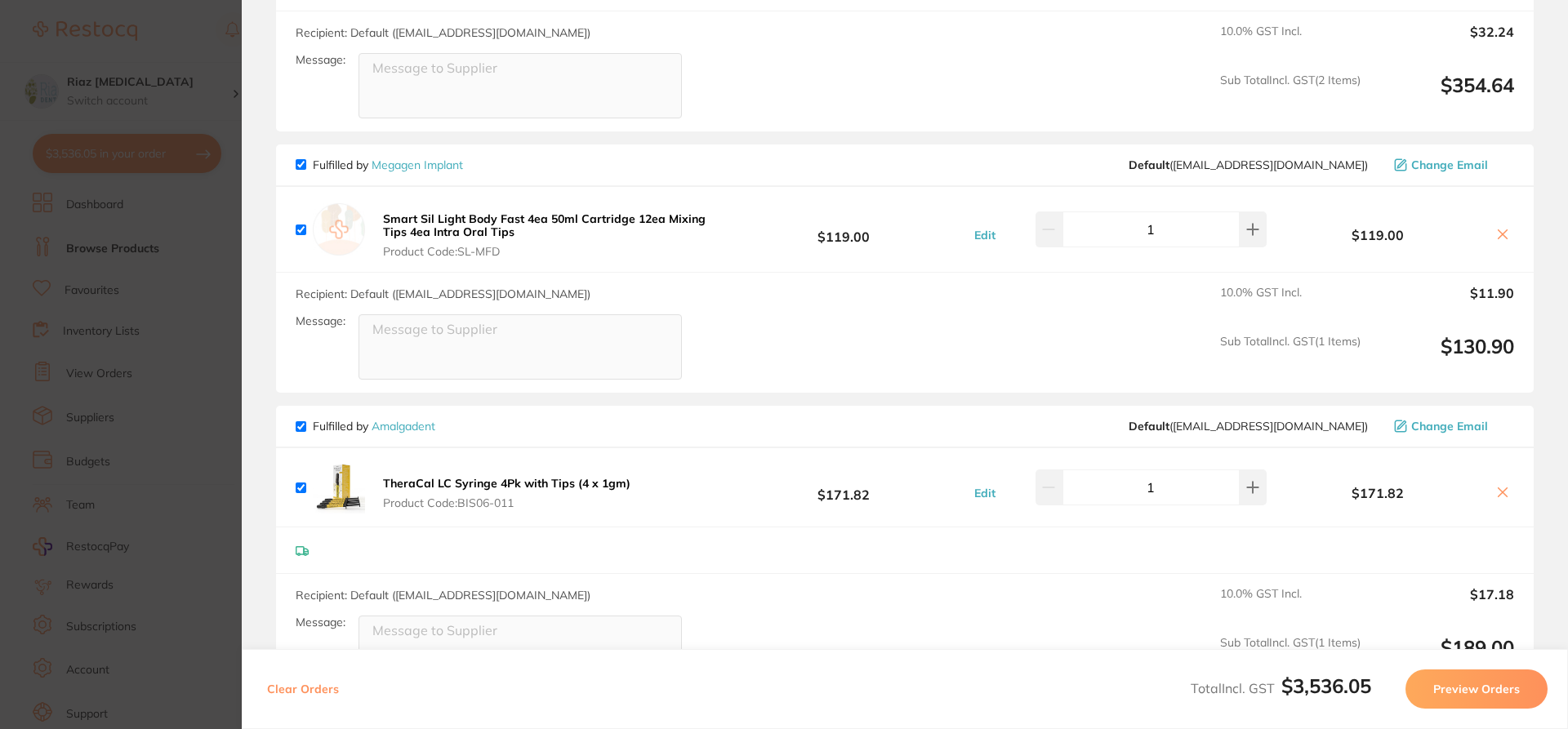
scroll to position [0, 0]
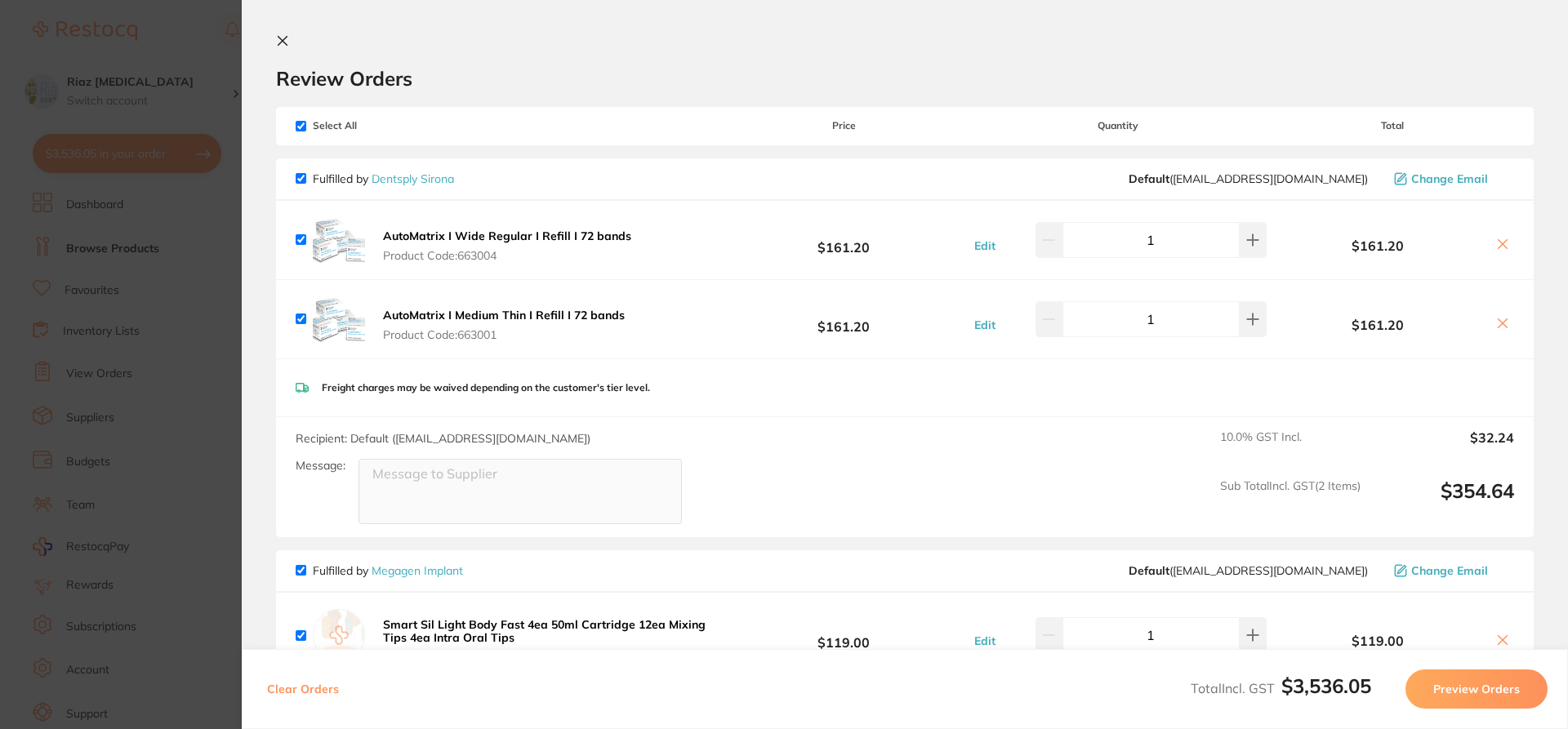
click at [200, 293] on section "Update RRP Set your pre negotiated price for this item. Item Agreed RRP (excl. …" at bounding box center [784, 364] width 1568 height 729
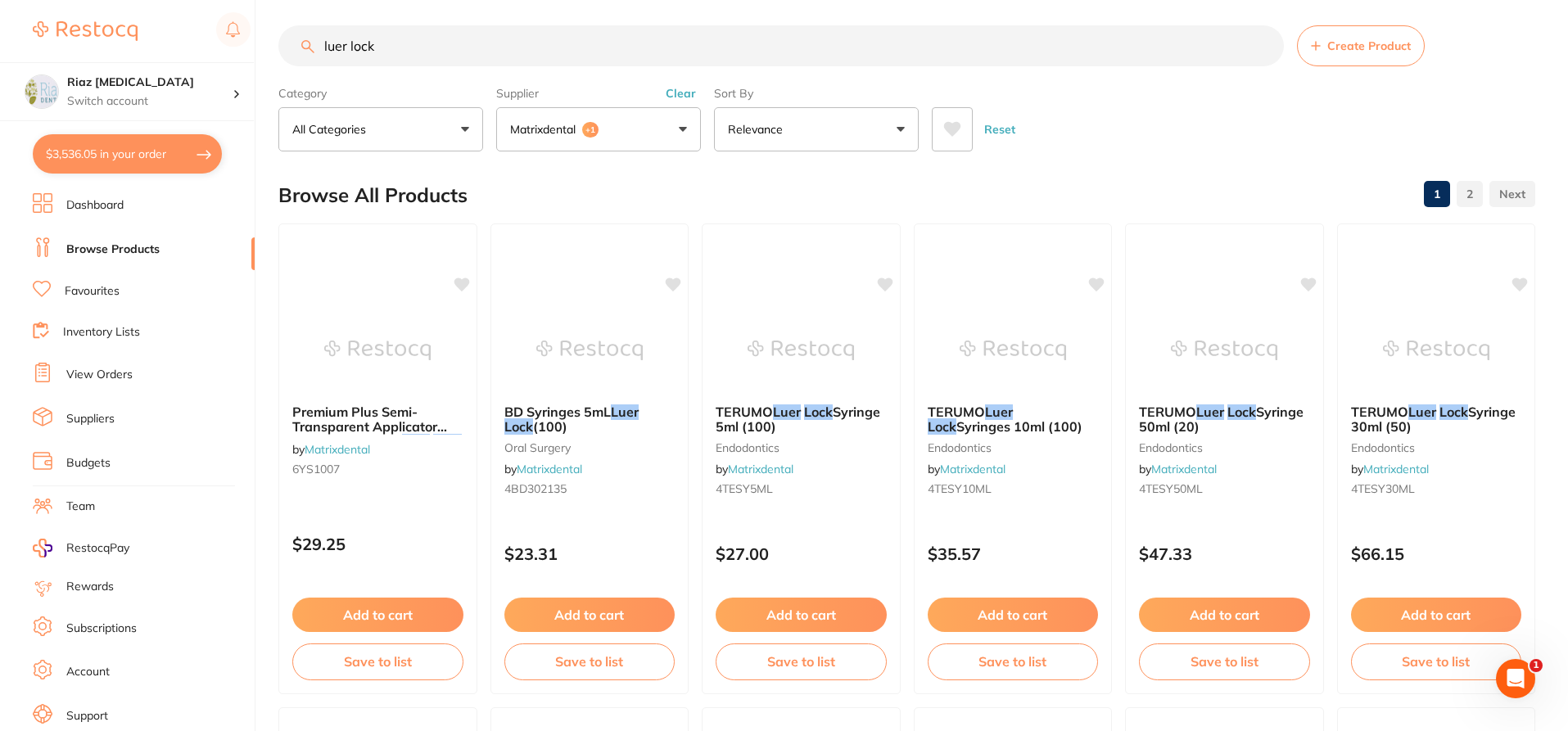
click at [536, 119] on button "Matrixdental +1" at bounding box center [599, 130] width 205 height 44
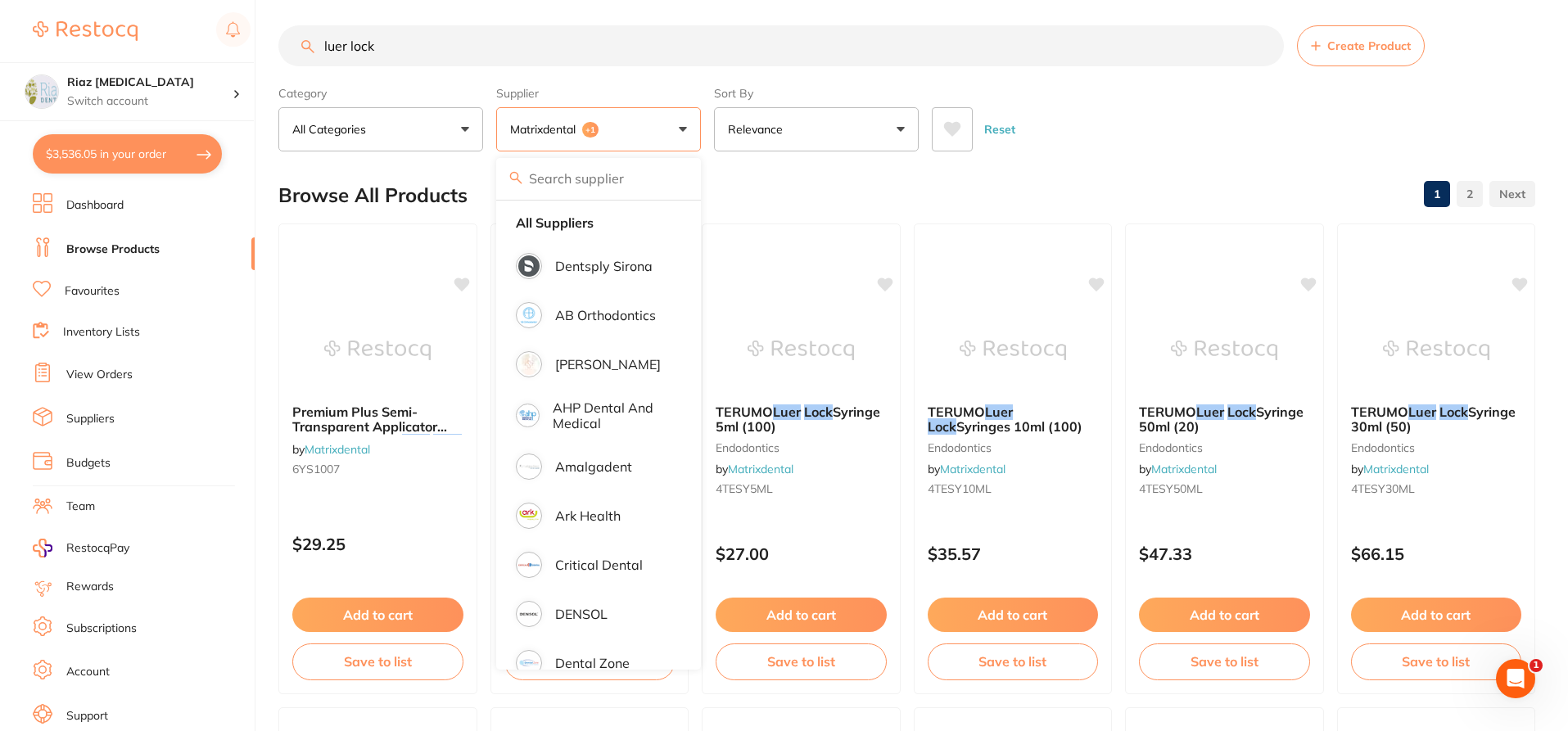
scroll to position [0, 0]
click at [577, 225] on strong "All Suppliers" at bounding box center [555, 228] width 78 height 15
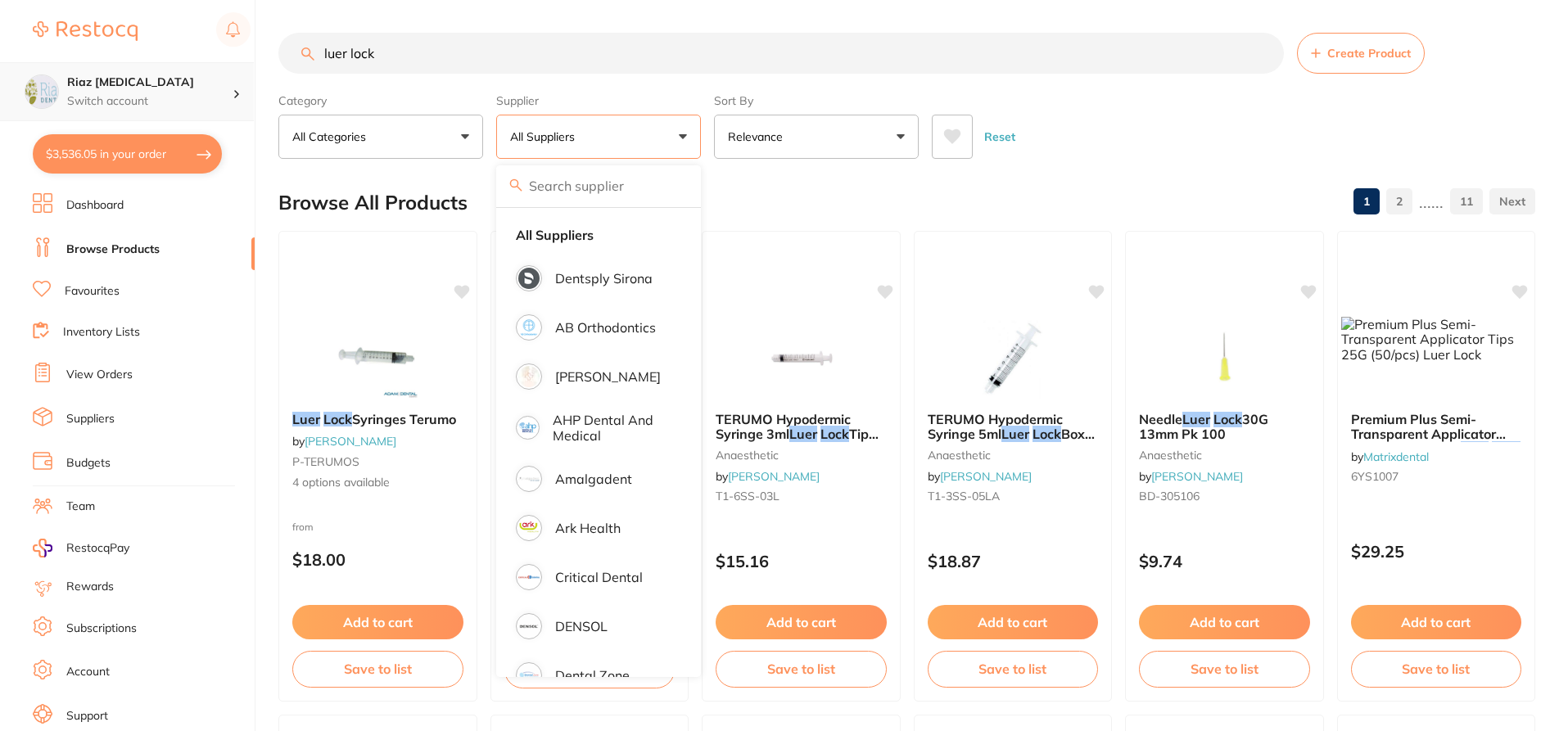
scroll to position [1, 0]
drag, startPoint x: 403, startPoint y: 59, endPoint x: 171, endPoint y: 80, distance: 232.9
click at [171, 80] on div "$3,536.05 Riaz Dental Surgery Switch account Riaz Dental Surgery $3,536.05 in y…" at bounding box center [784, 365] width 1568 height 731
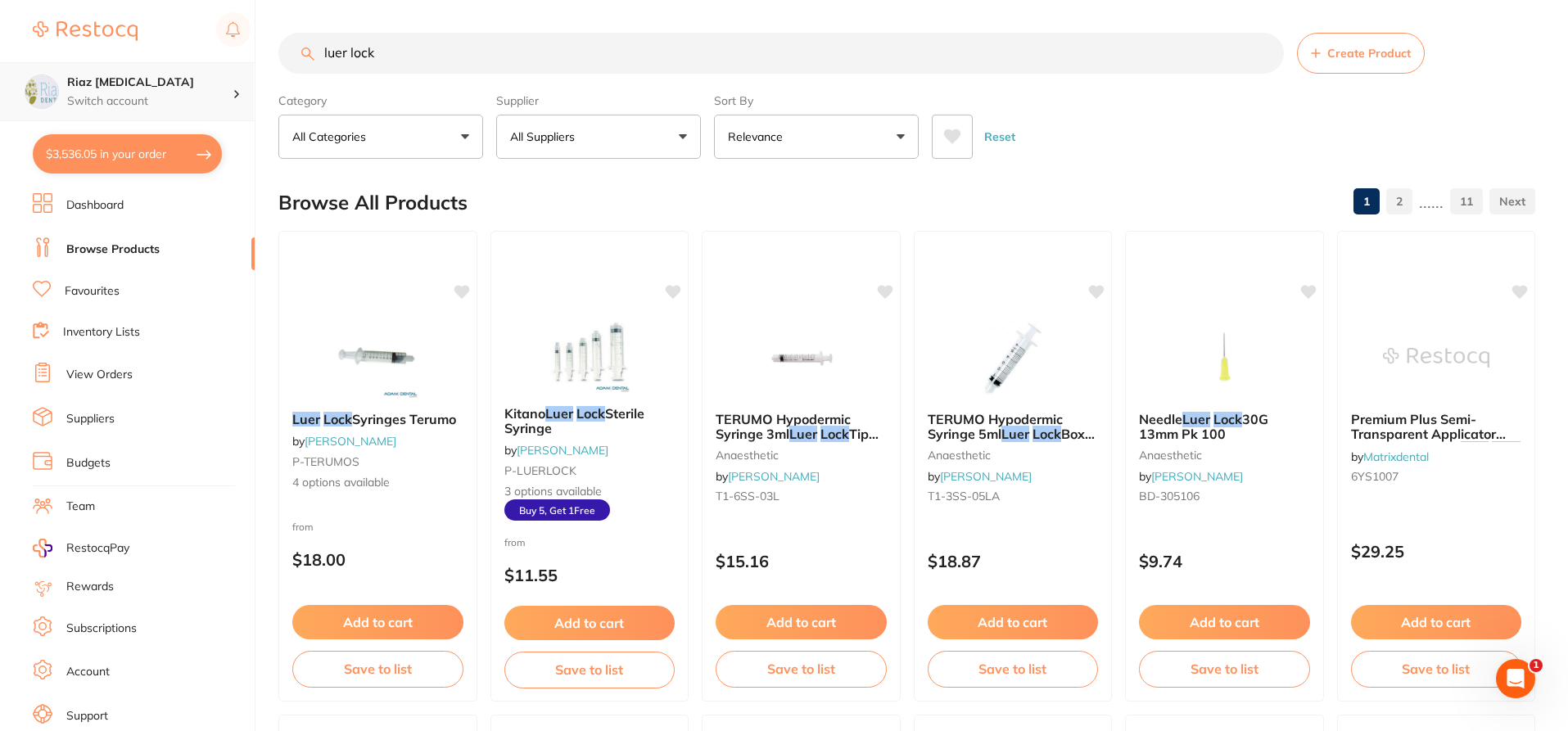
scroll to position [0, 0]
type input "L"
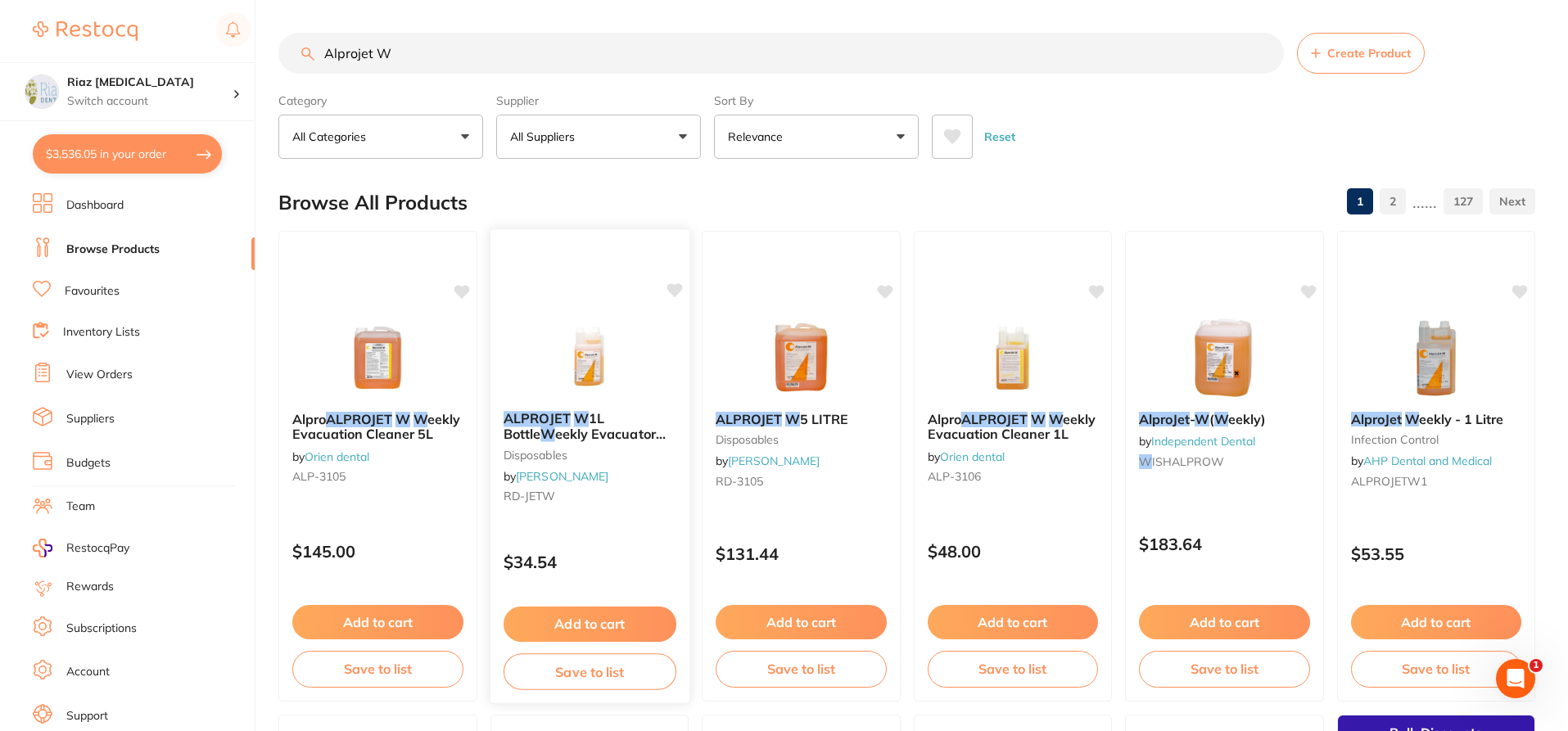
type input "Alprojet W"
click at [599, 613] on button "Add to cart" at bounding box center [589, 624] width 173 height 35
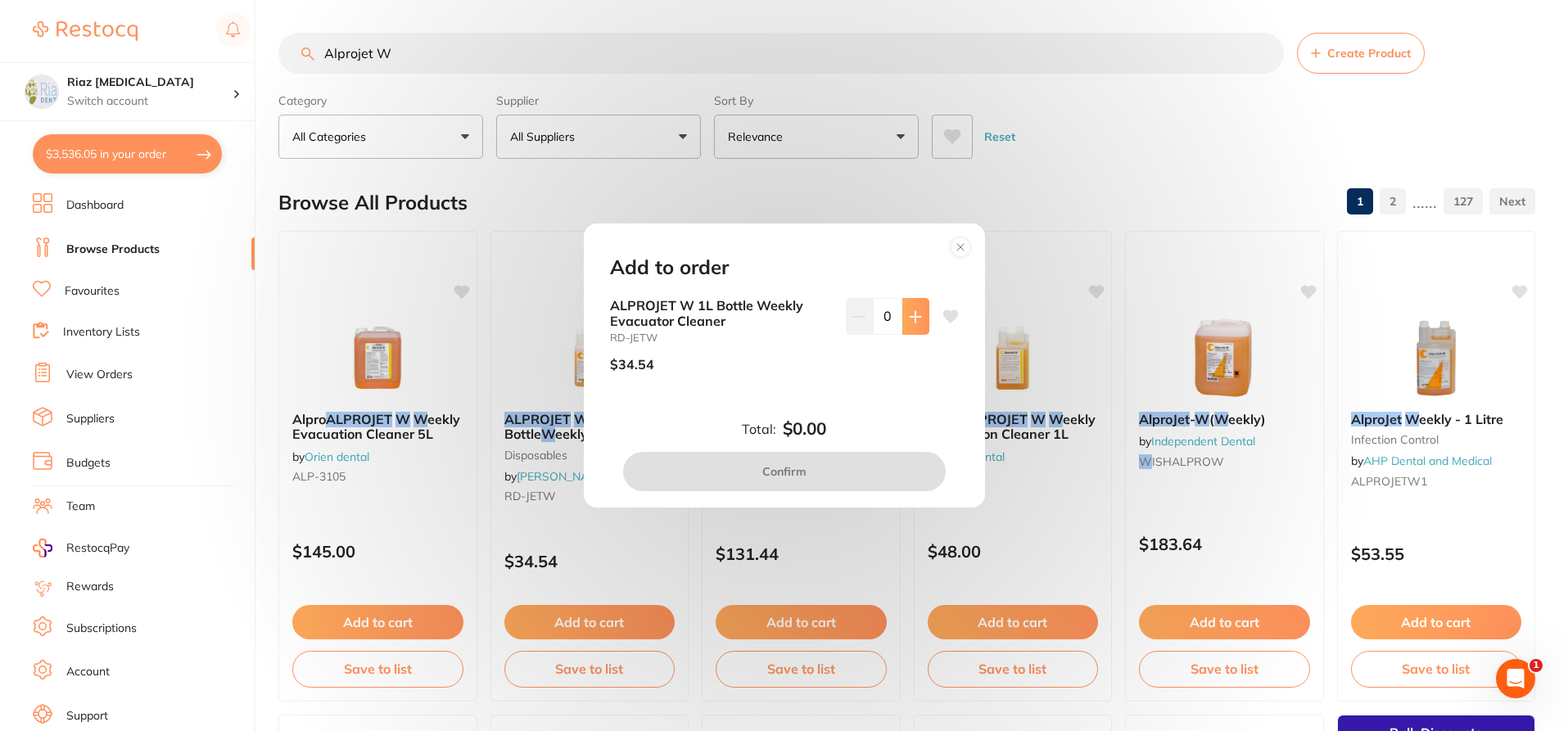
click at [910, 329] on button at bounding box center [915, 316] width 27 height 36
type input "1"
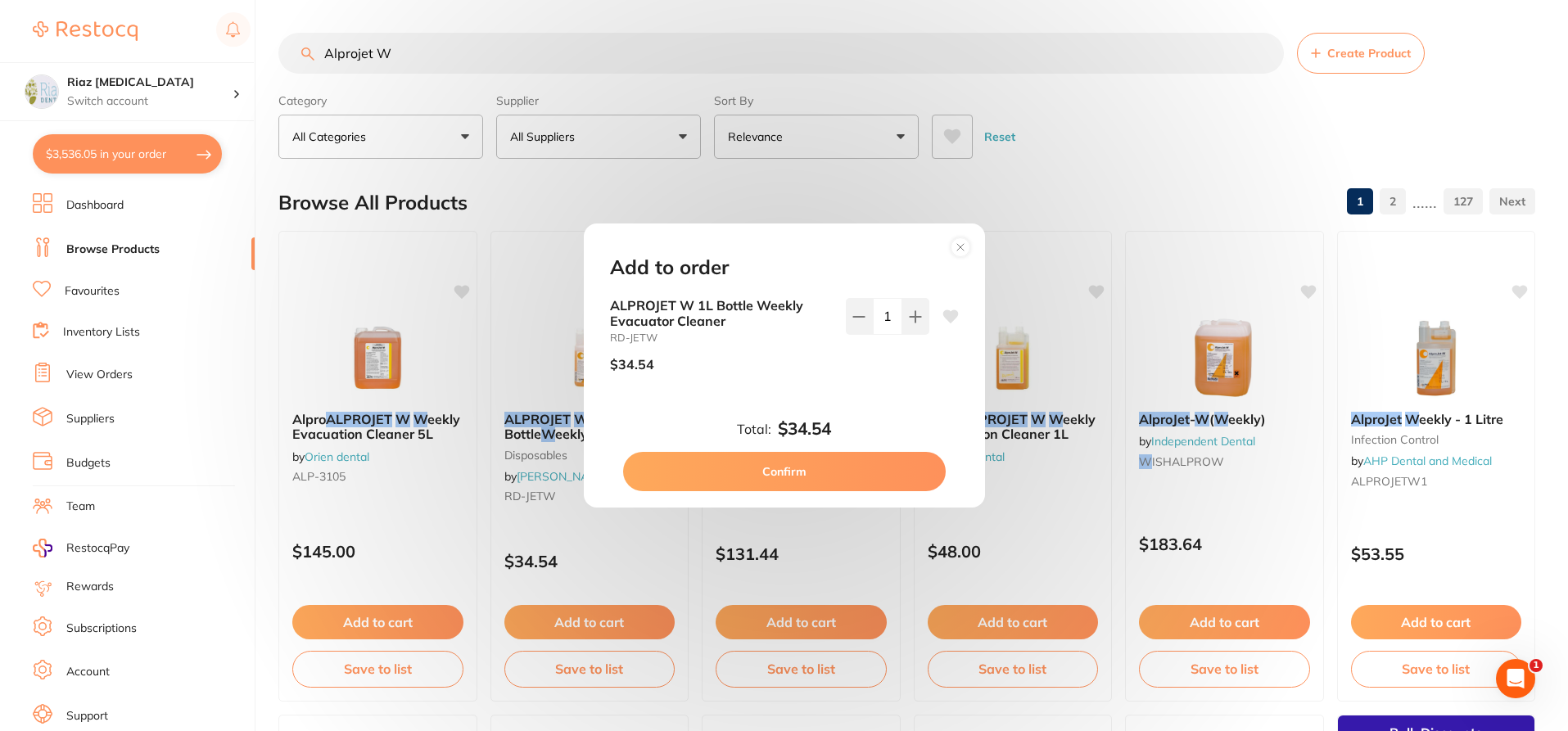
click at [798, 471] on button "Confirm" at bounding box center [785, 472] width 323 height 40
checkbox input "false"
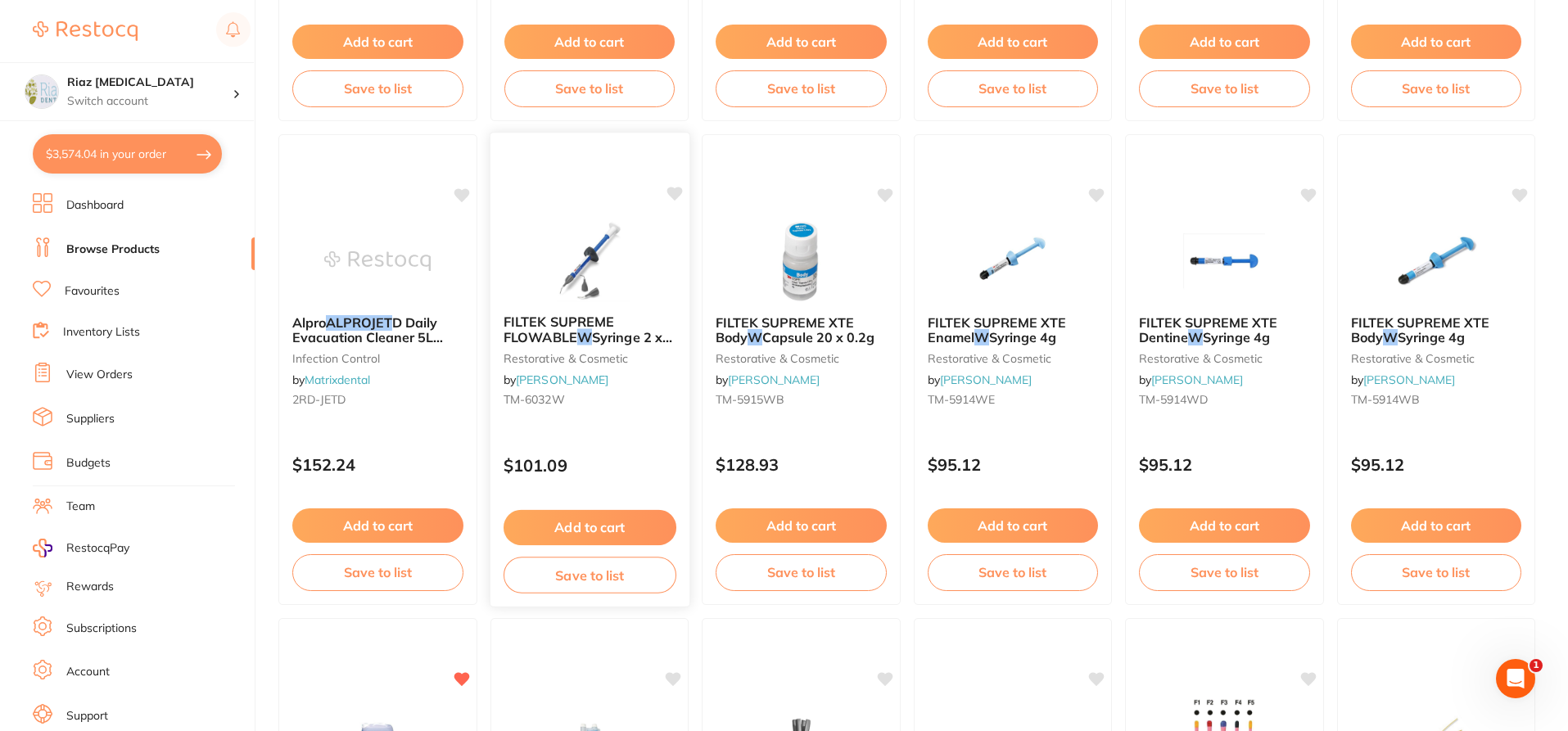
scroll to position [1555, 0]
